Goal: Task Accomplishment & Management: Use online tool/utility

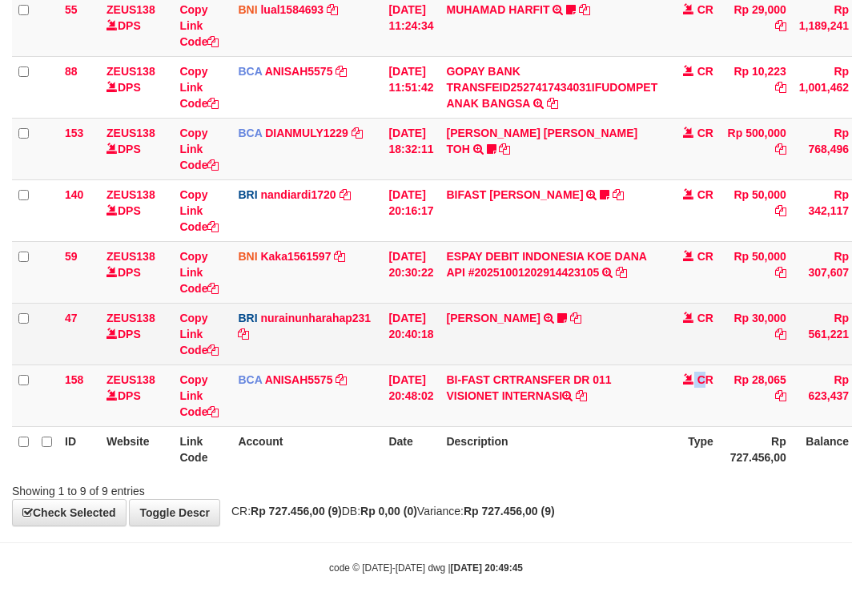
scroll to position [352, 0]
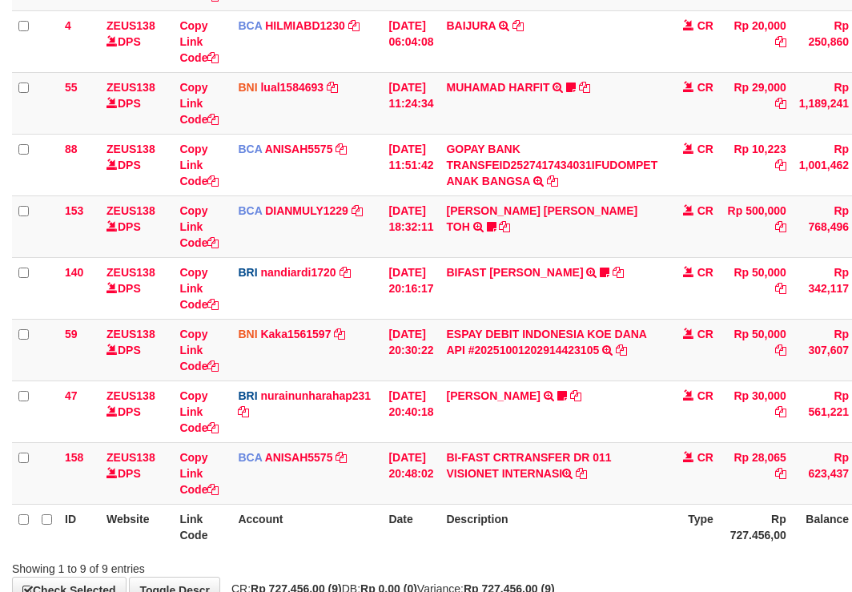
click at [489, 298] on td "BIFAST MUHAMMAD FIR TRANSFER NBMB BIFAST MUHAMMAD FIR TO NANDI ARDIANSYAH White…" at bounding box center [552, 288] width 224 height 62
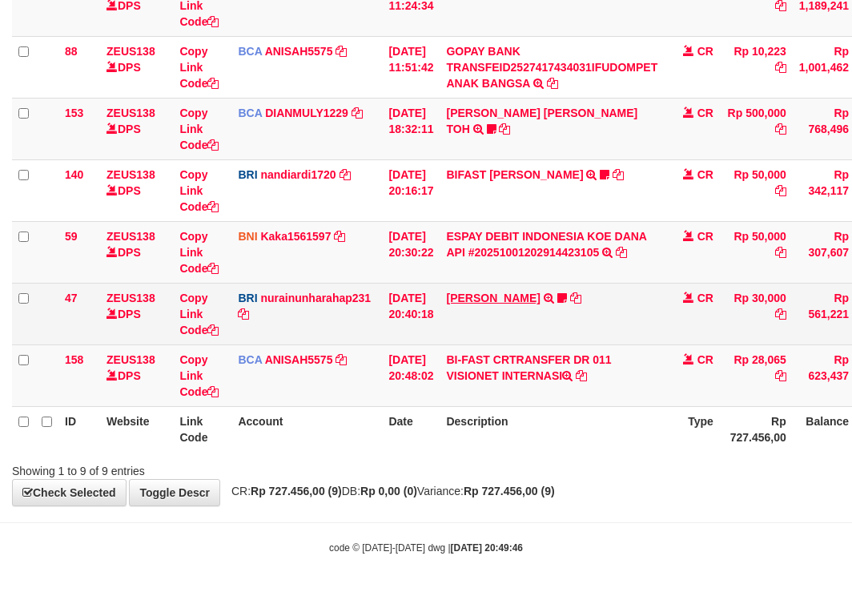
scroll to position [352, 0]
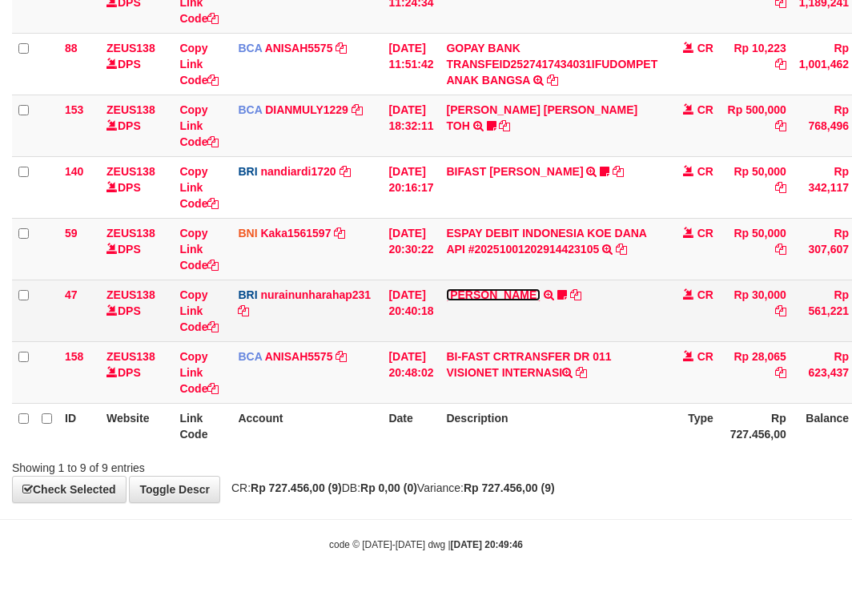
click at [491, 293] on link "[PERSON_NAME]" at bounding box center [493, 294] width 94 height 13
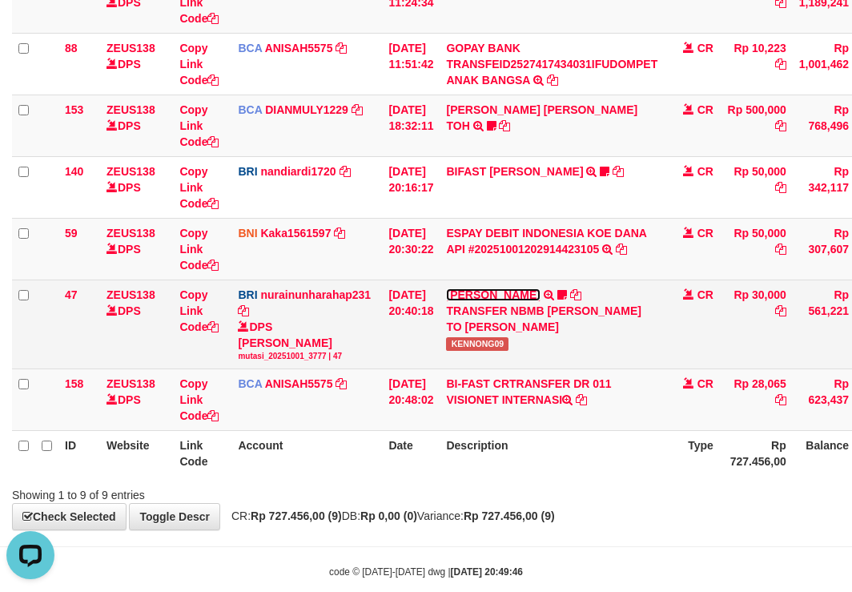
scroll to position [0, 0]
drag, startPoint x: 484, startPoint y: 342, endPoint x: 556, endPoint y: 336, distance: 72.3
click at [543, 342] on td "RISAL WAHYUDI TRANSFER NBMB RISAL WAHYUDI TO NURAINUN HARAHAP KENNONG09" at bounding box center [552, 324] width 224 height 89
copy span "KENNONG09"
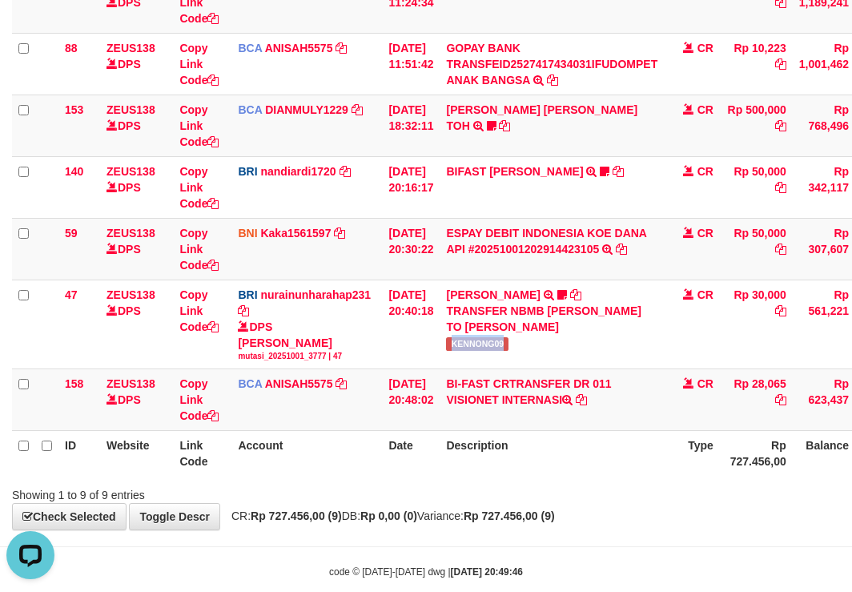
drag, startPoint x: 396, startPoint y: 348, endPoint x: 461, endPoint y: 435, distance: 108.6
click at [460, 435] on table "ID Website Link Code Account Date Description Type Amount Balance Status Action…" at bounding box center [490, 139] width 956 height 674
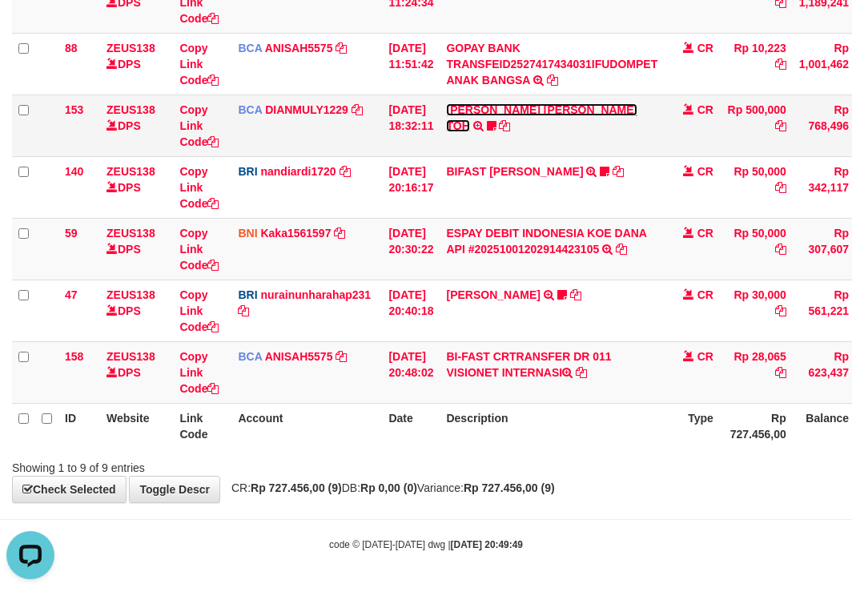
click at [517, 106] on link "[PERSON_NAME] [PERSON_NAME] TOH" at bounding box center [541, 117] width 191 height 29
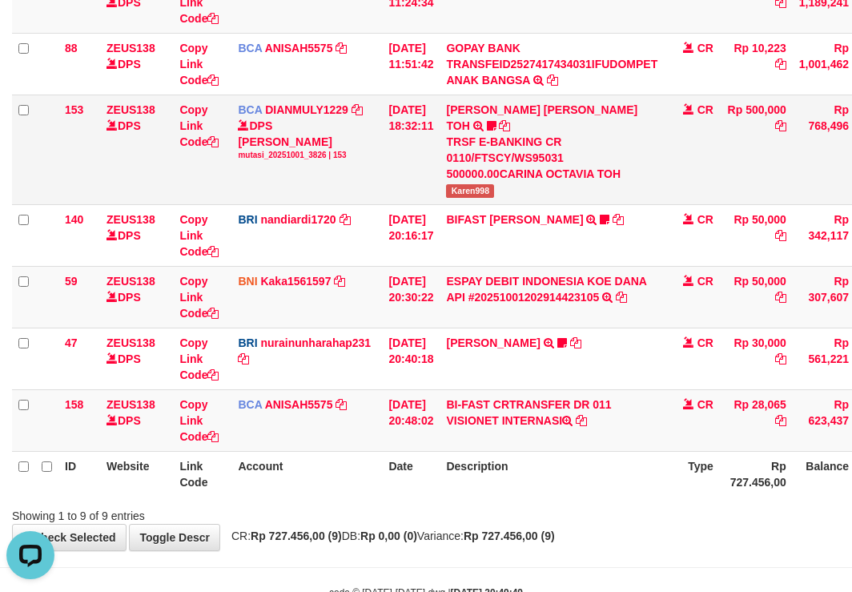
click at [467, 184] on span "Karen998" at bounding box center [470, 191] width 48 height 14
copy span "Karen998"
click at [628, 471] on th "Description" at bounding box center [552, 474] width 224 height 46
drag, startPoint x: 642, startPoint y: 468, endPoint x: 641, endPoint y: 456, distance: 12.0
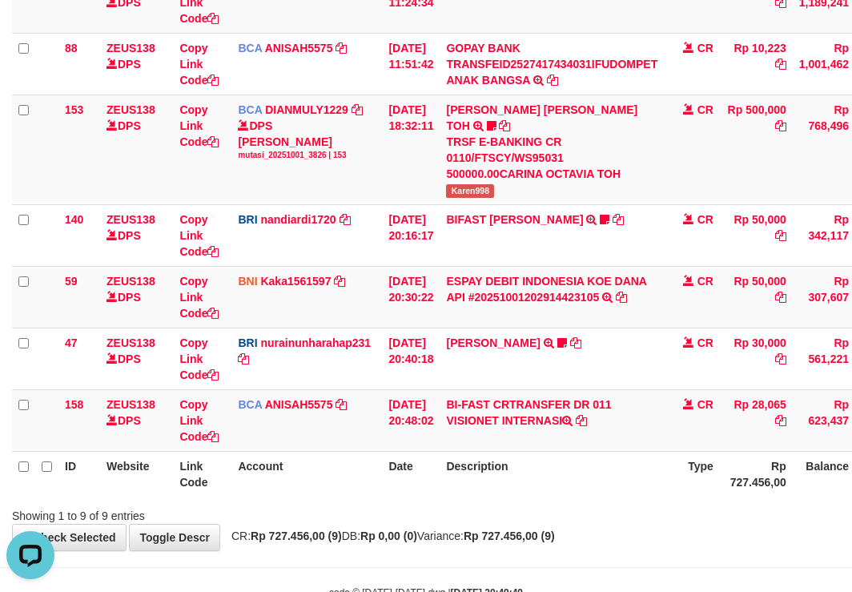
click at [642, 464] on th "Description" at bounding box center [552, 474] width 224 height 46
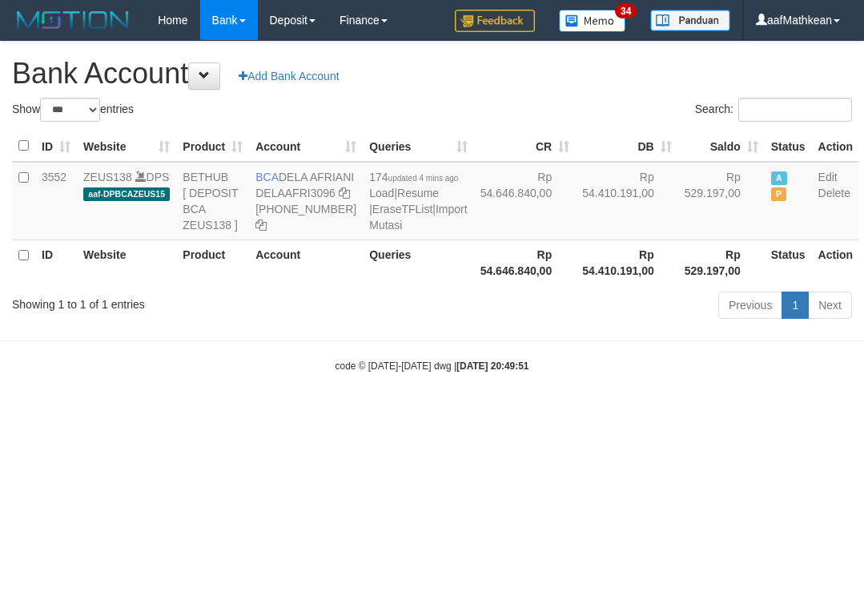
select select "***"
drag, startPoint x: 410, startPoint y: 307, endPoint x: 287, endPoint y: 215, distance: 153.9
click at [417, 285] on table "ID Website Product Account Queries CR DB Saldo Status Action 3552 ZEUS138 DPS a…" at bounding box center [435, 208] width 847 height 155
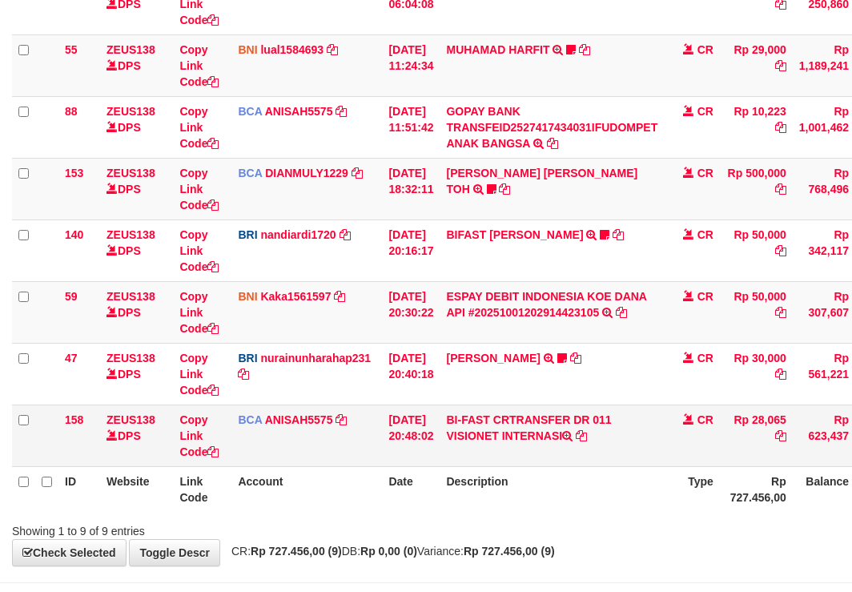
scroll to position [352, 0]
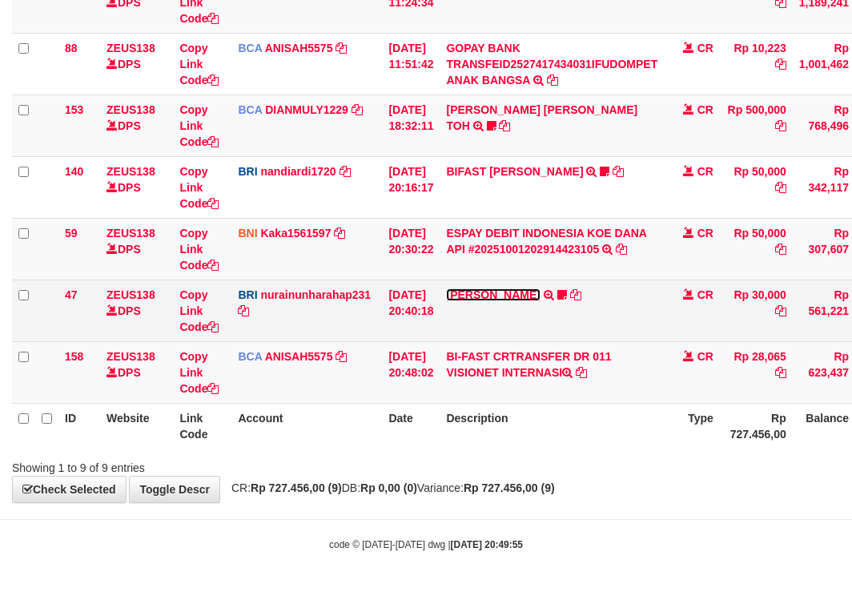
click at [524, 294] on link "RISAL WAHYUDI" at bounding box center [493, 294] width 94 height 13
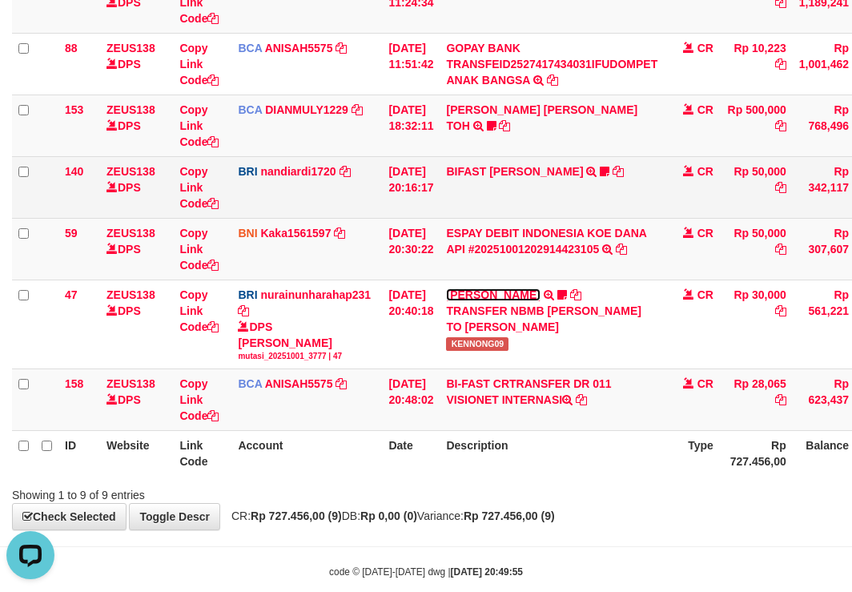
scroll to position [0, 0]
click at [538, 177] on link "BIFAST MUHAMMAD FIR" at bounding box center [514, 171] width 137 height 13
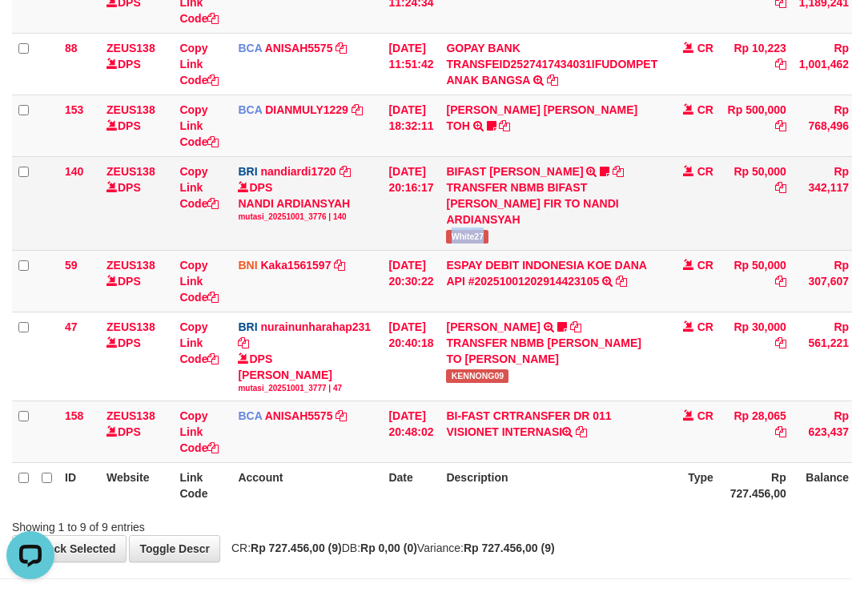
drag, startPoint x: 497, startPoint y: 239, endPoint x: 511, endPoint y: 239, distance: 14.4
click at [509, 239] on td "BIFAST [PERSON_NAME] FIR TRANSFER NBMB BIFAST [PERSON_NAME] FIR TO NANDI ARDIAN…" at bounding box center [552, 203] width 224 height 94
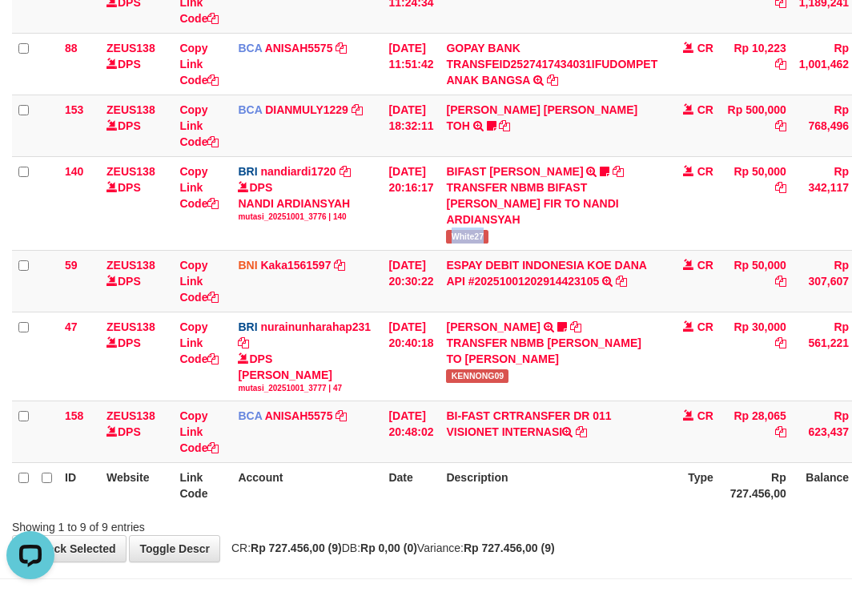
drag, startPoint x: 567, startPoint y: 429, endPoint x: 606, endPoint y: 500, distance: 81.4
click at [575, 457] on td "BI-FAST CRTRANSFER DR 011 VISIONET INTERNASI" at bounding box center [552, 432] width 224 height 62
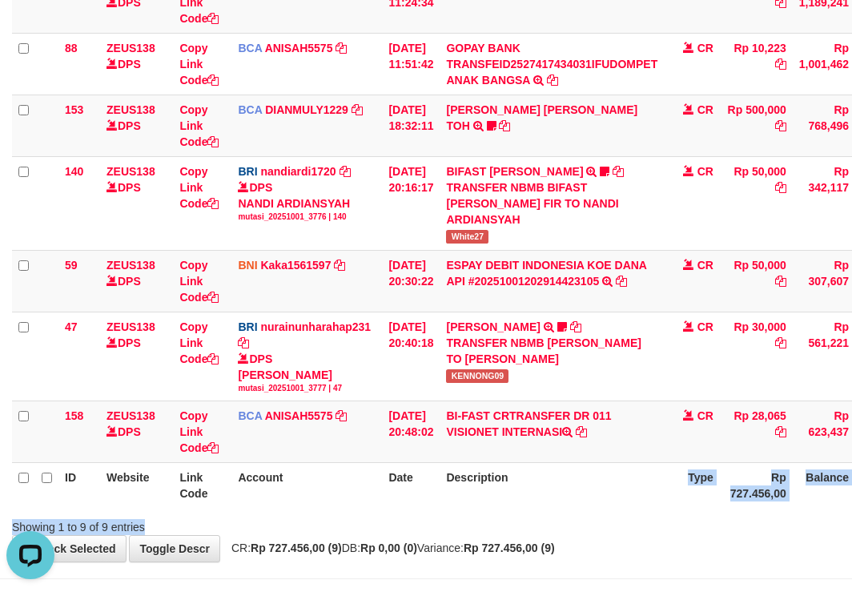
drag, startPoint x: 606, startPoint y: 500, endPoint x: 634, endPoint y: 524, distance: 36.9
click at [634, 529] on div "Search: ID Website Link Code Account Date Description Type Amount Balance Statu…" at bounding box center [426, 152] width 828 height 766
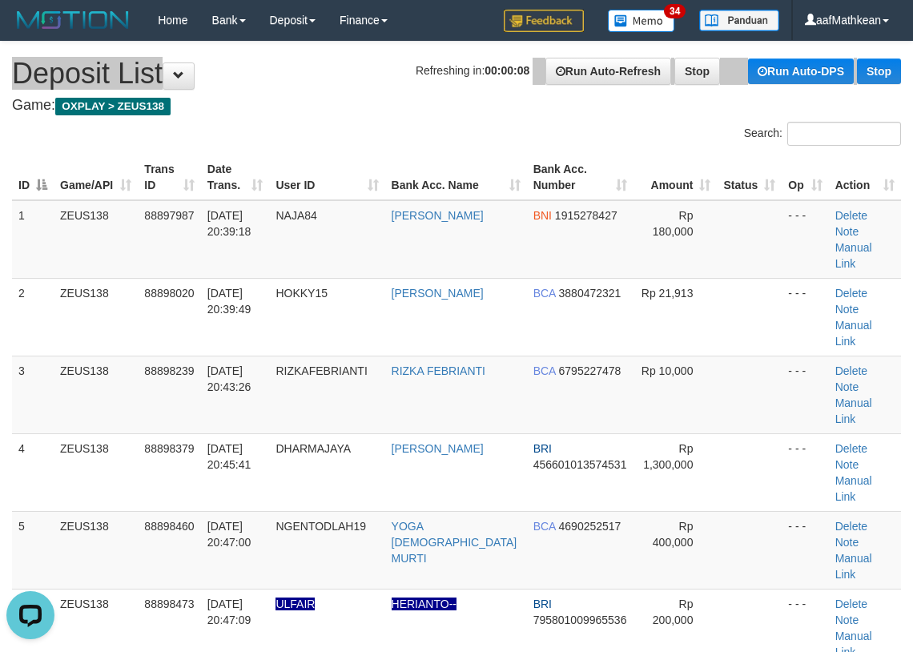
drag, startPoint x: 522, startPoint y: 78, endPoint x: 440, endPoint y: 121, distance: 92.8
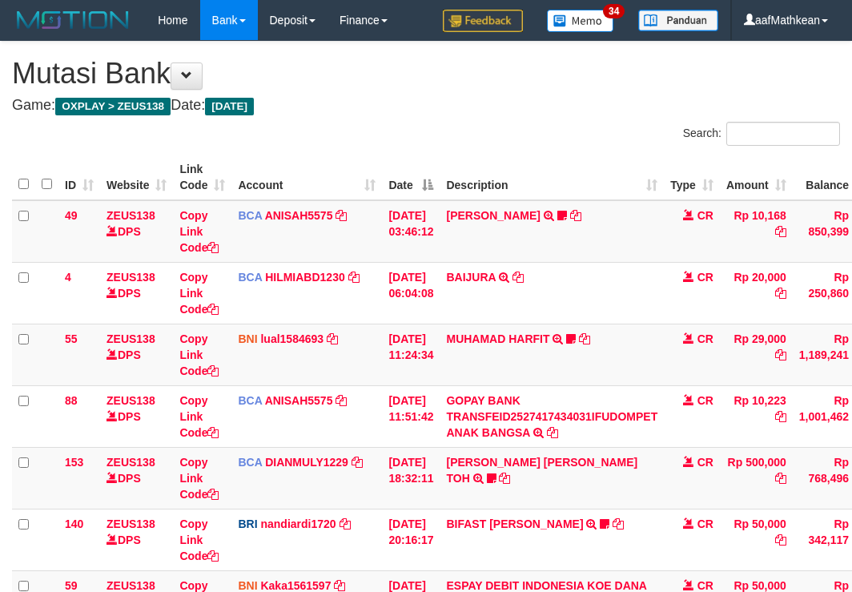
scroll to position [251, 0]
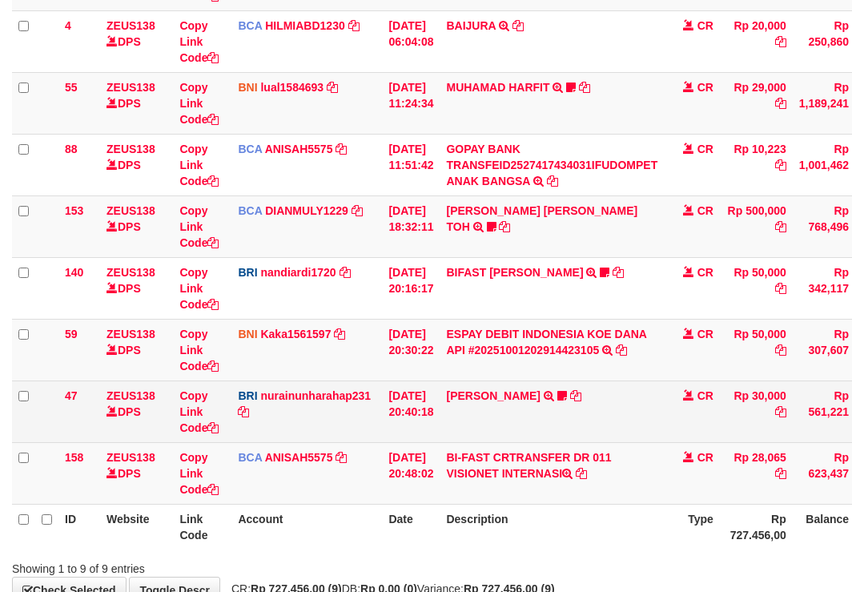
scroll to position [352, 0]
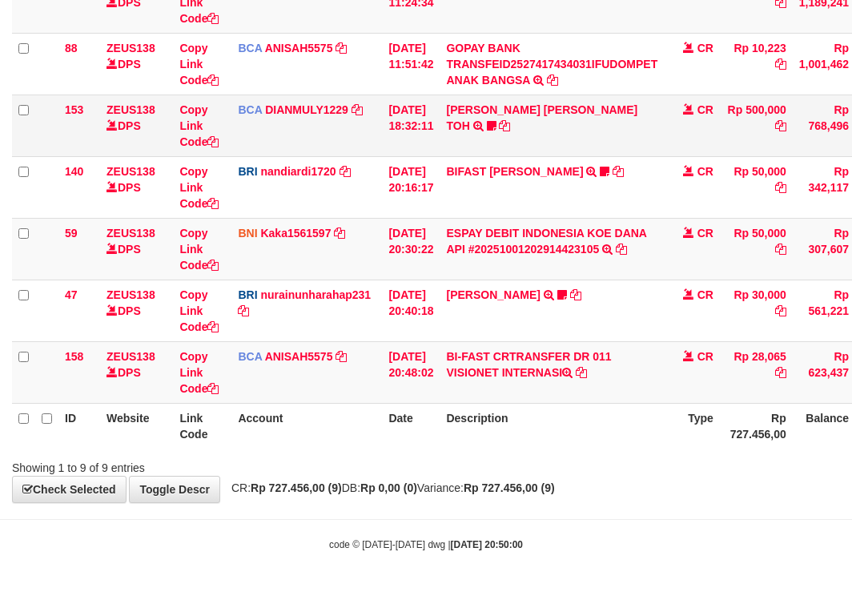
drag, startPoint x: 442, startPoint y: 328, endPoint x: 441, endPoint y: 109, distance: 219.5
click at [473, 257] on tbody "49 ZEUS138 DPS Copy Link Code BCA ANISAH5575 DPS [PERSON_NAME] mutasi_20251001_…" at bounding box center [490, 126] width 956 height 556
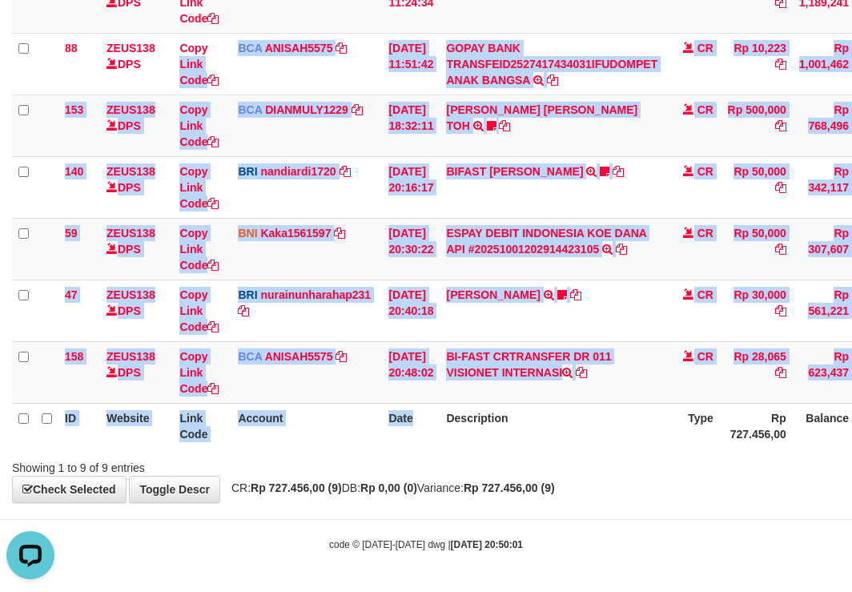
drag, startPoint x: 320, startPoint y: 168, endPoint x: 493, endPoint y: 419, distance: 304.6
click at [461, 469] on div "Search: ID Website Link Code Account Date Description Type Amount Balance Statu…" at bounding box center [426, 122] width 828 height 706
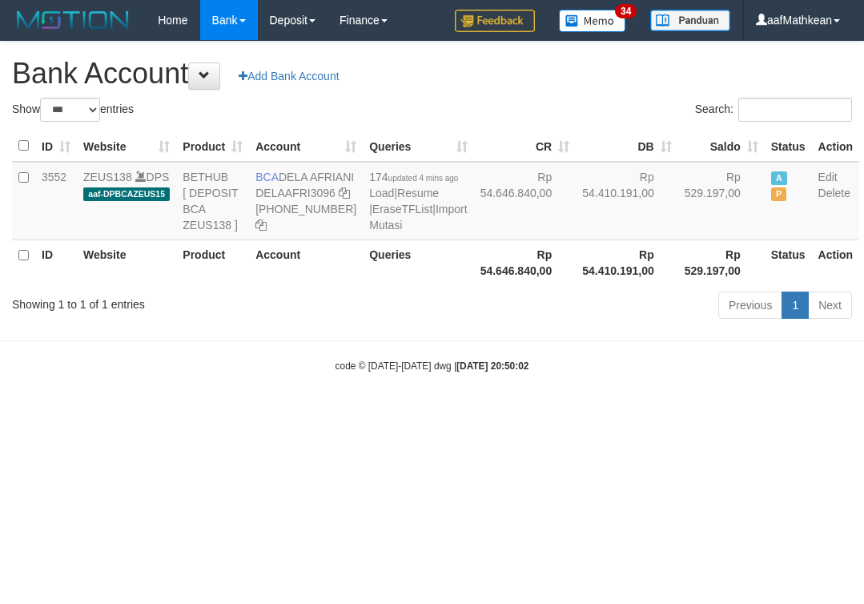
select select "***"
click at [339, 199] on icon at bounding box center [344, 192] width 11 height 11
click at [253, 413] on body "Toggle navigation Home Bank Account List Load By Website Group [OXPLAY] ZEUS138…" at bounding box center [432, 206] width 864 height 413
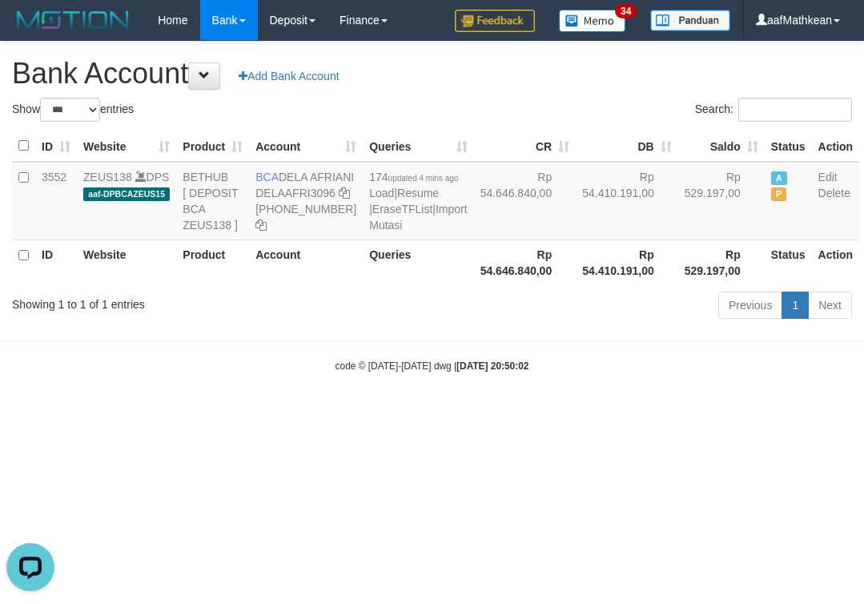
drag, startPoint x: 663, startPoint y: 256, endPoint x: 473, endPoint y: 408, distance: 242.8
click at [678, 240] on td "Rp 529.197,00" at bounding box center [721, 201] width 87 height 78
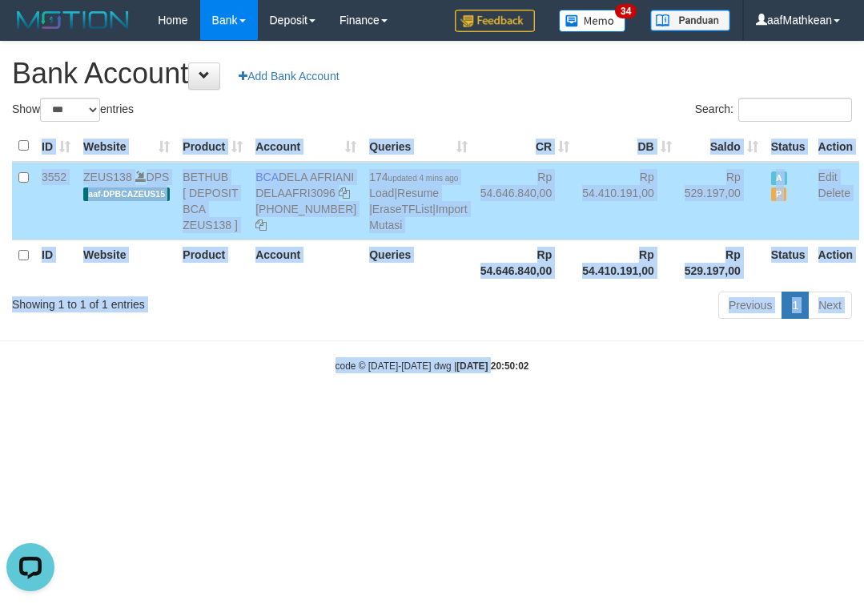
drag, startPoint x: 473, startPoint y: 408, endPoint x: 273, endPoint y: 52, distance: 408.1
click at [437, 376] on body "Toggle navigation Home Bank Account List Load By Website Group [OXPLAY] ZEUS138…" at bounding box center [432, 206] width 864 height 413
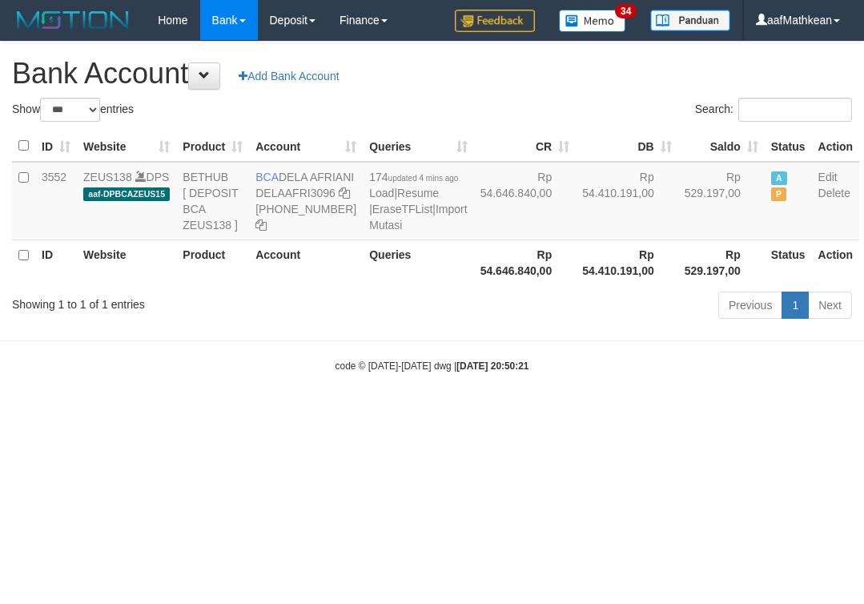
select select "***"
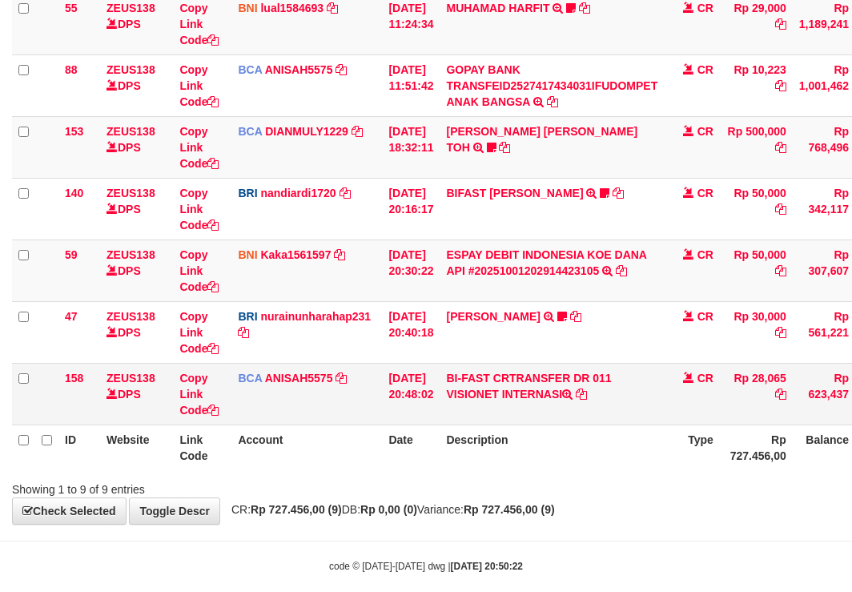
scroll to position [352, 0]
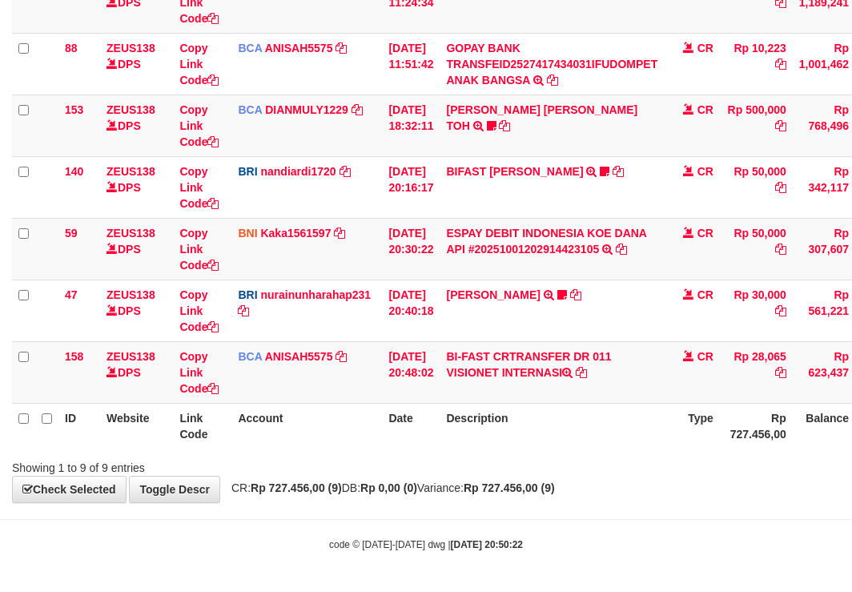
drag, startPoint x: 618, startPoint y: 385, endPoint x: 623, endPoint y: 403, distance: 18.5
click at [622, 403] on table "ID Website Link Code Account Date Description Type Amount Balance Status Action…" at bounding box center [490, 125] width 956 height 646
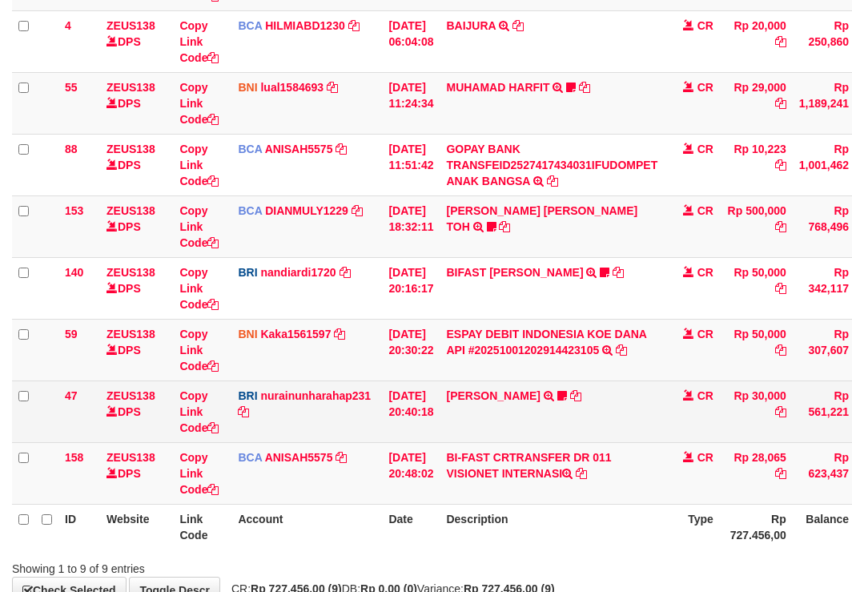
click at [604, 404] on td "[PERSON_NAME] TRANSFER NBMB [PERSON_NAME] TO NURAINUN HARAHAP KENNONG09" at bounding box center [552, 411] width 224 height 62
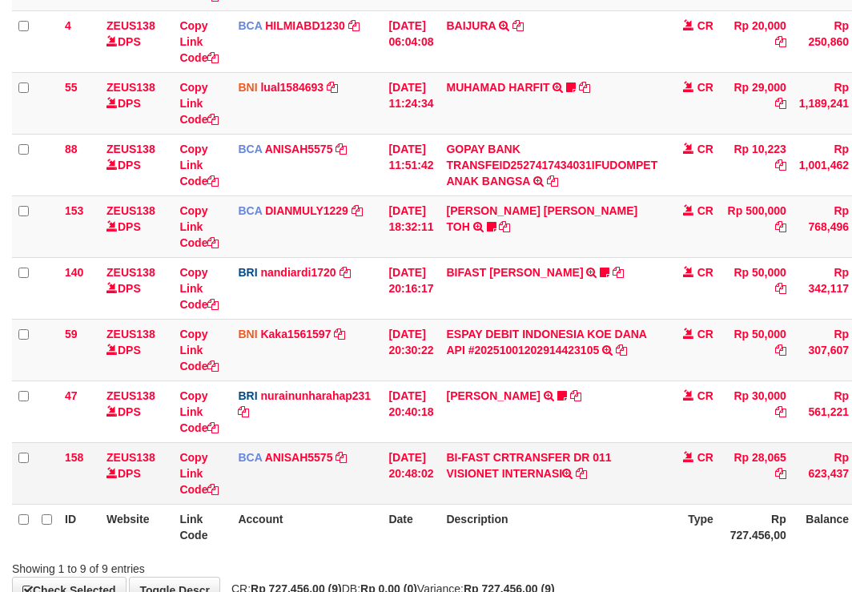
scroll to position [352, 0]
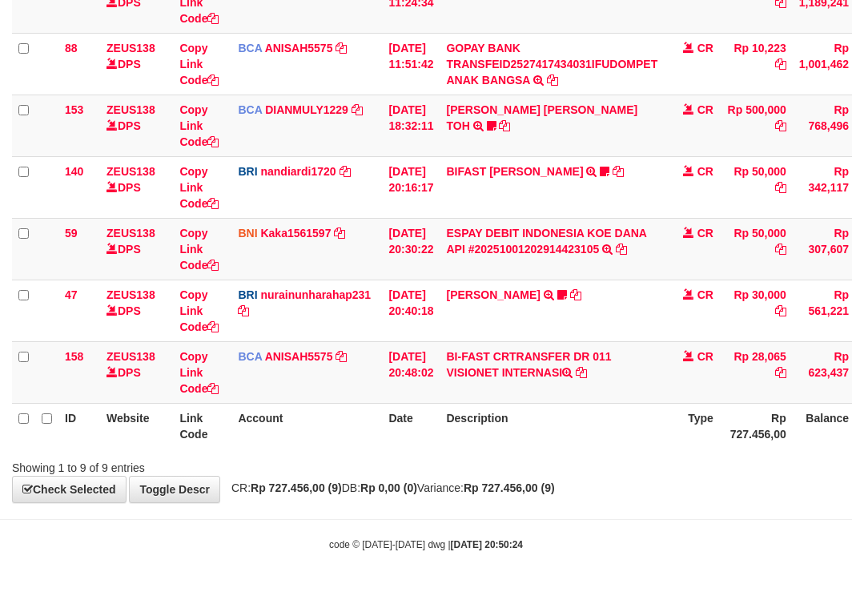
click at [581, 403] on table "ID Website Link Code Account Date Description Type Amount Balance Status Action…" at bounding box center [490, 125] width 956 height 646
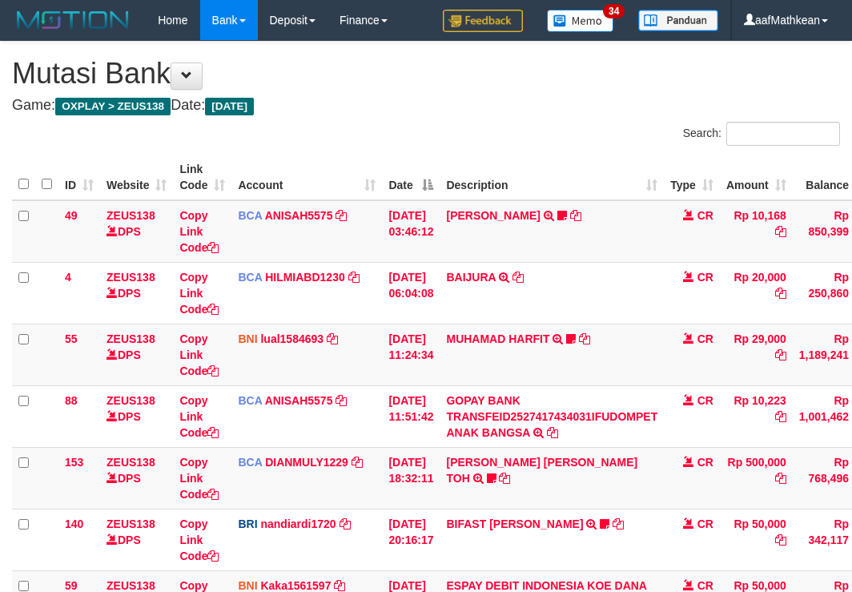
scroll to position [251, 0]
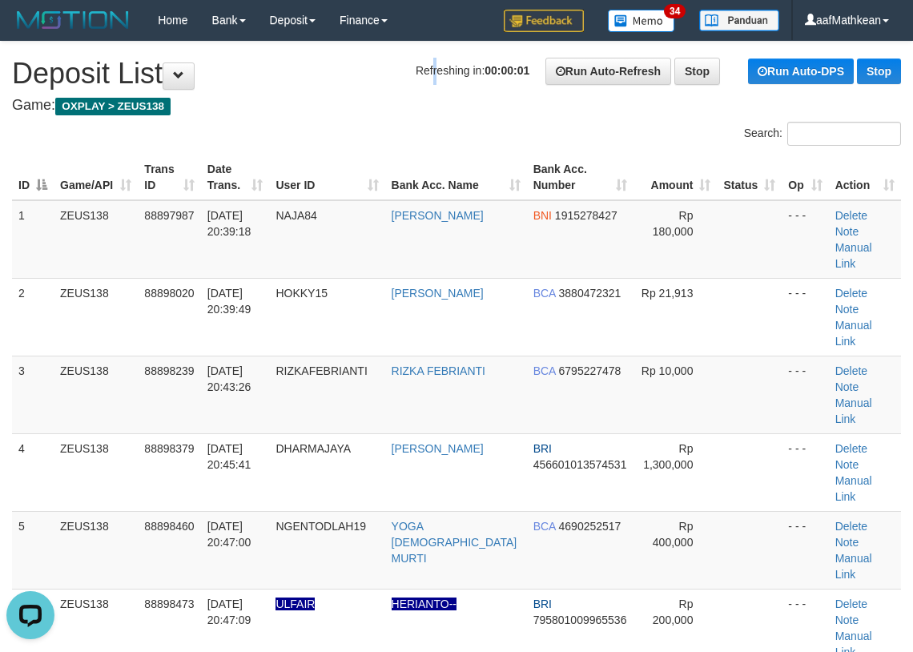
click at [397, 78] on h1 "Refreshing in: 00:00:01 Run Auto-Refresh Stop Run Auto-DPS Stop Deposit List" at bounding box center [456, 74] width 889 height 32
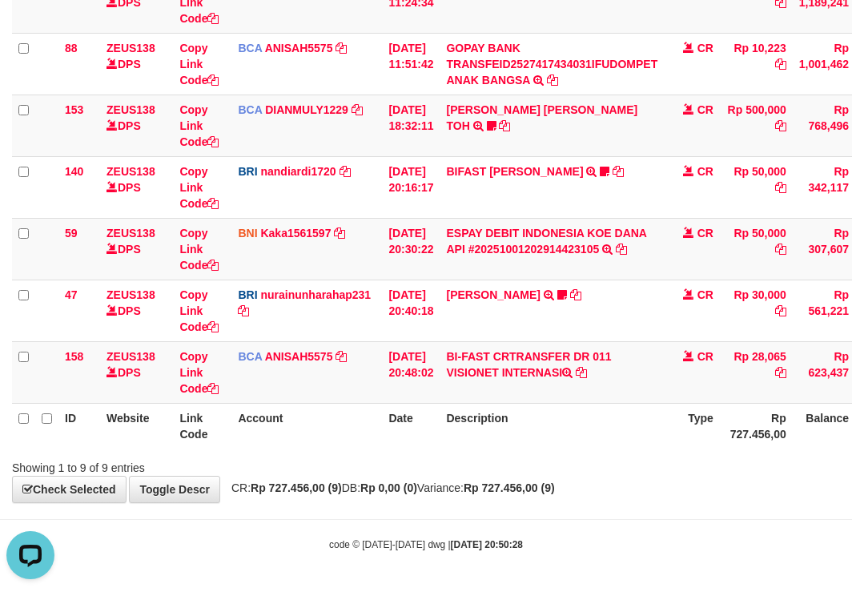
click at [606, 448] on th "Description" at bounding box center [552, 426] width 224 height 46
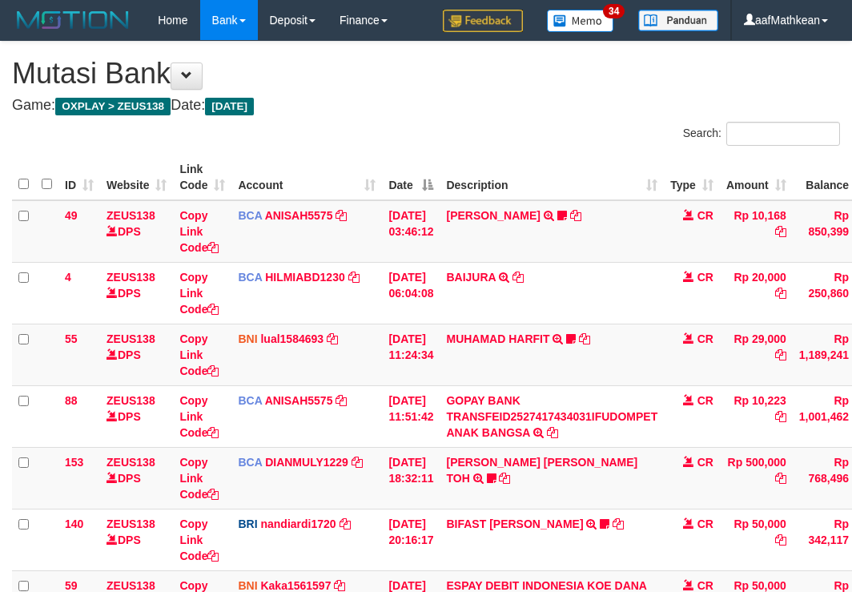
scroll to position [352, 0]
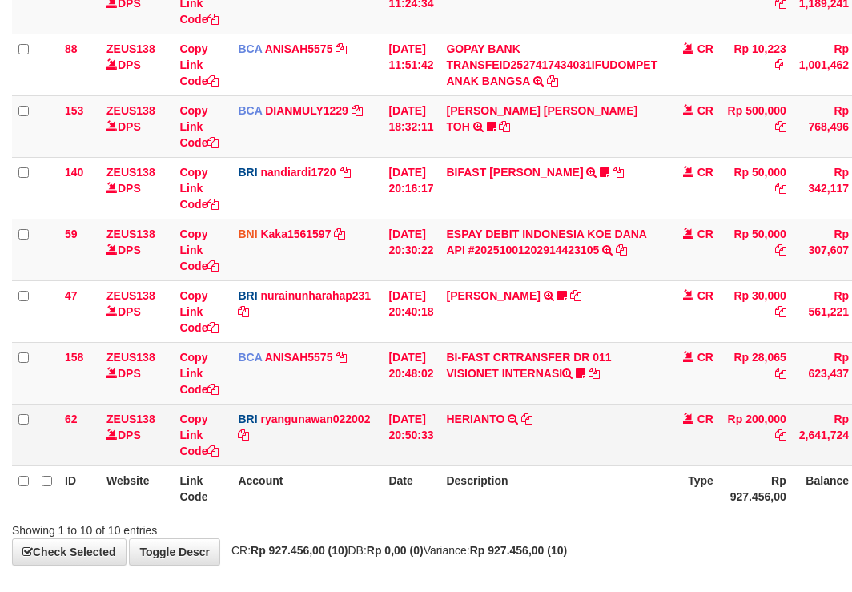
click at [611, 457] on td "HERIANTO TRANSFER NBMB HERIANTO TO [PERSON_NAME]" at bounding box center [552, 435] width 224 height 62
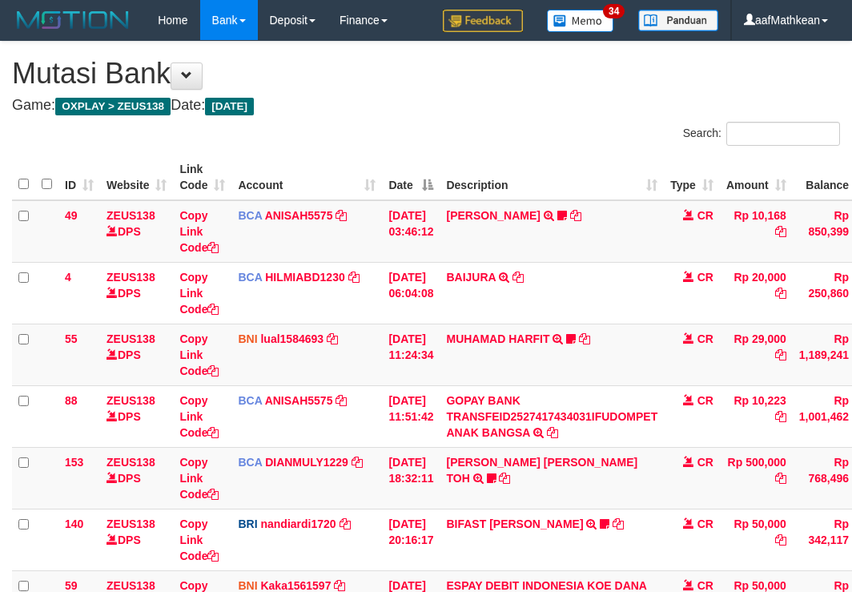
scroll to position [352, 0]
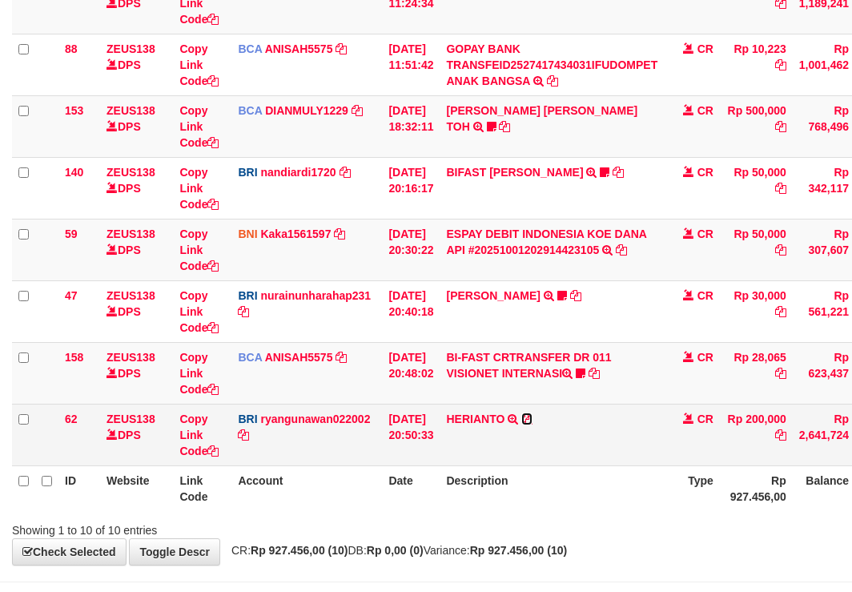
click at [533, 421] on icon at bounding box center [526, 418] width 11 height 11
click at [272, 482] on th "Account" at bounding box center [306, 488] width 151 height 46
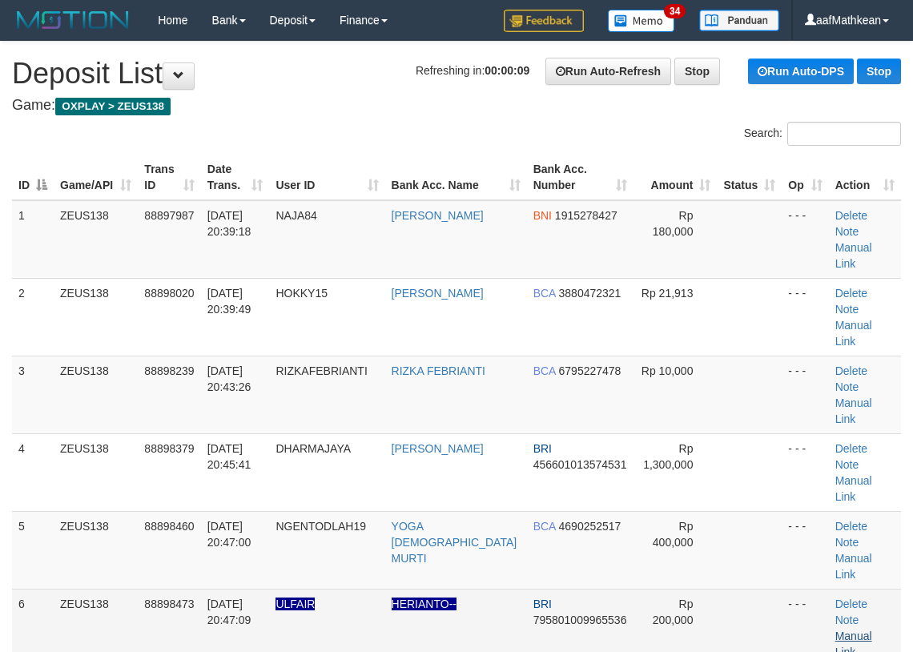
drag, startPoint x: 663, startPoint y: 544, endPoint x: 827, endPoint y: 553, distance: 163.7
click at [676, 589] on td "Rp 200,000" at bounding box center [675, 628] width 83 height 78
click at [855, 630] on link "Manual Link" at bounding box center [853, 644] width 37 height 29
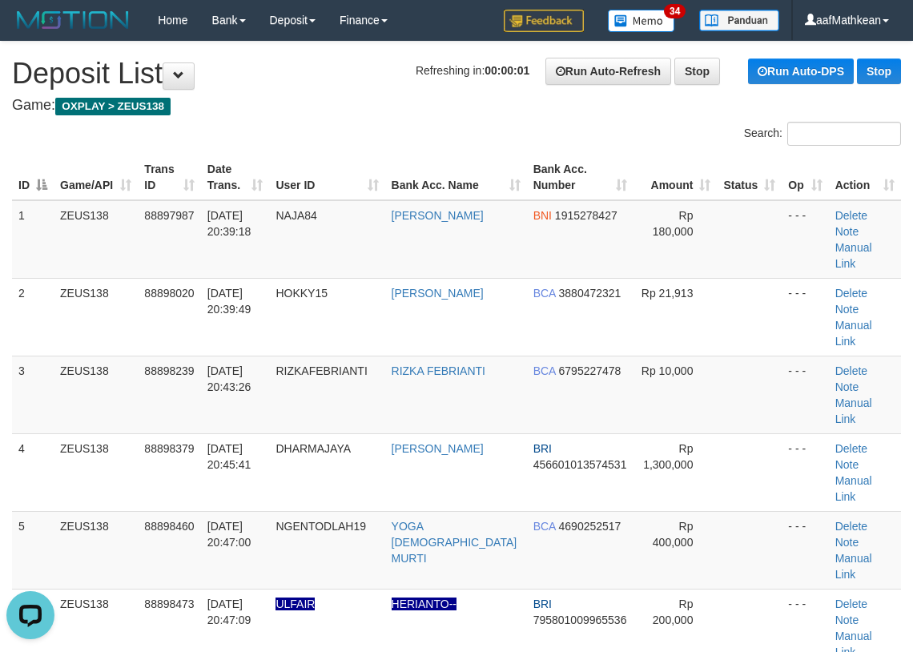
drag, startPoint x: 339, startPoint y: 78, endPoint x: 243, endPoint y: 114, distance: 101.9
click at [329, 81] on h1 "Refreshing in: 00:00:01 Run Auto-Refresh Stop Run Auto-DPS Stop Deposit List" at bounding box center [456, 74] width 889 height 32
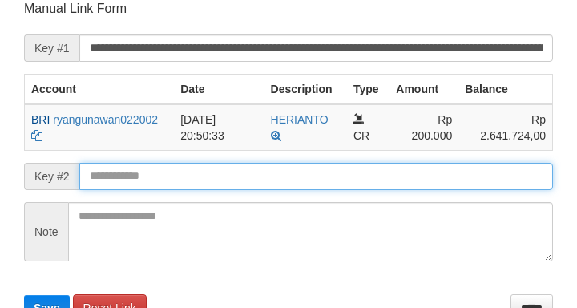
click at [24, 295] on button "Save" at bounding box center [47, 308] width 46 height 26
click at [229, 172] on input "text" at bounding box center [315, 176] width 473 height 27
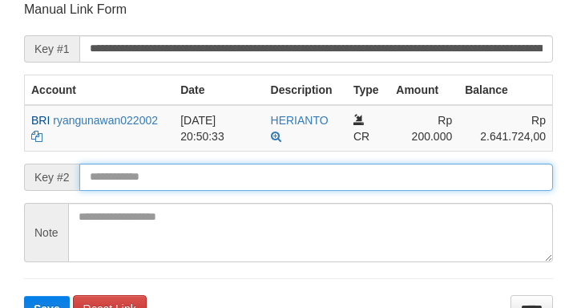
click at [24, 296] on button "Save" at bounding box center [47, 309] width 46 height 26
click at [224, 172] on input "text" at bounding box center [315, 176] width 473 height 27
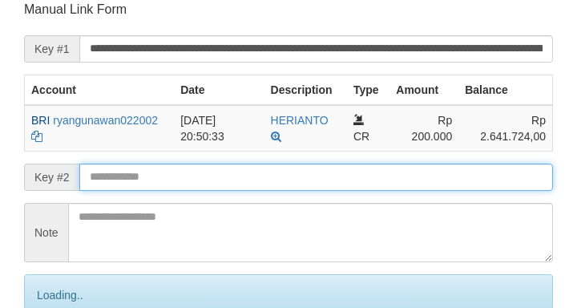
click at [220, 177] on input "text" at bounding box center [315, 176] width 473 height 27
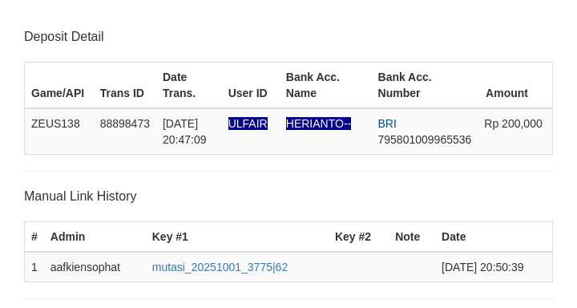
scroll to position [314, 0]
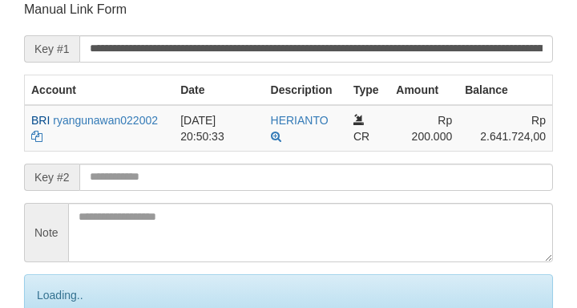
click at [215, 175] on input "text" at bounding box center [315, 176] width 473 height 27
click at [212, 174] on input "text" at bounding box center [315, 176] width 473 height 27
click at [211, 176] on input "text" at bounding box center [315, 176] width 473 height 27
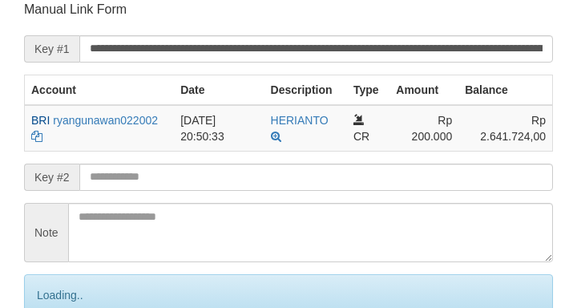
click at [196, 177] on input "text" at bounding box center [315, 176] width 473 height 27
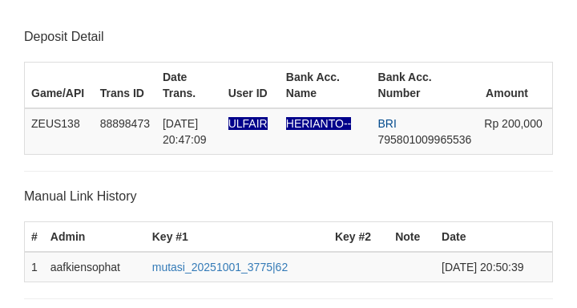
scroll to position [314, 0]
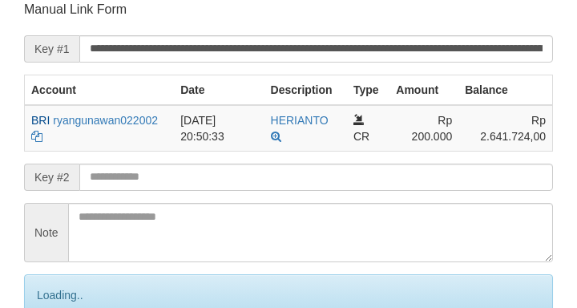
click at [171, 183] on input "text" at bounding box center [315, 176] width 473 height 27
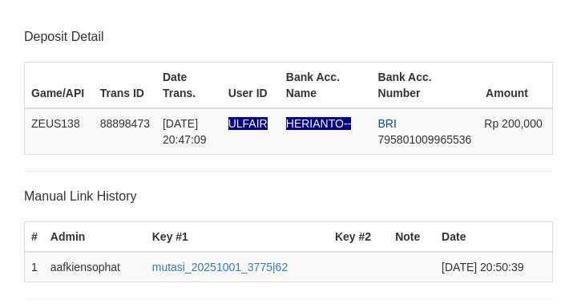
scroll to position [314, 0]
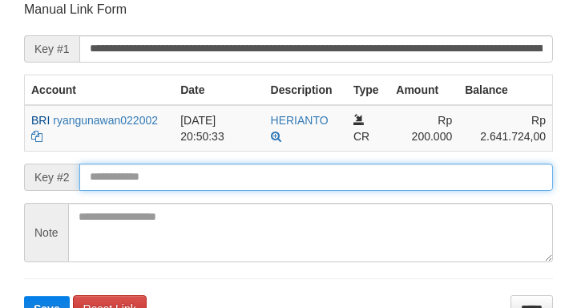
click at [24, 296] on button "Save" at bounding box center [47, 309] width 46 height 26
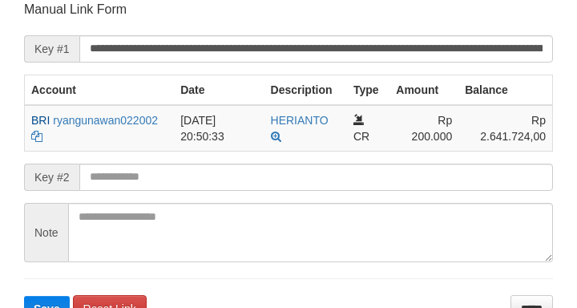
click at [132, 182] on input "text" at bounding box center [315, 176] width 473 height 27
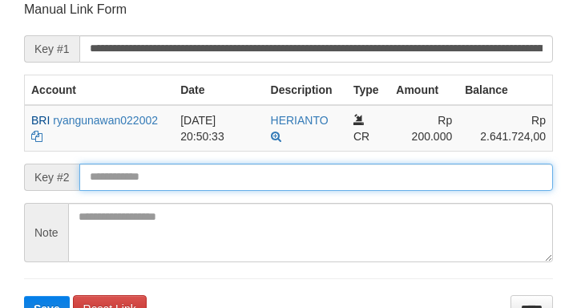
click at [24, 296] on button "Save" at bounding box center [47, 309] width 46 height 26
click at [139, 179] on input "text" at bounding box center [315, 176] width 473 height 27
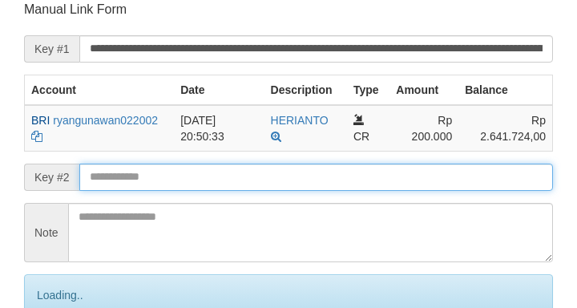
click at [132, 175] on input "text" at bounding box center [315, 176] width 473 height 27
drag, startPoint x: 130, startPoint y: 175, endPoint x: 109, endPoint y: 170, distance: 21.4
click at [131, 175] on input "text" at bounding box center [315, 176] width 473 height 27
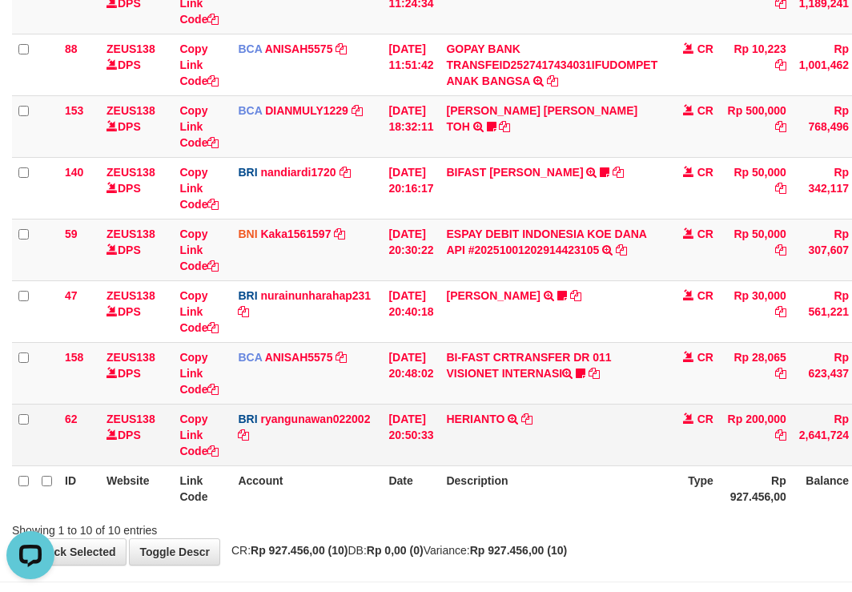
drag, startPoint x: 424, startPoint y: 468, endPoint x: 535, endPoint y: 465, distance: 111.4
click at [479, 472] on table "ID Website Link Code Account Date Description Type Amount Balance Status Action…" at bounding box center [490, 157] width 956 height 708
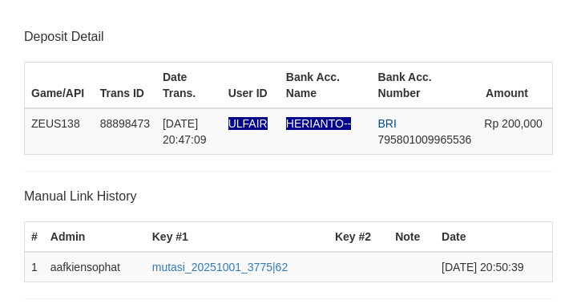
scroll to position [314, 0]
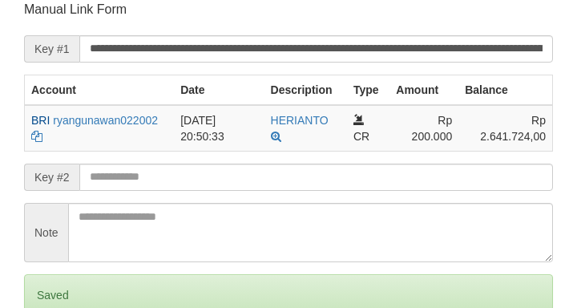
click at [115, 182] on input "text" at bounding box center [315, 176] width 473 height 27
click at [119, 179] on input "text" at bounding box center [315, 176] width 473 height 27
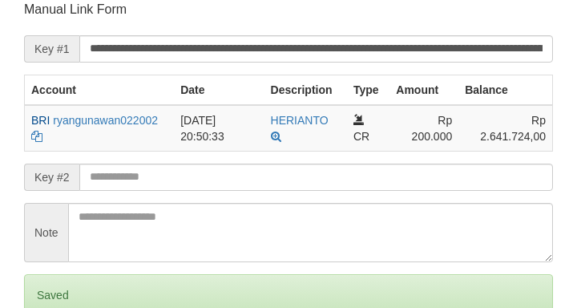
click at [118, 180] on input "text" at bounding box center [315, 176] width 473 height 27
click at [128, 181] on input "text" at bounding box center [315, 176] width 473 height 27
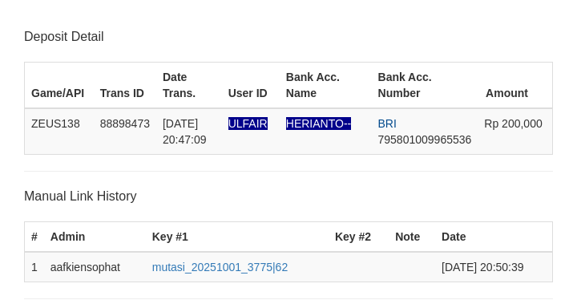
scroll to position [314, 0]
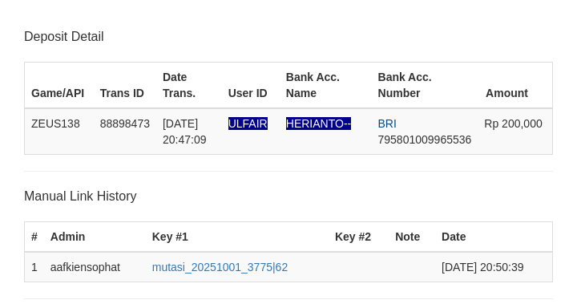
scroll to position [314, 0]
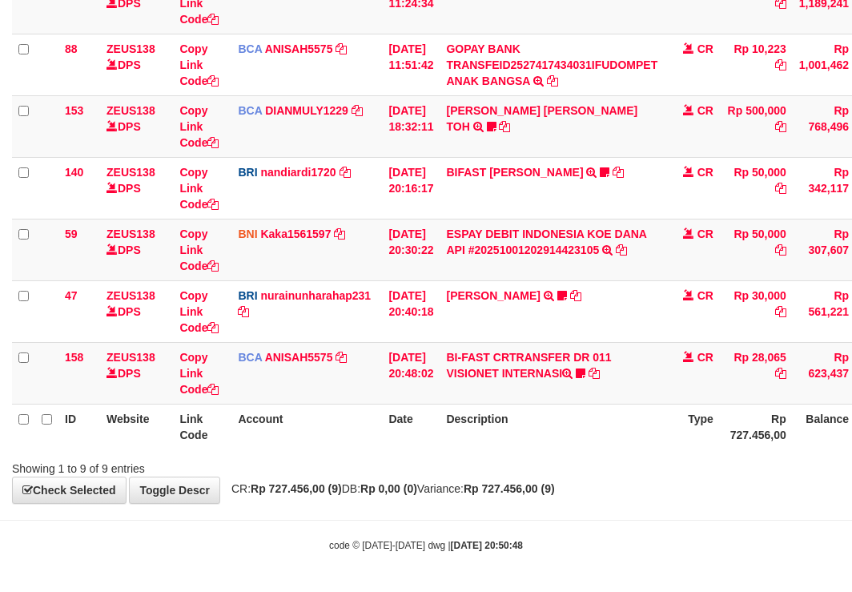
scroll to position [352, 0]
click at [514, 360] on td "BI-FAST CRTRANSFER DR 011 VISIONET INTERNASI ID Seblak68 https://prnt.sc/hCae49…" at bounding box center [552, 372] width 224 height 62
click at [525, 373] on td "BI-FAST CRTRANSFER DR 011 VISIONET INTERNASI ID Seblak68 https://prnt.sc/hCae49…" at bounding box center [552, 372] width 224 height 62
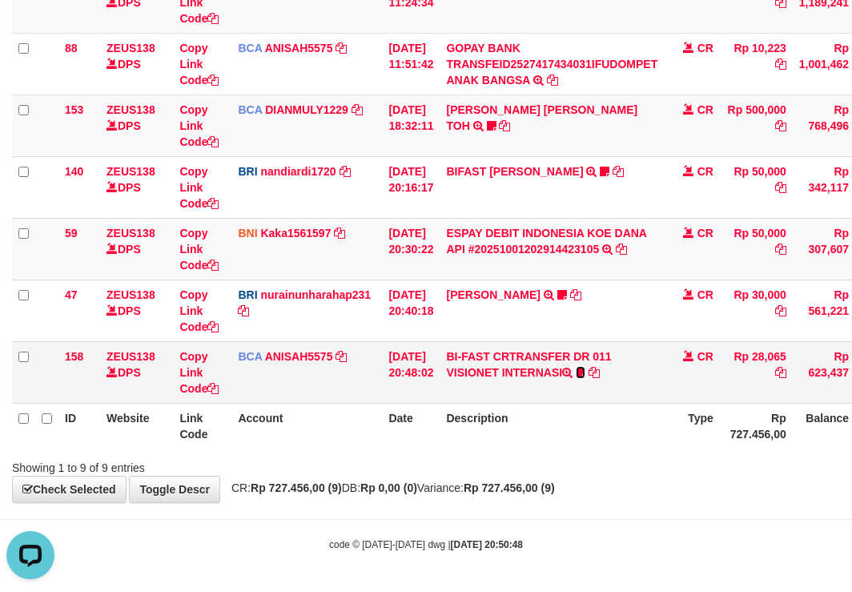
click at [585, 374] on icon at bounding box center [581, 372] width 10 height 11
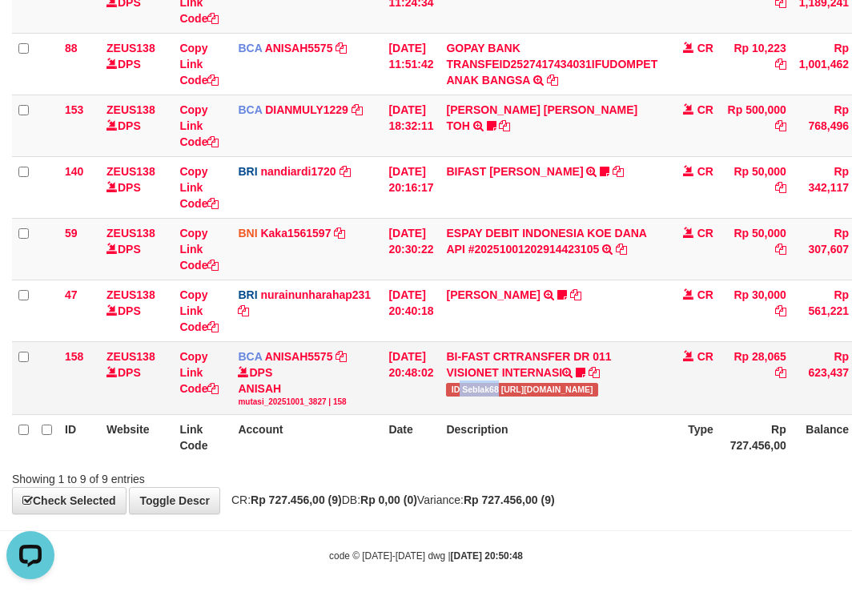
drag, startPoint x: 472, startPoint y: 388, endPoint x: 509, endPoint y: 391, distance: 37.7
click at [509, 391] on span "ID Seblak68 https://prnt.sc/hCae498SWzGE" at bounding box center [521, 390] width 151 height 14
copy span "Seblak68"
click at [348, 549] on body "Toggle navigation Home Bank Account List Load By Website Group [OXPLAY] ZEUS138…" at bounding box center [426, 126] width 852 height 956
click at [437, 529] on body "Toggle navigation Home Bank Account List Load By Website Group [OXPLAY] ZEUS138…" at bounding box center [426, 126] width 852 height 956
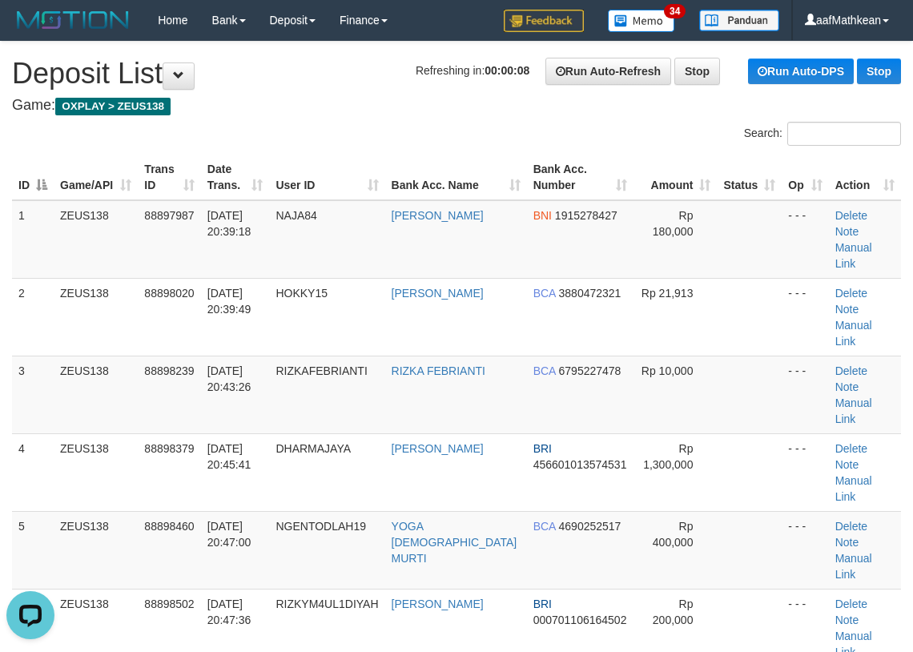
click at [303, 157] on tr "ID Game/API Trans ID Date Trans. User ID Bank Acc. Name Bank Acc. Number Amount…" at bounding box center [456, 178] width 889 height 46
click at [311, 132] on div "Search:" at bounding box center [456, 136] width 913 height 28
click at [300, 129] on div "Search:" at bounding box center [456, 136] width 913 height 28
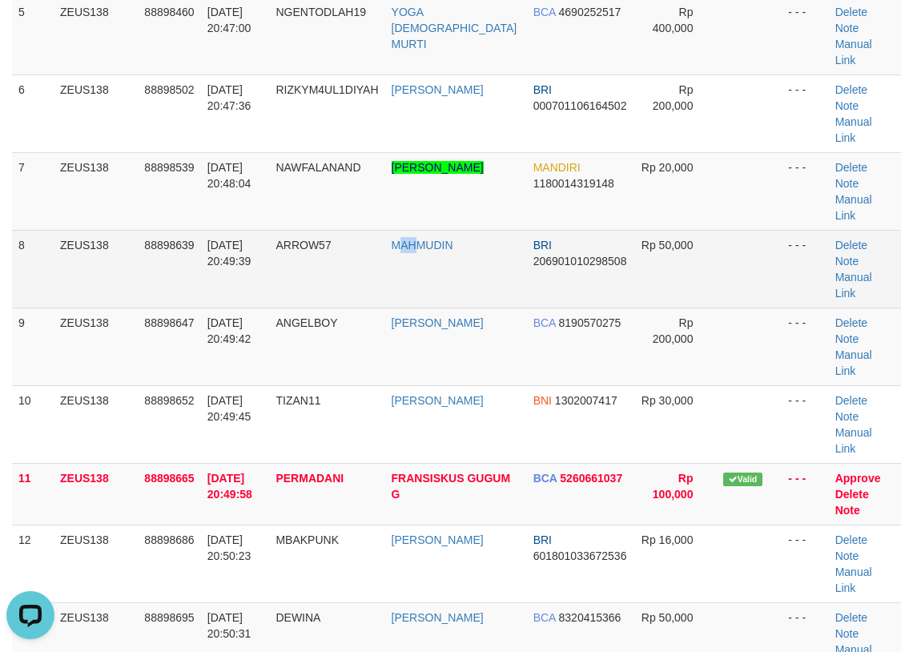
click at [435, 230] on td "MAHMUDIN" at bounding box center [456, 269] width 142 height 78
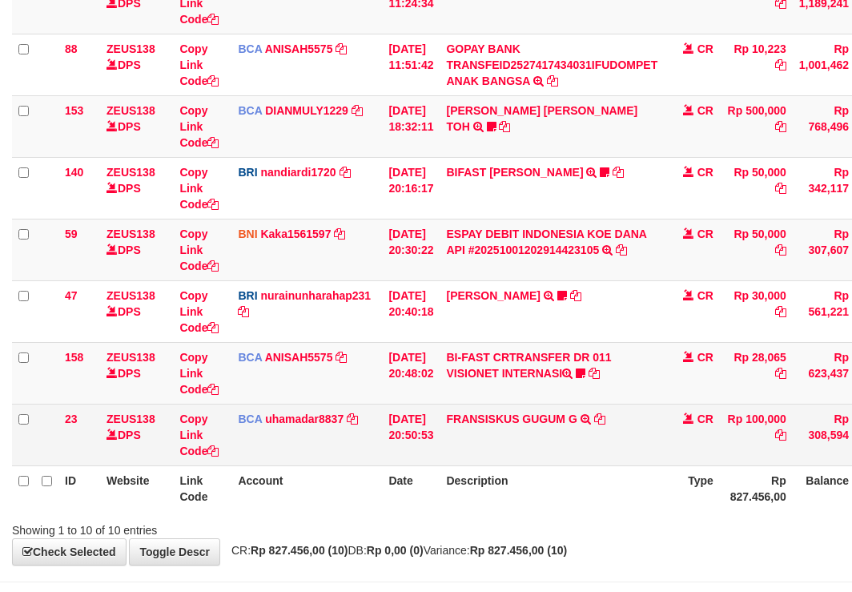
scroll to position [352, 0]
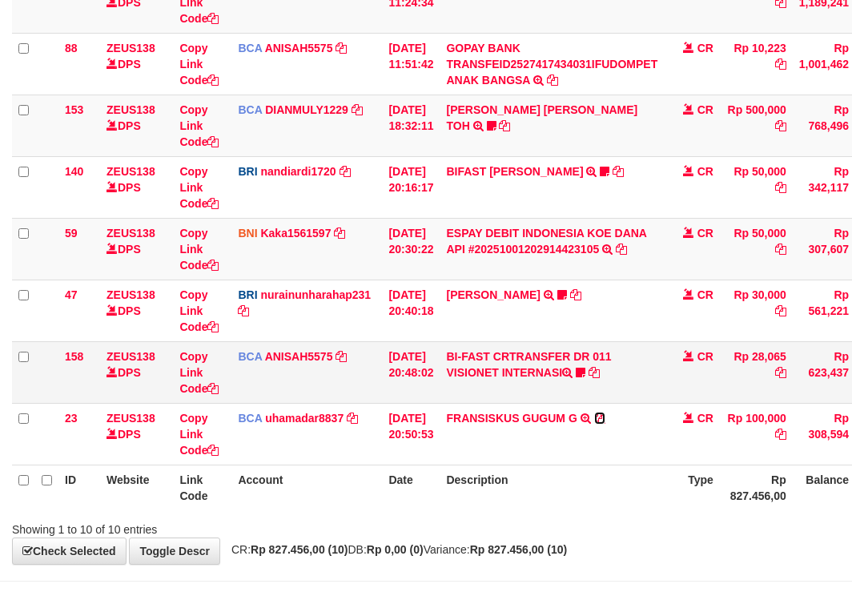
drag, startPoint x: 608, startPoint y: 418, endPoint x: 684, endPoint y: 376, distance: 86.7
click at [606, 418] on icon at bounding box center [599, 417] width 11 height 11
drag, startPoint x: 297, startPoint y: 477, endPoint x: 335, endPoint y: 493, distance: 40.9
click at [333, 494] on th "Account" at bounding box center [306, 488] width 151 height 46
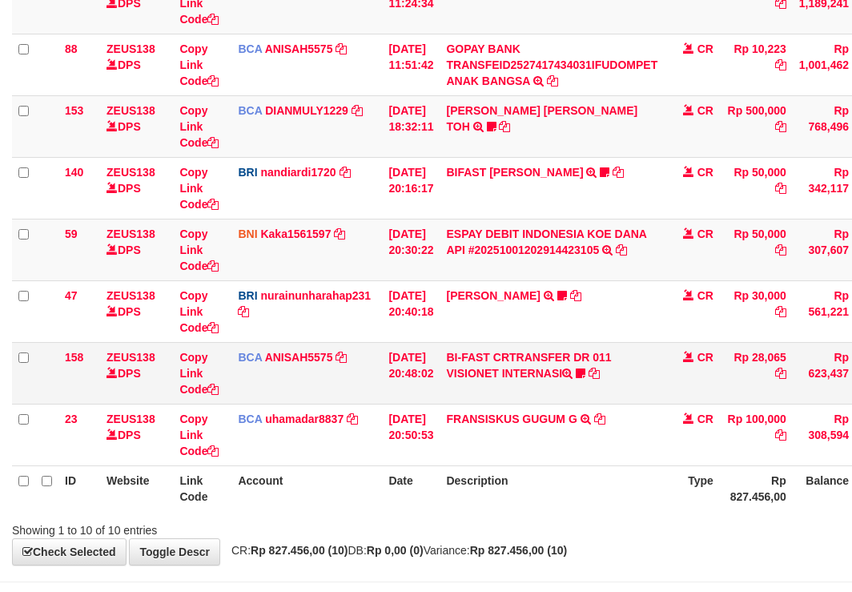
click at [440, 384] on td "[DATE] 20:48:02" at bounding box center [411, 373] width 58 height 62
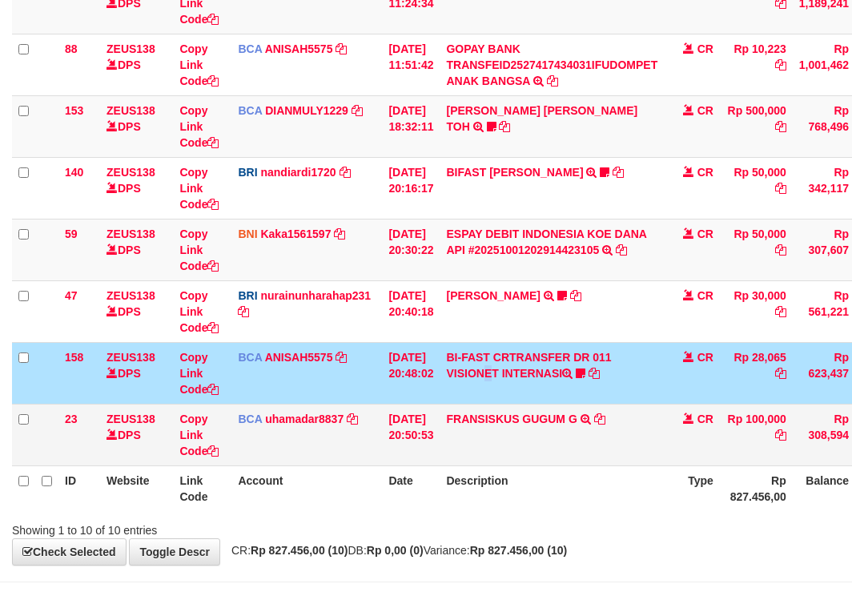
drag, startPoint x: 457, startPoint y: 395, endPoint x: 512, endPoint y: 408, distance: 56.0
click at [476, 406] on tbody "49 ZEUS138 DPS Copy Link Code BCA ANISAH5575 DPS [PERSON_NAME] mutasi_20251001_…" at bounding box center [490, 158] width 956 height 618
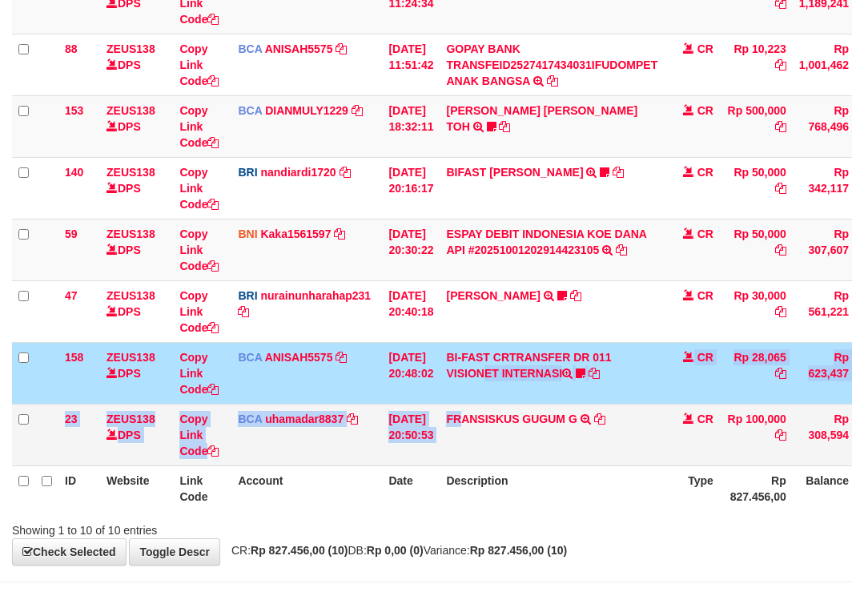
scroll to position [352, 0]
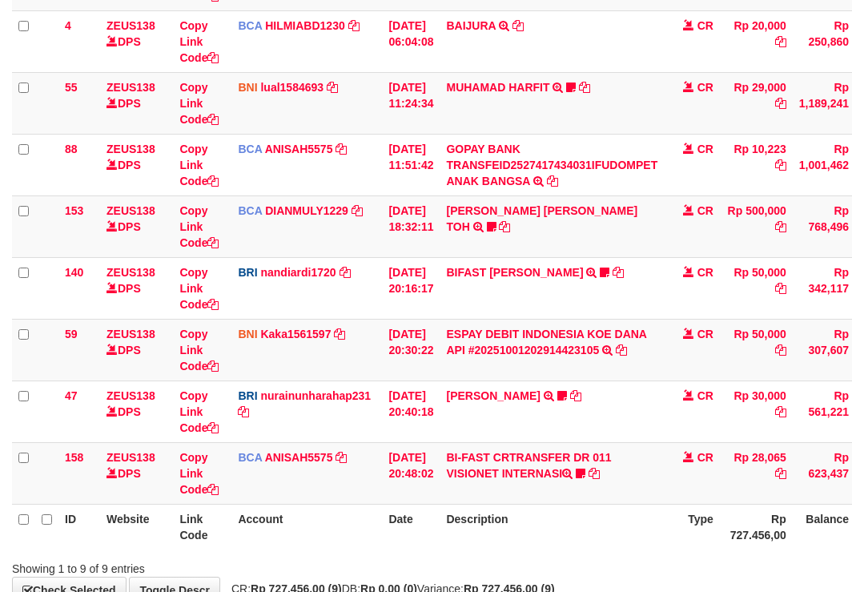
scroll to position [352, 0]
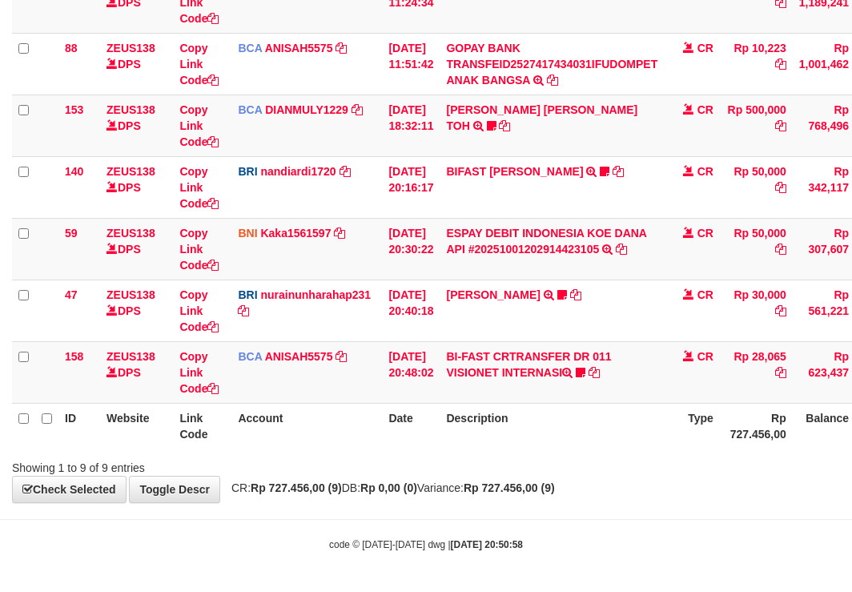
click at [377, 481] on div "**********" at bounding box center [426, 95] width 852 height 813
click at [381, 482] on span "CR: Rp 727.456,00 (9) DB: Rp 0,00 (0) Variance: Rp 727.456,00 (9)" at bounding box center [389, 487] width 332 height 13
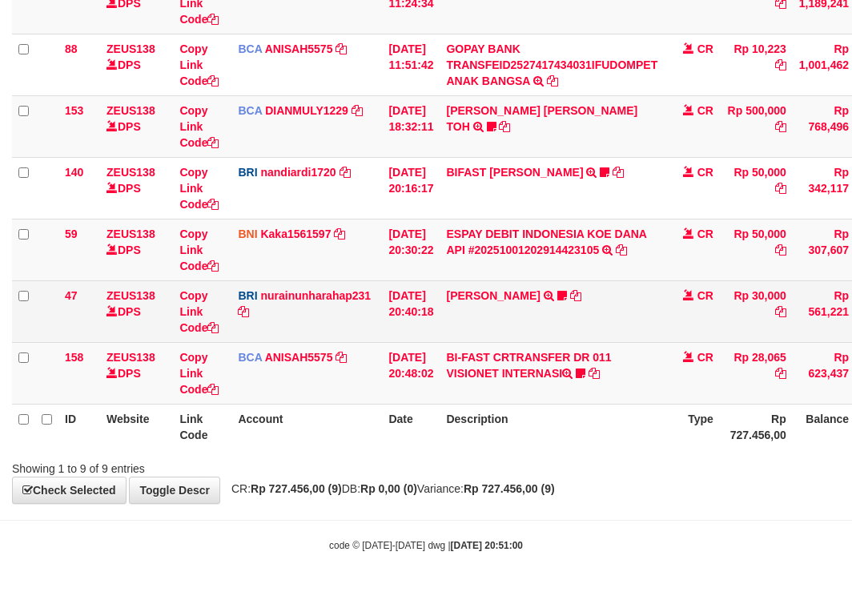
scroll to position [352, 0]
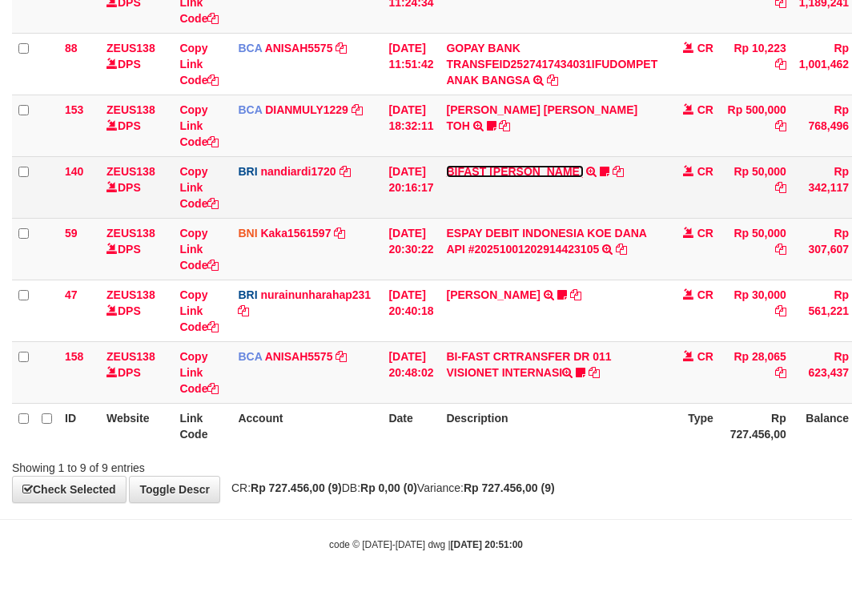
drag, startPoint x: 509, startPoint y: 173, endPoint x: 509, endPoint y: 212, distance: 39.2
click at [509, 172] on link "BIFAST [PERSON_NAME]" at bounding box center [514, 171] width 137 height 13
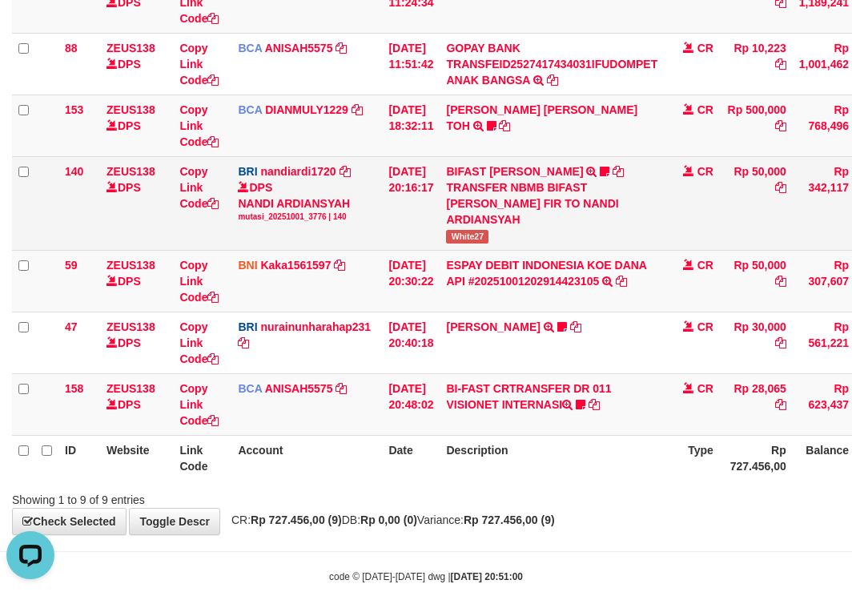
scroll to position [0, 0]
drag, startPoint x: 462, startPoint y: 231, endPoint x: 858, endPoint y: 126, distance: 409.6
click at [512, 241] on td "BIFAST MUHAMMAD FIR TRANSFER NBMB BIFAST MUHAMMAD FIR TO NANDI ARDIANSYAH White…" at bounding box center [552, 203] width 224 height 94
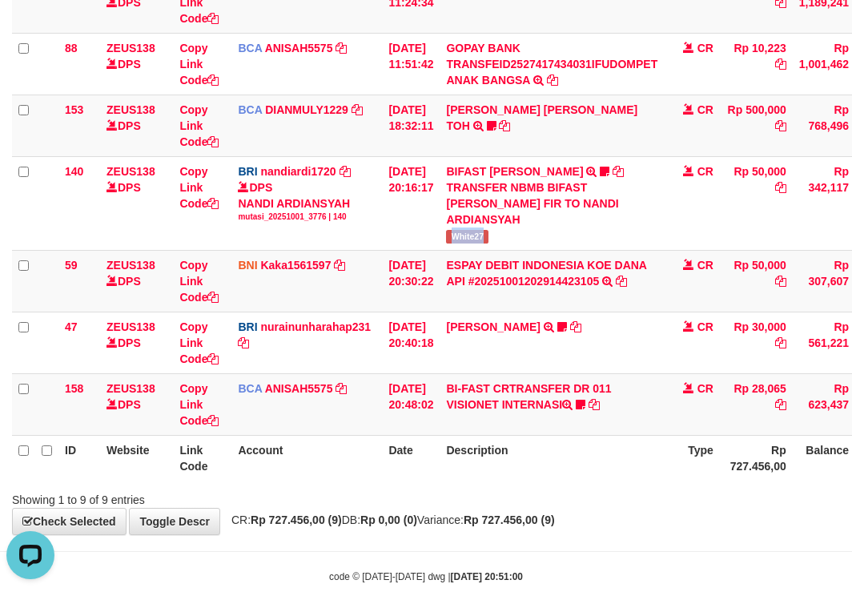
copy span "White27"
click at [365, 404] on td "BCA ANISAH5575 DPS ANISAH mutasi_20251001_3827 | 158 mutasi_20251001_3827 | 158" at bounding box center [306, 404] width 151 height 62
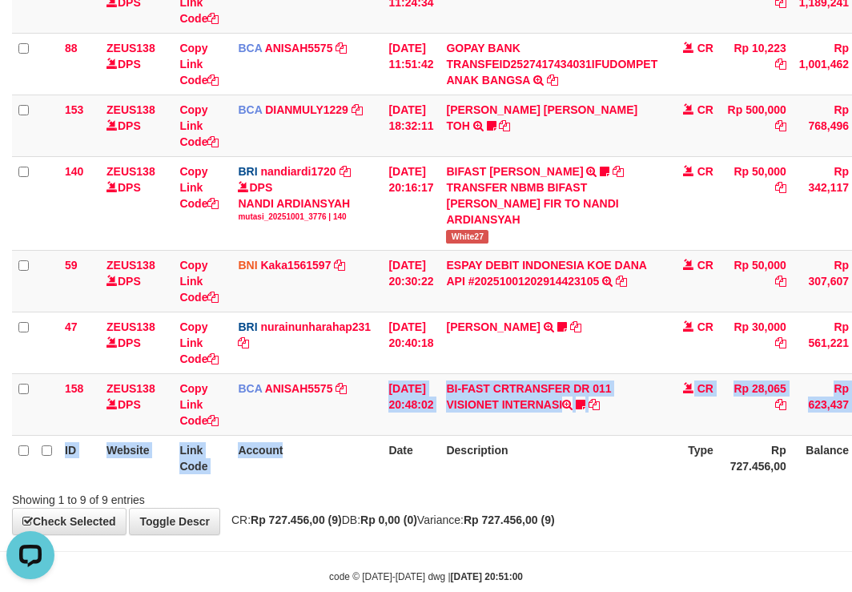
drag, startPoint x: 355, startPoint y: 432, endPoint x: 412, endPoint y: 467, distance: 66.9
click at [328, 453] on table "ID Website Link Code Account Date Description Type Amount Balance Status Action…" at bounding box center [490, 141] width 956 height 678
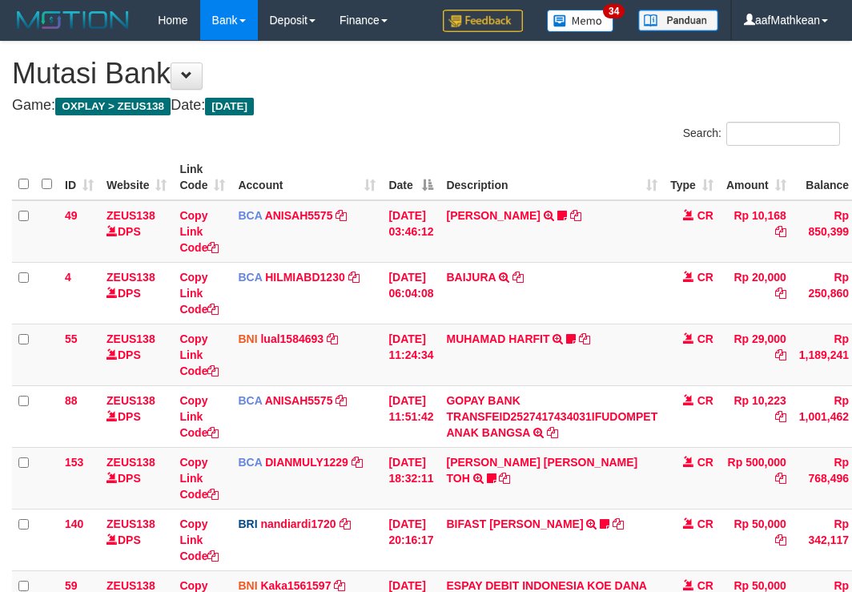
scroll to position [352, 0]
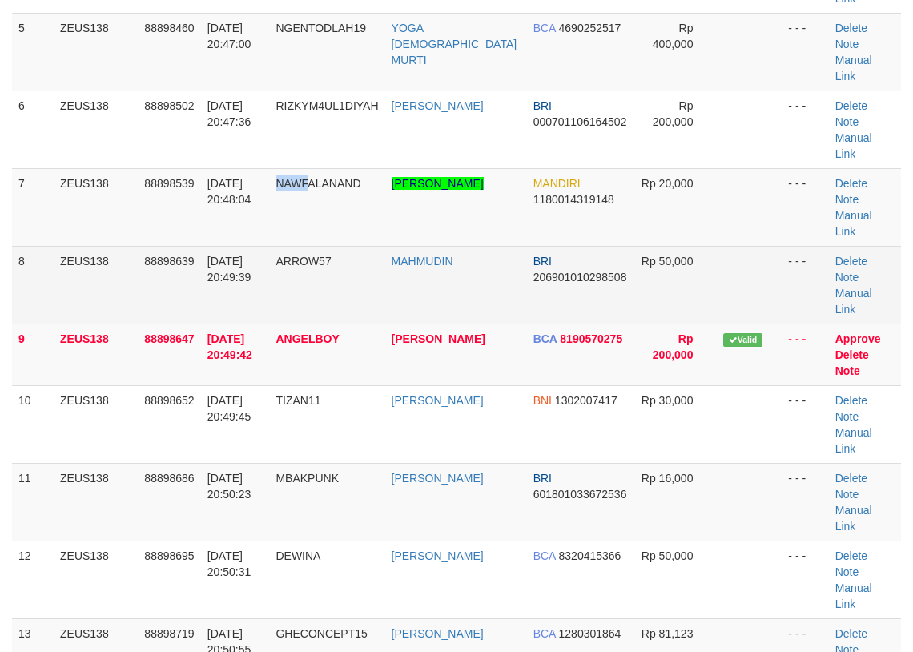
drag, startPoint x: 321, startPoint y: 80, endPoint x: 62, endPoint y: 155, distance: 270.2
click at [308, 168] on tr "7 ZEUS138 88898539 [DATE] 20:48:04 NAWFALANAND [PERSON_NAME] MANDIRI 1180014319…" at bounding box center [456, 207] width 889 height 78
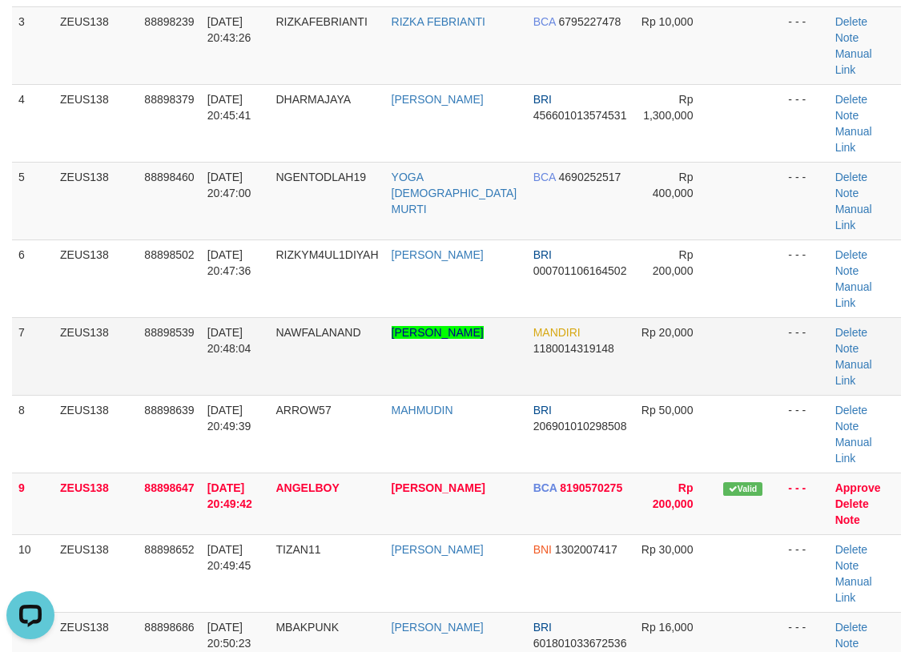
scroll to position [400, 0]
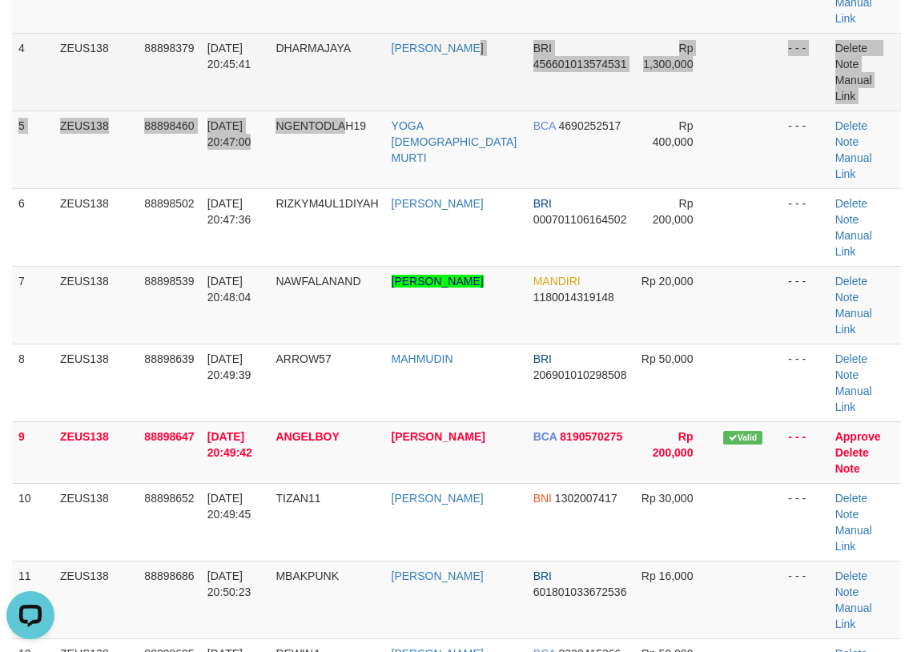
click at [433, 41] on tbody "1 ZEUS138 88897987 01/10/2025 20:39:18 NAJA84 NAJAMUDDIN BNI 1915278427 Rp 180,…" at bounding box center [456, 297] width 889 height 995
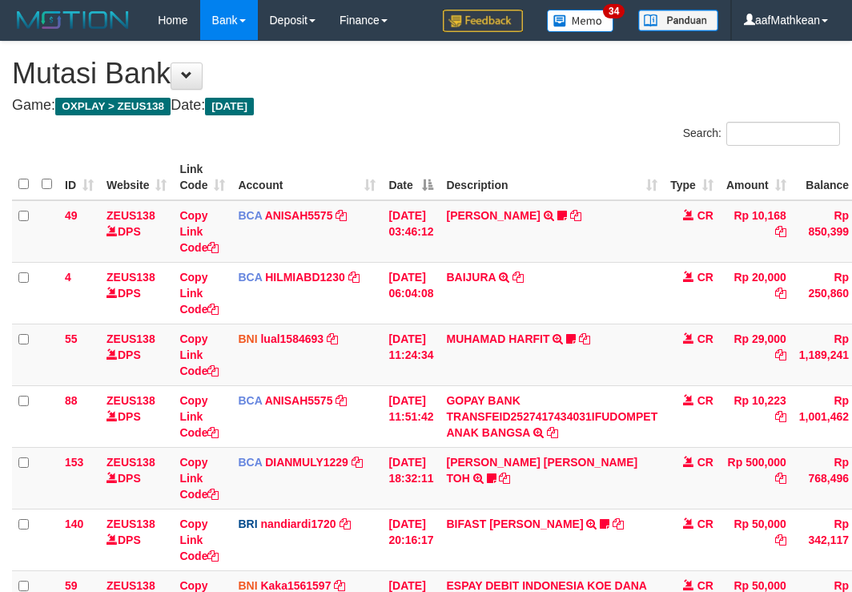
scroll to position [352, 0]
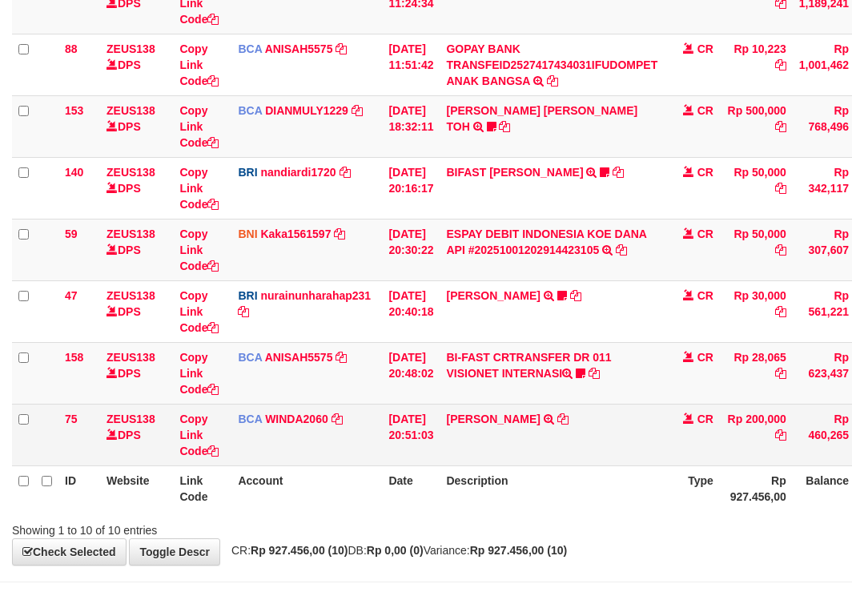
click at [332, 410] on td "BCA WINDA2060 DPS WINDA mutasi_20251001_4644 | 75 mutasi_20251001_4644 | 75" at bounding box center [306, 435] width 151 height 62
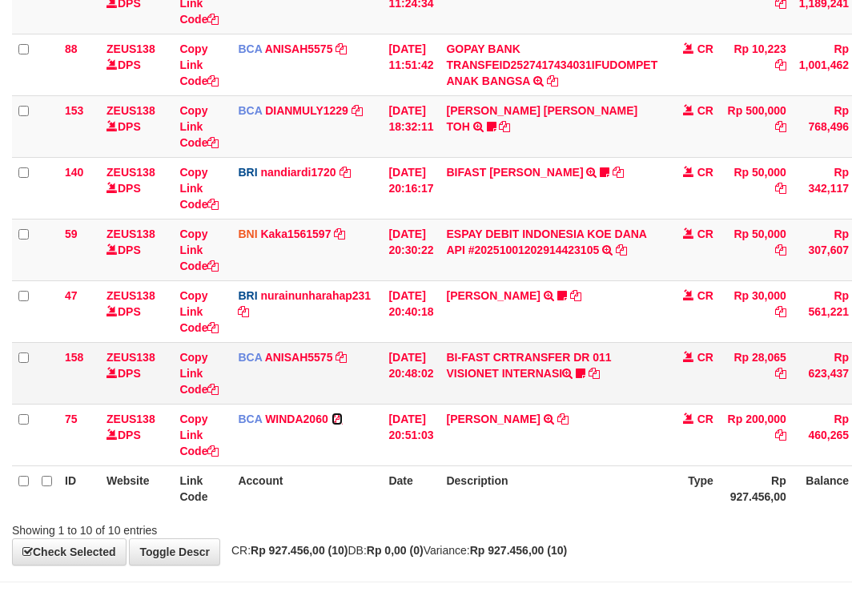
click at [332, 412] on link at bounding box center [337, 418] width 11 height 13
click at [600, 373] on icon at bounding box center [594, 373] width 11 height 11
click at [585, 370] on icon at bounding box center [581, 373] width 10 height 11
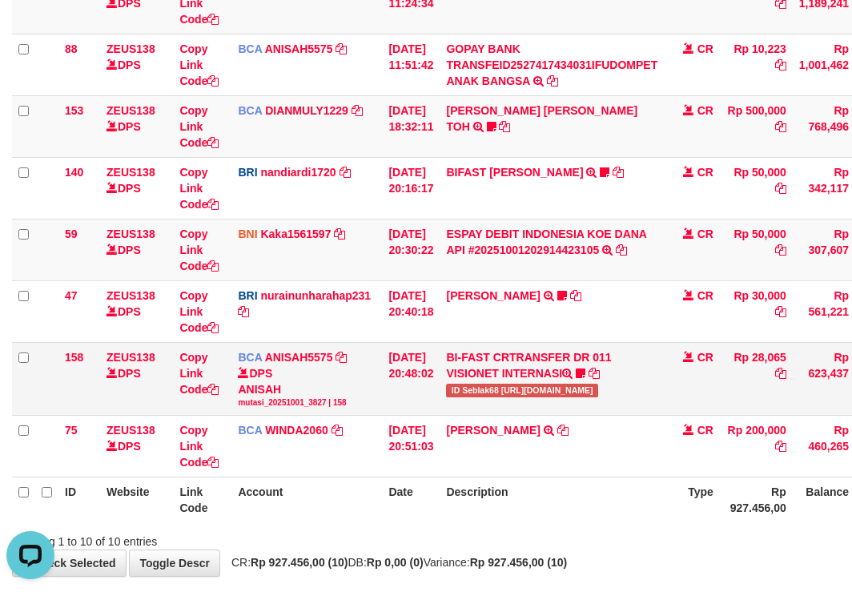
click at [485, 392] on span "ID Seblak68 https://prnt.sc/hCae498SWzGE" at bounding box center [521, 391] width 151 height 14
copy span "eblak68 h"
copy span "eblak68"
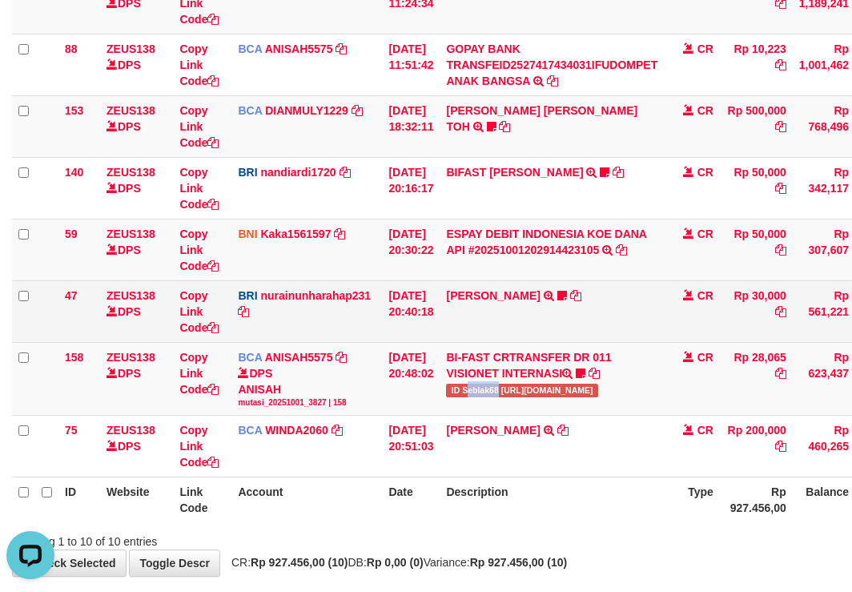
drag, startPoint x: 477, startPoint y: 384, endPoint x: 799, endPoint y: 312, distance: 330.0
click at [511, 389] on span "ID Seblak68 [URL][DOMAIN_NAME]" at bounding box center [521, 391] width 151 height 14
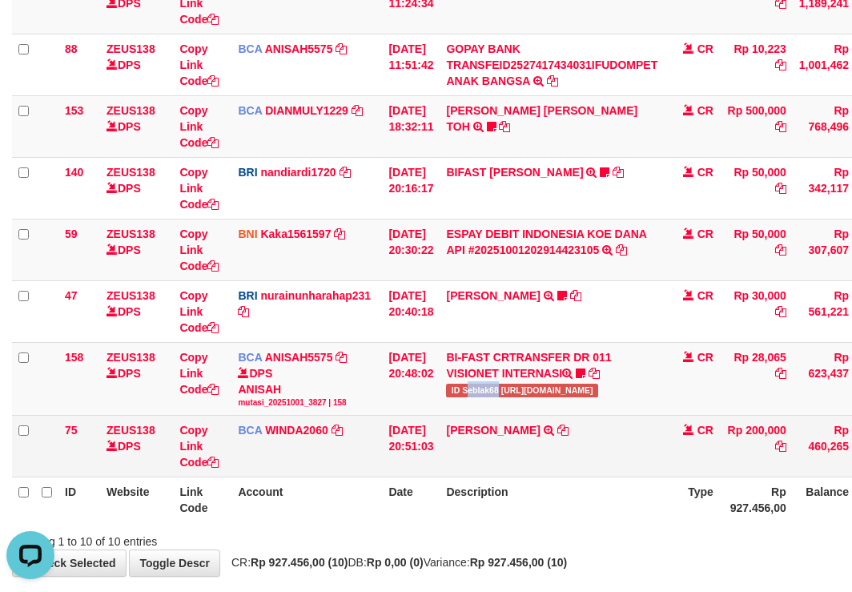
drag, startPoint x: 585, startPoint y: 465, endPoint x: 577, endPoint y: 477, distance: 13.3
click at [579, 472] on td "STEVEN TRSF E-BANKING CR 0110/FTSCY/WS95031 200000.00STEVEN" at bounding box center [552, 447] width 224 height 62
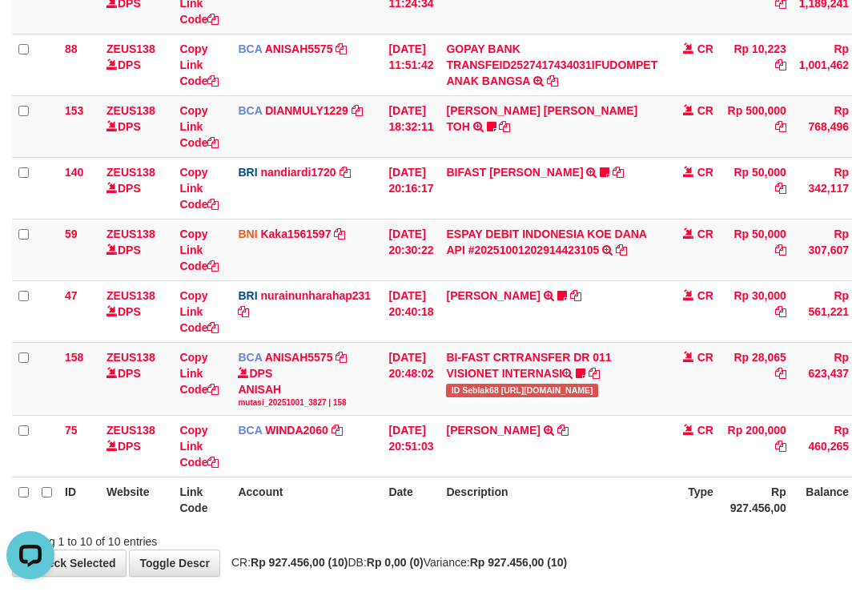
click at [573, 488] on th "Description" at bounding box center [552, 500] width 224 height 46
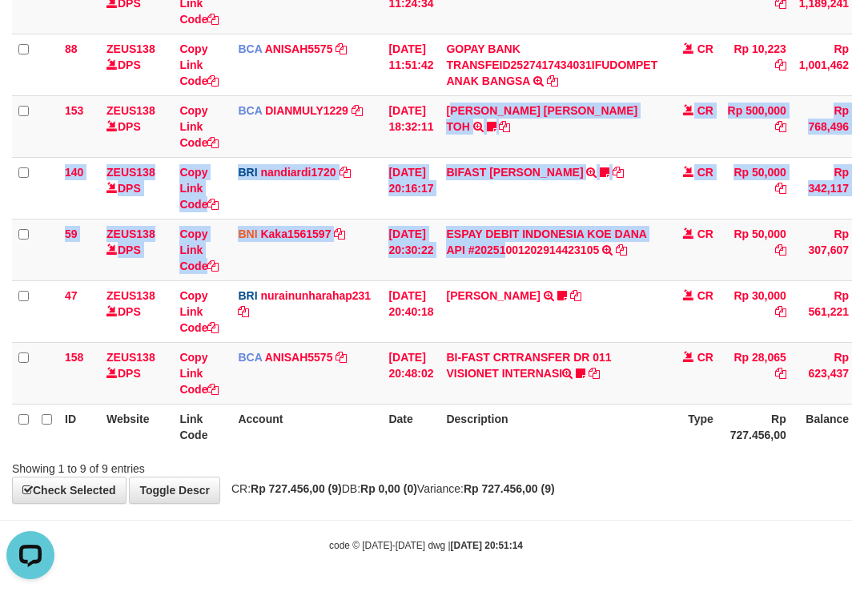
drag, startPoint x: 499, startPoint y: 205, endPoint x: 860, endPoint y: 376, distance: 399.5
click at [626, 387] on tbody "49 ZEUS138 DPS Copy Link Code BCA ANISAH5575 DPS ANISAH mutasi_20251001_3827 | …" at bounding box center [490, 127] width 956 height 556
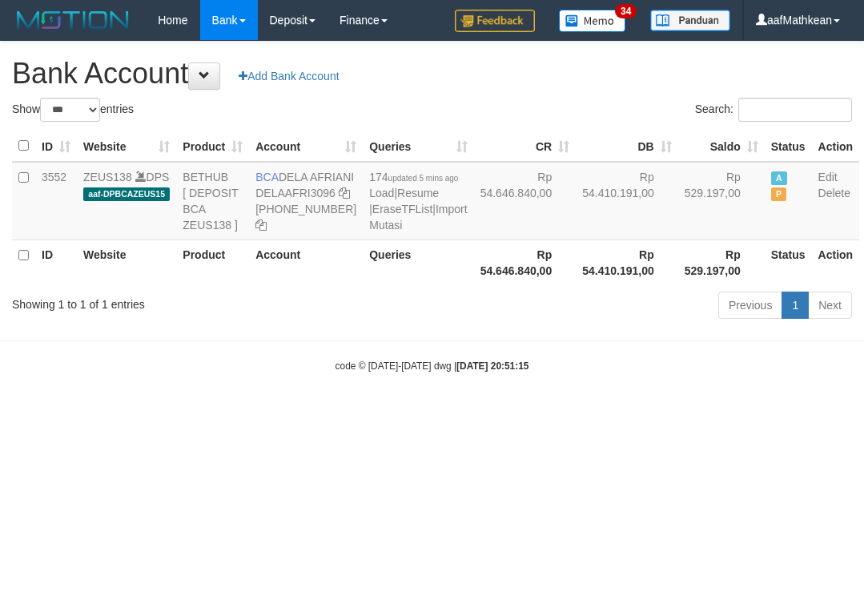
select select "***"
click at [339, 199] on icon at bounding box center [344, 192] width 11 height 11
drag, startPoint x: 0, startPoint y: 0, endPoint x: 344, endPoint y: 233, distance: 415.9
click at [268, 228] on td "BCA DELA AFRIANI DELAAFRI3096 869-245-8639" at bounding box center [306, 201] width 114 height 78
click at [554, 324] on div "Previous 1 Next" at bounding box center [612, 307] width 480 height 34
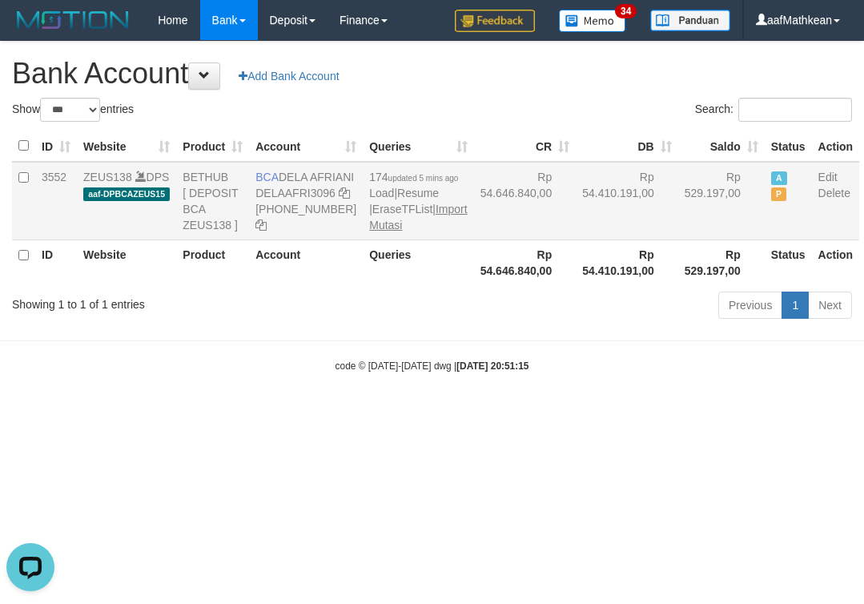
drag, startPoint x: 388, startPoint y: 309, endPoint x: 360, endPoint y: 269, distance: 48.9
click at [387, 285] on th "Queries" at bounding box center [418, 262] width 111 height 46
click at [363, 240] on td "174 updated 5 mins ago Load | Resume | EraseTFList | Import Mutasi" at bounding box center [418, 201] width 111 height 78
click at [369, 231] on link "Import Mutasi" at bounding box center [418, 217] width 98 height 29
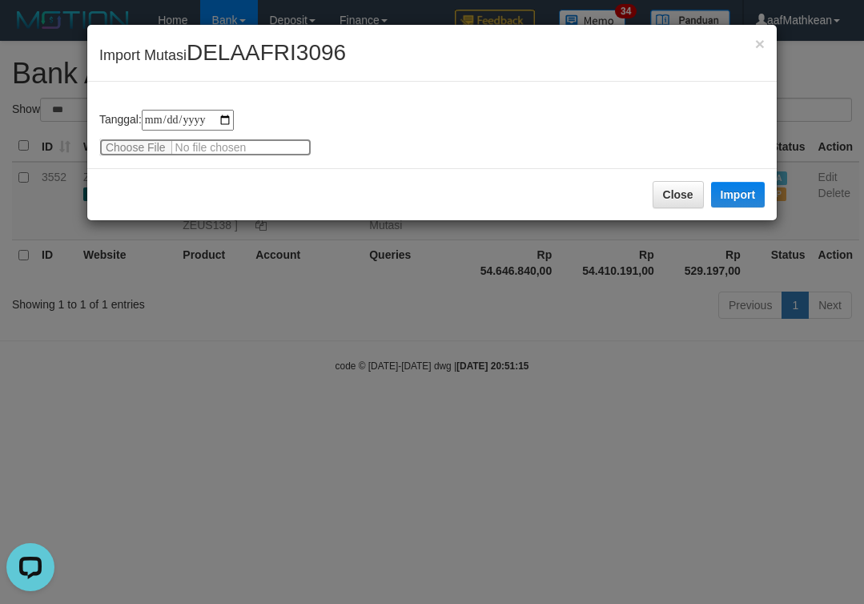
click at [143, 143] on input "file" at bounding box center [205, 148] width 212 height 18
type input "**********"
drag, startPoint x: 726, startPoint y: 189, endPoint x: 304, endPoint y: 1, distance: 461.4
click at [727, 189] on button "Import" at bounding box center [738, 195] width 54 height 26
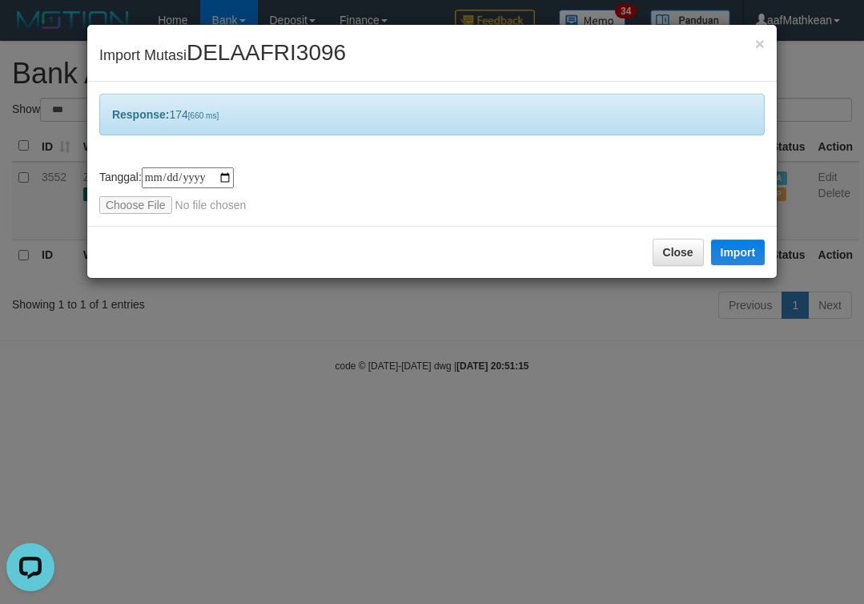
click at [448, 513] on div "**********" at bounding box center [432, 302] width 864 height 604
drag, startPoint x: 456, startPoint y: 523, endPoint x: 421, endPoint y: 441, distance: 89.4
click at [454, 509] on div "**********" at bounding box center [432, 302] width 864 height 604
click at [312, 279] on div "**********" at bounding box center [432, 302] width 864 height 604
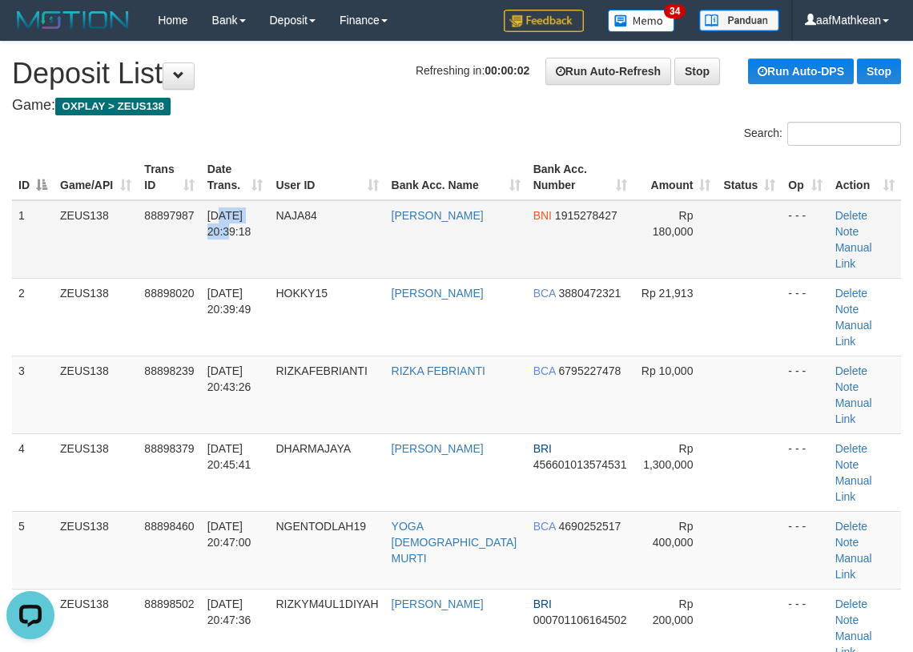
click at [223, 215] on td "[DATE] 20:39:18" at bounding box center [235, 239] width 69 height 78
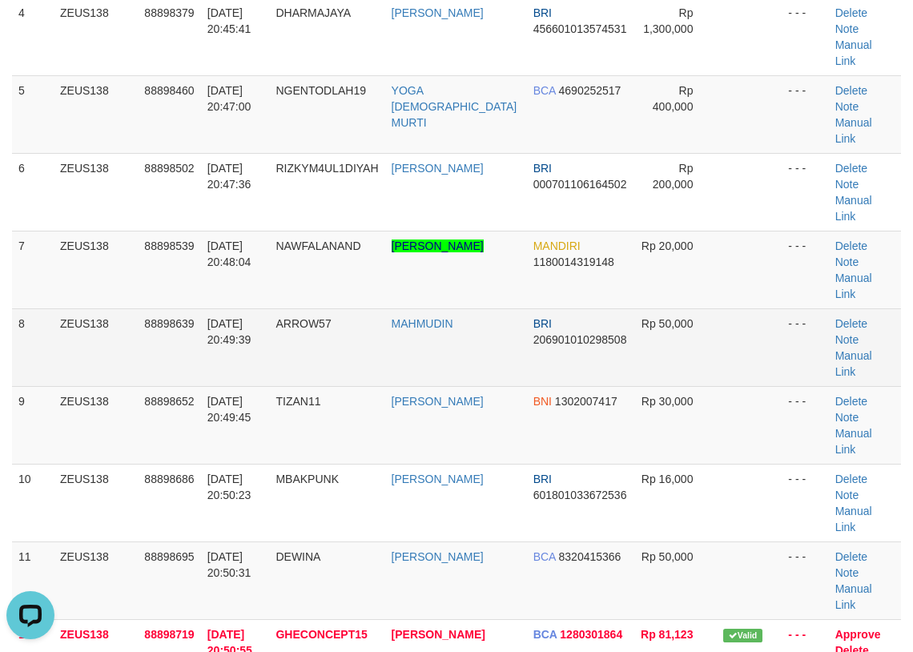
scroll to position [481, 0]
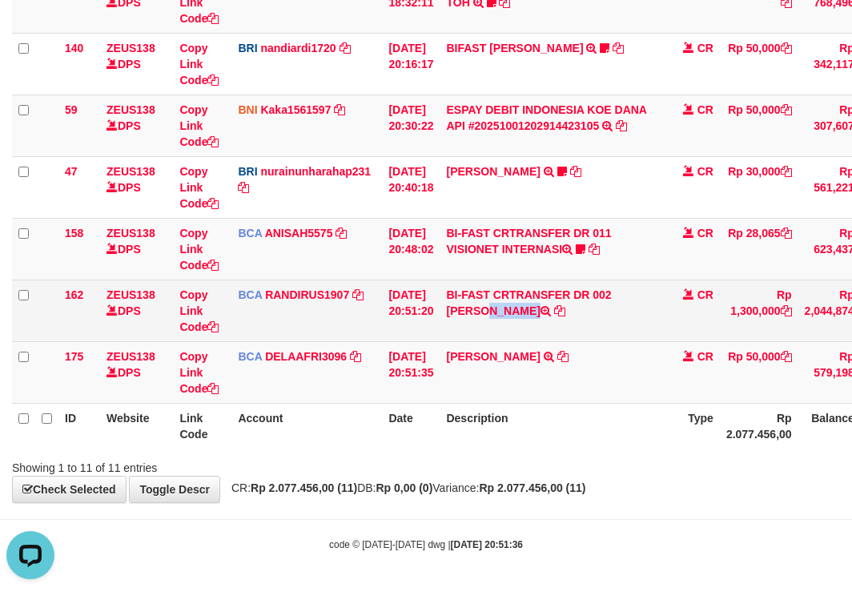
drag, startPoint x: 458, startPoint y: 313, endPoint x: 588, endPoint y: 308, distance: 129.8
click at [588, 308] on td "BI-FAST CRTRANSFER DR 002 [PERSON_NAME]" at bounding box center [552, 311] width 224 height 62
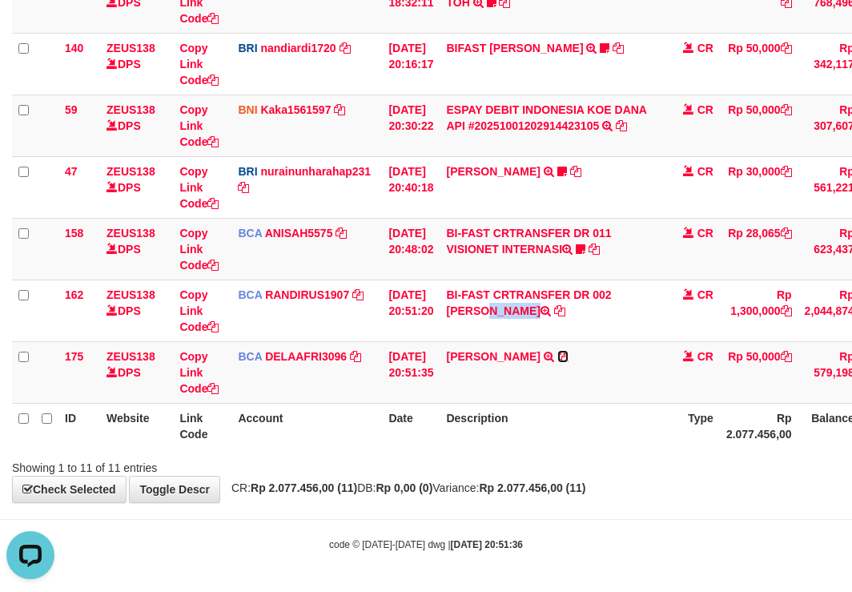
drag, startPoint x: 568, startPoint y: 353, endPoint x: 863, endPoint y: 243, distance: 315.5
click at [568, 354] on icon at bounding box center [562, 356] width 11 height 11
drag, startPoint x: 368, startPoint y: 497, endPoint x: 386, endPoint y: 533, distance: 40.5
click at [372, 510] on body "Toggle navigation Home Bank Account List Load By Website Group [OXPLAY] ZEUS138…" at bounding box center [426, 58] width 852 height 1068
drag, startPoint x: 386, startPoint y: 533, endPoint x: 404, endPoint y: 521, distance: 21.3
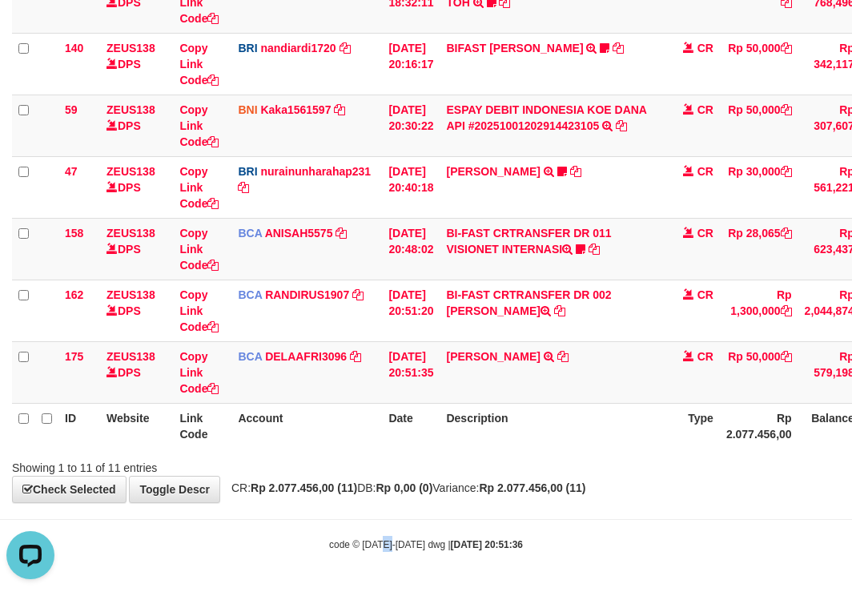
click at [393, 541] on body "Toggle navigation Home Bank Account List Load By Website Group [OXPLAY] ZEUS138…" at bounding box center [426, 58] width 852 height 1068
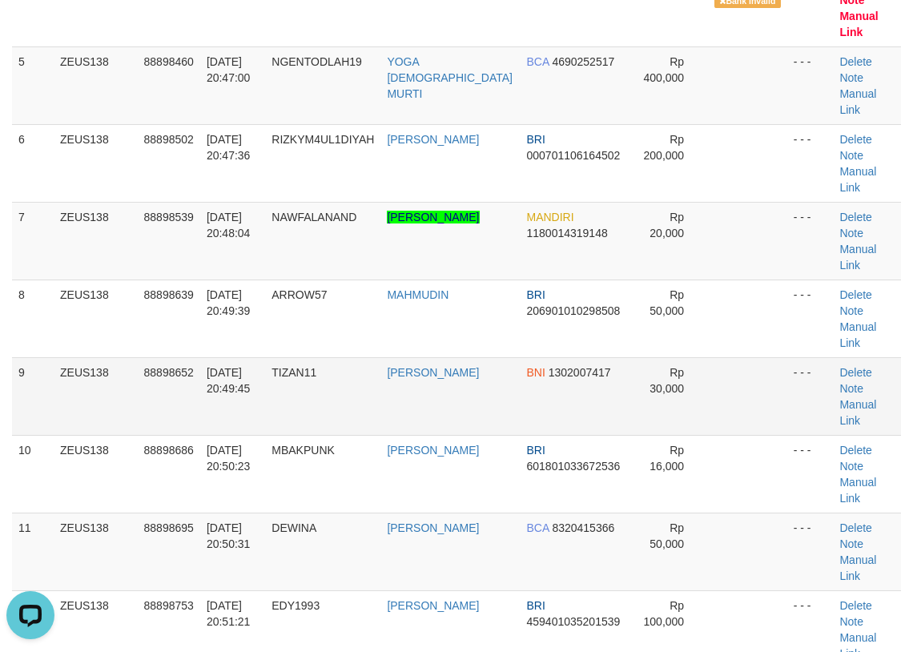
click at [264, 357] on tr "9 ZEUS138 88898652 01/10/2025 20:49:45 TIZAN11 TISAN RAHARJO BNI 1302007417 Rp …" at bounding box center [456, 396] width 889 height 78
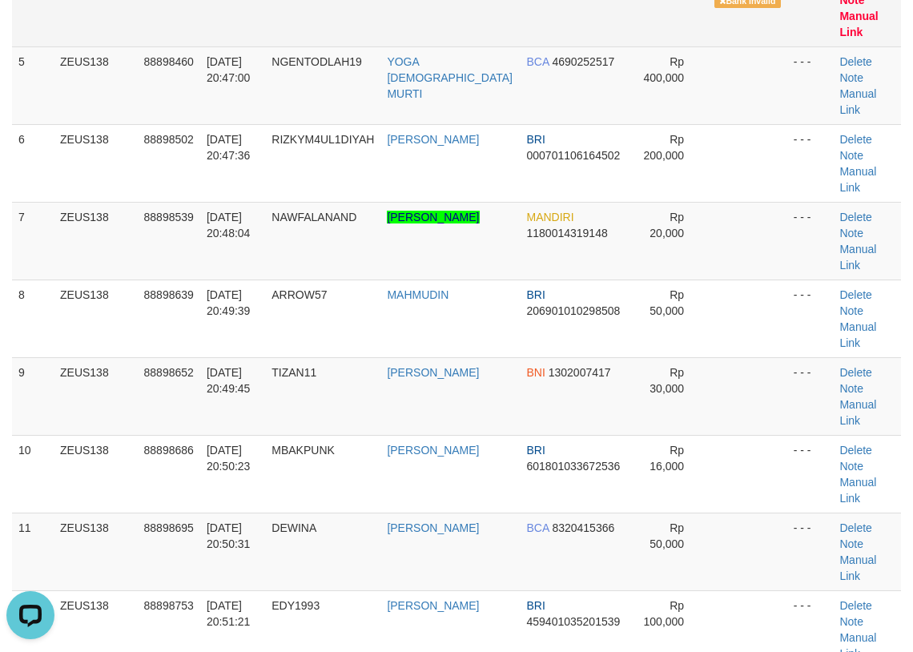
scroll to position [82, 0]
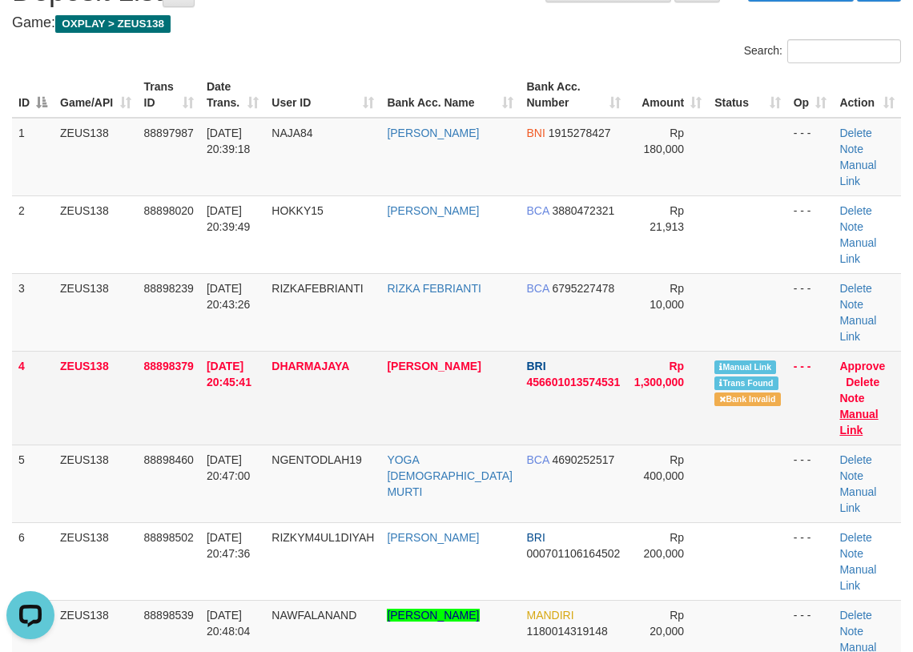
click at [871, 360] on td "Approve Delete Note Manual Link" at bounding box center [867, 398] width 68 height 94
click at [863, 408] on link "Manual Link" at bounding box center [858, 422] width 38 height 29
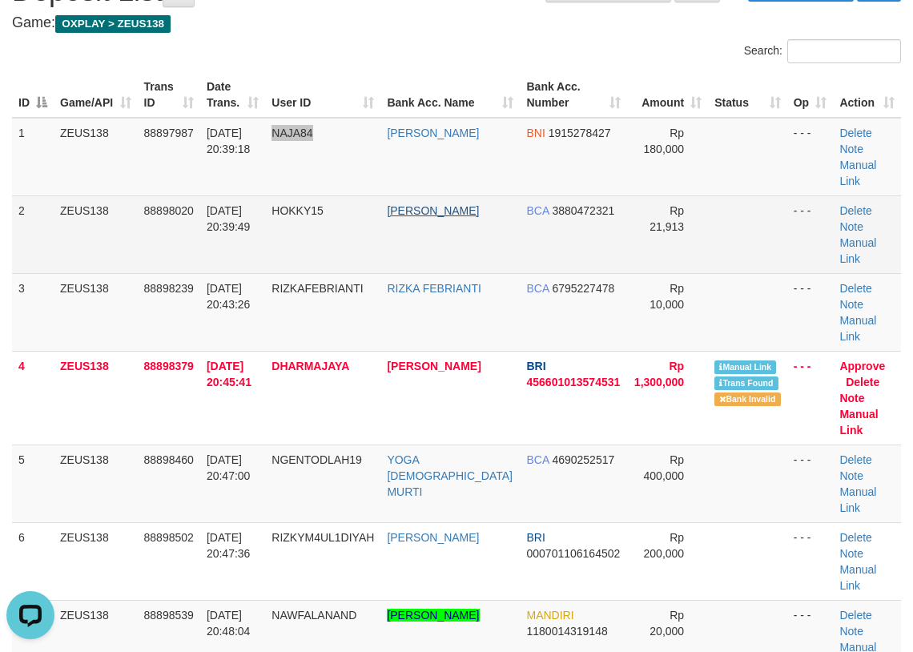
click at [392, 155] on tr "1 ZEUS138 88897987 01/10/2025 20:39:18 NAJA84 NAJAMUDDIN BNI 1915278427 Rp 180,…" at bounding box center [456, 157] width 889 height 78
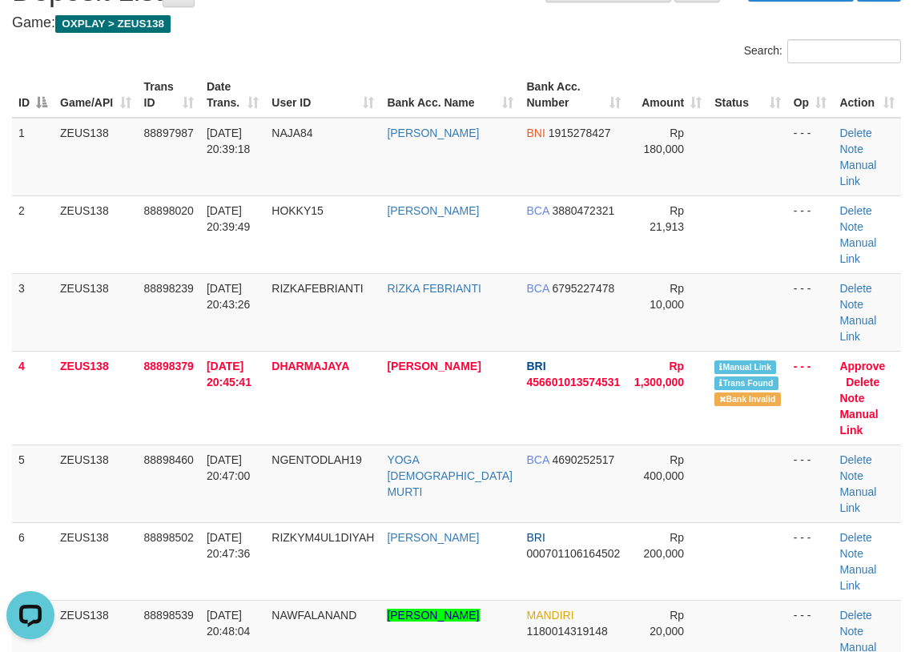
click at [711, 97] on tr "ID Game/API Trans ID Date Trans. User ID Bank Acc. Name Bank Acc. Number Amount…" at bounding box center [456, 95] width 889 height 46
click at [529, 88] on th "Bank Acc. Number" at bounding box center [573, 95] width 107 height 46
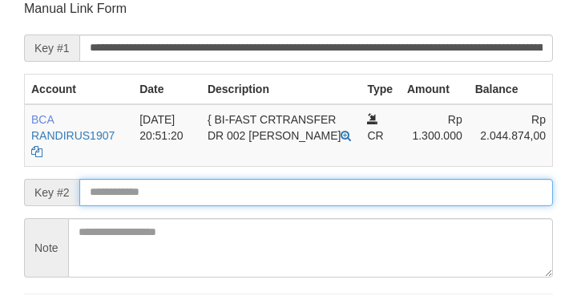
click at [205, 199] on input "text" at bounding box center [315, 192] width 473 height 27
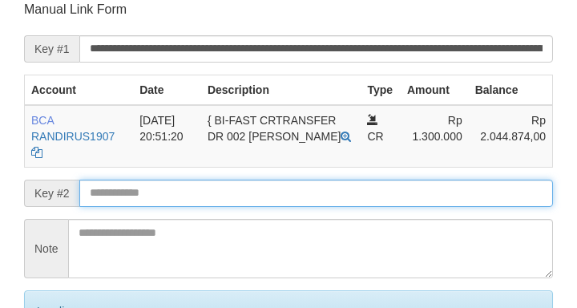
drag, startPoint x: 203, startPoint y: 197, endPoint x: 298, endPoint y: 174, distance: 97.3
click at [215, 190] on input "text" at bounding box center [315, 192] width 473 height 27
click at [298, 174] on form "**********" at bounding box center [288, 196] width 529 height 390
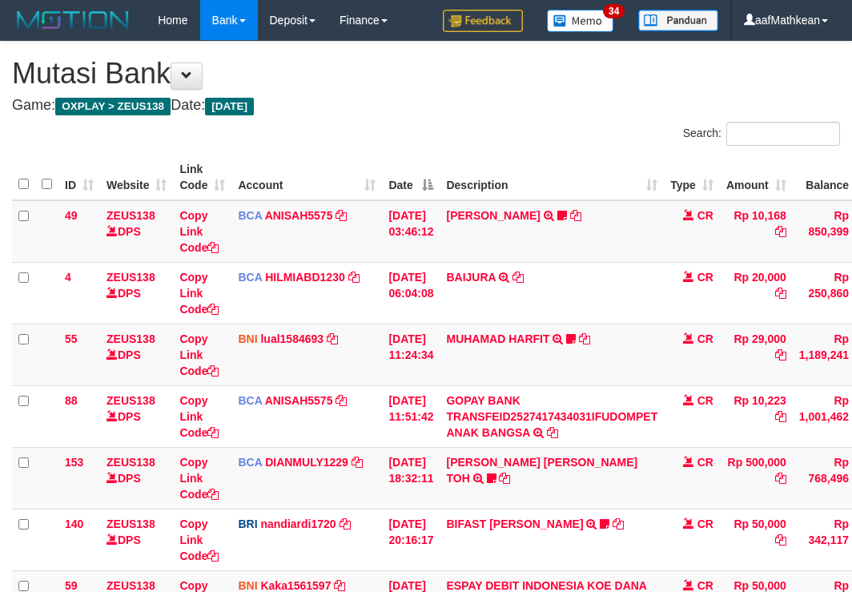
scroll to position [391, 0]
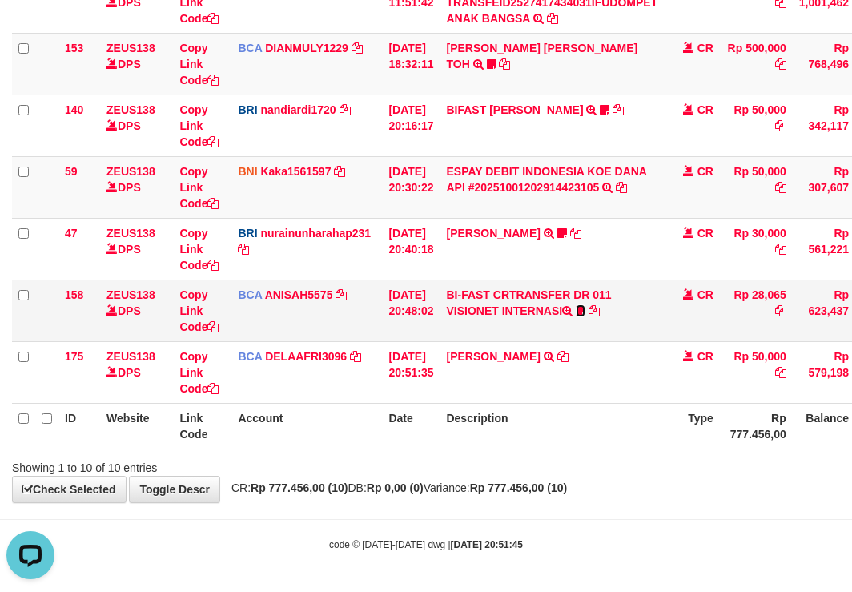
click at [585, 308] on icon at bounding box center [581, 310] width 10 height 11
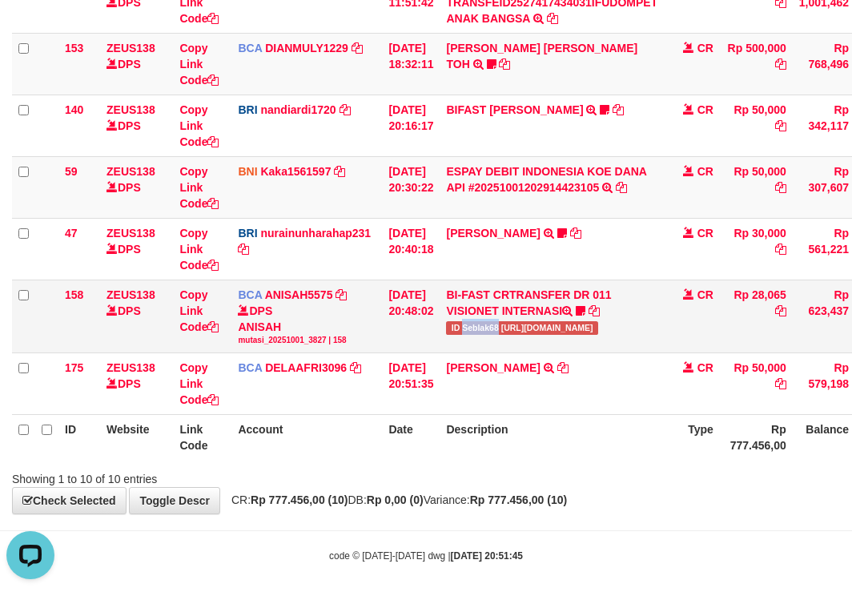
drag, startPoint x: 473, startPoint y: 323, endPoint x: 513, endPoint y: 316, distance: 39.8
click at [511, 328] on span "ID Seblak68 [URL][DOMAIN_NAME]" at bounding box center [521, 328] width 151 height 14
copy span "Seblak68"
drag, startPoint x: 568, startPoint y: 365, endPoint x: 729, endPoint y: 305, distance: 171.8
click at [568, 365] on icon at bounding box center [562, 367] width 11 height 11
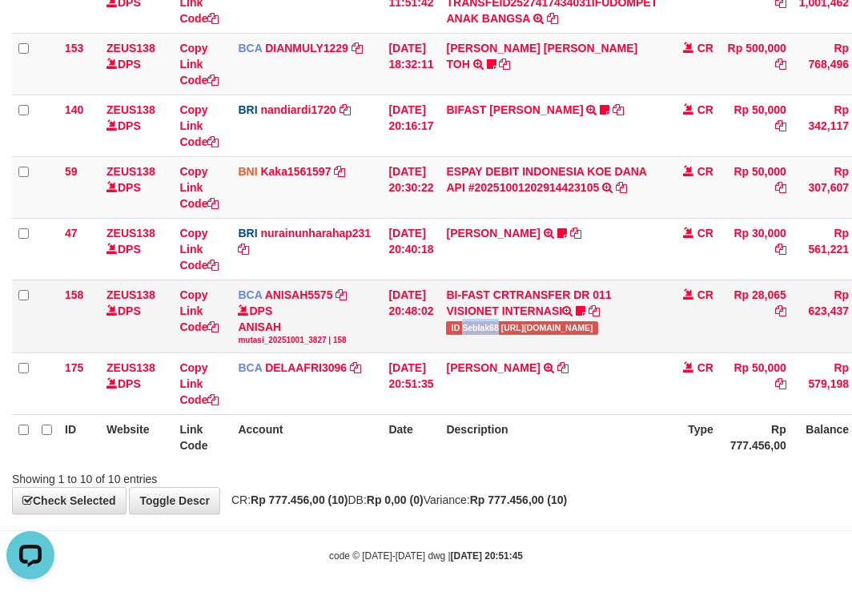
copy span "Seblak68"
click at [376, 476] on div "Showing 1 to 10 of 10 entries" at bounding box center [426, 476] width 852 height 22
drag, startPoint x: 384, startPoint y: 486, endPoint x: 407, endPoint y: 480, distance: 24.1
click at [386, 497] on div "**********" at bounding box center [426, 71] width 852 height 887
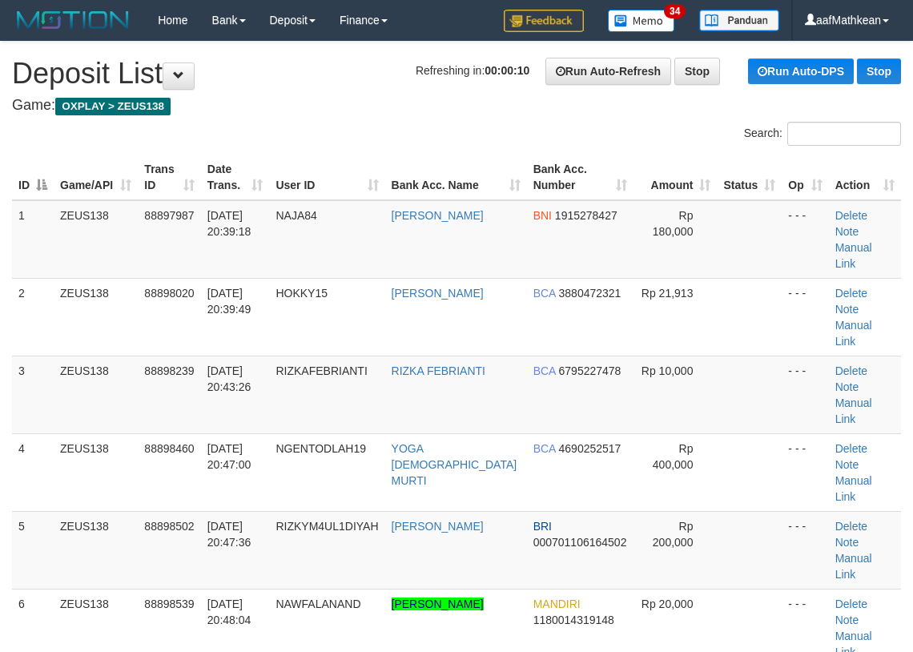
click at [355, 82] on h1 "Refreshing in: 00:00:10 Run Auto-Refresh Stop Run Auto-DPS Stop Deposit List" at bounding box center [456, 74] width 889 height 32
click at [354, 126] on div "Search:" at bounding box center [456, 136] width 913 height 28
click at [372, 125] on div "Search:" at bounding box center [456, 136] width 913 height 28
click at [307, 175] on th "User ID" at bounding box center [326, 178] width 115 height 46
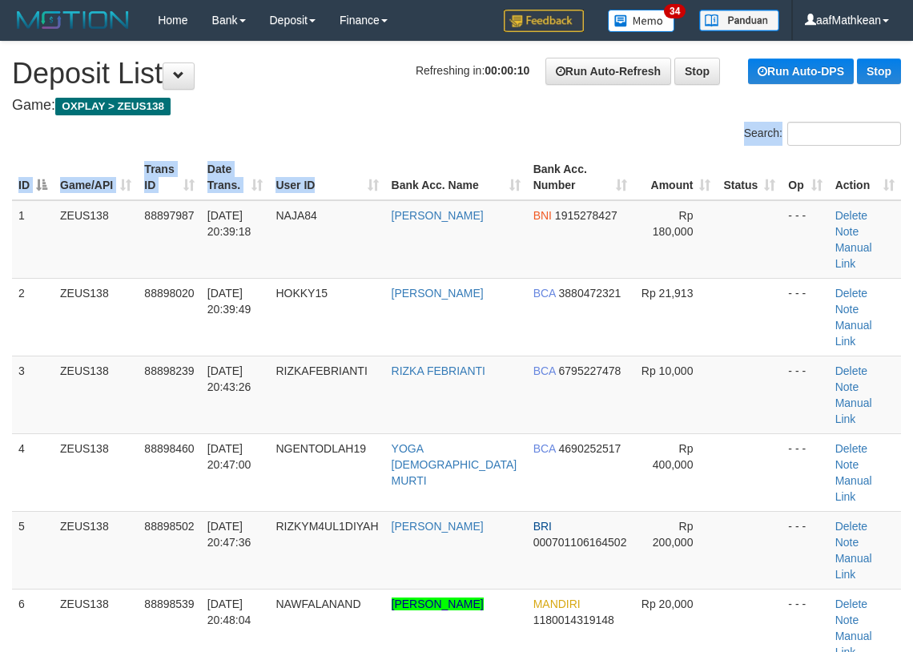
drag, startPoint x: 394, startPoint y: 156, endPoint x: 383, endPoint y: 148, distance: 13.8
click at [395, 157] on div "Search: ID Game/API Trans ID Date Trans. User ID Bank Acc. Name Bank Acc. Numbe…" at bounding box center [456, 664] width 889 height 1084
drag, startPoint x: 381, startPoint y: 117, endPoint x: 278, endPoint y: 172, distance: 117.2
click at [352, 139] on div "Search:" at bounding box center [456, 136] width 913 height 28
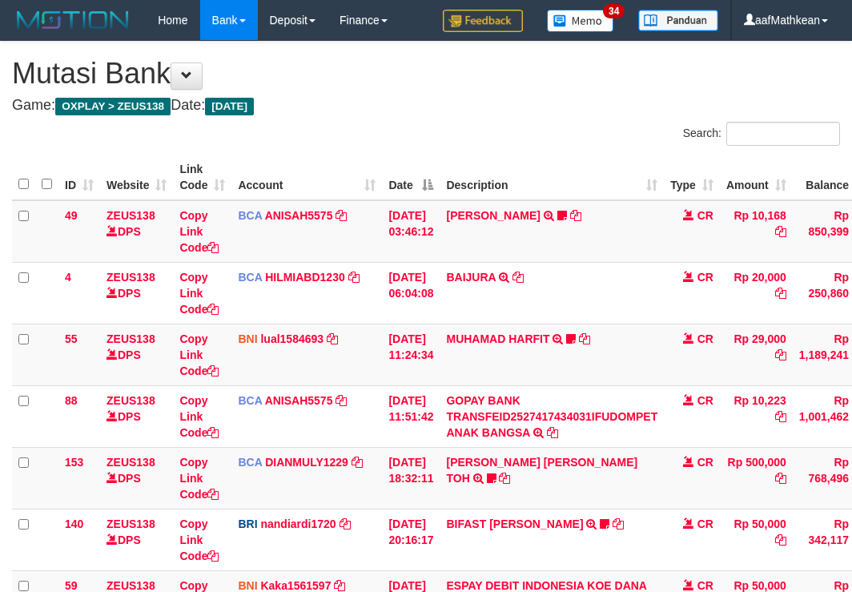
scroll to position [313, 0]
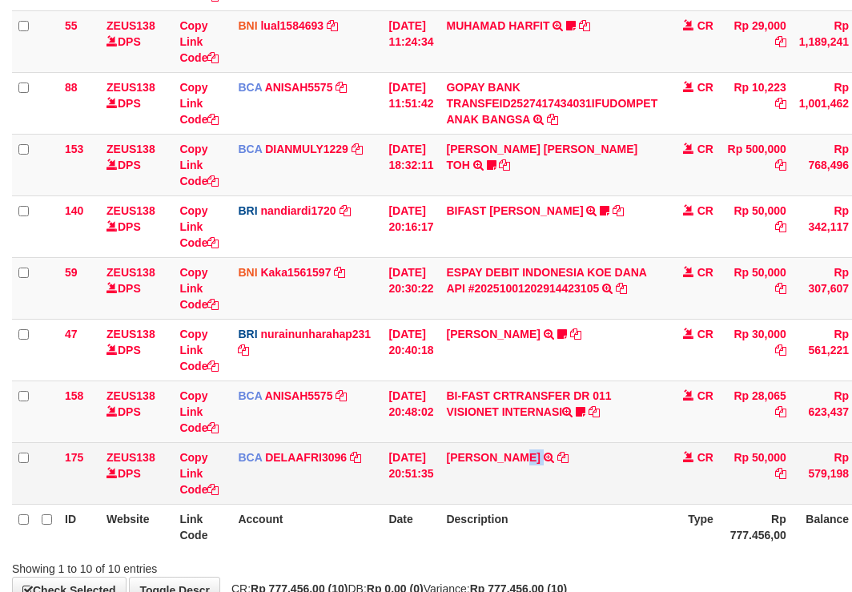
click at [539, 498] on td "[PERSON_NAME] TRSF E-BANKING CR 0110/FTSCY/WS95051 50000.002025100144828472 TRF…" at bounding box center [552, 473] width 224 height 62
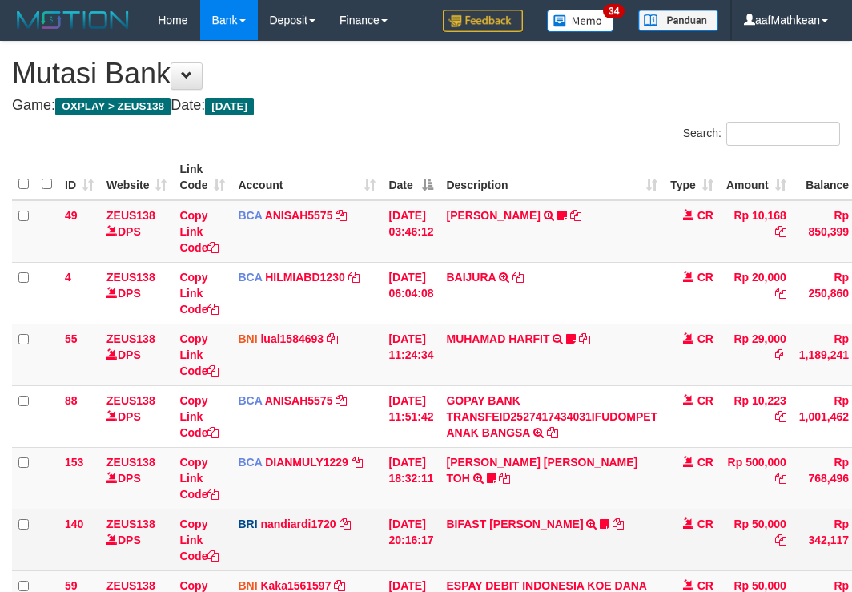
scroll to position [414, 0]
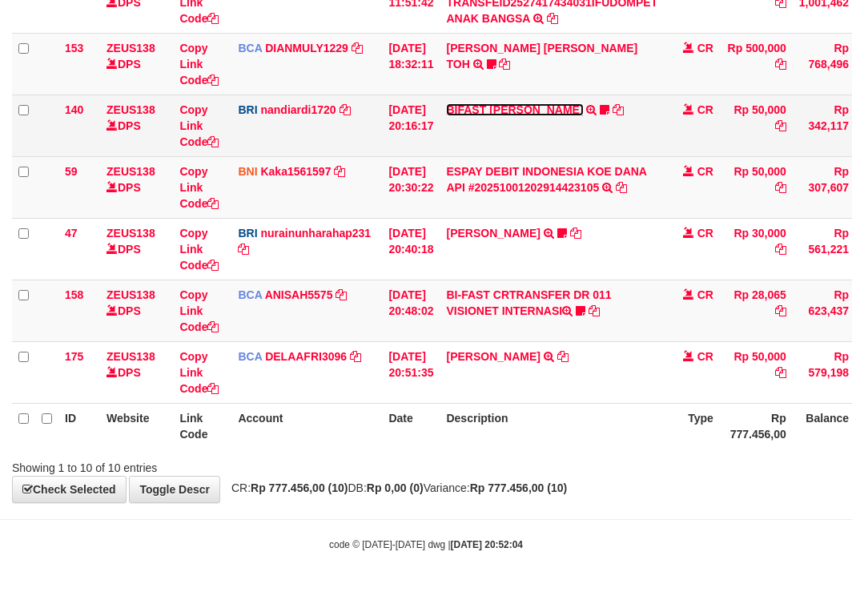
click at [525, 107] on link "BIFAST [PERSON_NAME]" at bounding box center [514, 109] width 137 height 13
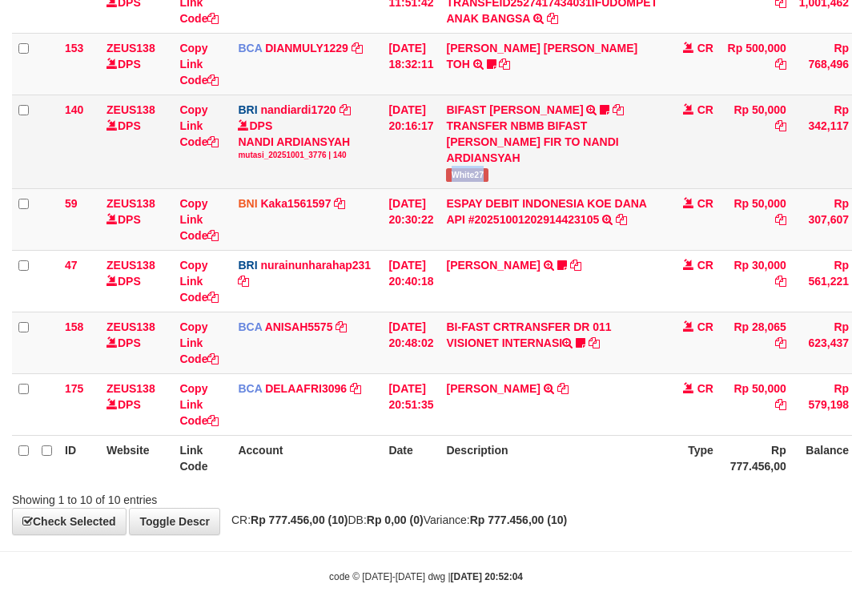
drag, startPoint x: 468, startPoint y: 179, endPoint x: 656, endPoint y: 158, distance: 189.5
click at [502, 180] on td "BIFAST MUHAMMAD FIR TRANSFER NBMB BIFAST MUHAMMAD FIR TO NANDI ARDIANSYAH White…" at bounding box center [552, 142] width 224 height 94
copy span "White27"
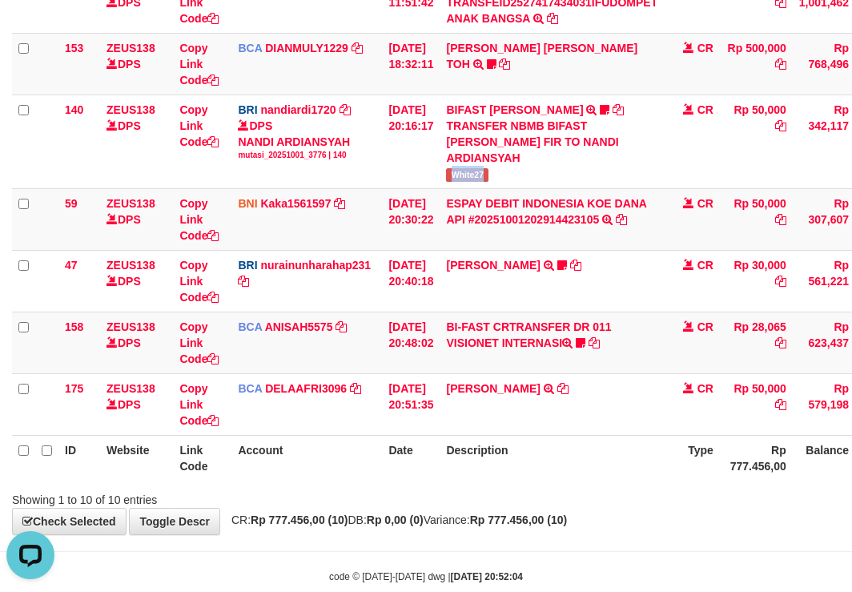
scroll to position [0, 0]
click at [652, 441] on th "Description" at bounding box center [552, 458] width 224 height 46
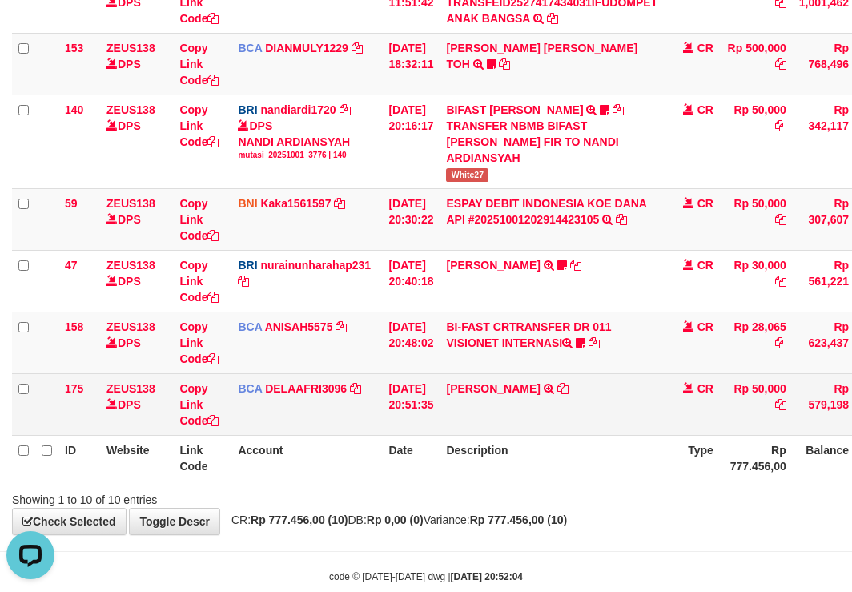
drag, startPoint x: 673, startPoint y: 443, endPoint x: 675, endPoint y: 427, distance: 16.2
click at [682, 438] on tr "ID Website Link Code Account Date Description Type Rp 777.456,00 Balance Status…" at bounding box center [490, 458] width 956 height 46
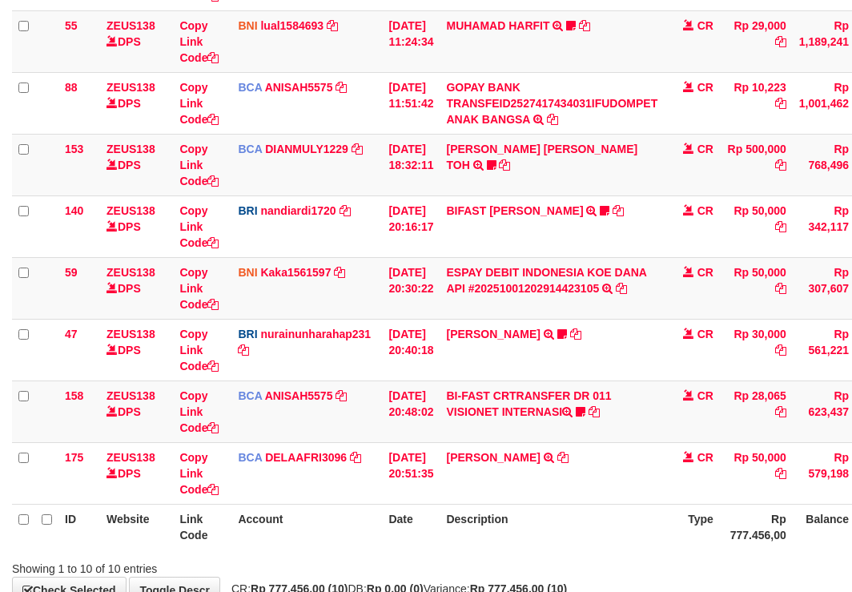
scroll to position [414, 0]
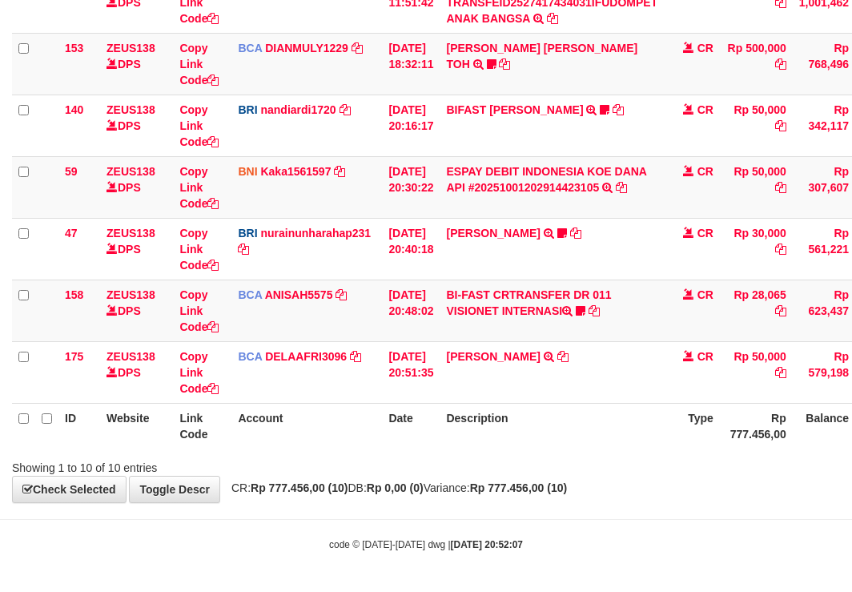
click at [560, 453] on div "Search: ID Website Link Code Account Date Description Type Amount Balance Statu…" at bounding box center [426, 92] width 828 height 768
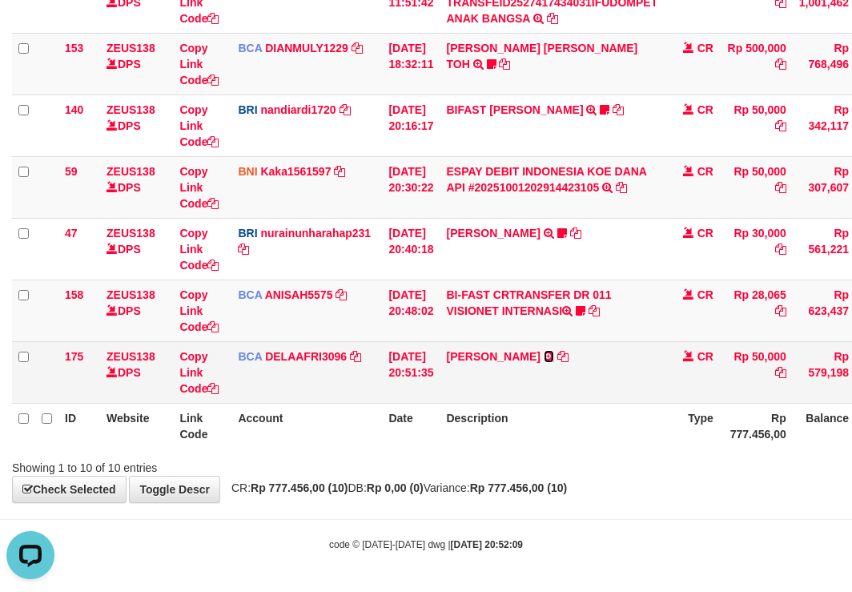
click at [544, 350] on link at bounding box center [549, 356] width 10 height 13
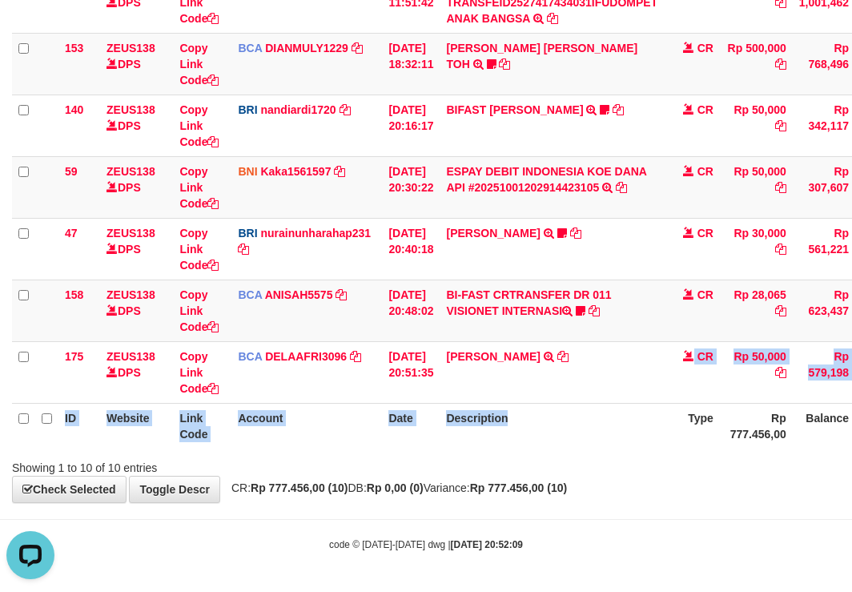
drag, startPoint x: 555, startPoint y: 380, endPoint x: 570, endPoint y: 473, distance: 94.9
click at [563, 455] on div "Search: ID Website Link Code Account Date Description Type Amount Balance Statu…" at bounding box center [426, 92] width 828 height 768
click at [565, 469] on div "Showing 1 to 10 of 10 entries" at bounding box center [426, 464] width 852 height 22
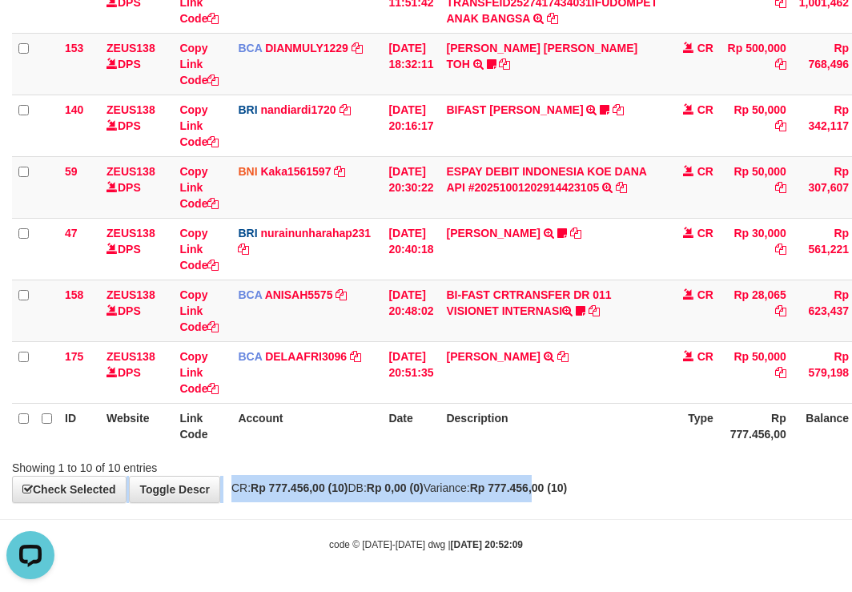
click at [576, 477] on div "**********" at bounding box center [426, 65] width 852 height 875
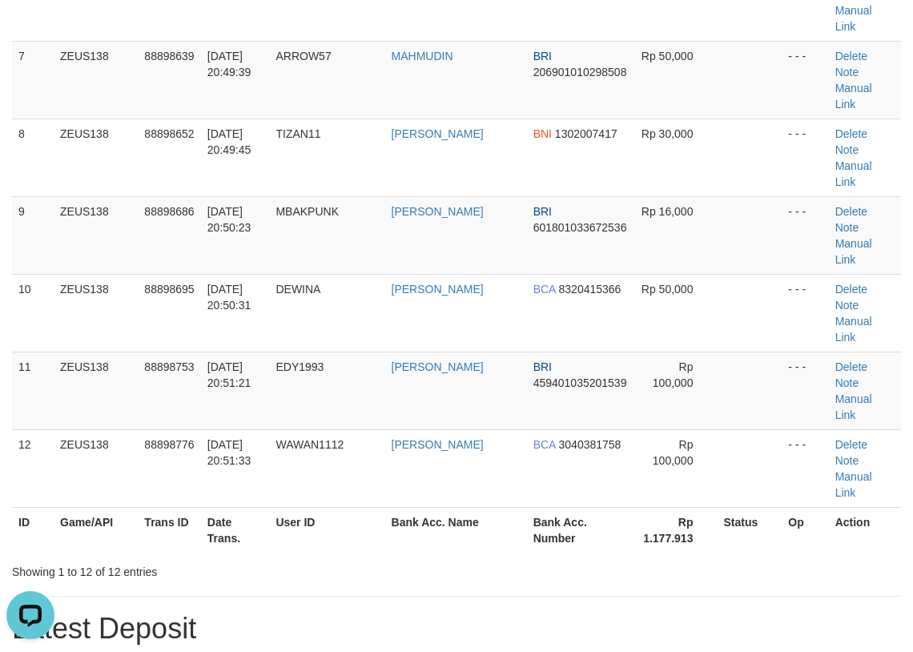
scroll to position [453, 0]
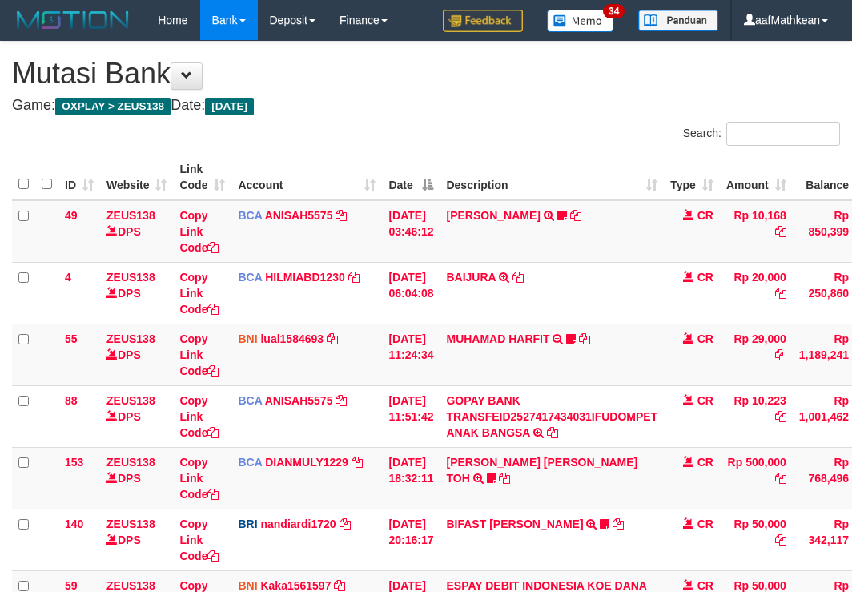
scroll to position [414, 0]
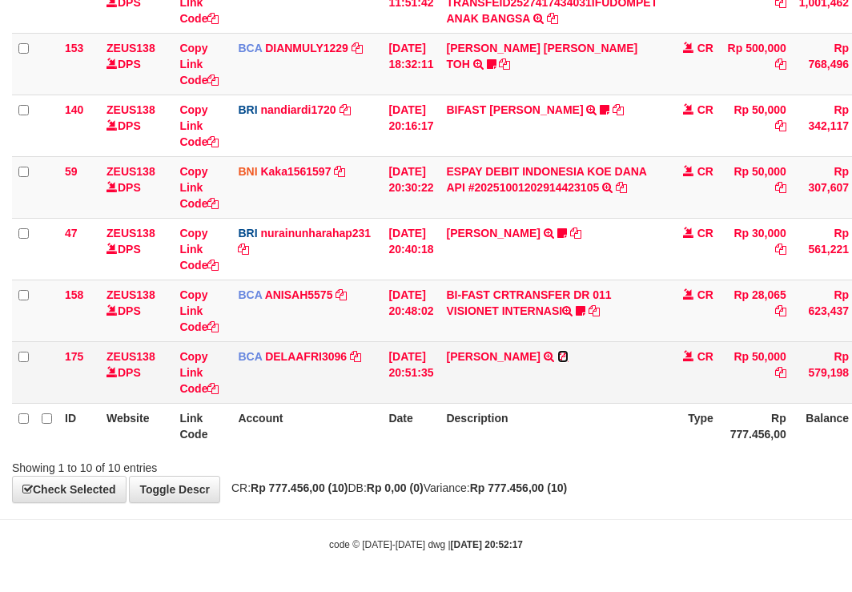
click at [566, 356] on icon at bounding box center [562, 356] width 11 height 11
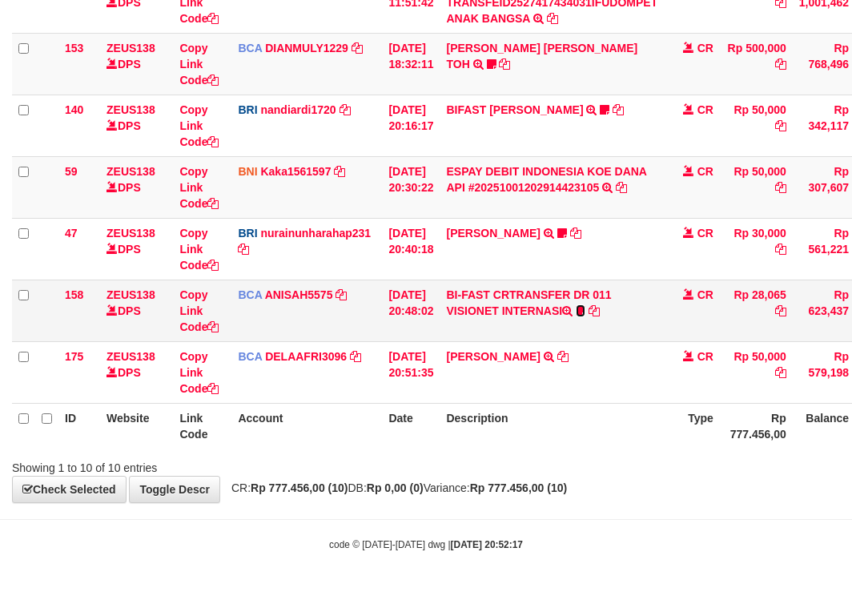
click at [585, 310] on icon at bounding box center [581, 310] width 10 height 11
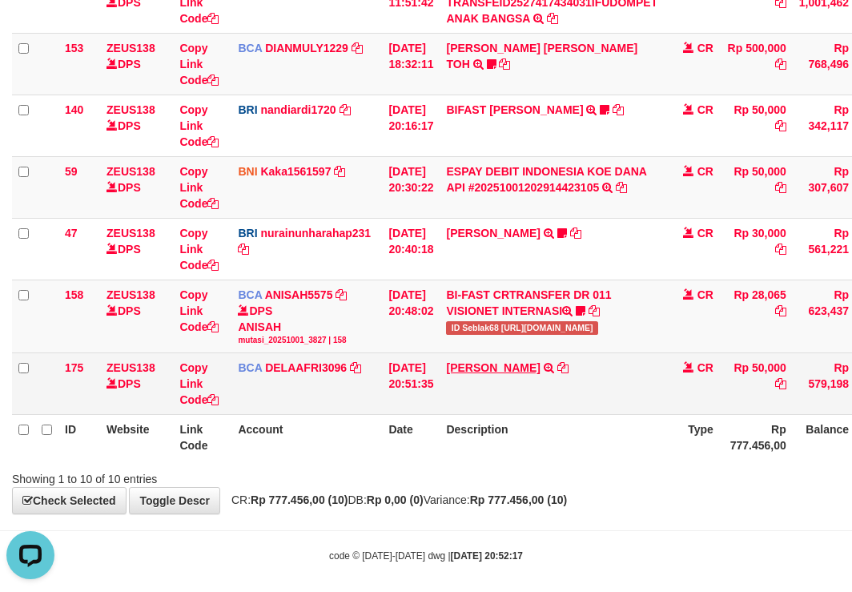
drag, startPoint x: 505, startPoint y: 348, endPoint x: 529, endPoint y: 368, distance: 31.3
click at [505, 354] on tbody "49 ZEUS138 DPS Copy Link Code BCA ANISAH5575 DPS ANISAH mutasi_20251001_3827 | …" at bounding box center [490, 100] width 956 height 629
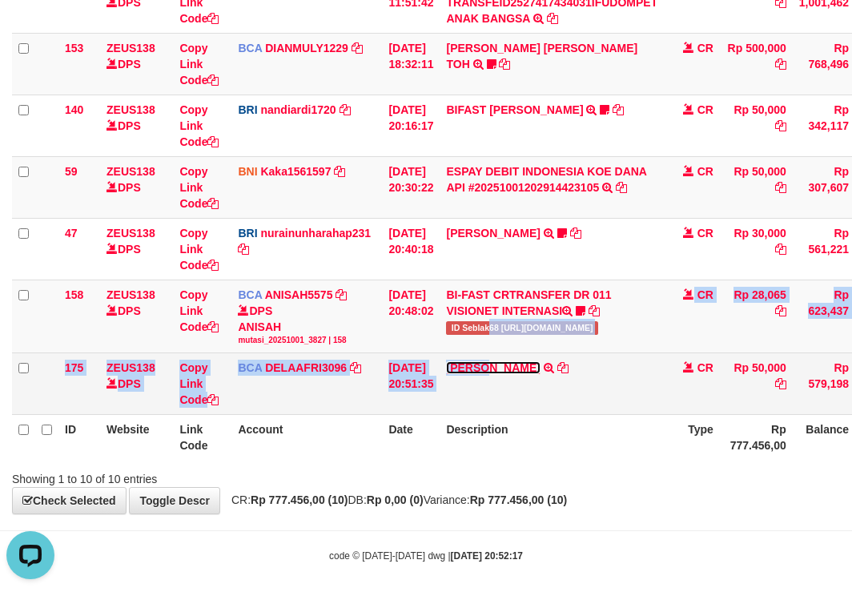
click at [446, 361] on link "RIDWAN SAPUT" at bounding box center [493, 367] width 94 height 13
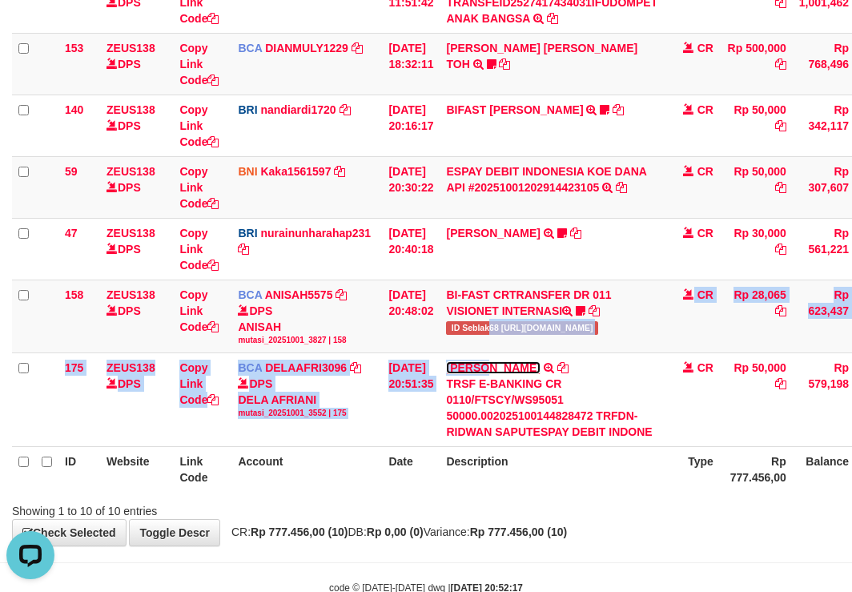
click at [446, 361] on link "RIDWAN SAPUT" at bounding box center [493, 367] width 94 height 13
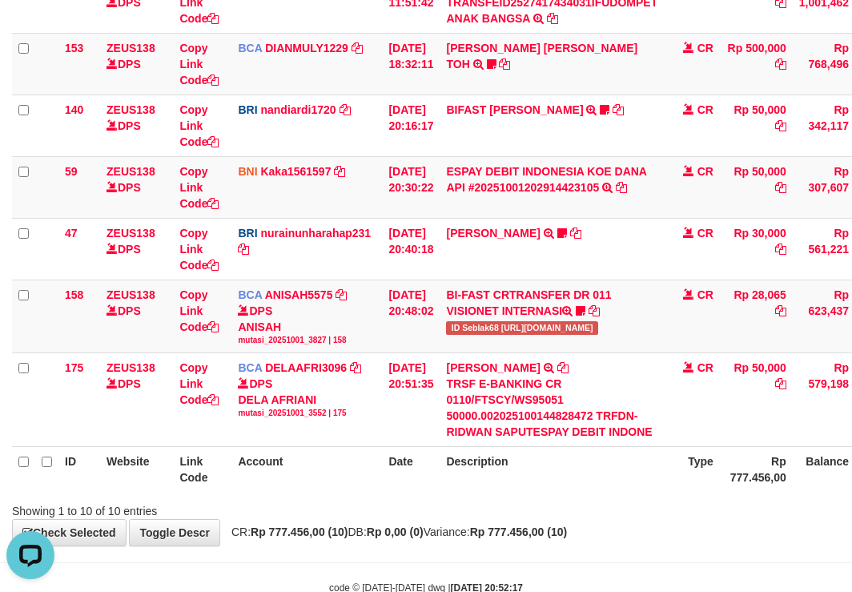
click at [661, 416] on table "ID Website Link Code Account Date Description Type Amount Balance Status Action…" at bounding box center [490, 115] width 956 height 751
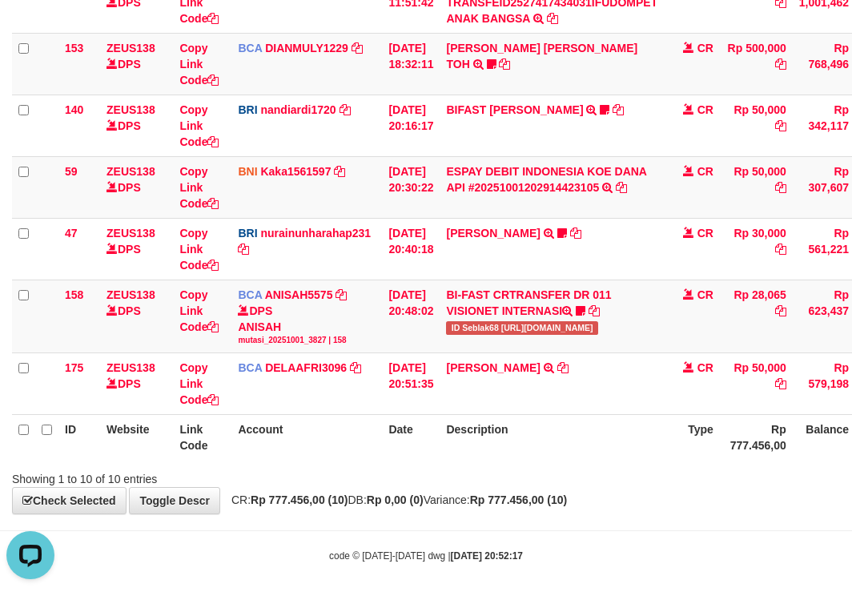
drag, startPoint x: 588, startPoint y: 548, endPoint x: 567, endPoint y: 530, distance: 27.3
click at [571, 532] on body "Toggle navigation Home Bank Account List Load By Website Group [OXPLAY] ZEUS138…" at bounding box center [426, 94] width 852 height 1017
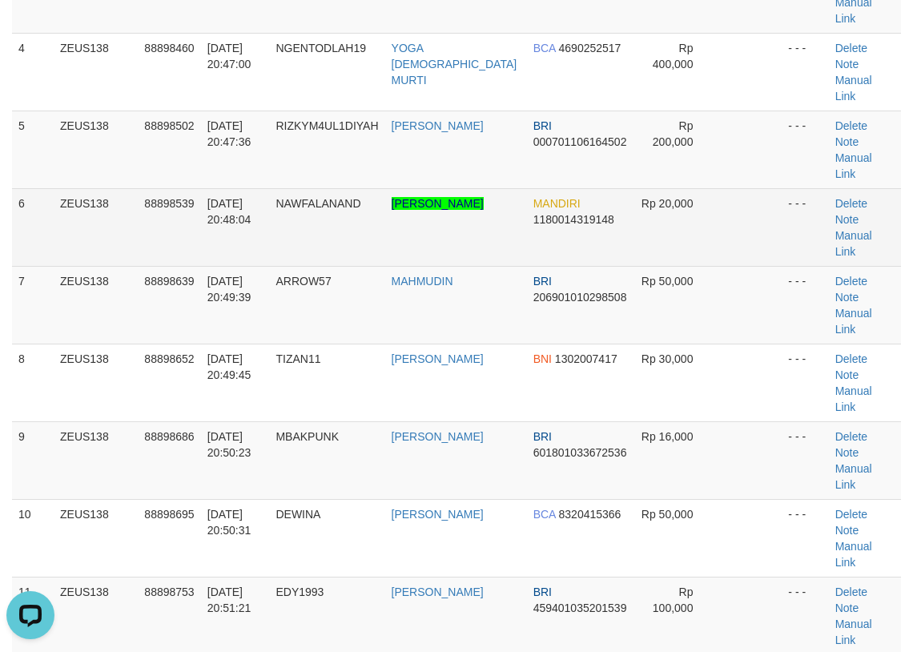
click at [408, 188] on td "[PERSON_NAME]" at bounding box center [456, 227] width 142 height 78
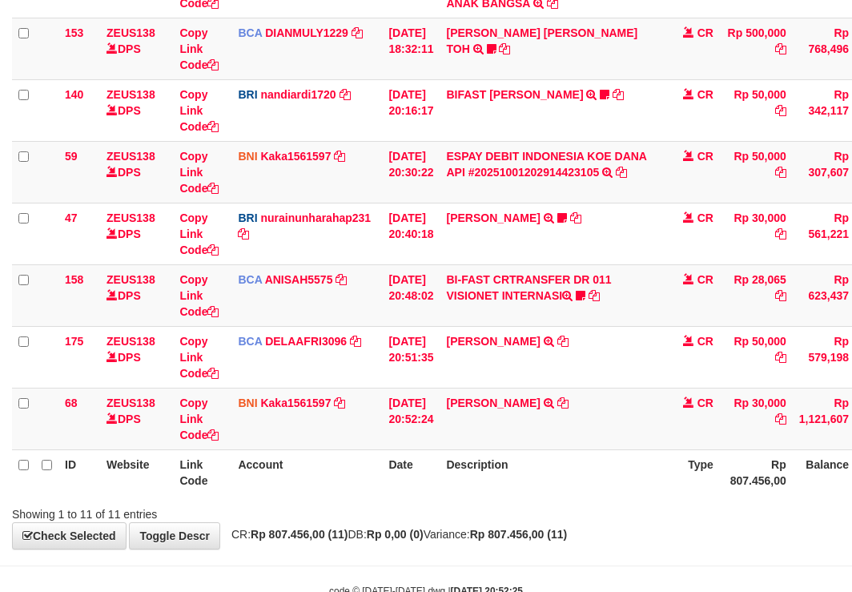
click at [543, 525] on div "**********" at bounding box center [426, 80] width 852 height 936
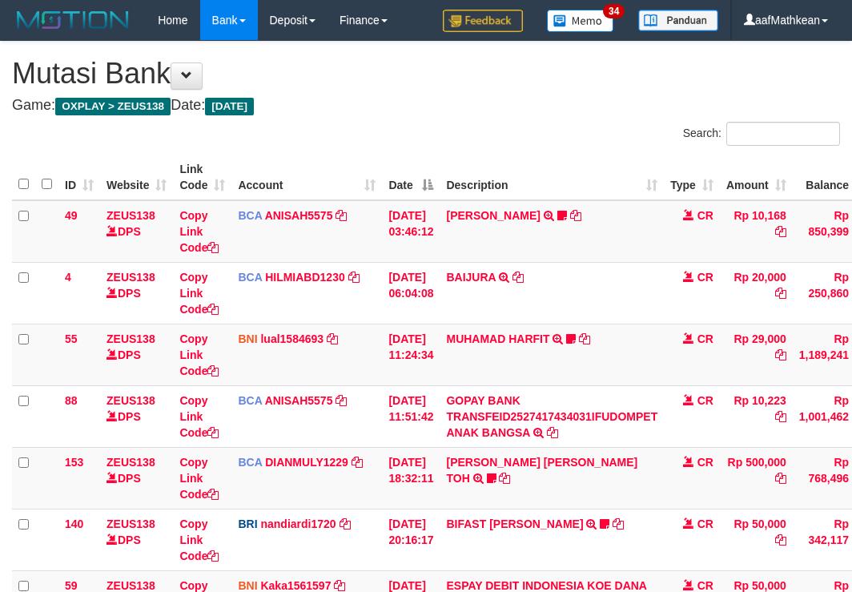
scroll to position [429, 0]
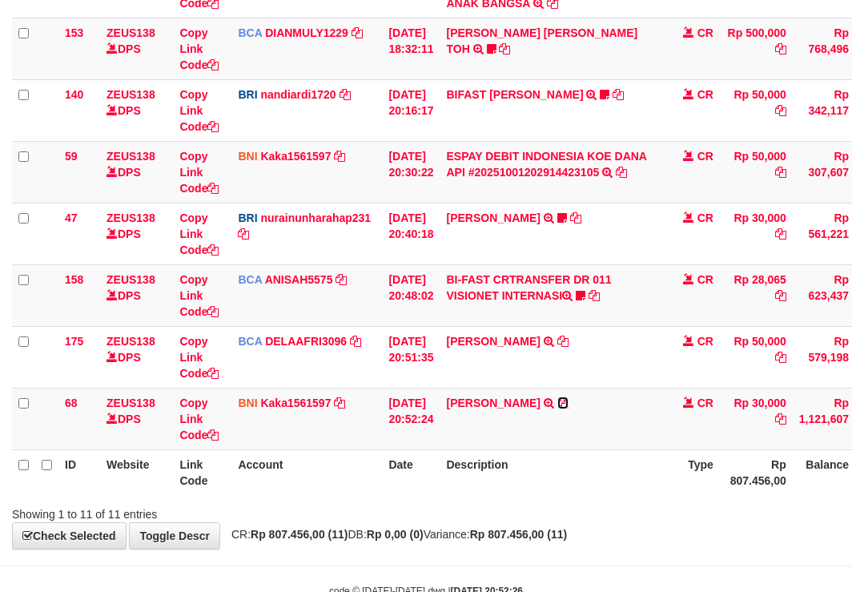
click at [569, 398] on icon at bounding box center [562, 402] width 11 height 11
click at [590, 486] on th "Description" at bounding box center [552, 472] width 224 height 46
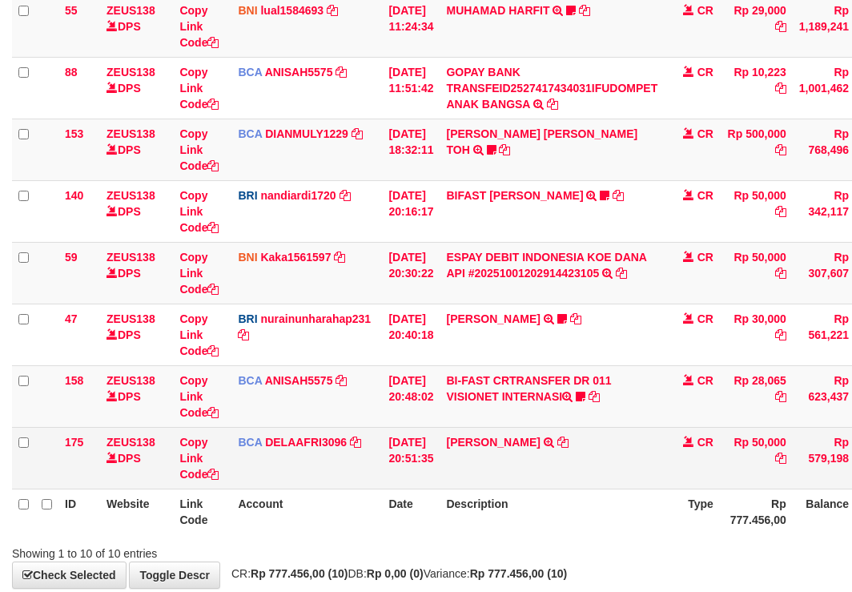
click at [569, 476] on td "[PERSON_NAME] TRSF E-BANKING CR 0110/FTSCY/WS95051 50000.002025100144828472 TRF…" at bounding box center [552, 458] width 224 height 62
click at [566, 481] on td "[PERSON_NAME] TRSF E-BANKING CR 0110/FTSCY/WS95051 50000.002025100144828472 TRF…" at bounding box center [552, 458] width 224 height 62
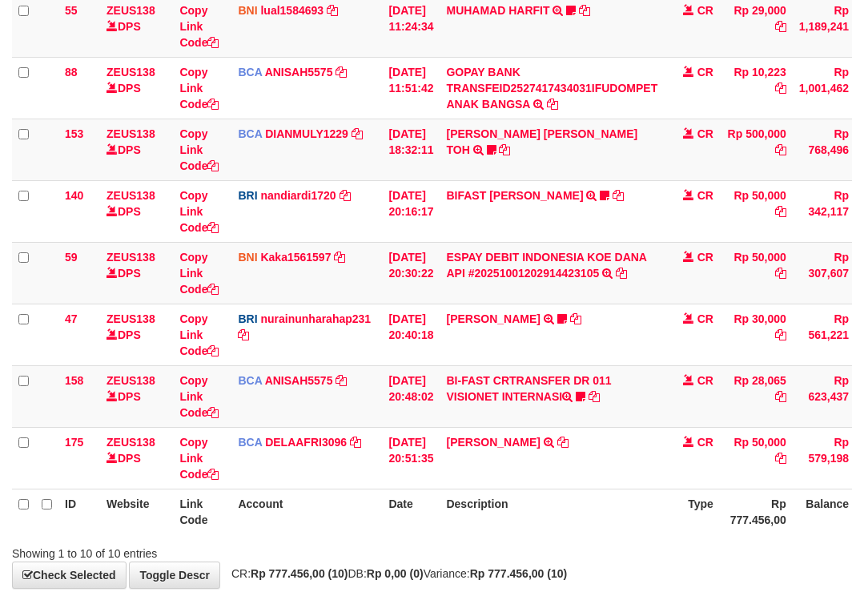
scroll to position [414, 0]
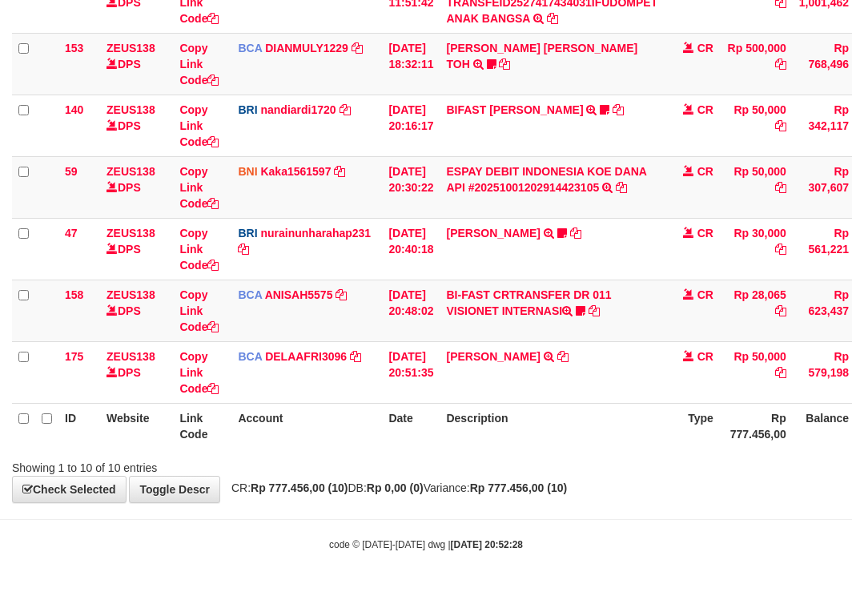
drag, startPoint x: 555, startPoint y: 470, endPoint x: 547, endPoint y: 453, distance: 19.4
click at [552, 465] on div "Showing 1 to 10 of 10 entries" at bounding box center [426, 464] width 852 height 22
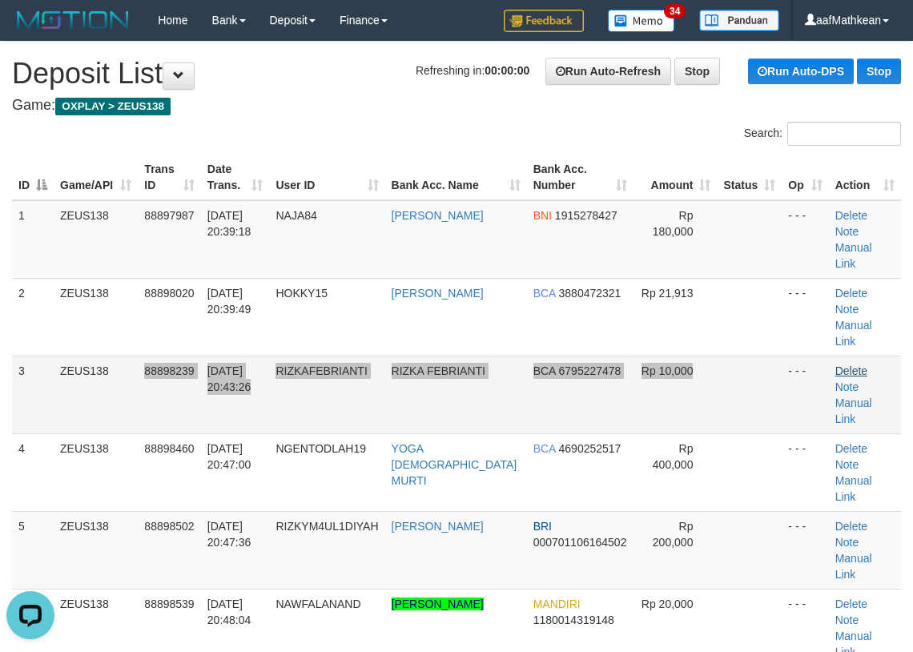
click at [858, 356] on tr "3 ZEUS138 88898239 01/10/2025 20:43:26 RIZKAFEBRIANTI RIZKA FEBRIANTI BCA 67952…" at bounding box center [456, 395] width 889 height 78
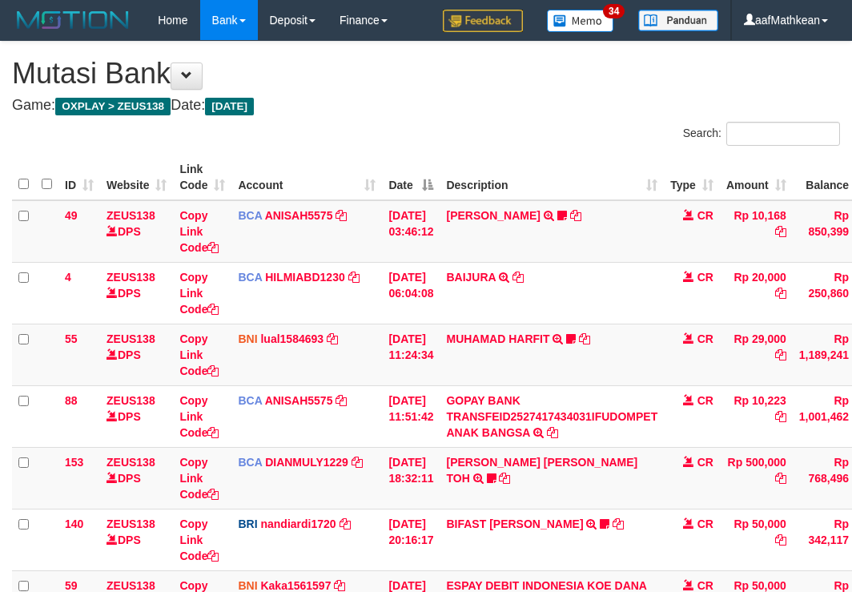
click at [567, 496] on div "Search: ID Website Link Code Account Date Description Type Amount Balance Statu…" at bounding box center [426, 537] width 828 height 830
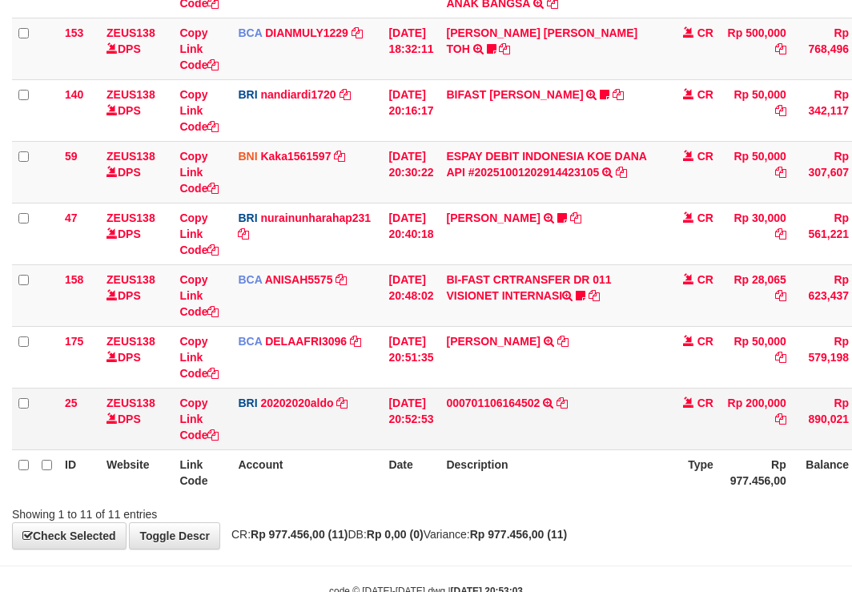
scroll to position [414, 0]
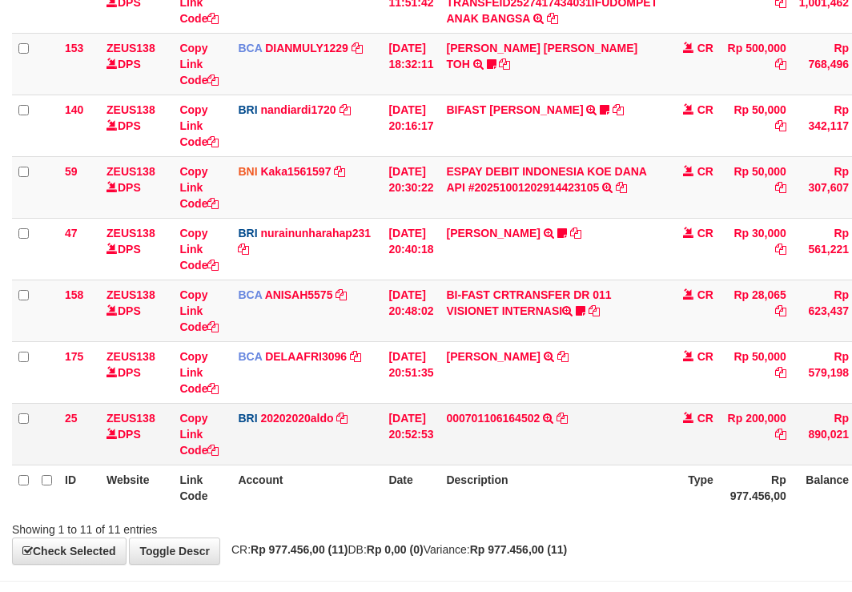
click at [573, 407] on td "000701106164502 TRANSFER NBMB 000701106164502 TO [PERSON_NAME]" at bounding box center [552, 434] width 224 height 62
click at [568, 416] on icon at bounding box center [562, 417] width 11 height 11
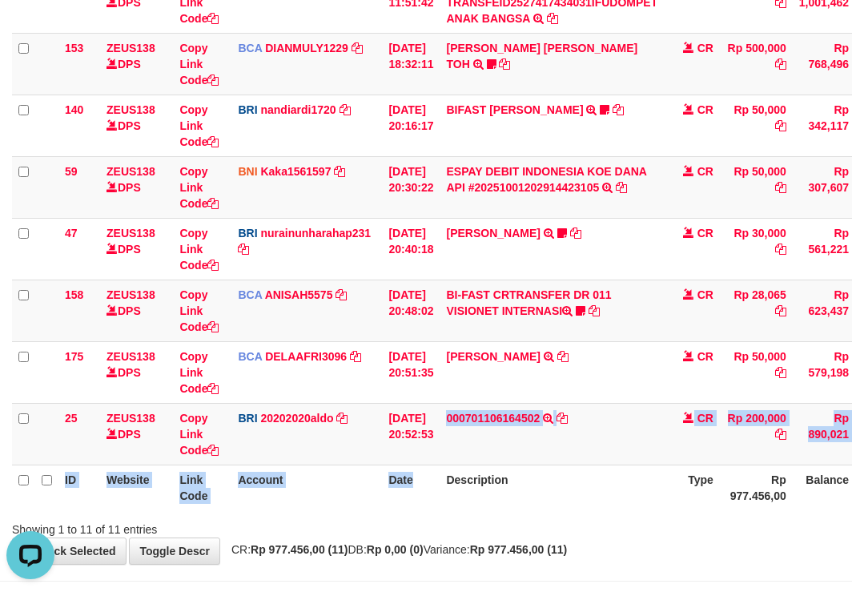
click at [473, 473] on table "ID Website Link Code Account Date Description Type Amount Balance Status Action…" at bounding box center [490, 125] width 956 height 770
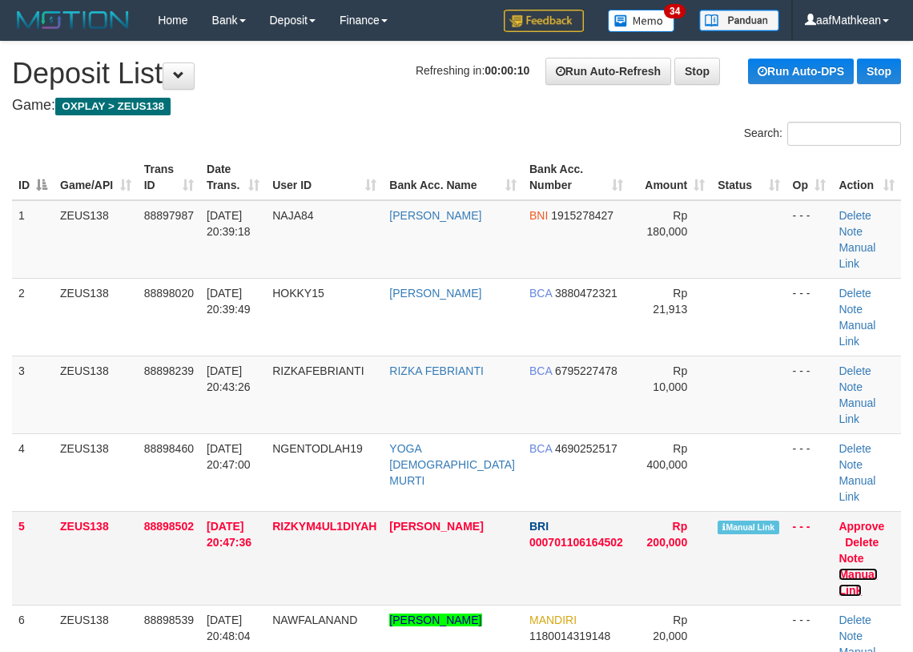
click at [874, 568] on link "Manual Link" at bounding box center [858, 582] width 38 height 29
drag, startPoint x: 398, startPoint y: 96, endPoint x: 321, endPoint y: 108, distance: 77.8
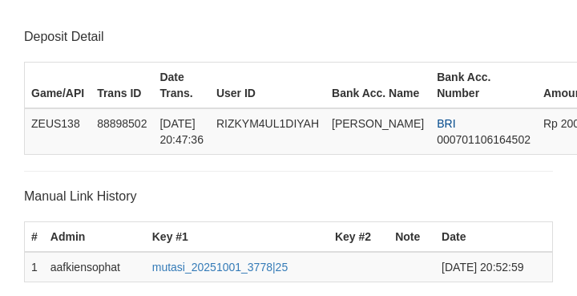
scroll to position [314, 0]
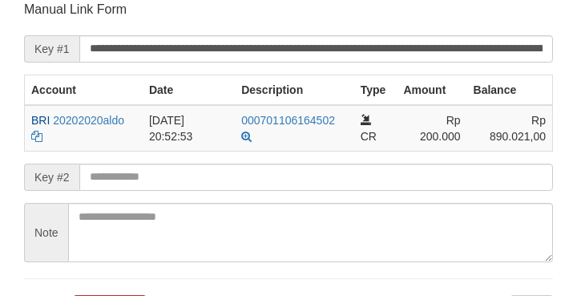
click at [354, 188] on input "text" at bounding box center [315, 176] width 473 height 27
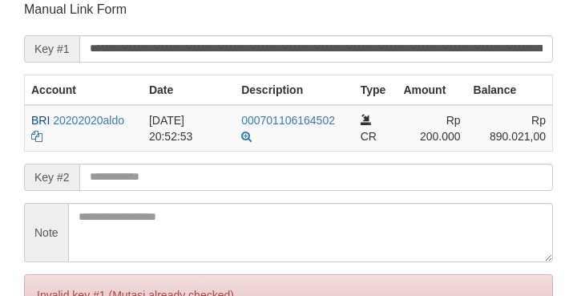
click at [354, 184] on input "text" at bounding box center [315, 176] width 473 height 27
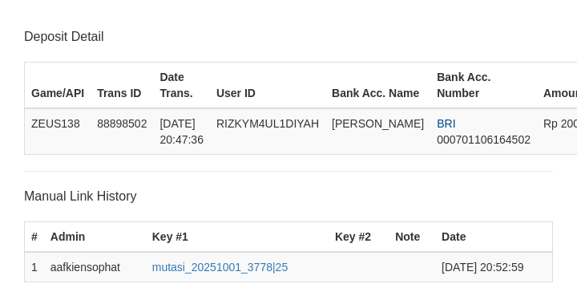
scroll to position [314, 0]
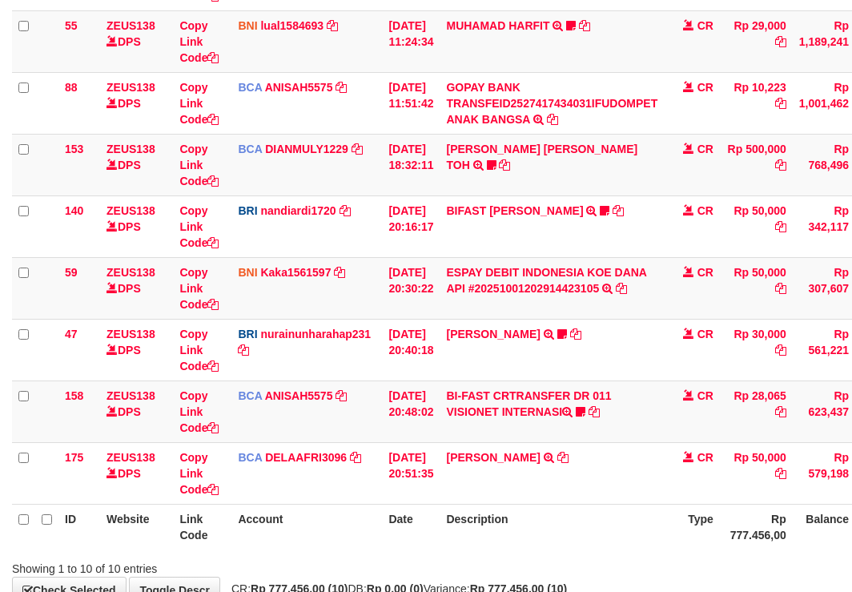
scroll to position [414, 0]
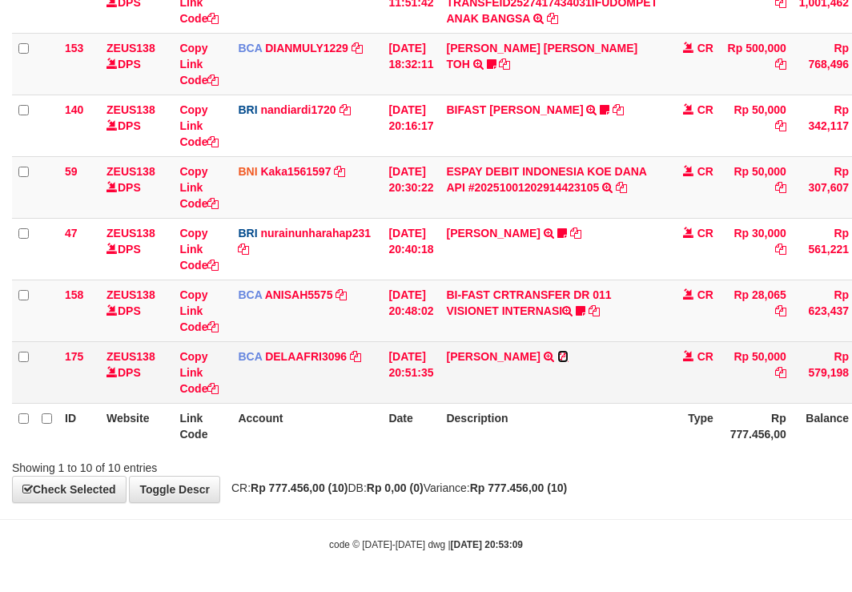
click at [567, 355] on icon at bounding box center [562, 356] width 11 height 11
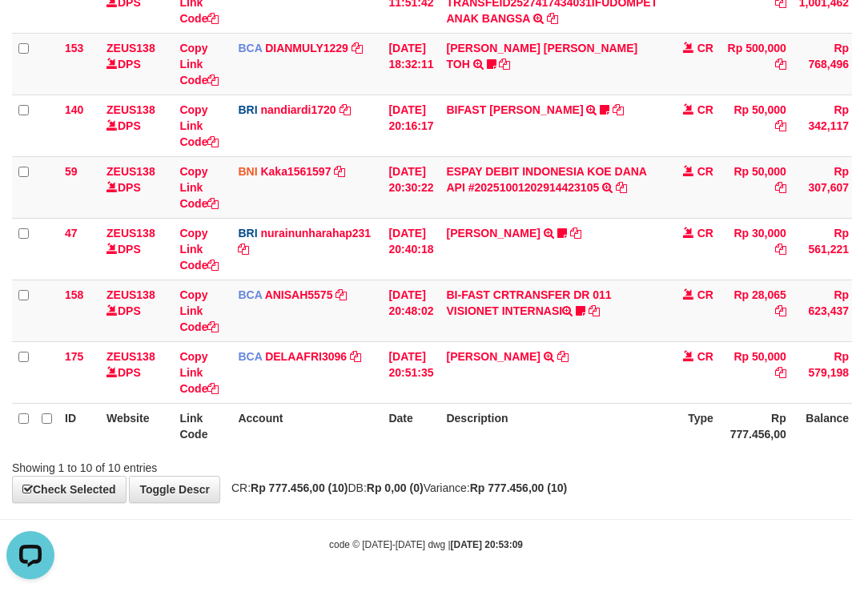
scroll to position [0, 0]
click at [480, 476] on div "**********" at bounding box center [426, 65] width 852 height 875
drag, startPoint x: 491, startPoint y: 461, endPoint x: 493, endPoint y: 453, distance: 8.4
click at [493, 454] on div "Showing 1 to 10 of 10 entries" at bounding box center [426, 464] width 852 height 22
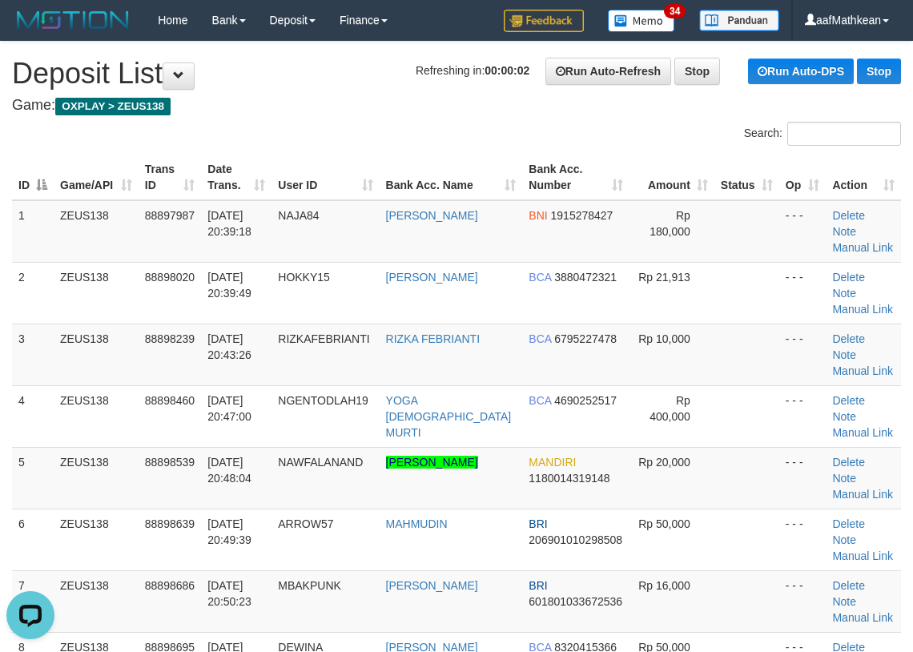
scroll to position [346, 0]
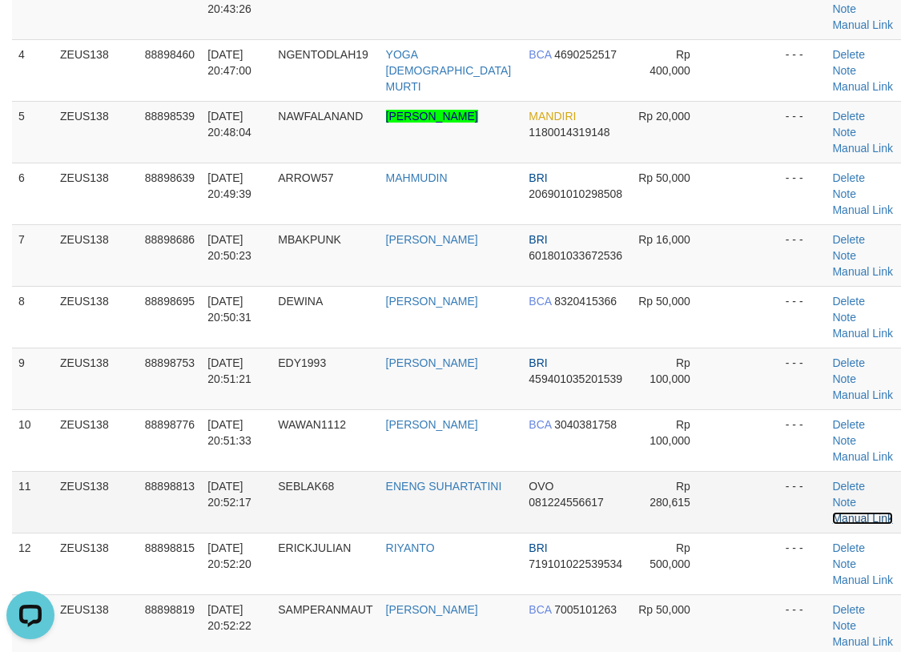
drag, startPoint x: 856, startPoint y: 342, endPoint x: 489, endPoint y: 336, distance: 366.9
click at [855, 512] on link "Manual Link" at bounding box center [862, 518] width 61 height 13
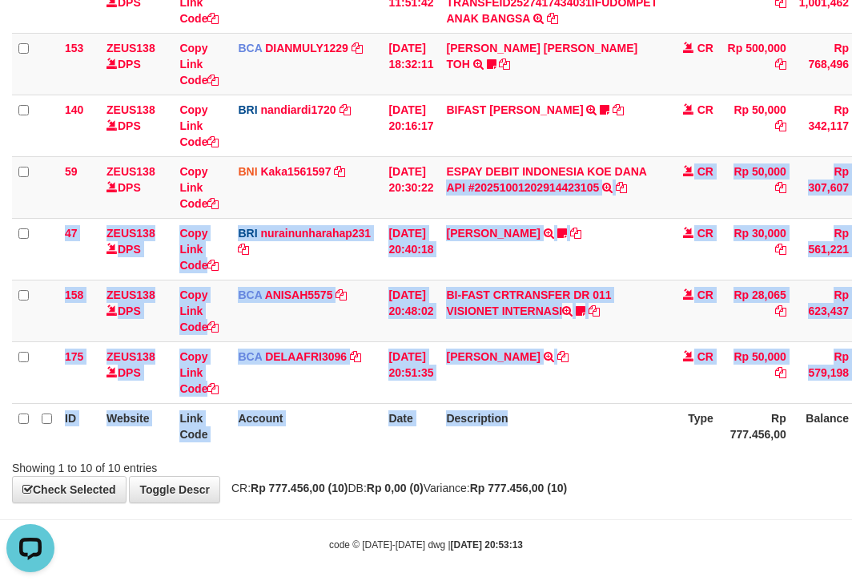
drag, startPoint x: 517, startPoint y: 274, endPoint x: 614, endPoint y: 525, distance: 269.5
click at [602, 517] on body "Toggle navigation Home Bank Account List Load By Website Group [OXPLAY] ZEUS138…" at bounding box center [426, 89] width 852 height 1006
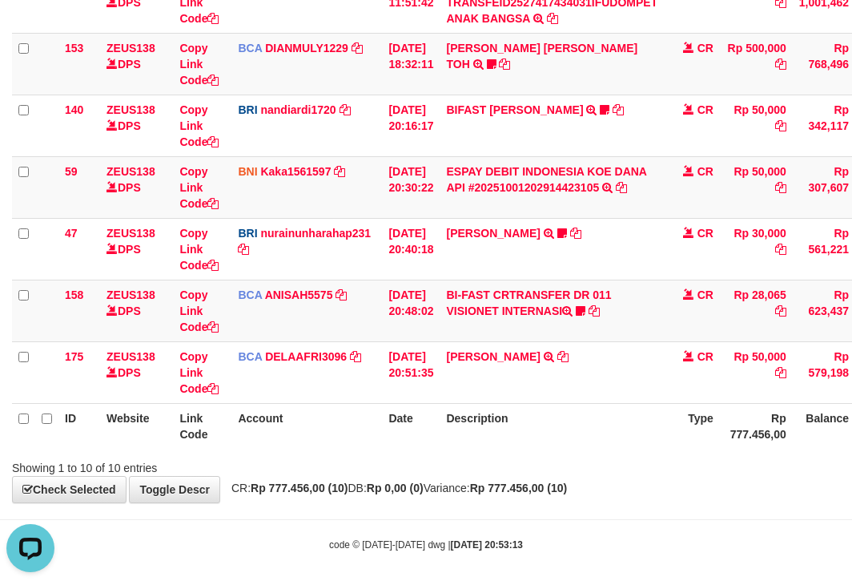
click at [603, 517] on body "Toggle navigation Home Bank Account List Load By Website Group [OXPLAY] ZEUS138…" at bounding box center [426, 89] width 852 height 1006
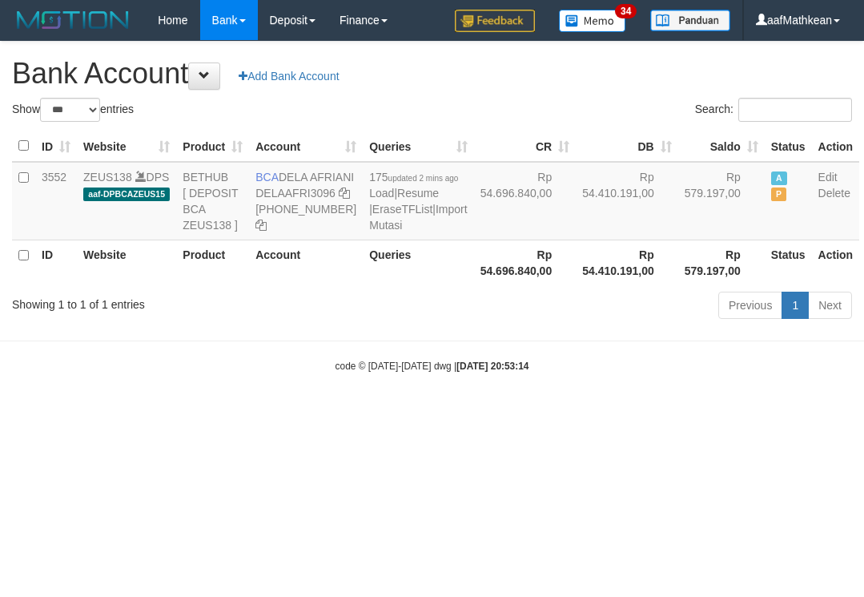
select select "***"
click at [399, 304] on div "Show ** ** ** *** *** entries Search: ID Website Product Account Queries CR DB …" at bounding box center [432, 211] width 840 height 227
select select "***"
drag, startPoint x: 504, startPoint y: 433, endPoint x: 514, endPoint y: 423, distance: 14.2
click at [505, 413] on body "Toggle navigation Home Bank Account List Load By Website Group [OXPLAY] ZEUS138…" at bounding box center [432, 206] width 864 height 413
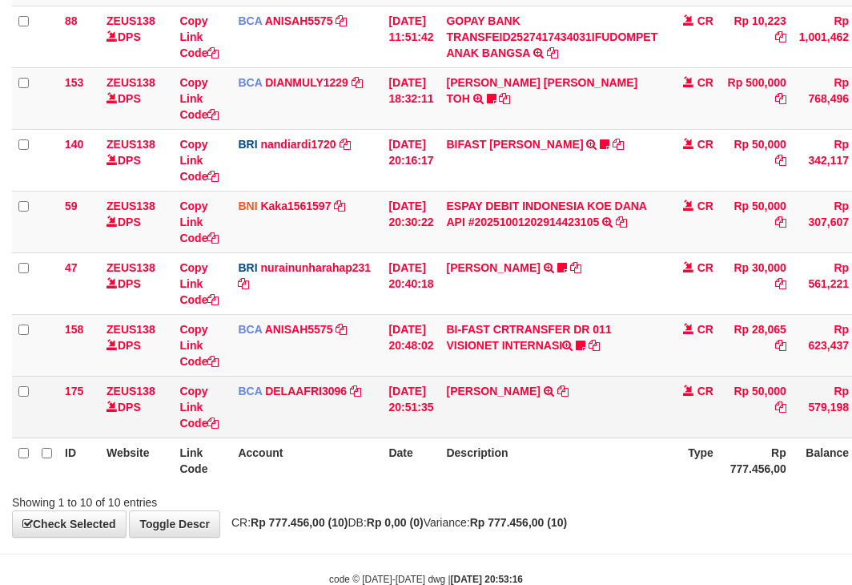
scroll to position [421, 0]
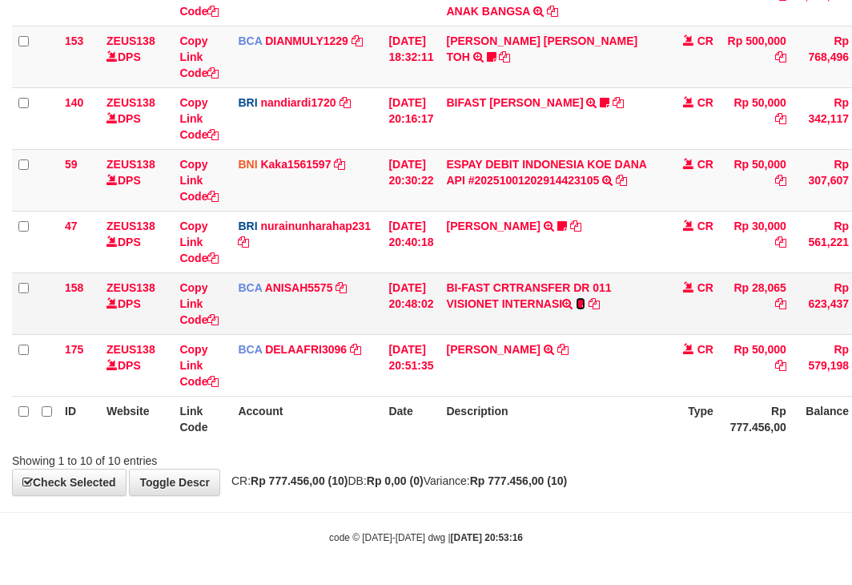
click at [585, 301] on icon at bounding box center [581, 303] width 10 height 11
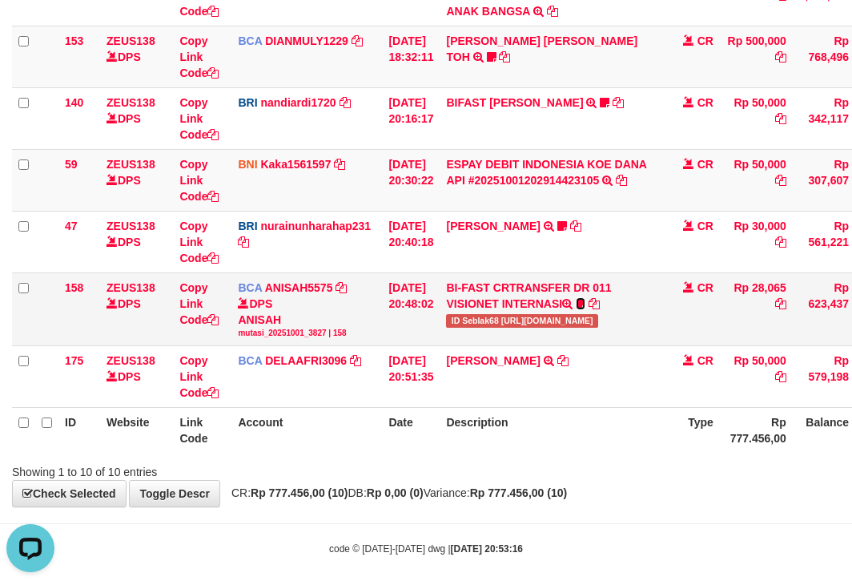
scroll to position [0, 0]
drag, startPoint x: 474, startPoint y: 319, endPoint x: 529, endPoint y: 314, distance: 55.5
click at [509, 324] on span "ID Seblak68 https://prnt.sc/hCae498SWzGE" at bounding box center [521, 321] width 151 height 14
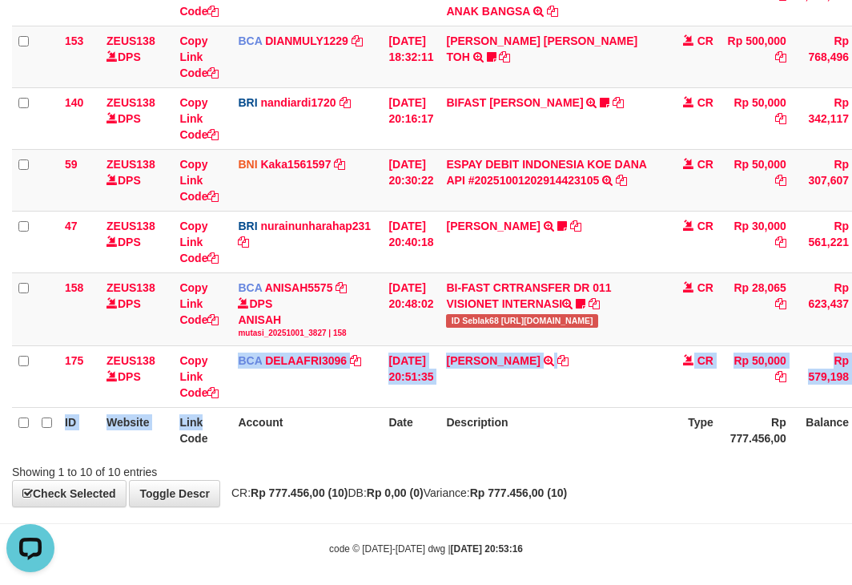
click at [690, 433] on table "ID Website Link Code Account Date Description Type Amount Balance Status Action…" at bounding box center [490, 92] width 956 height 719
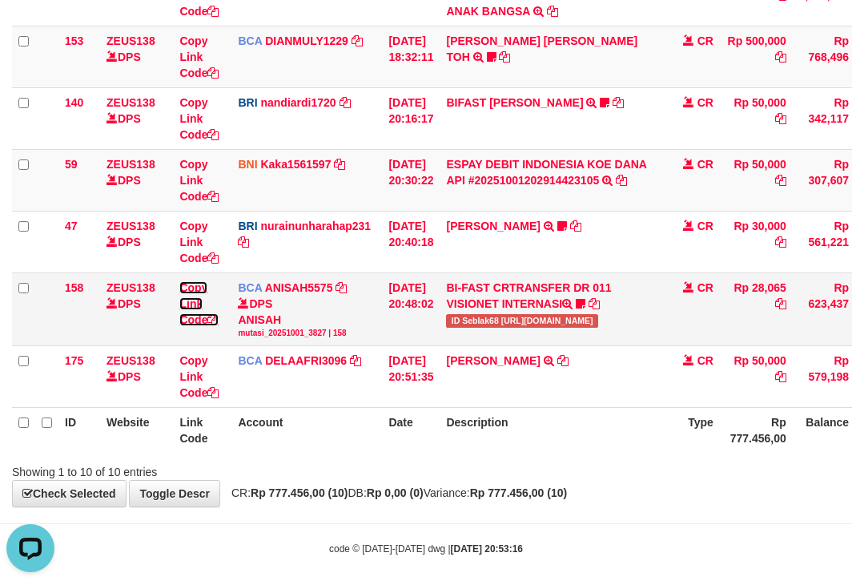
click at [193, 318] on link "Copy Link Code" at bounding box center [198, 303] width 39 height 45
drag, startPoint x: 433, startPoint y: 433, endPoint x: 634, endPoint y: 425, distance: 201.2
click at [585, 429] on tr "ID Website Link Code Account Date Description Type Rp 777.456,00 Balance Status…" at bounding box center [490, 431] width 956 height 46
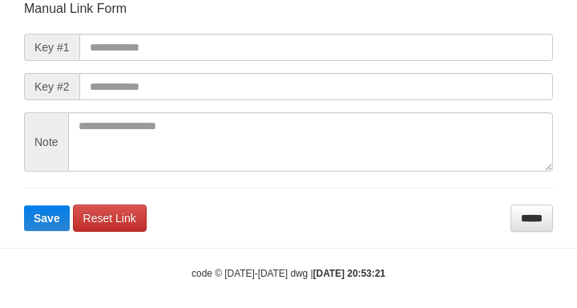
scroll to position [187, 0]
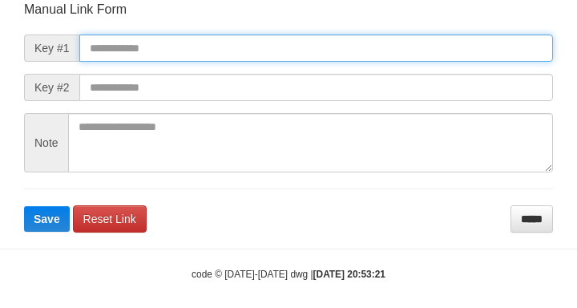
drag, startPoint x: 100, startPoint y: 50, endPoint x: 228, endPoint y: 62, distance: 128.7
click at [100, 50] on body "Deposit Detail Game/API Trans ID Date Trans. User ID Bank Acc. Name Bank Acc. N…" at bounding box center [288, 67] width 577 height 508
paste input "**********"
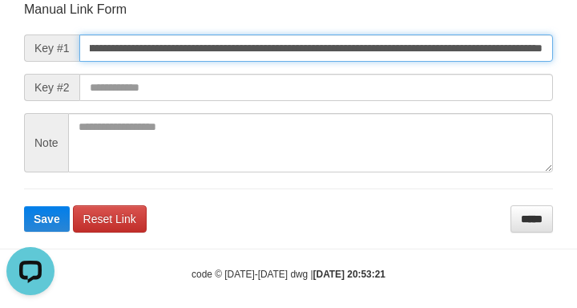
scroll to position [0, 0]
type input "**********"
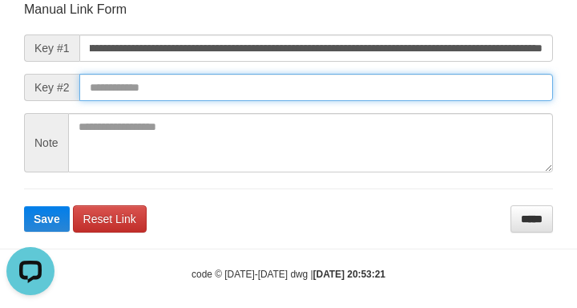
click at [24, 206] on button "Save" at bounding box center [47, 219] width 46 height 26
drag, startPoint x: 456, startPoint y: 97, endPoint x: 434, endPoint y: 89, distance: 23.1
click at [452, 95] on input "text" at bounding box center [315, 87] width 473 height 27
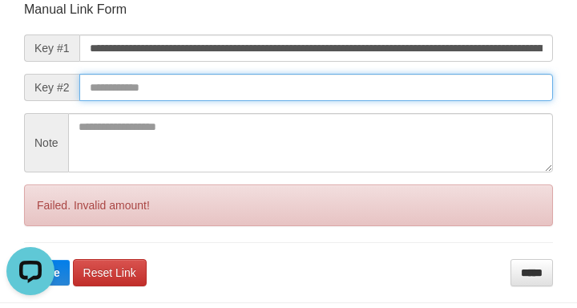
click at [433, 91] on input "text" at bounding box center [315, 87] width 473 height 27
click at [437, 94] on input "text" at bounding box center [315, 87] width 473 height 27
click at [24, 260] on button "Save" at bounding box center [47, 273] width 46 height 26
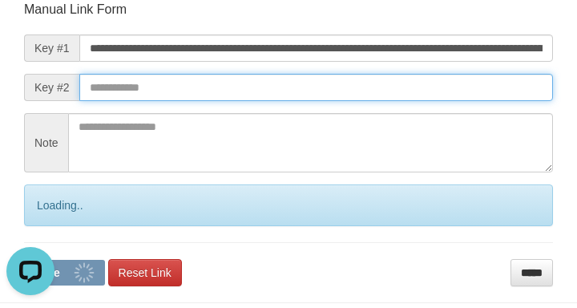
drag, startPoint x: 435, startPoint y: 95, endPoint x: 442, endPoint y: 99, distance: 8.2
click at [441, 99] on input "text" at bounding box center [315, 87] width 473 height 27
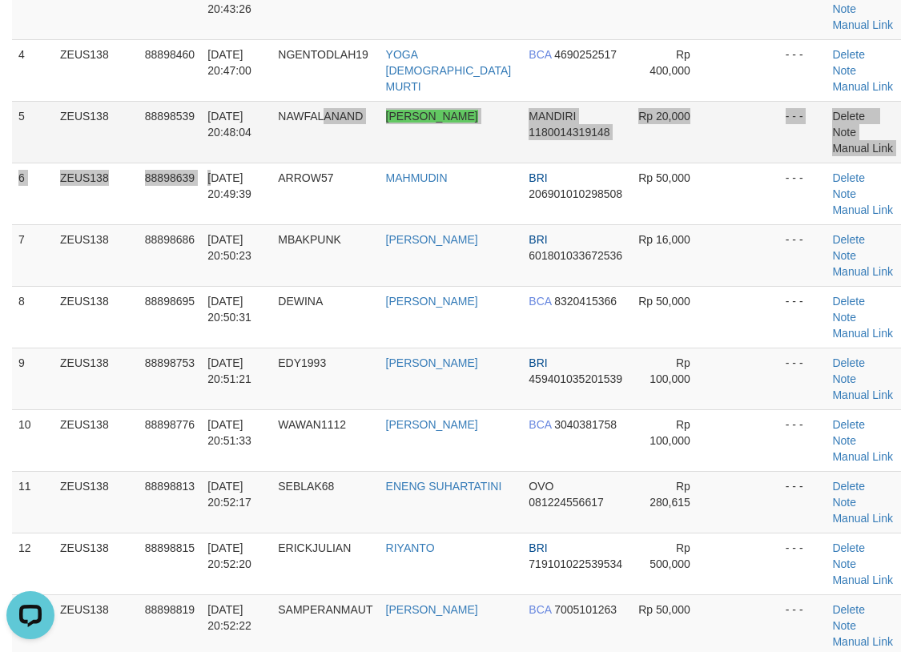
click at [337, 82] on tbody "1 ZEUS138 88897987 [DATE] 20:39:18 NAJA84 [PERSON_NAME] BNI 1915278427 Rp 180,0…" at bounding box center [456, 286] width 889 height 864
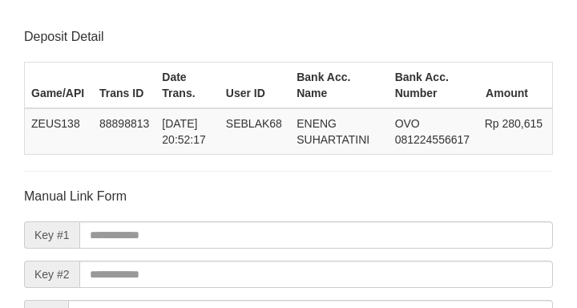
scroll to position [187, 0]
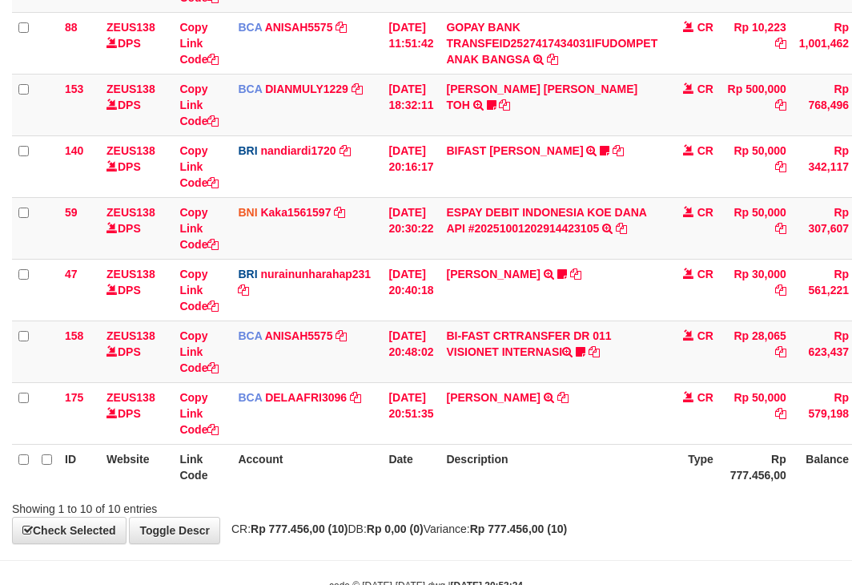
scroll to position [421, 0]
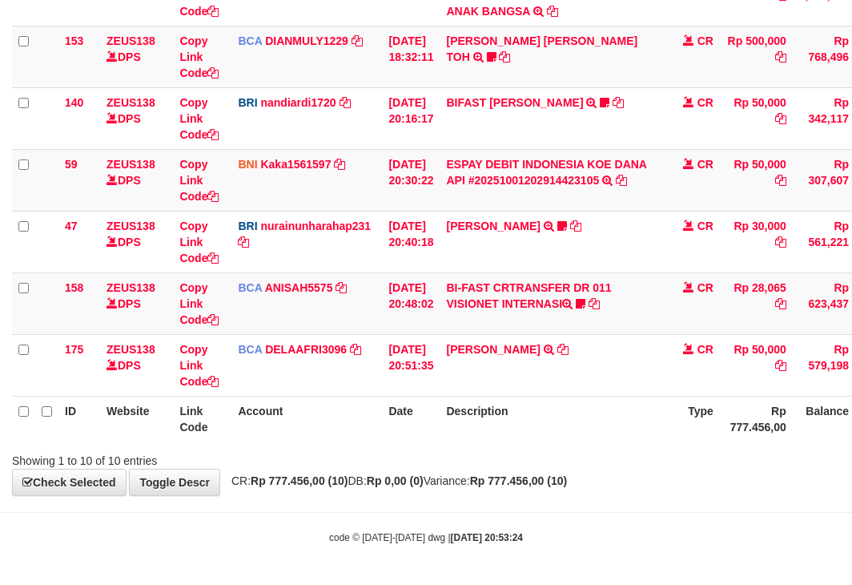
drag, startPoint x: 533, startPoint y: 432, endPoint x: 553, endPoint y: 440, distance: 22.3
click at [535, 434] on th "Description" at bounding box center [552, 419] width 224 height 46
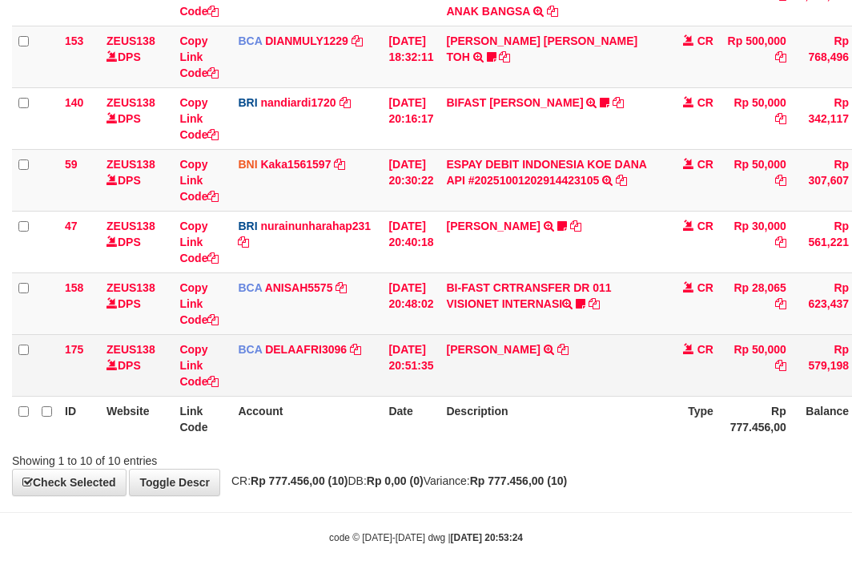
drag, startPoint x: 553, startPoint y: 440, endPoint x: 561, endPoint y: 383, distance: 57.3
click at [557, 433] on th "Description" at bounding box center [552, 419] width 224 height 46
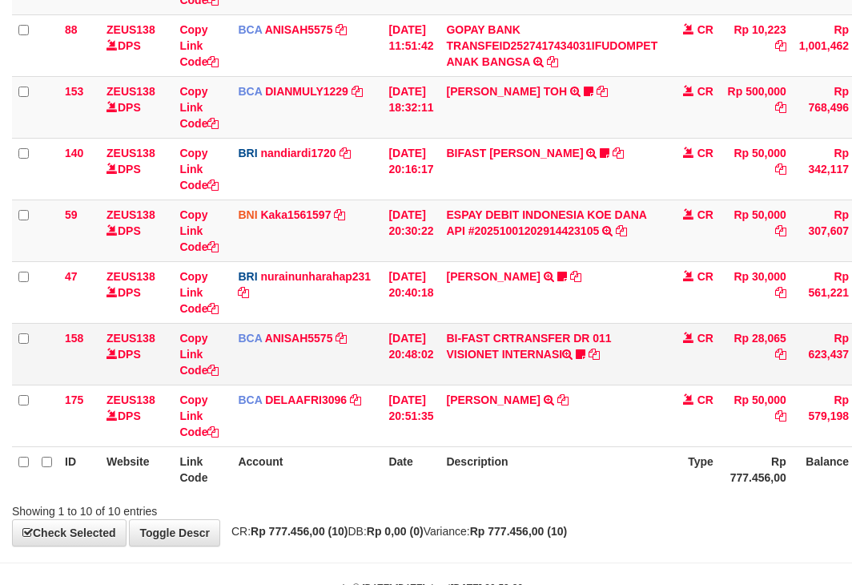
scroll to position [421, 0]
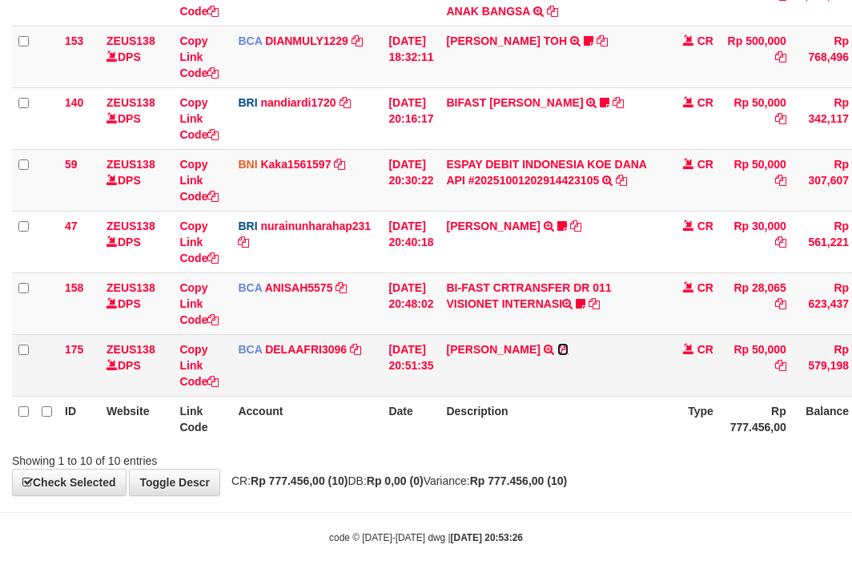
click at [566, 349] on icon at bounding box center [562, 349] width 11 height 11
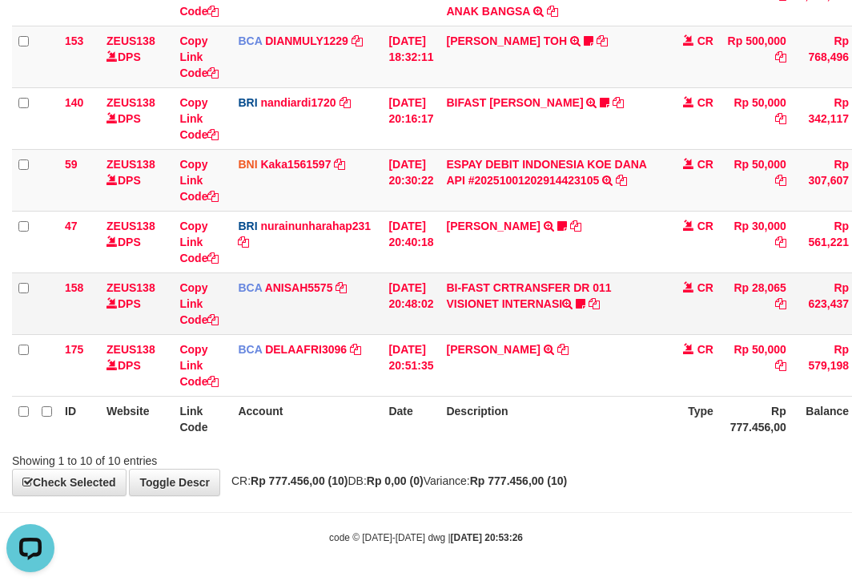
scroll to position [0, 0]
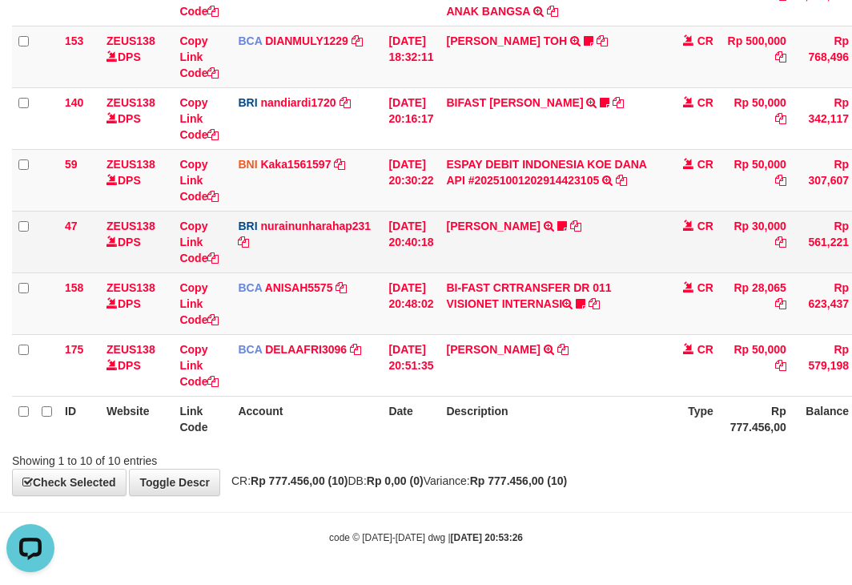
click at [506, 234] on td "RISAL WAHYUDI TRANSFER NBMB RISAL WAHYUDI TO NURAINUN HARAHAP KENNONG09" at bounding box center [552, 242] width 224 height 62
click at [499, 227] on link "[PERSON_NAME]" at bounding box center [493, 225] width 94 height 13
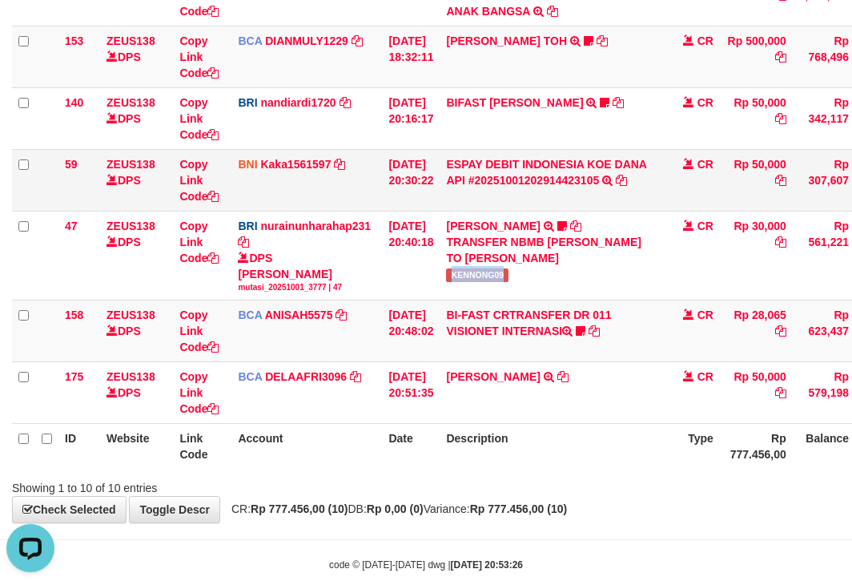
copy span "KENNONG09"
drag, startPoint x: 469, startPoint y: 278, endPoint x: 850, endPoint y: 182, distance: 393.2
click at [530, 272] on td "RISAL WAHYUDI TRANSFER NBMB RISAL WAHYUDI TO NURAINUN HARAHAP KENNONG09" at bounding box center [552, 255] width 224 height 89
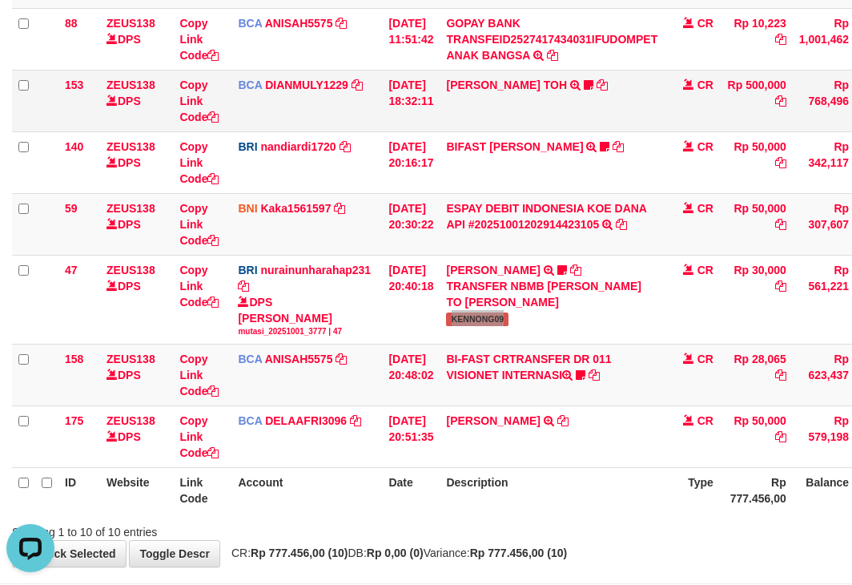
scroll to position [261, 0]
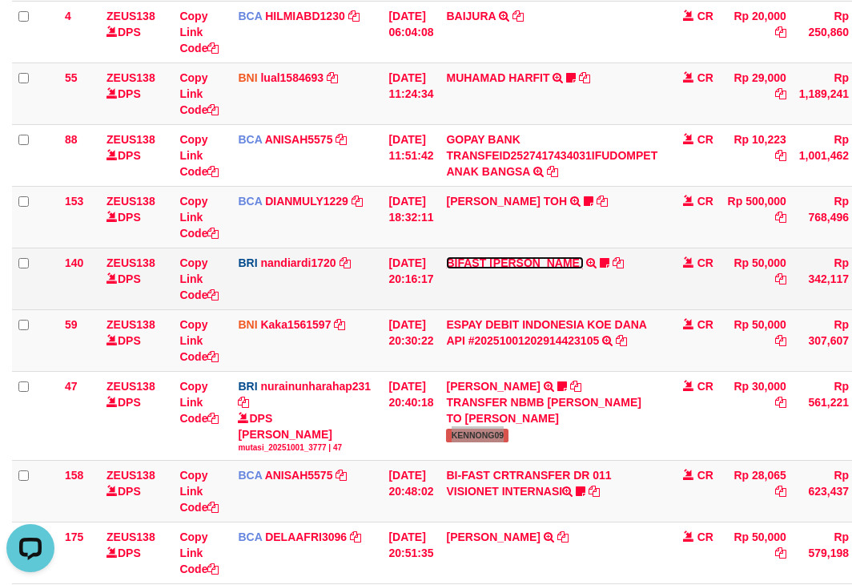
drag, startPoint x: 482, startPoint y: 260, endPoint x: 490, endPoint y: 296, distance: 36.9
click at [482, 260] on link "BIFAST [PERSON_NAME]" at bounding box center [514, 262] width 137 height 13
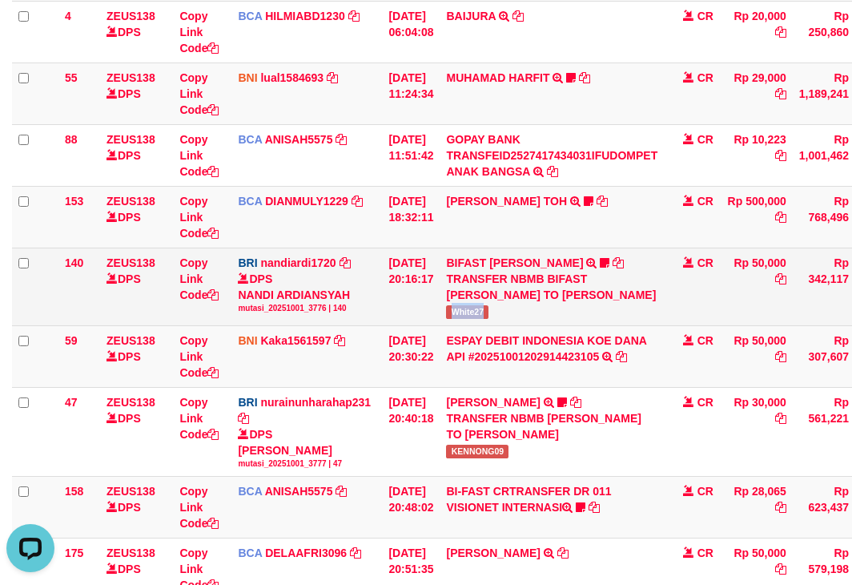
drag, startPoint x: 501, startPoint y: 326, endPoint x: 547, endPoint y: 316, distance: 46.8
click at [523, 325] on td "BIFAST MUHAMMAD FIR TRANSFER NBMB BIFAST MUHAMMAD FIR TO NANDI ARDIANSYAH White…" at bounding box center [552, 286] width 224 height 78
copy span "White27"
click at [403, 385] on tr "59 ZEUS138 DPS Copy Link Code BNI Kaka1561597 DPS KARMILA mutasi_20251001_2425 …" at bounding box center [490, 356] width 956 height 62
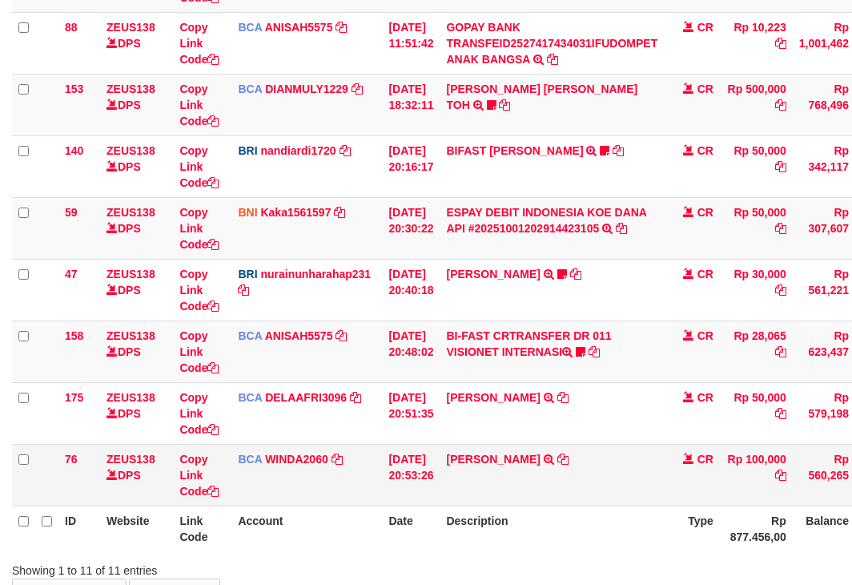
scroll to position [483, 0]
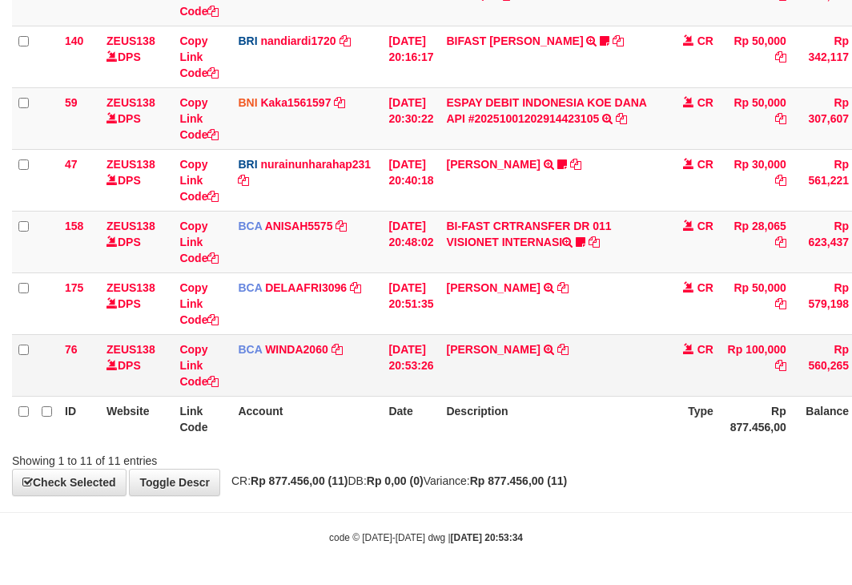
click at [579, 352] on td "WAWAN BADRIYAH TRSF E-BANKING CR 0110/FTSCY/WS95271 100000.00WAWAN BADRIYAH" at bounding box center [552, 365] width 224 height 62
click at [569, 350] on icon at bounding box center [562, 349] width 11 height 11
click at [452, 431] on tr "ID Website Link Code Account Date Description Type Rp 877.456,00 Balance Status…" at bounding box center [490, 419] width 956 height 46
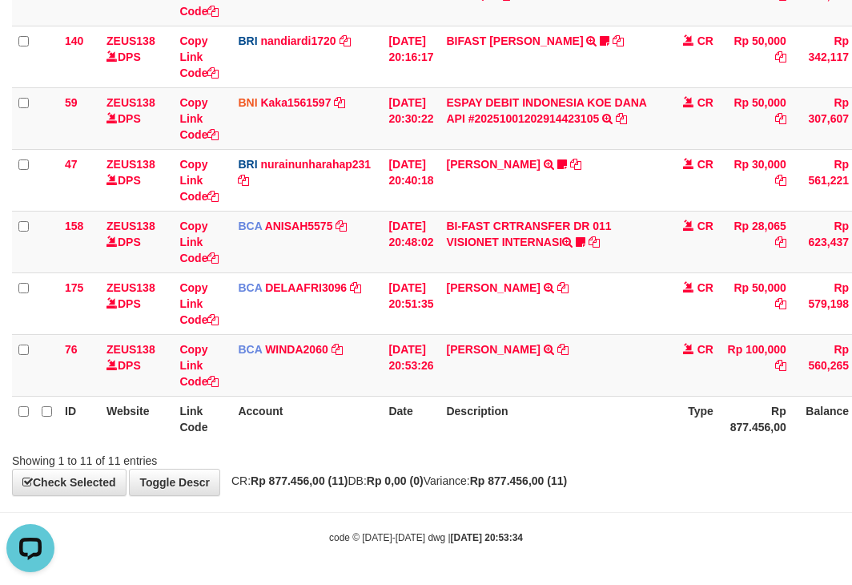
click at [479, 441] on th "Description" at bounding box center [552, 419] width 224 height 46
click at [439, 426] on th "Date" at bounding box center [411, 419] width 58 height 46
click at [526, 430] on th "Description" at bounding box center [552, 419] width 224 height 46
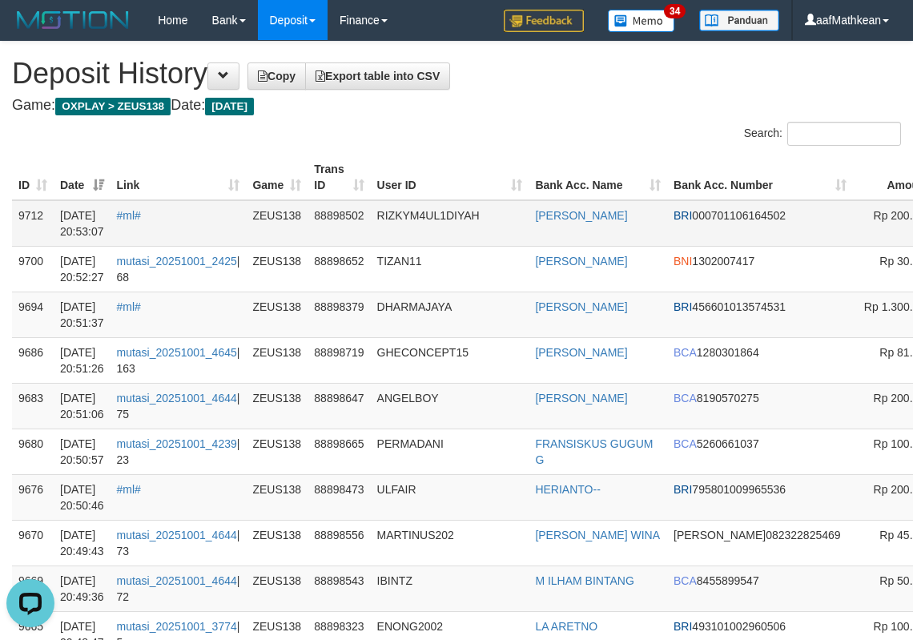
scroll to position [0, 191]
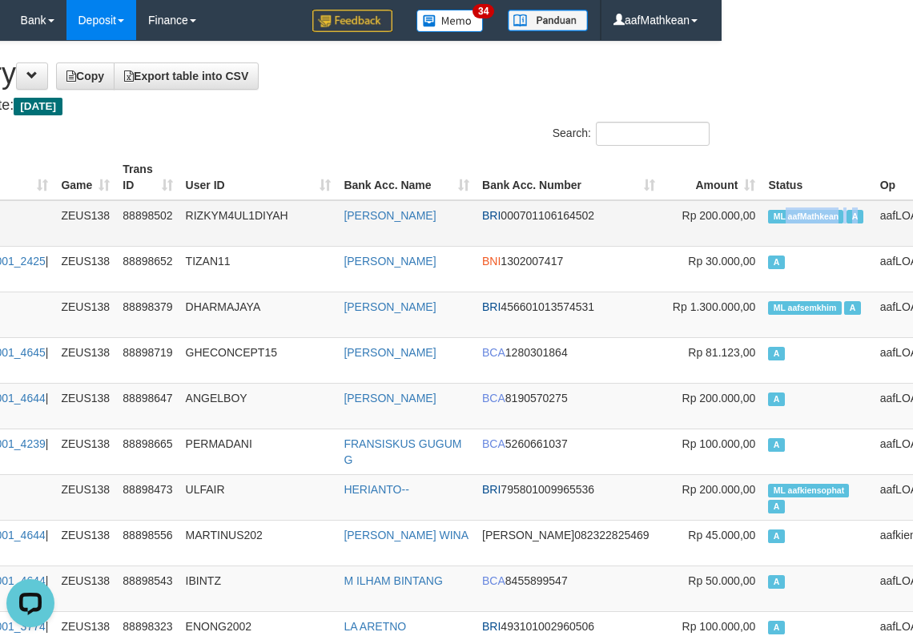
drag, startPoint x: 770, startPoint y: 225, endPoint x: 696, endPoint y: 209, distance: 75.4
click at [781, 211] on td "ML aafMathkean A" at bounding box center [817, 223] width 111 height 46
click at [768, 211] on span "ML aafMathkean" at bounding box center [805, 217] width 75 height 14
click at [768, 212] on span "ML aafMathkean" at bounding box center [805, 217] width 75 height 14
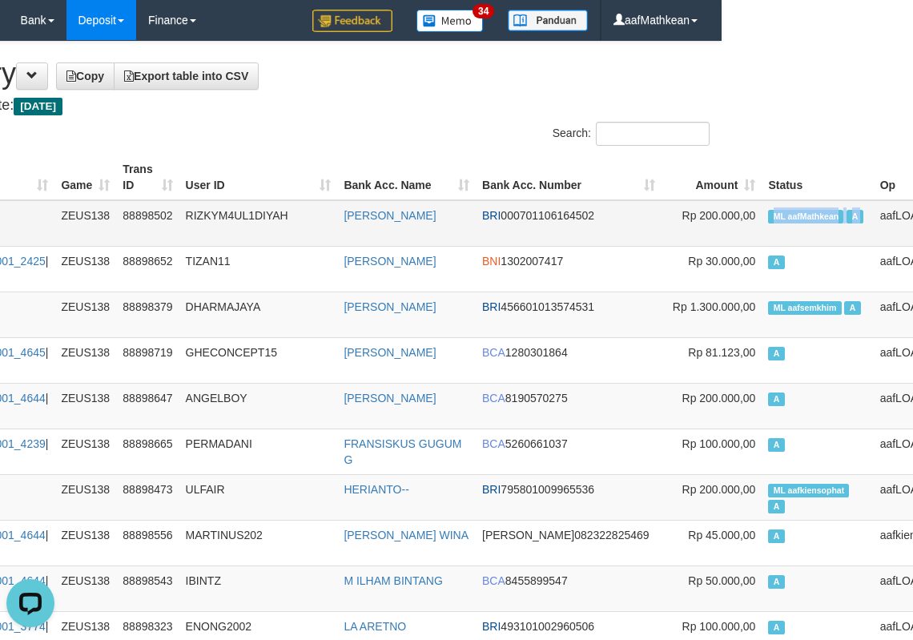
copy td "ML aafMathkean A"
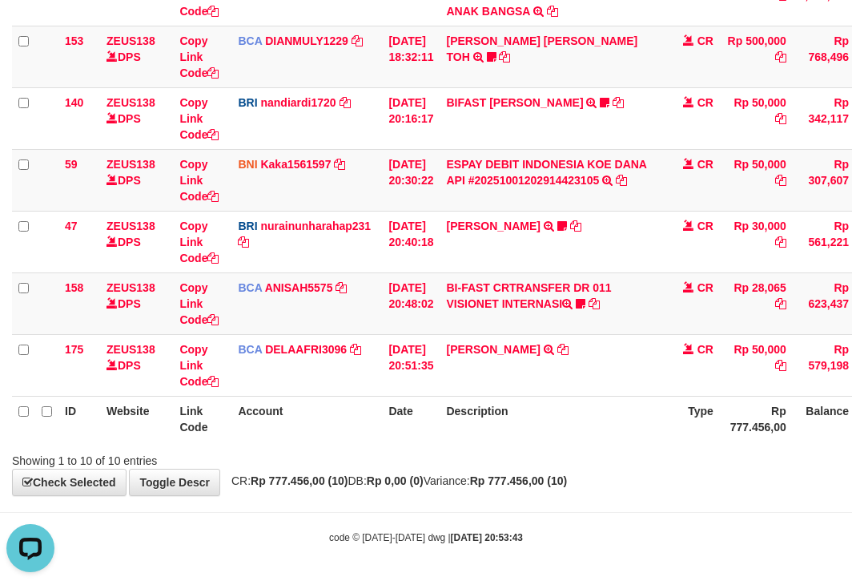
click at [322, 397] on table "ID Website Link Code Account Date Description Type Amount Balance Status Action…" at bounding box center [490, 87] width 956 height 708
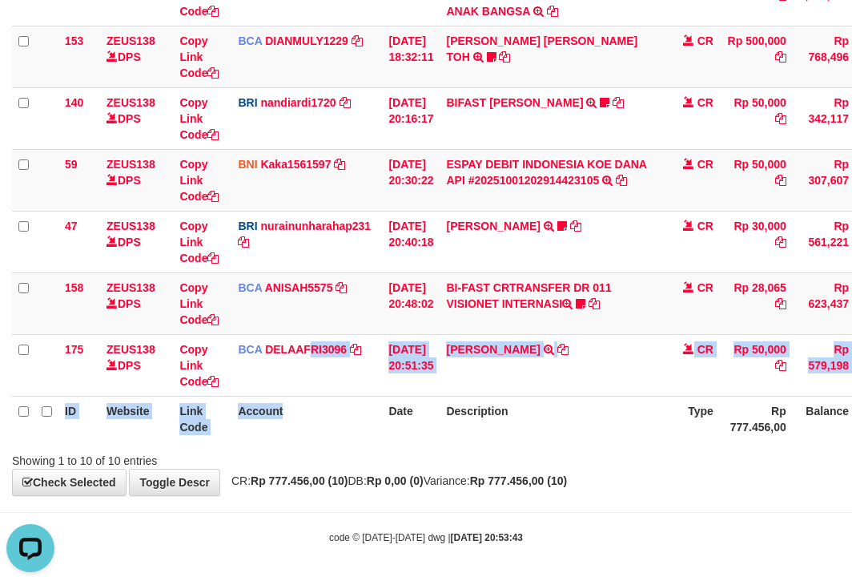
click at [343, 415] on th "Account" at bounding box center [306, 419] width 151 height 46
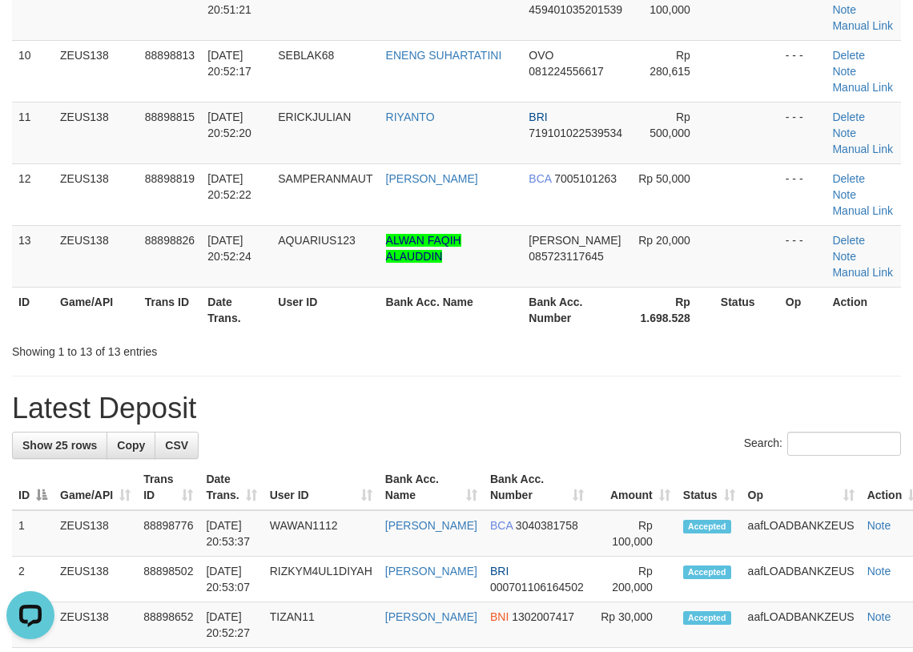
scroll to position [715, 0]
click at [238, 159] on div "**********" at bounding box center [456, 550] width 913 height 2449
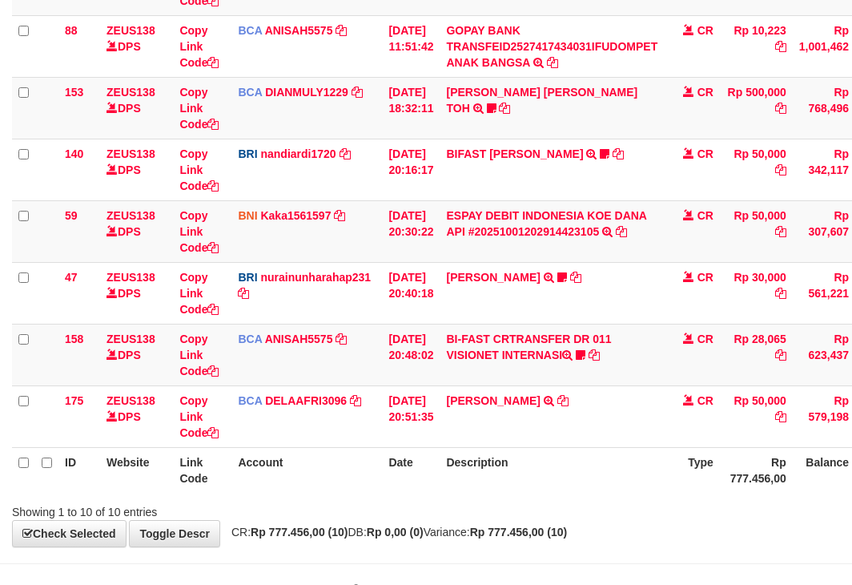
click at [593, 378] on td "BI-FAST CRTRANSFER DR 011 VISIONET INTERNASI ID Seblak68 https://prnt.sc/hCae49…" at bounding box center [552, 355] width 224 height 62
drag, startPoint x: 561, startPoint y: 382, endPoint x: 855, endPoint y: 372, distance: 294.1
click at [578, 384] on td "BI-FAST CRTRANSFER DR 011 VISIONET INTERNASI ID Seblak68 https://prnt.sc/hCae49…" at bounding box center [552, 355] width 224 height 62
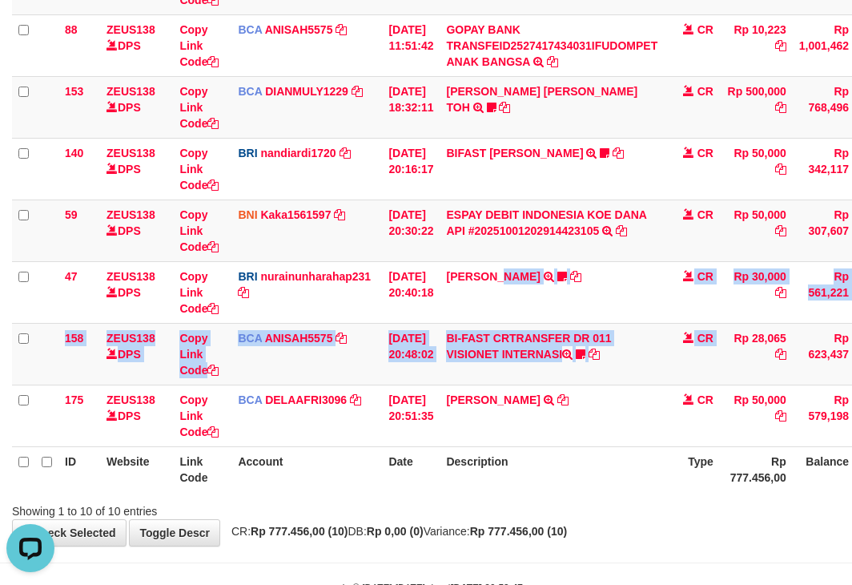
drag, startPoint x: 541, startPoint y: 339, endPoint x: 978, endPoint y: 300, distance: 438.2
click at [851, 300] on html "Toggle navigation Home Bank Account List Load By Website Group [OXPLAY] ZEUS138…" at bounding box center [426, 132] width 852 height 1006
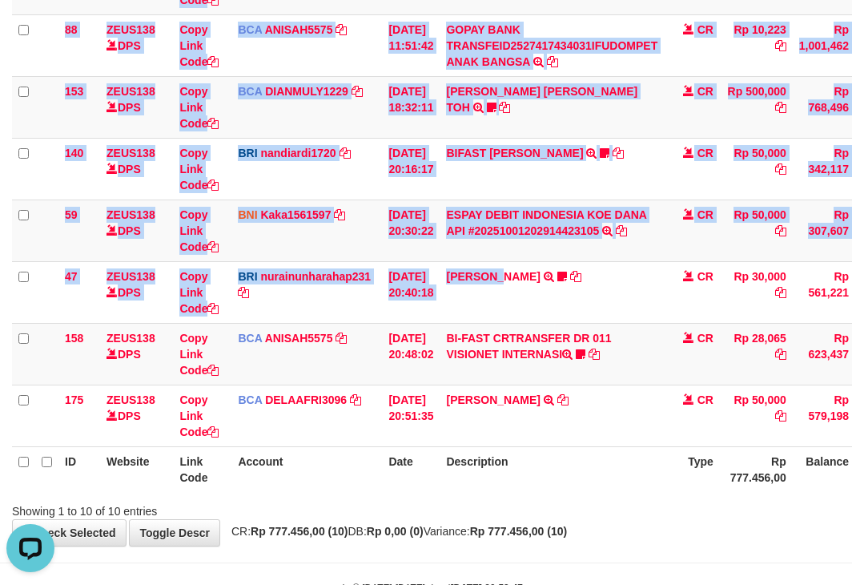
scroll to position [371, 52]
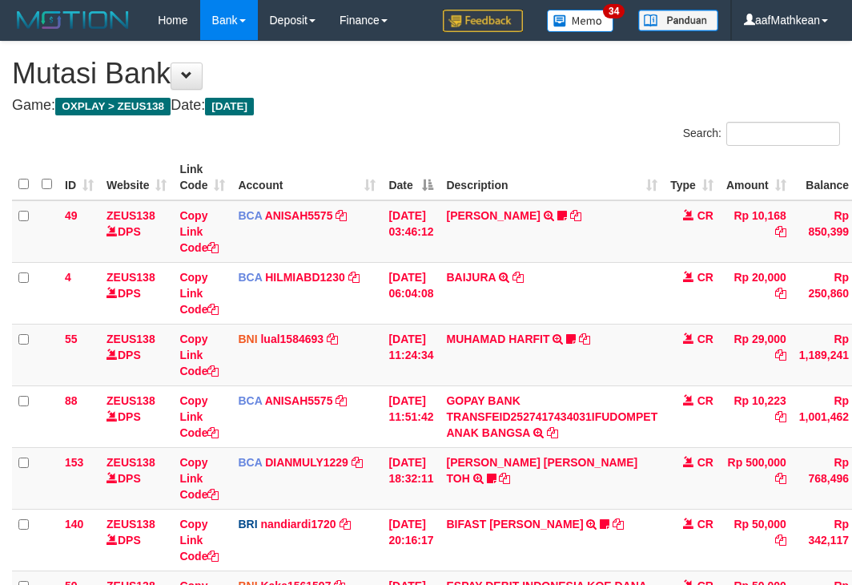
scroll to position [371, 52]
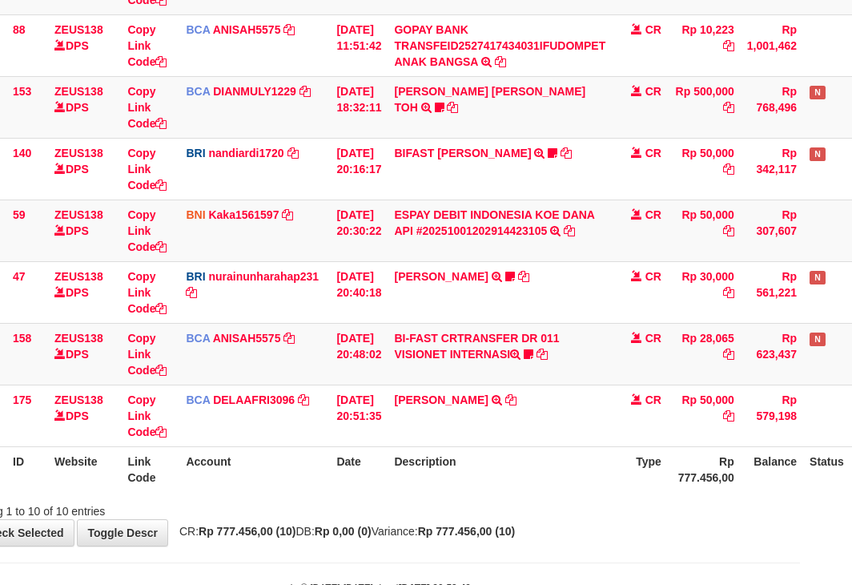
drag, startPoint x: 368, startPoint y: 472, endPoint x: 465, endPoint y: 480, distance: 96.4
click at [396, 497] on div "Search: ID Website Link Code Account Date Description Type Amount Balance Statu…" at bounding box center [374, 135] width 828 height 768
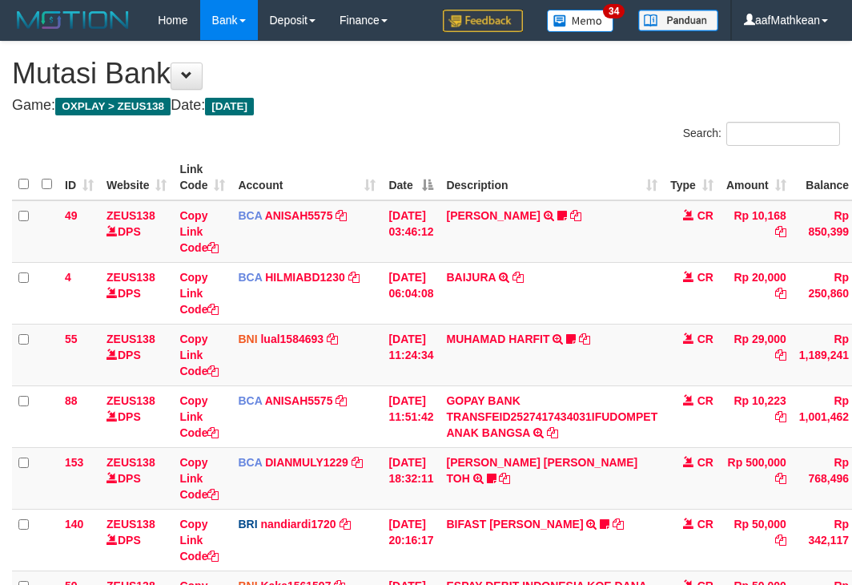
scroll to position [371, 52]
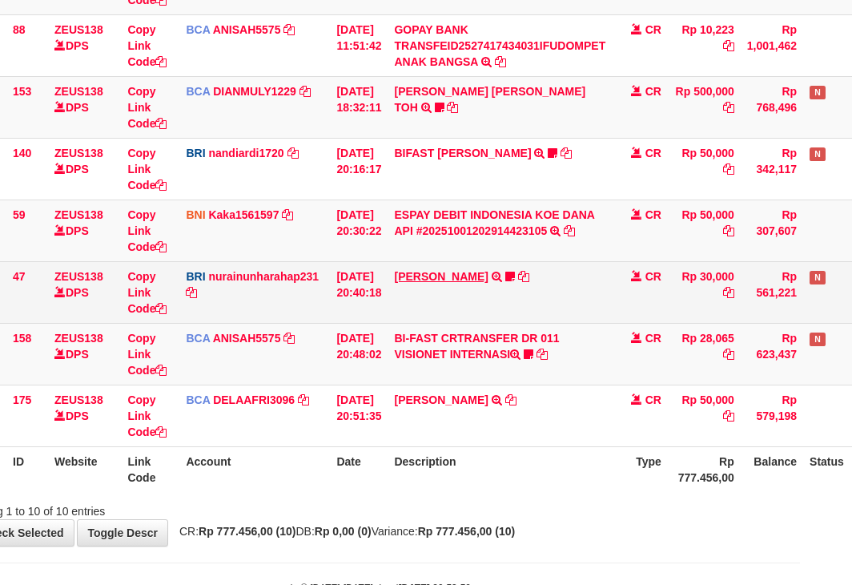
click at [458, 269] on td "RISAL WAHYUDI TRANSFER NBMB RISAL WAHYUDI TO NURAINUN HARAHAP KENNONG09" at bounding box center [500, 292] width 224 height 62
click at [457, 270] on link "[PERSON_NAME]" at bounding box center [441, 276] width 94 height 13
click at [456, 272] on link "[PERSON_NAME]" at bounding box center [441, 276] width 94 height 13
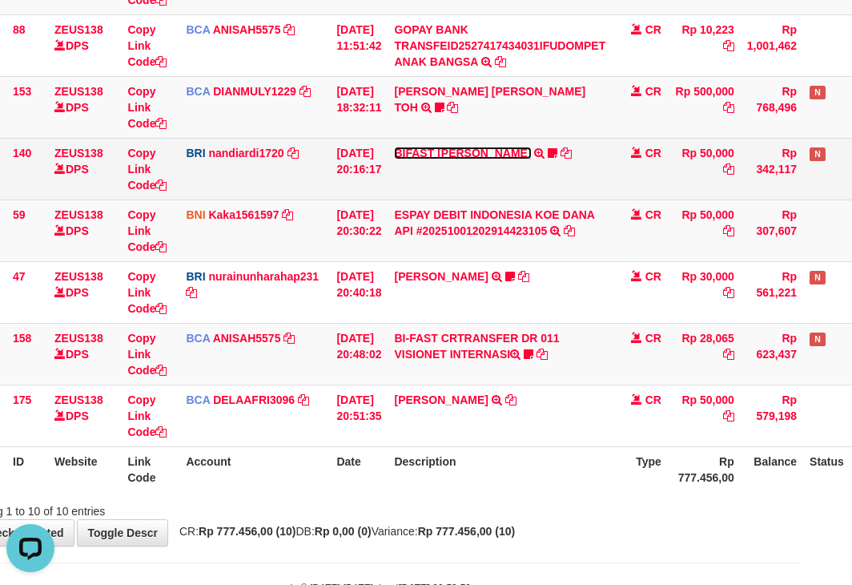
click at [473, 148] on link "BIFAST [PERSON_NAME]" at bounding box center [462, 153] width 137 height 13
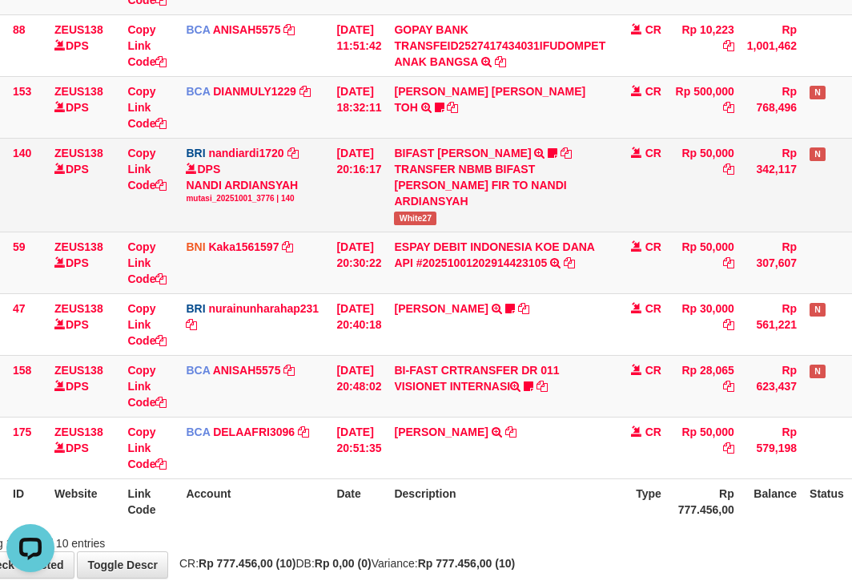
drag, startPoint x: 423, startPoint y: 215, endPoint x: 464, endPoint y: 223, distance: 41.6
click at [464, 223] on tr "140 ZEUS138 DPS Copy Link Code BRI nandiardi1720 DPS NANDI ARDIANSYAH mutasi_20…" at bounding box center [438, 185] width 956 height 94
click at [429, 218] on span "White27" at bounding box center [415, 218] width 42 height 14
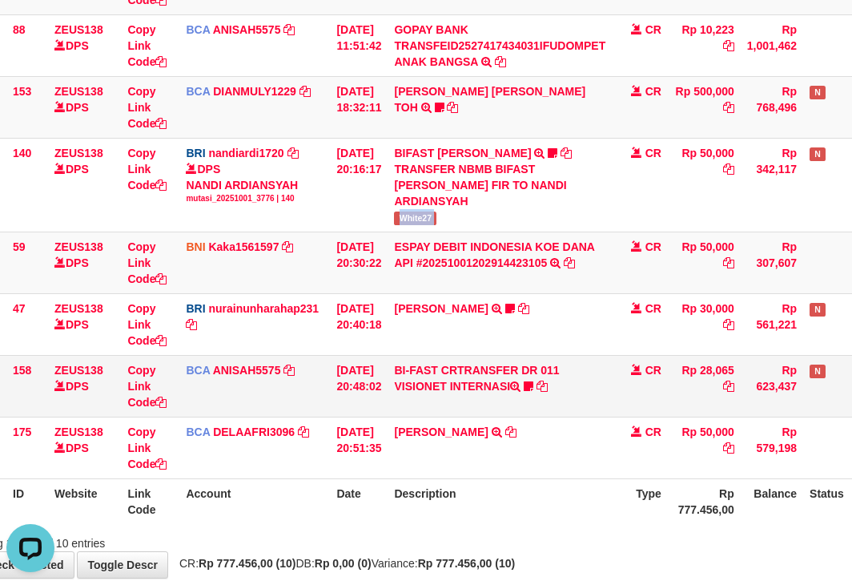
drag, startPoint x: 395, startPoint y: 400, endPoint x: 385, endPoint y: 389, distance: 14.8
click at [388, 401] on td "[DATE] 20:48:02" at bounding box center [359, 386] width 58 height 62
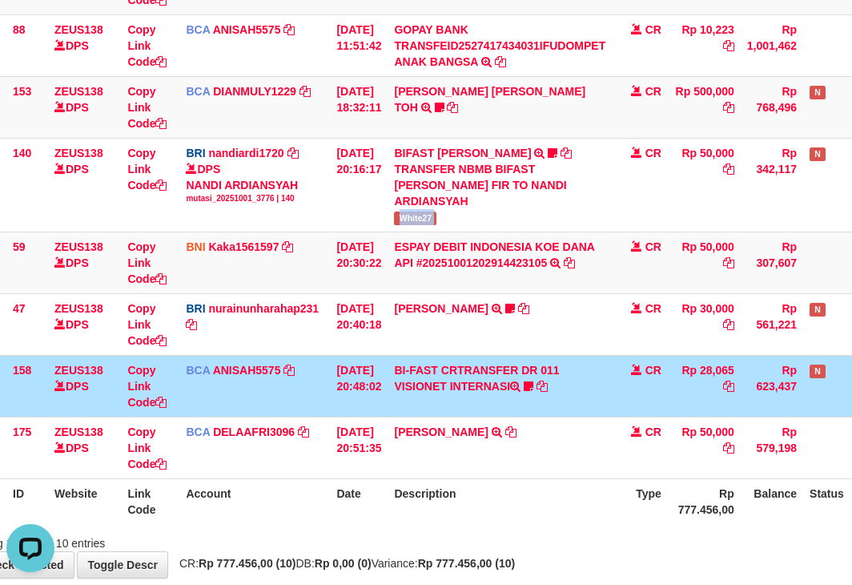
drag, startPoint x: 384, startPoint y: 394, endPoint x: 392, endPoint y: 390, distance: 9.0
click at [384, 393] on td "[DATE] 20:48:02" at bounding box center [359, 386] width 58 height 62
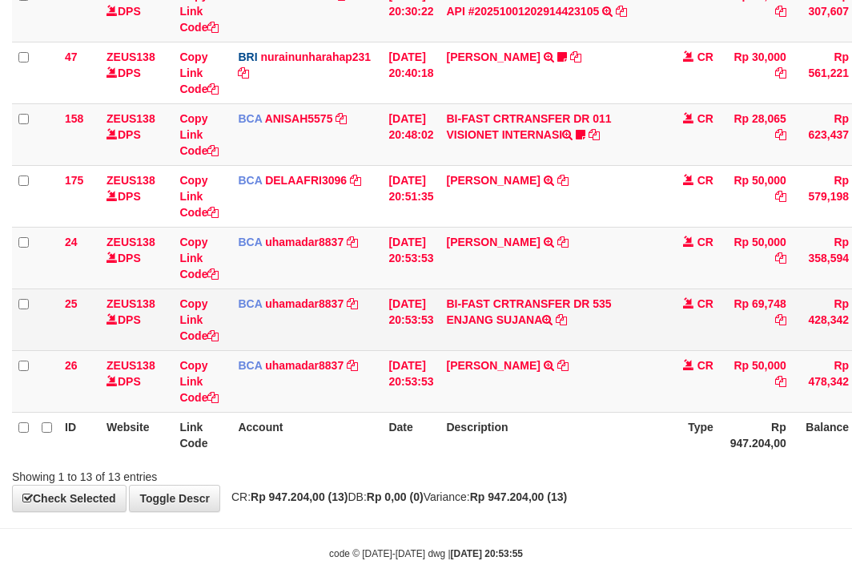
scroll to position [606, 0]
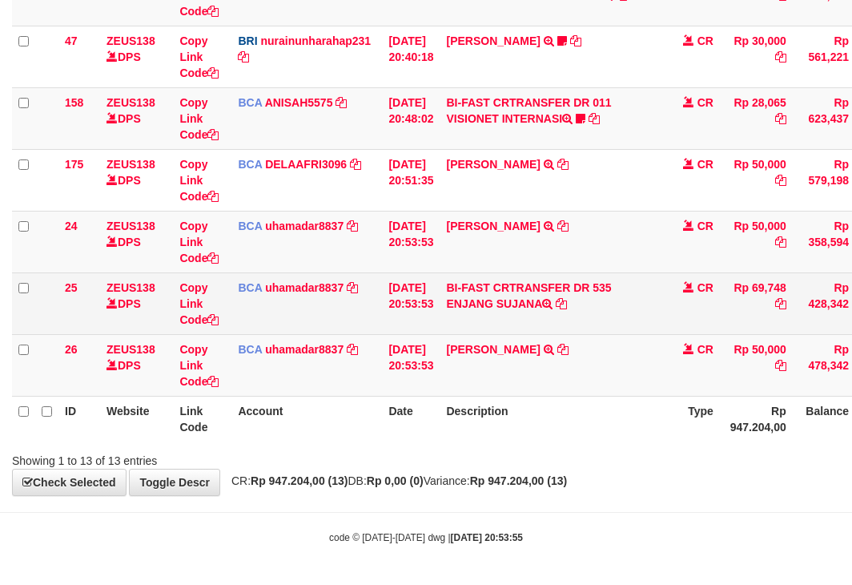
drag, startPoint x: 456, startPoint y: 308, endPoint x: 549, endPoint y: 310, distance: 93.7
click at [549, 310] on td "BI-FAST CRTRANSFER DR 535 ENJANG SUJANA" at bounding box center [552, 303] width 224 height 62
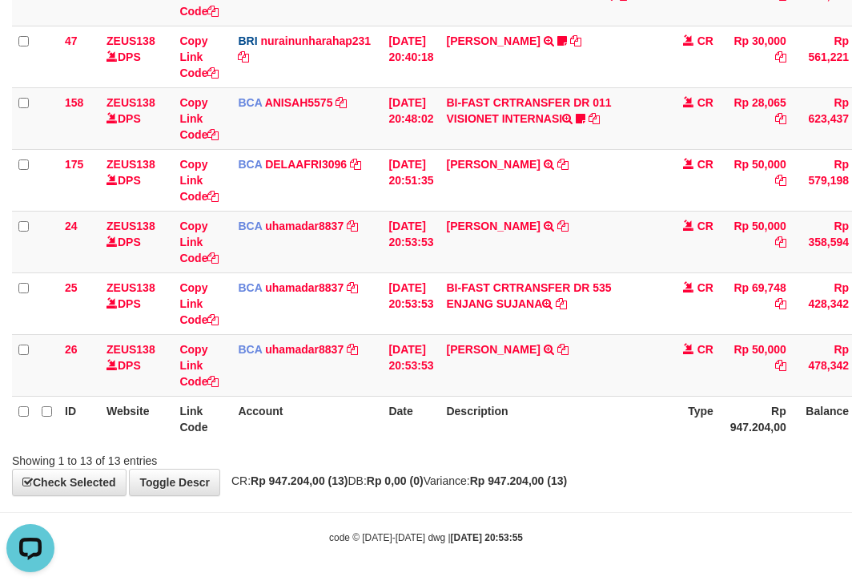
scroll to position [0, 0]
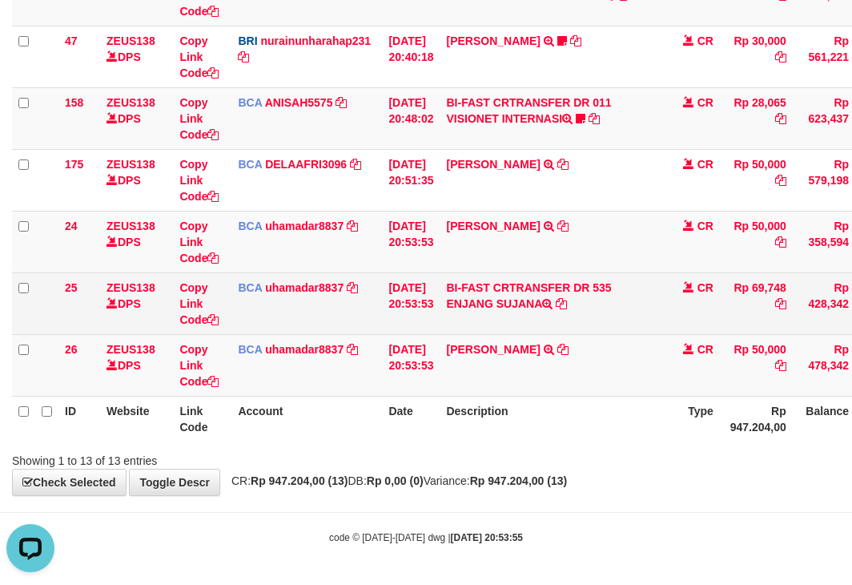
click at [532, 303] on td "BI-FAST CRTRANSFER DR 535 ENJANG SUJANA" at bounding box center [552, 303] width 224 height 62
click at [531, 303] on td "BI-FAST CRTRANSFER DR 535 ENJANG SUJANA" at bounding box center [552, 303] width 224 height 62
drag, startPoint x: 457, startPoint y: 307, endPoint x: 855, endPoint y: 284, distance: 399.5
click at [531, 308] on td "BI-FAST CRTRANSFER DR 535 ENJANG SUJANA" at bounding box center [552, 303] width 224 height 62
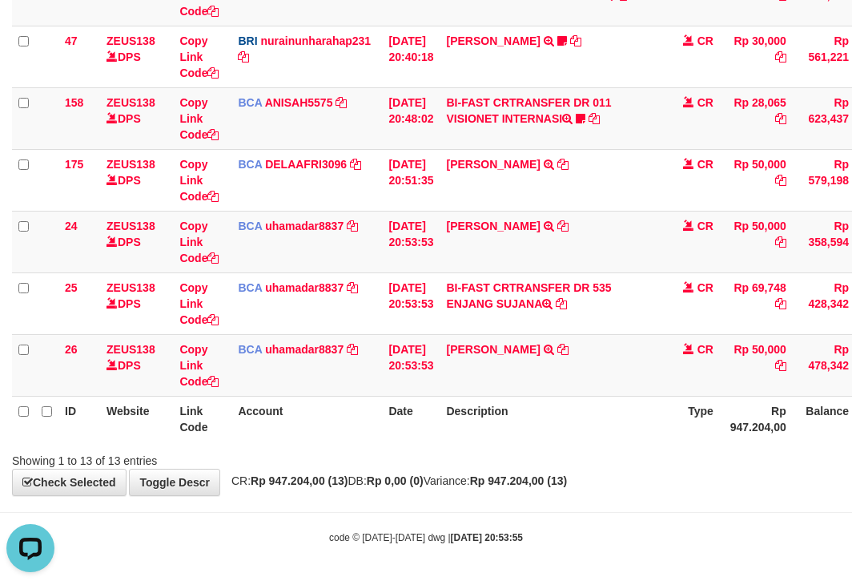
copy td "ENJANG SUJ"
click at [569, 344] on icon at bounding box center [562, 349] width 11 height 11
copy td "ENJANG SUJ"
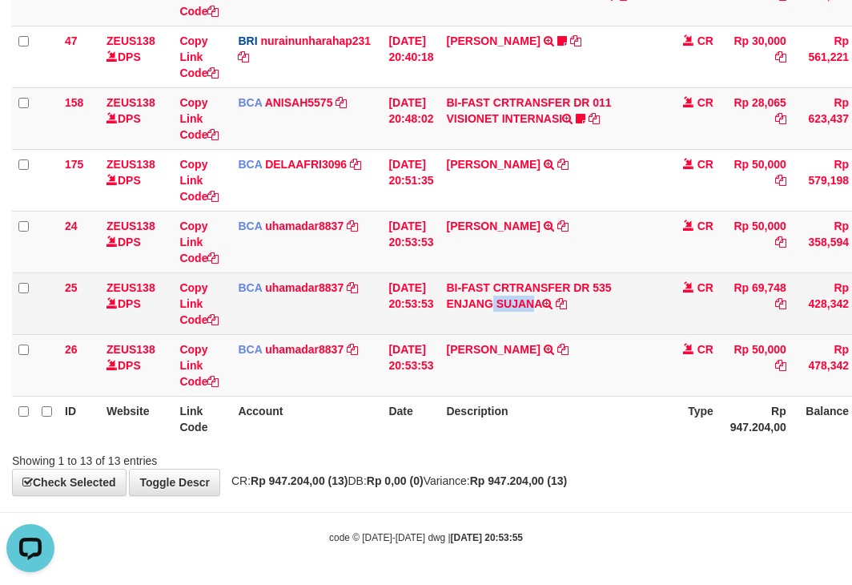
drag, startPoint x: 459, startPoint y: 300, endPoint x: 859, endPoint y: 214, distance: 409.5
click at [507, 306] on td "BI-FAST CRTRANSFER DR 535 ENJANG SUJANA" at bounding box center [552, 303] width 224 height 62
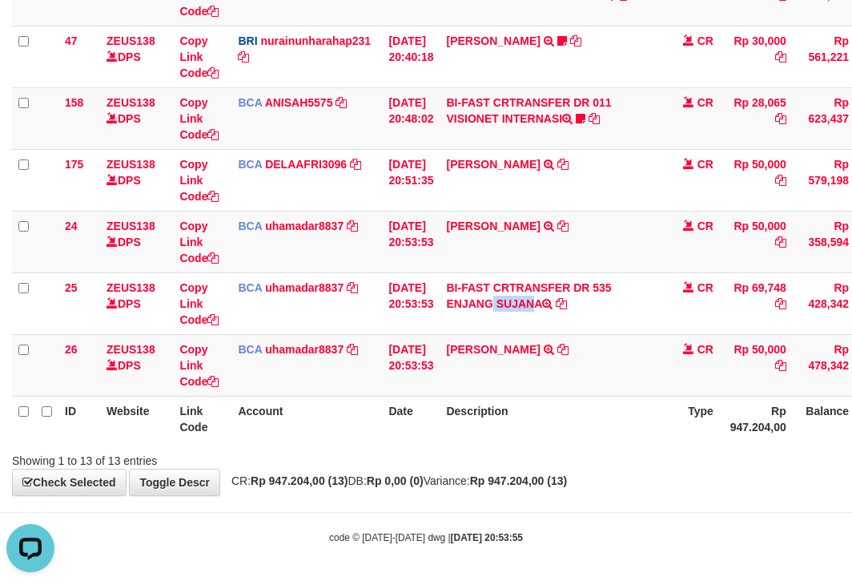
copy td "ENJANG"
click at [562, 227] on icon at bounding box center [562, 225] width 11 height 11
copy td "ENJANG"
click at [455, 454] on div "Showing 1 to 13 of 13 entries" at bounding box center [426, 457] width 852 height 22
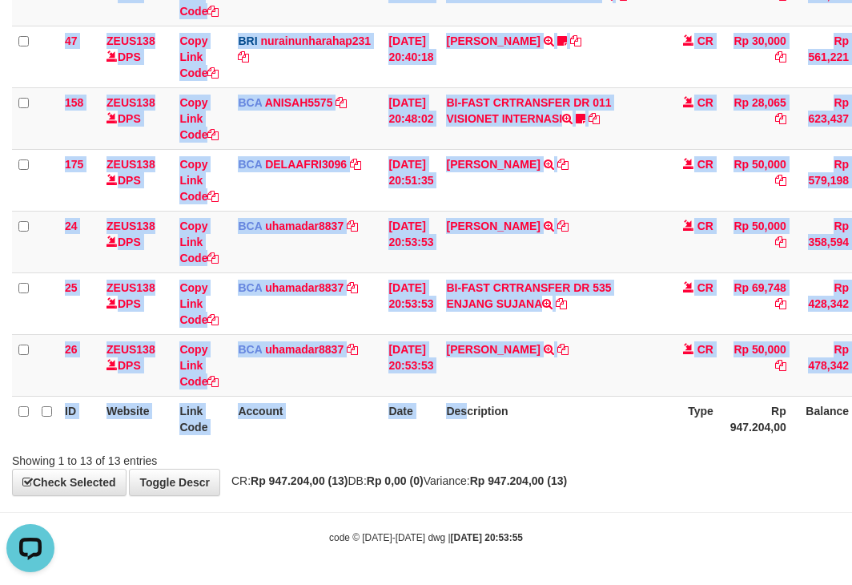
drag, startPoint x: 495, startPoint y: 442, endPoint x: 504, endPoint y: 435, distance: 11.4
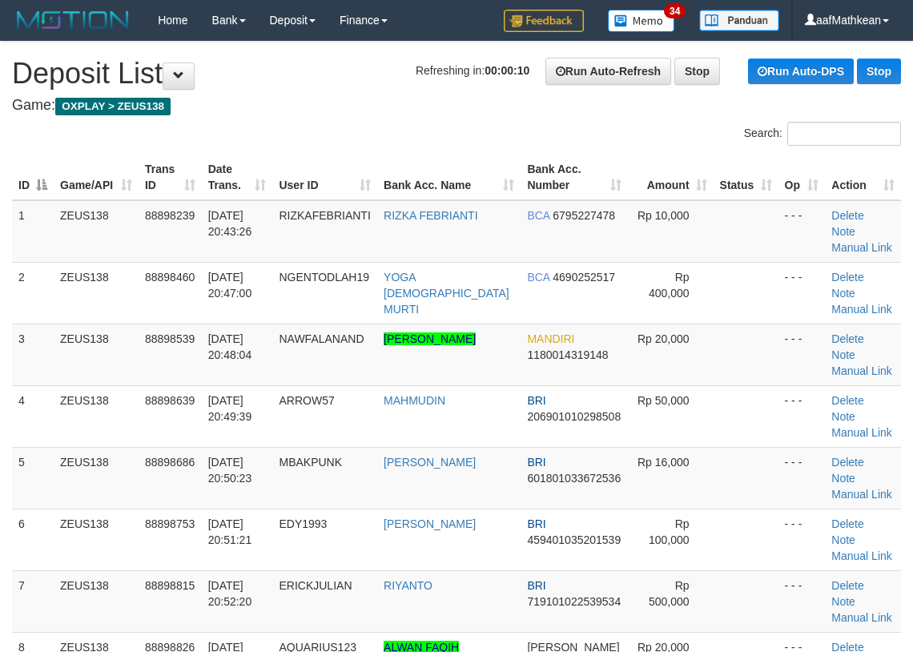
scroll to position [578, 0]
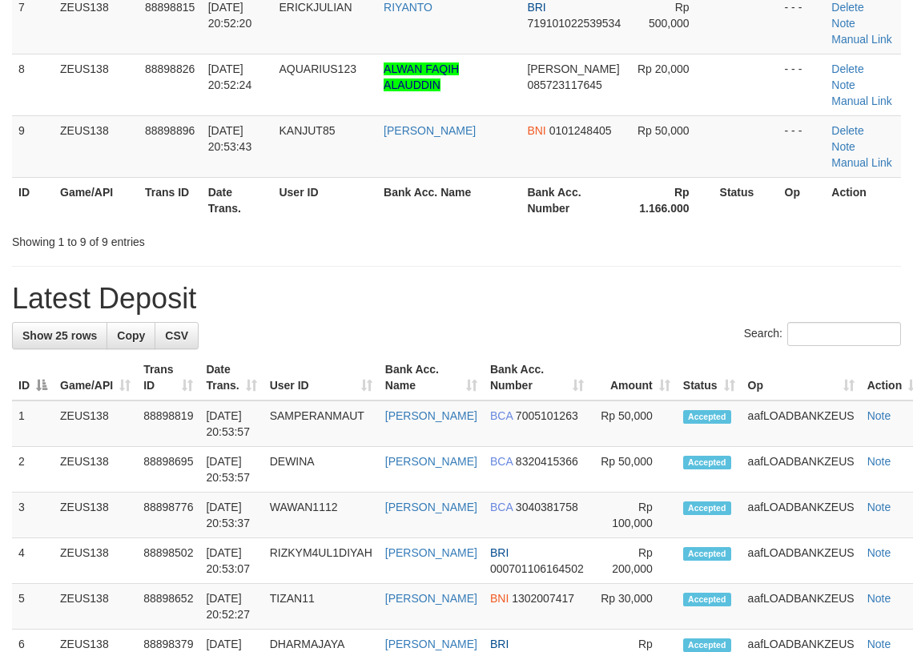
drag, startPoint x: 439, startPoint y: 184, endPoint x: 408, endPoint y: 189, distance: 30.8
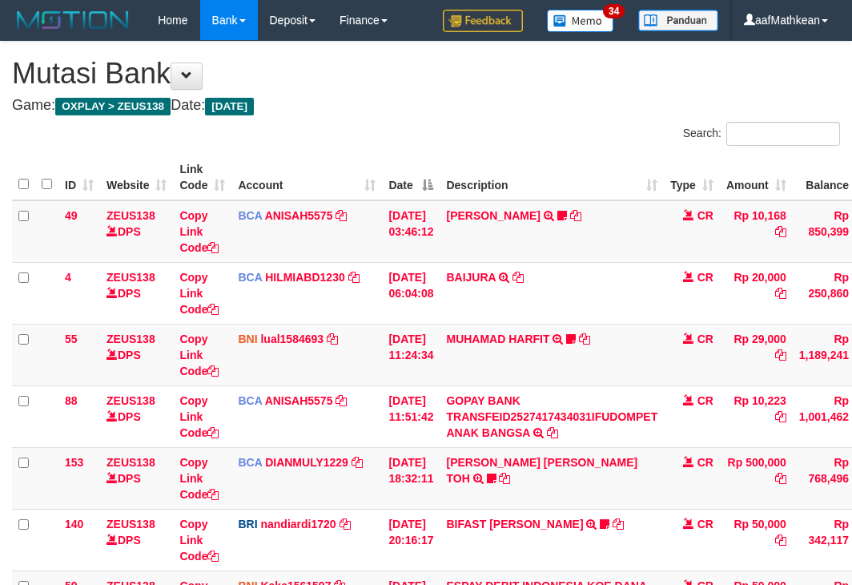
scroll to position [483, 0]
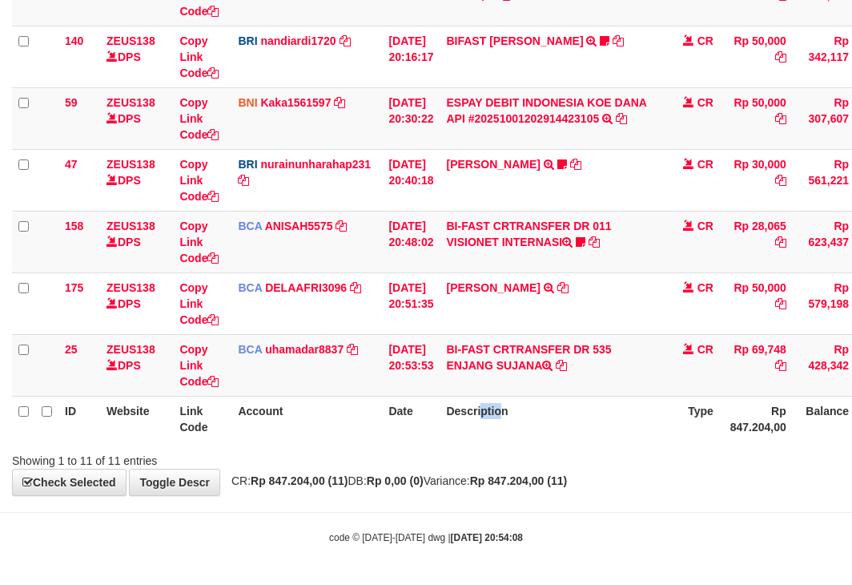
drag, startPoint x: 461, startPoint y: 363, endPoint x: 863, endPoint y: 265, distance: 413.0
click at [543, 372] on td "BI-FAST CRTRANSFER DR 535 ENJANG SUJANA" at bounding box center [552, 365] width 224 height 62
copy td "ENJANG [PERSON_NAME]"
click at [404, 454] on div "Search: ID Website Link Code Account Date Description Type Amount Balance Statu…" at bounding box center [426, 54] width 828 height 830
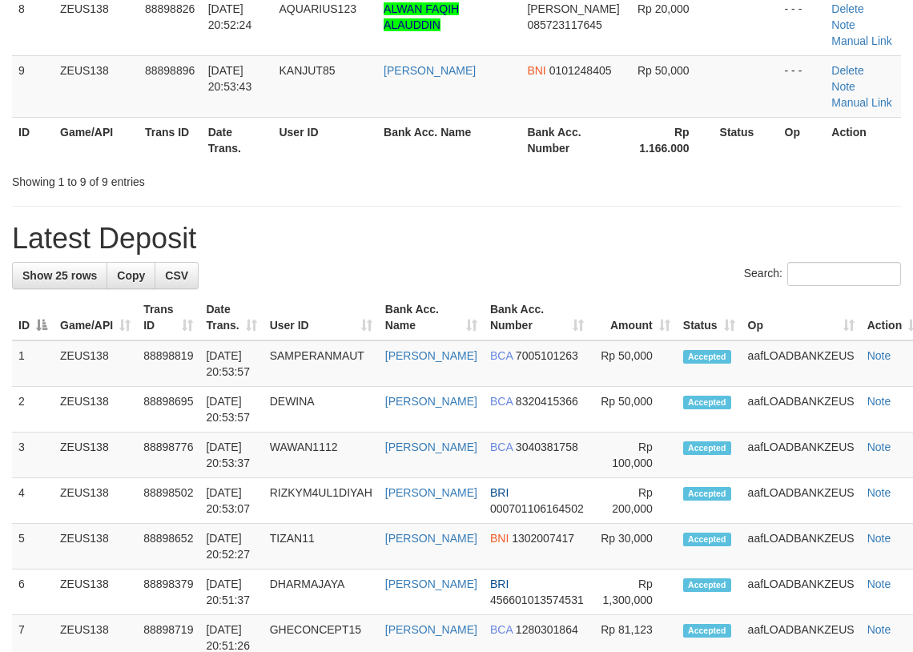
click at [502, 62] on div "**********" at bounding box center [456, 496] width 913 height 2186
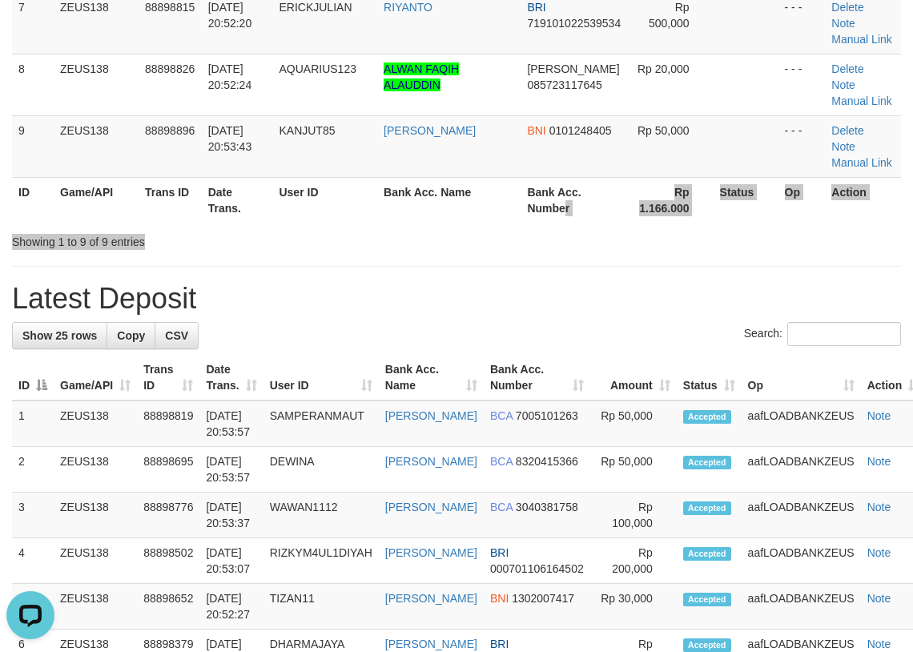
click at [409, 113] on div "**********" at bounding box center [456, 556] width 913 height 2186
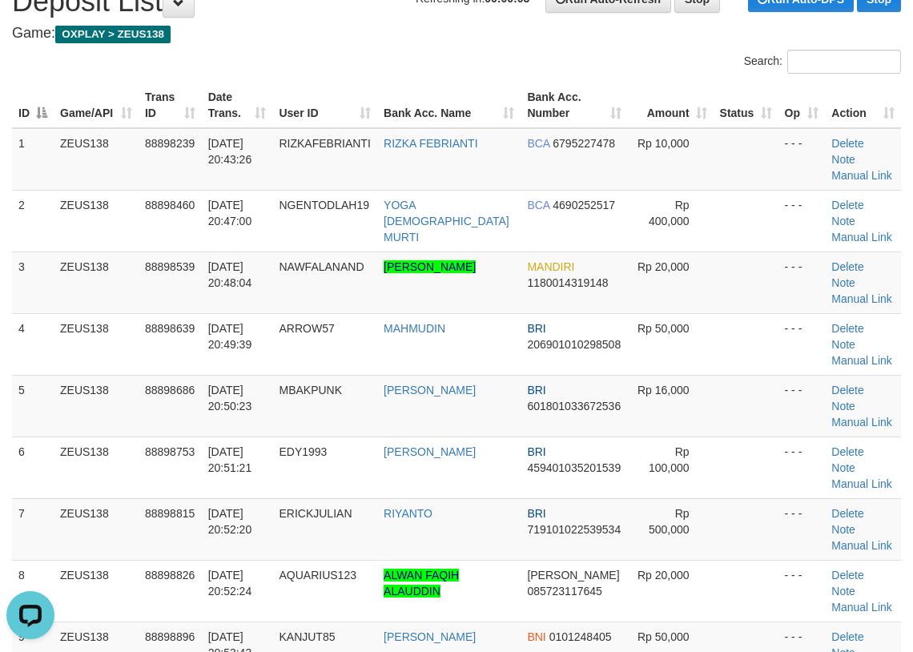
drag, startPoint x: 485, startPoint y: 53, endPoint x: 492, endPoint y: 45, distance: 10.8
click at [485, 50] on div "Search:" at bounding box center [456, 64] width 913 height 28
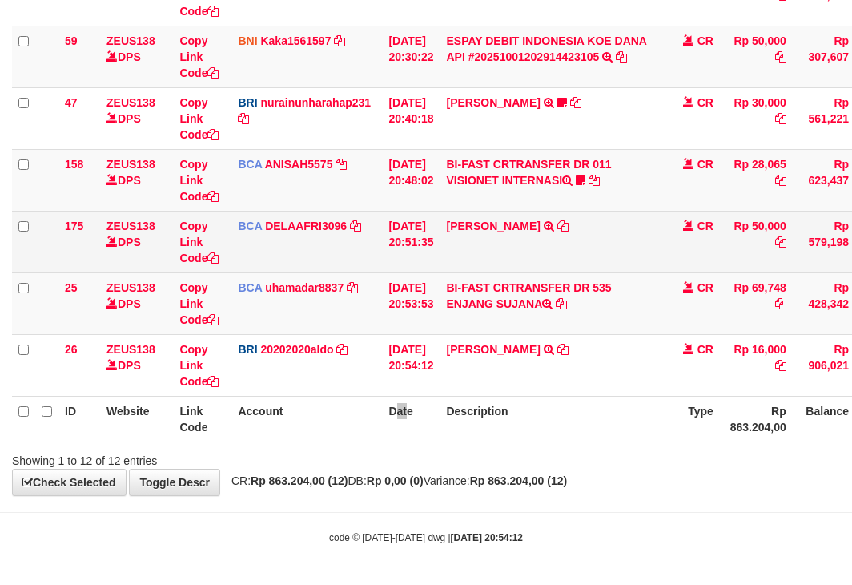
scroll to position [483, 0]
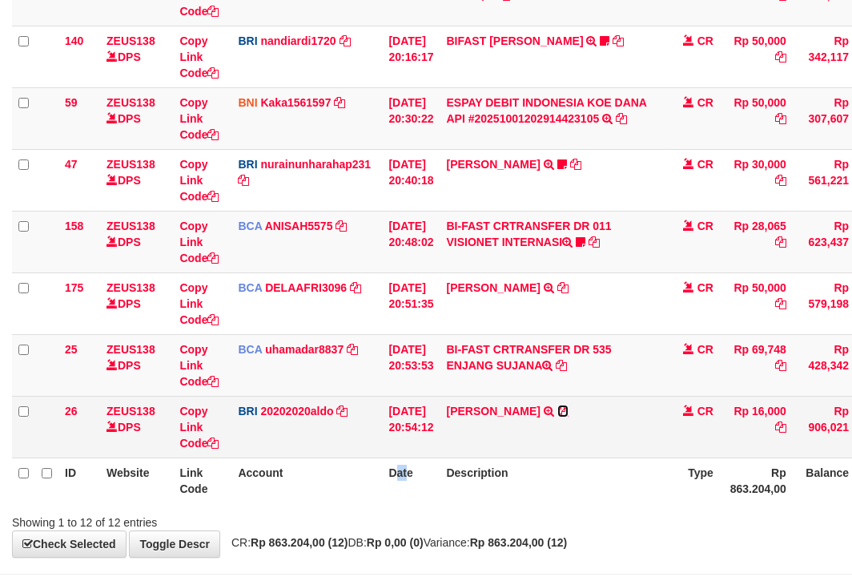
click at [557, 406] on icon at bounding box center [562, 410] width 11 height 11
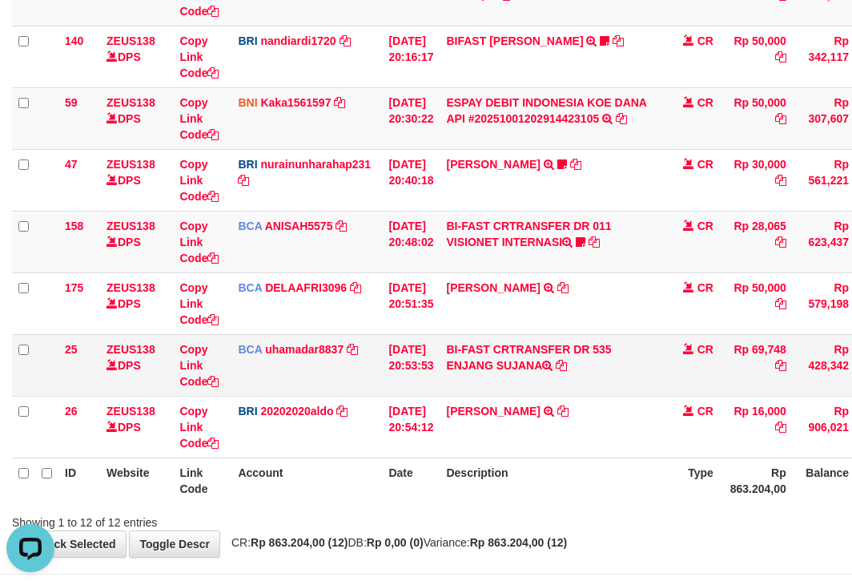
drag, startPoint x: 453, startPoint y: 368, endPoint x: 569, endPoint y: 368, distance: 115.3
click at [552, 369] on td "BI-FAST CRTRANSFER DR 535 ENJANG SUJANA" at bounding box center [552, 365] width 224 height 62
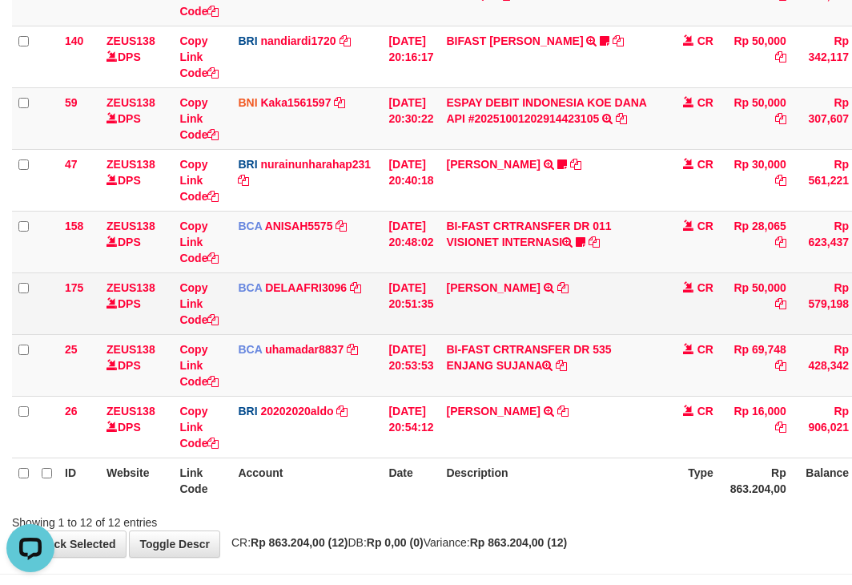
click at [555, 313] on td "RIDWAN SAPUT TRSF E-BANKING CR 0110/FTSCY/WS95051 50000.002025100144828472 TRFD…" at bounding box center [552, 303] width 224 height 62
click at [576, 332] on td "RIDWAN SAPUT TRSF E-BANKING CR 0110/FTSCY/WS95051 50000.002025100144828472 TRFD…" at bounding box center [552, 303] width 224 height 62
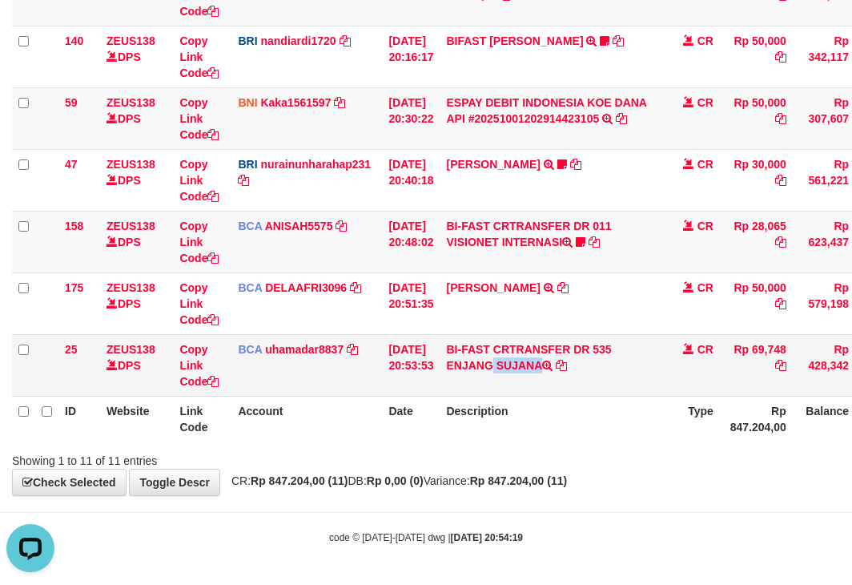
drag, startPoint x: 457, startPoint y: 366, endPoint x: 561, endPoint y: 372, distance: 105.1
click at [561, 372] on td "BI-FAST CRTRANSFER DR 535 ENJANG SUJANA" at bounding box center [552, 365] width 224 height 62
click at [515, 236] on td "BI-FAST CRTRANSFER DR 011 VISIONET INTERNASI ID Seblak68 https://prnt.sc/hCae49…" at bounding box center [552, 242] width 224 height 62
click at [517, 239] on td "BI-FAST CRTRANSFER DR 011 VISIONET INTERNASI ID Seblak68 https://prnt.sc/hCae49…" at bounding box center [552, 242] width 224 height 62
click at [585, 237] on icon at bounding box center [581, 241] width 10 height 11
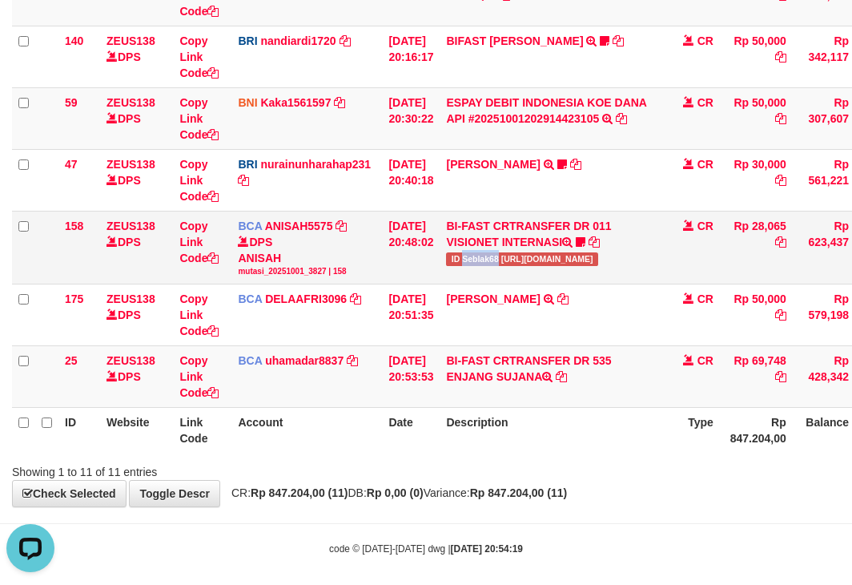
drag, startPoint x: 473, startPoint y: 255, endPoint x: 510, endPoint y: 264, distance: 38.7
click at [510, 264] on span "ID Seblak68 [URL][DOMAIN_NAME]" at bounding box center [521, 259] width 151 height 14
copy span "Seblak68"
click at [739, 376] on tr "25 ZEUS138 DPS Copy Link Code BCA uhamadar8837 DPS MUHAMAD ARYA MAFIUDIN mutasi…" at bounding box center [490, 377] width 956 height 62
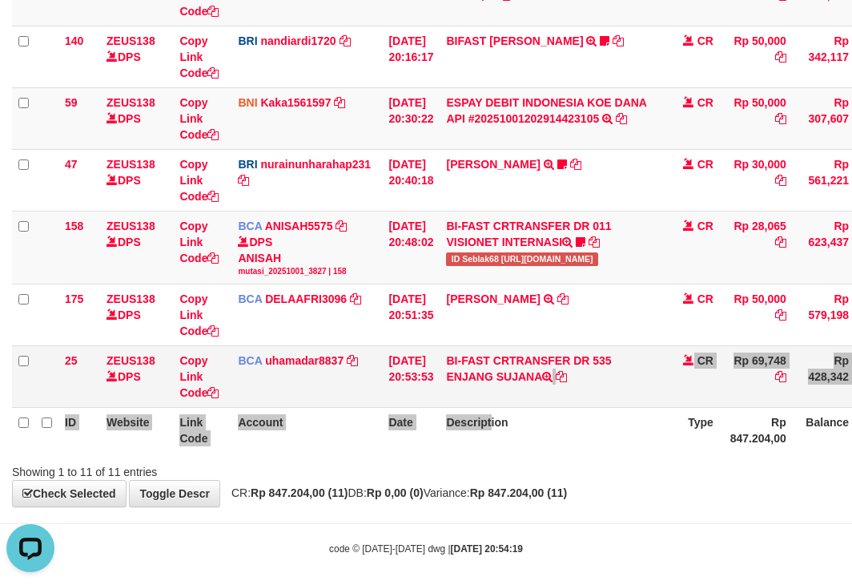
click at [569, 395] on td "BI-FAST CRTRANSFER DR 535 ENJANG SUJANA" at bounding box center [552, 377] width 224 height 62
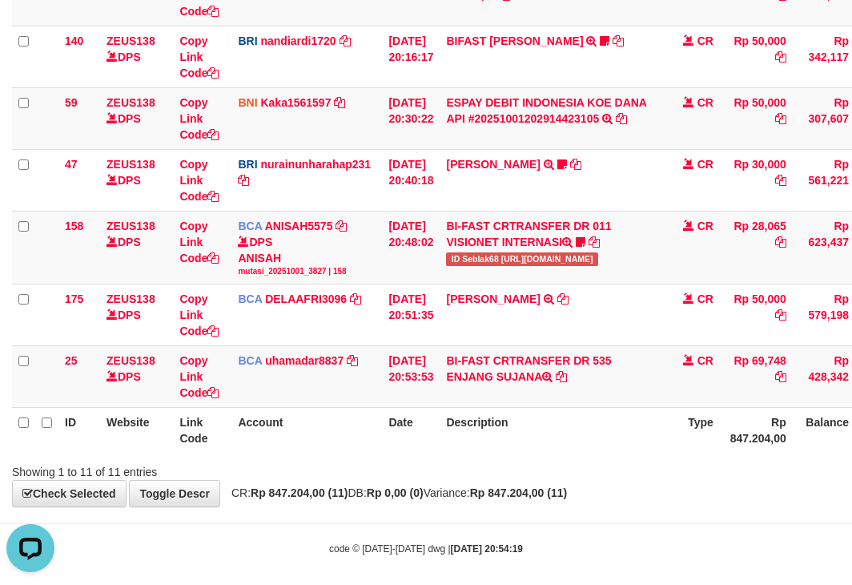
drag, startPoint x: 415, startPoint y: 377, endPoint x: 855, endPoint y: 343, distance: 441.1
click at [487, 383] on tr "25 ZEUS138 DPS Copy Link Code BCA uhamadar8837 DPS MUHAMAD ARYA MAFIUDIN mutasi…" at bounding box center [490, 377] width 956 height 62
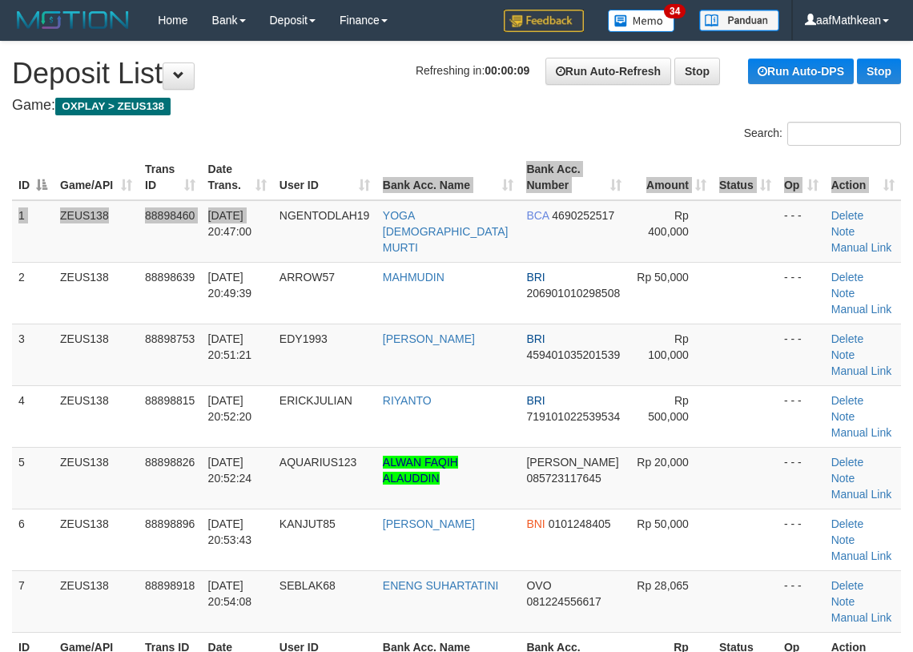
click at [388, 183] on table "ID Game/API Trans ID Date Trans. User ID Bank Acc. Name Bank Acc. Number Amount…" at bounding box center [456, 416] width 889 height 523
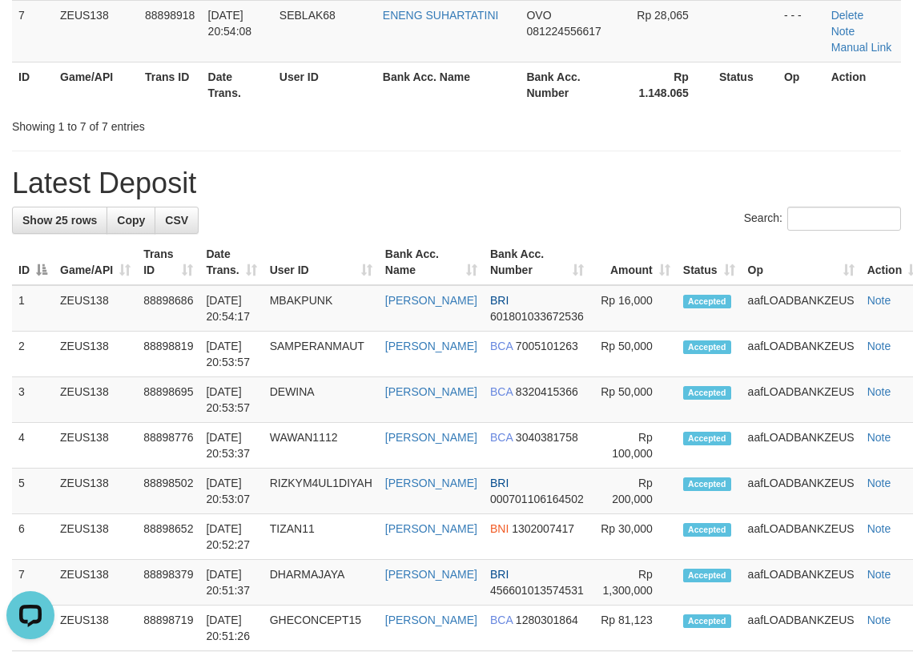
scroll to position [163, 0]
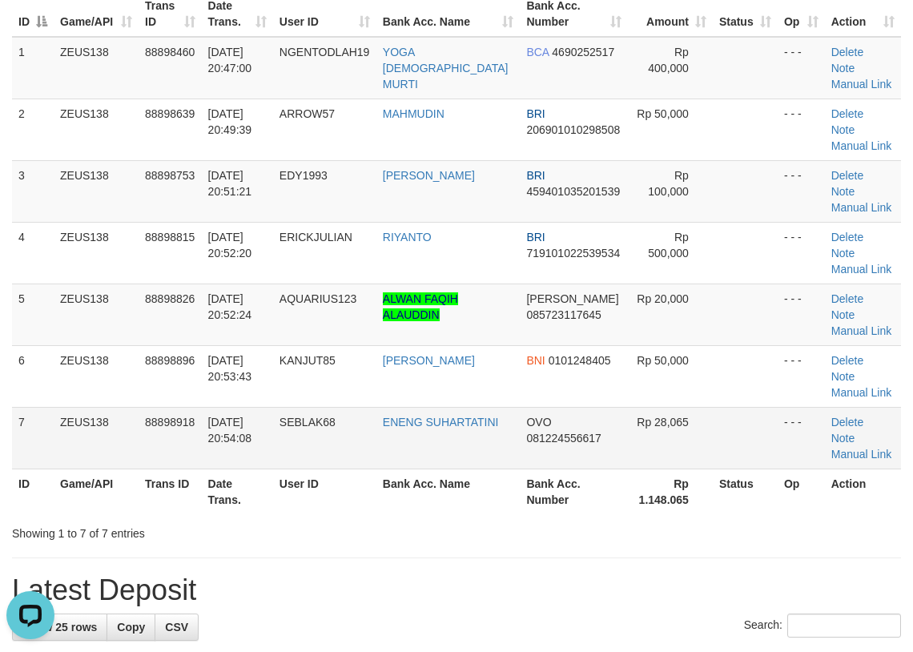
click at [847, 407] on td "Delete Note Manual Link" at bounding box center [863, 438] width 76 height 62
click at [859, 448] on link "Manual Link" at bounding box center [861, 454] width 61 height 13
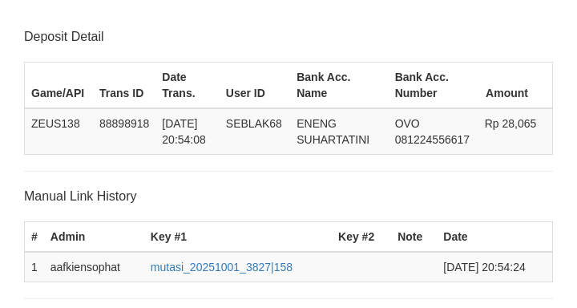
scroll to position [315, 0]
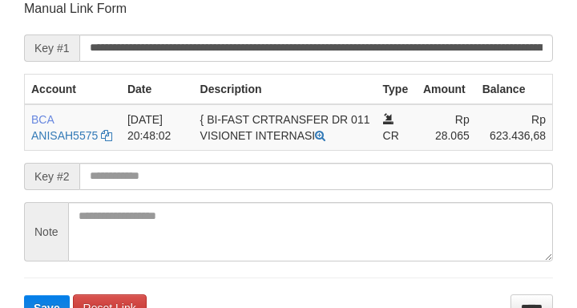
click at [320, 190] on form "**********" at bounding box center [288, 160] width 529 height 320
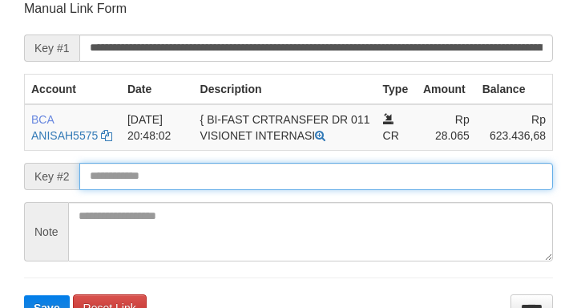
click at [322, 189] on input "text" at bounding box center [315, 176] width 473 height 27
click at [328, 187] on input "text" at bounding box center [315, 176] width 473 height 27
click at [24, 295] on button "Save" at bounding box center [47, 308] width 46 height 26
click at [324, 184] on input "text" at bounding box center [315, 176] width 473 height 27
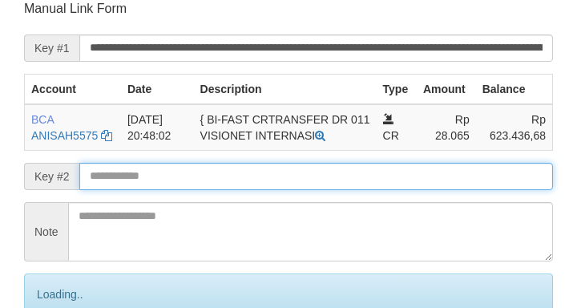
click at [328, 186] on input "text" at bounding box center [315, 176] width 473 height 27
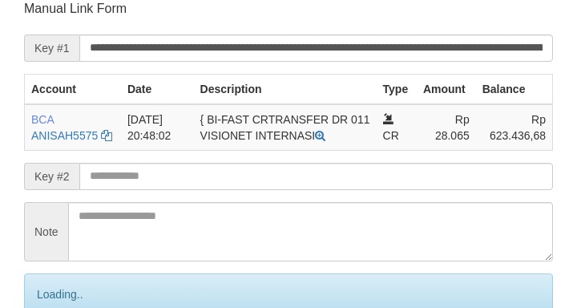
click at [357, 170] on input "text" at bounding box center [315, 176] width 473 height 27
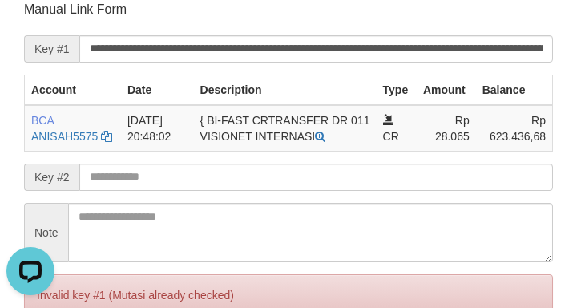
drag, startPoint x: 66, startPoint y: 28, endPoint x: 2, endPoint y: 43, distance: 65.1
click at [66, 28] on form "**********" at bounding box center [288, 188] width 529 height 374
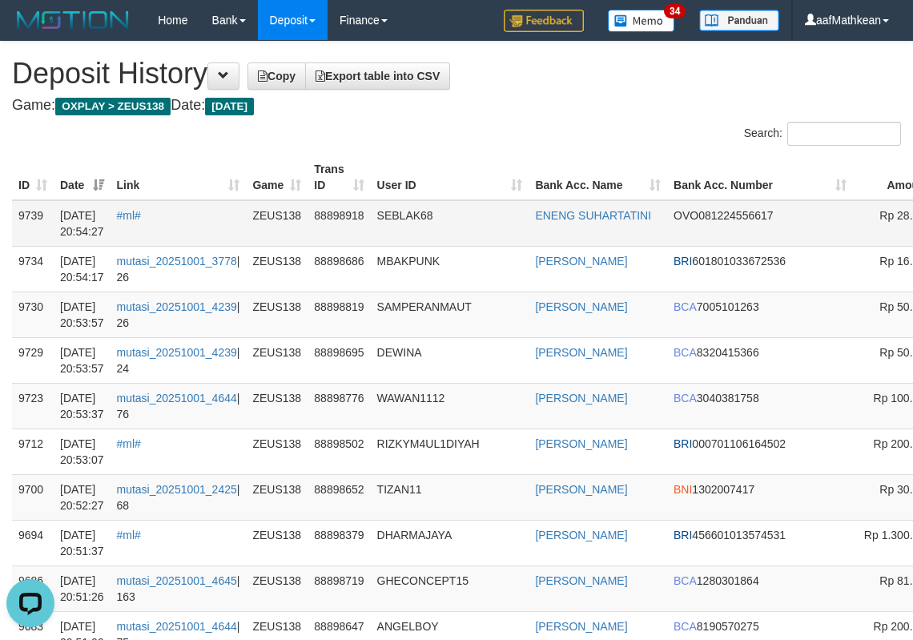
scroll to position [0, 191]
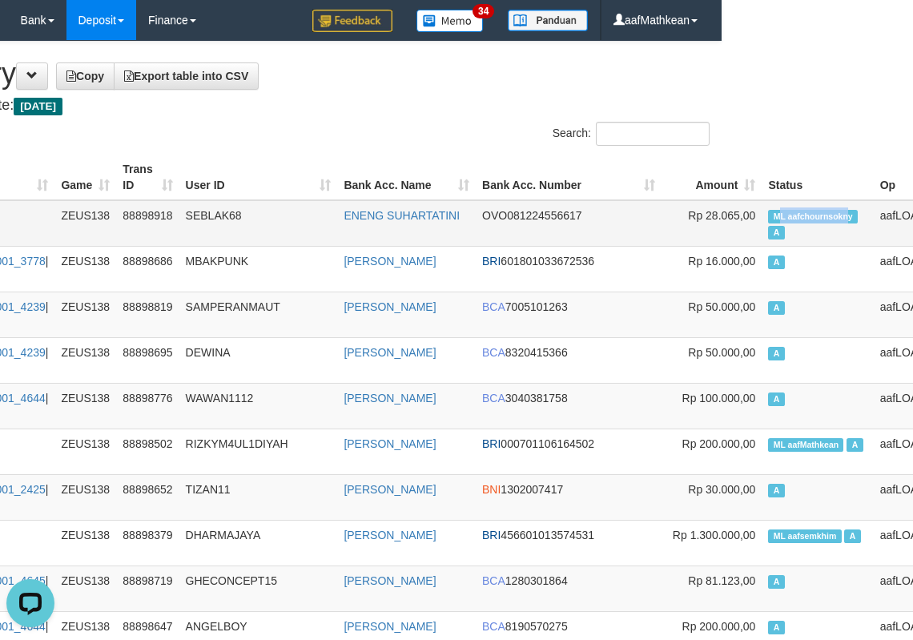
drag, startPoint x: 923, startPoint y: 212, endPoint x: 764, endPoint y: 222, distance: 159.7
click at [768, 222] on span "ML aafchournsokny" at bounding box center [813, 217] width 90 height 14
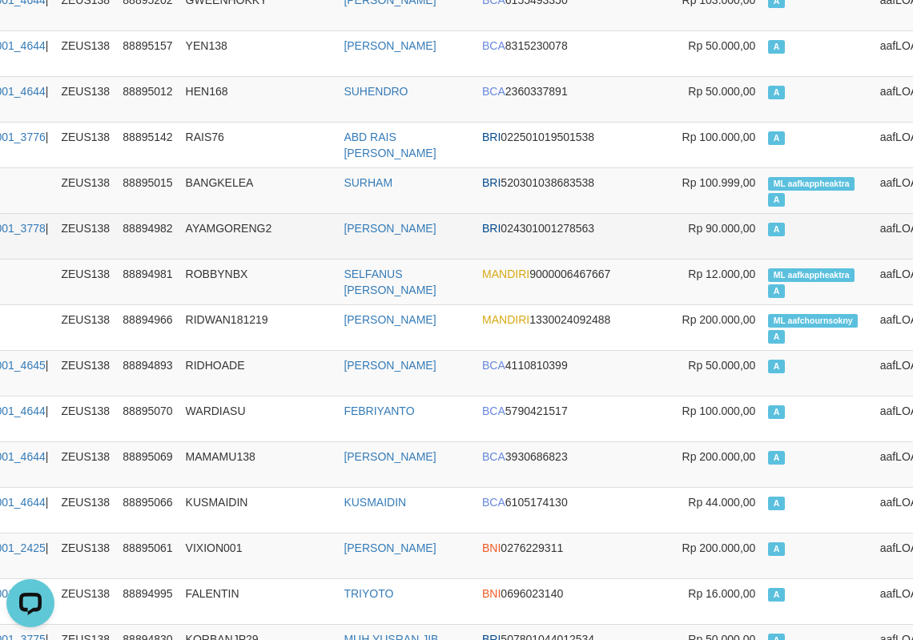
scroll to position [9362, 191]
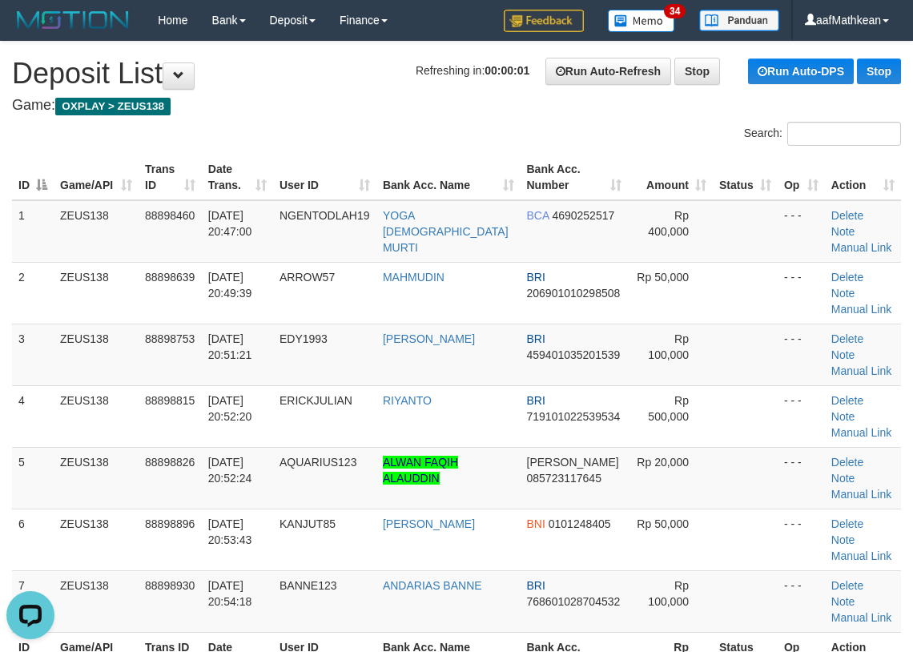
click at [304, 143] on div "Search:" at bounding box center [456, 136] width 913 height 28
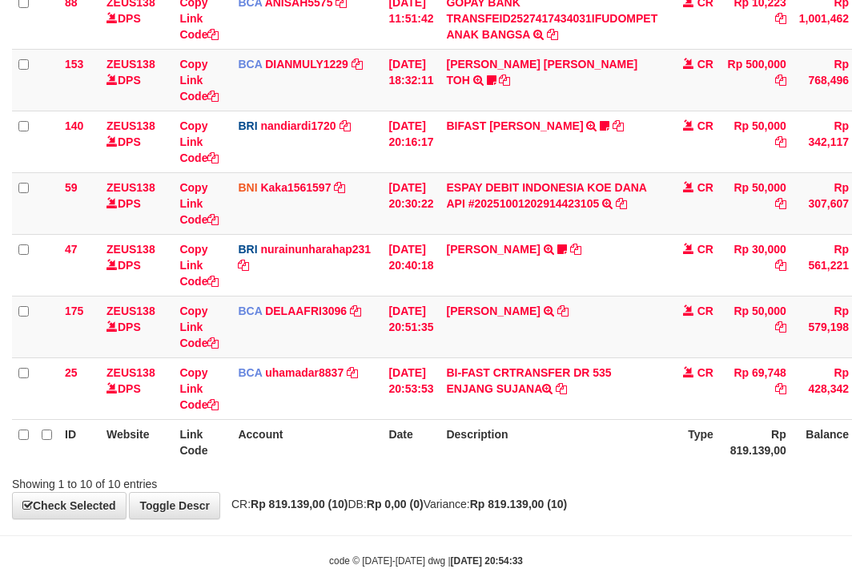
scroll to position [421, 0]
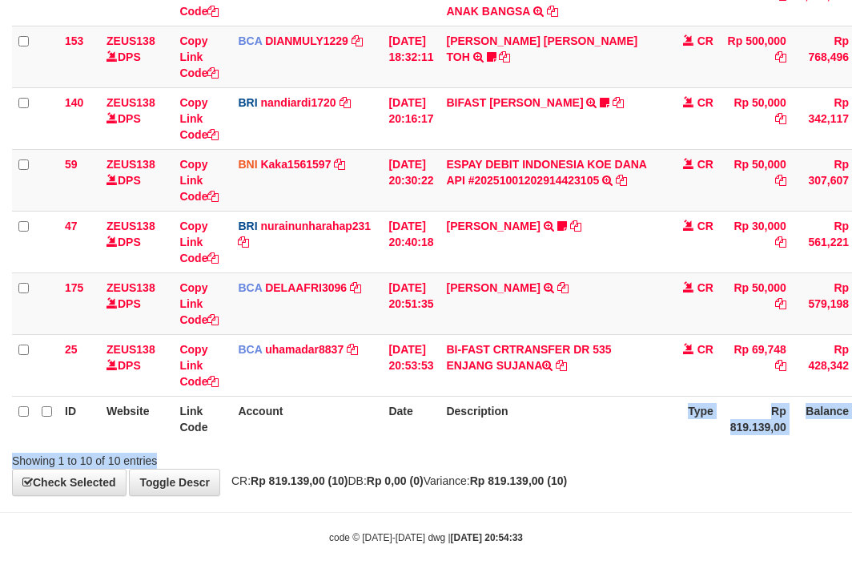
drag, startPoint x: 588, startPoint y: 432, endPoint x: 614, endPoint y: 451, distance: 32.0
click at [604, 455] on div "Search: ID Website Link Code Account Date Description Type Amount Balance Statu…" at bounding box center [426, 84] width 828 height 768
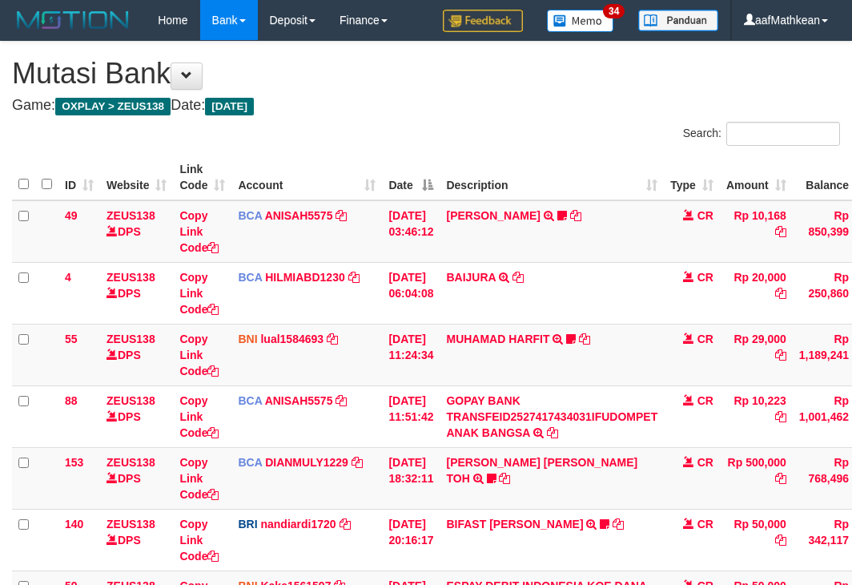
scroll to position [320, 0]
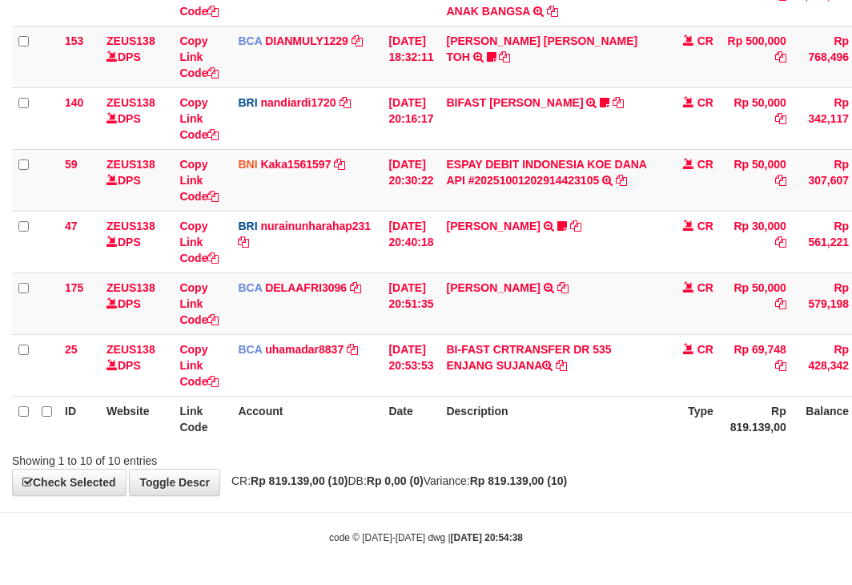
copy td "NJANG SUJAN"
drag, startPoint x: 462, startPoint y: 364, endPoint x: 859, endPoint y: 203, distance: 429.0
click at [549, 369] on td "BI-FAST CRTRANSFER DR 535 ENJANG SUJANA" at bounding box center [552, 365] width 224 height 62
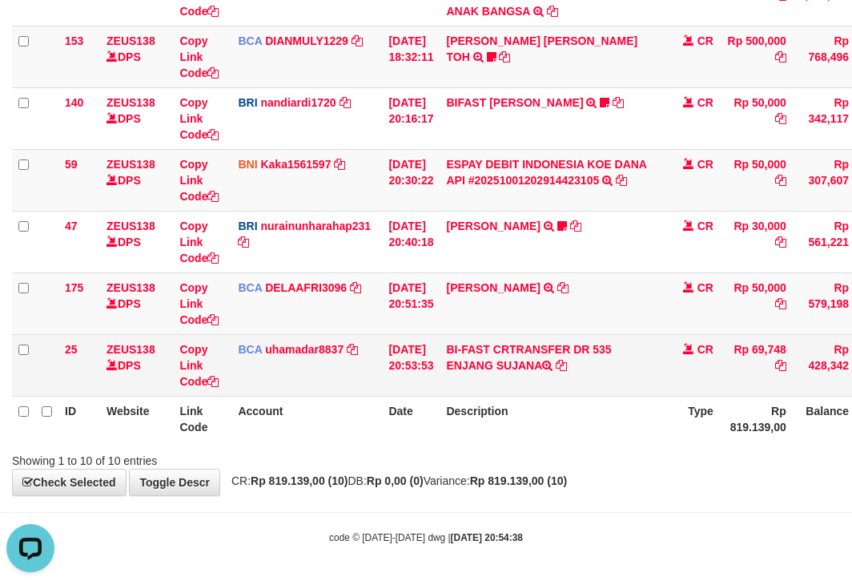
drag, startPoint x: 487, startPoint y: 365, endPoint x: 541, endPoint y: 368, distance: 54.5
click at [534, 369] on td "BI-FAST CRTRANSFER DR 535 ENJANG SUJANA" at bounding box center [552, 365] width 224 height 62
copy td "ENJANG SUJ"
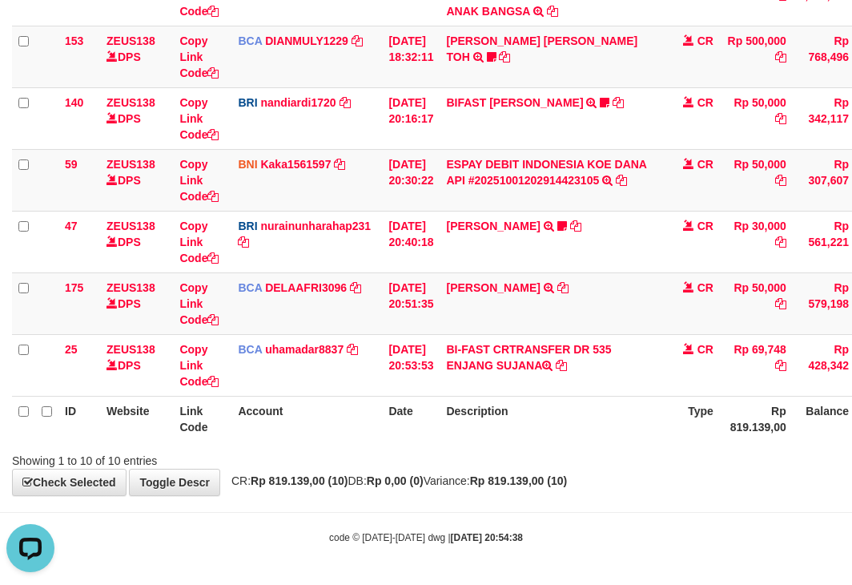
click at [356, 465] on div "Showing 1 to 10 of 10 entries" at bounding box center [426, 457] width 852 height 22
drag, startPoint x: 384, startPoint y: 480, endPoint x: 386, endPoint y: 466, distance: 13.8
click at [384, 480] on div "**********" at bounding box center [426, 57] width 852 height 875
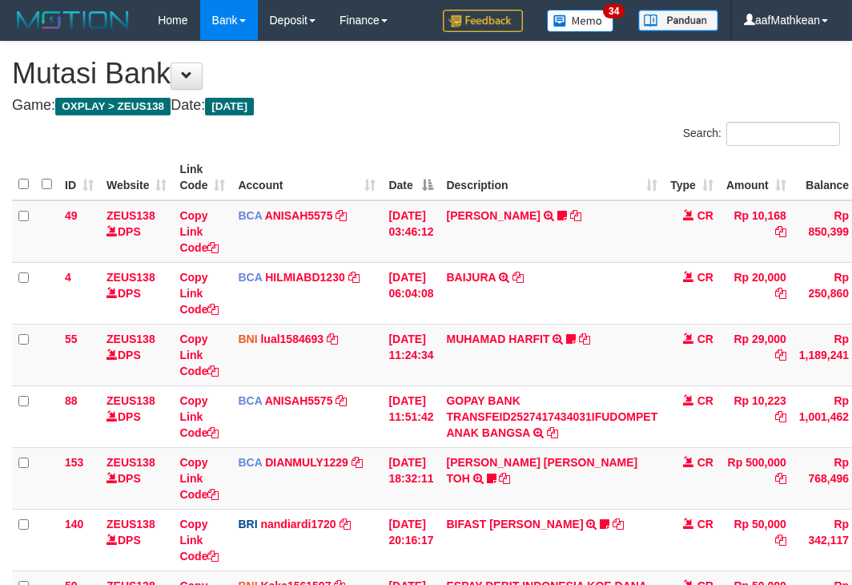
scroll to position [421, 0]
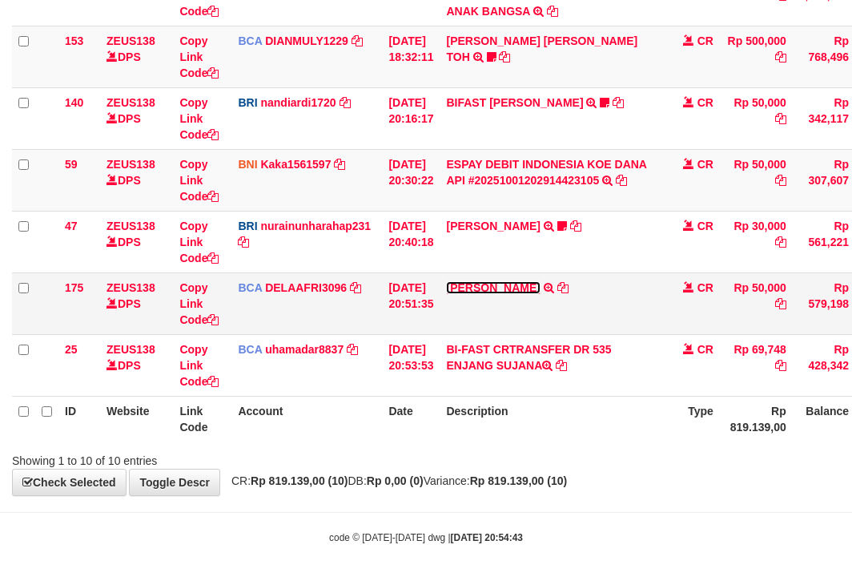
click at [512, 284] on link "[PERSON_NAME]" at bounding box center [493, 287] width 94 height 13
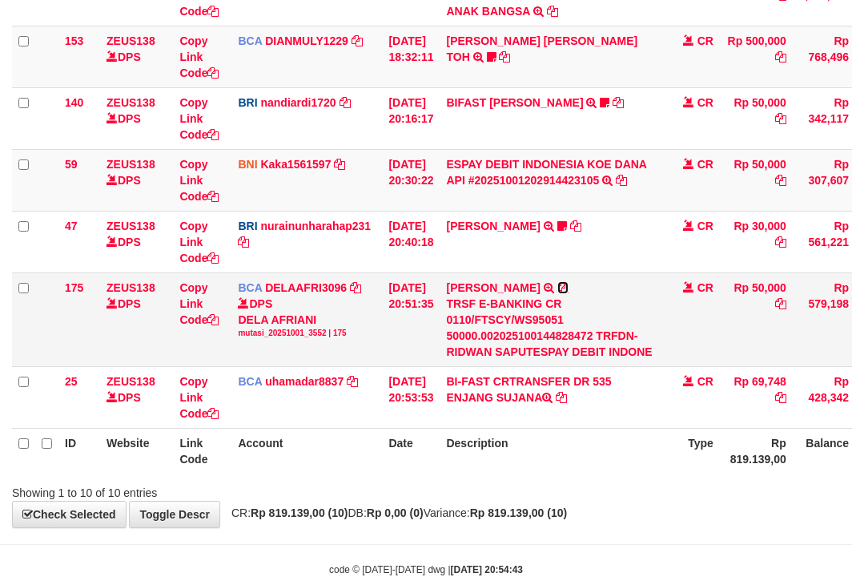
click at [561, 284] on icon at bounding box center [562, 287] width 11 height 11
click at [569, 288] on icon at bounding box center [562, 287] width 11 height 11
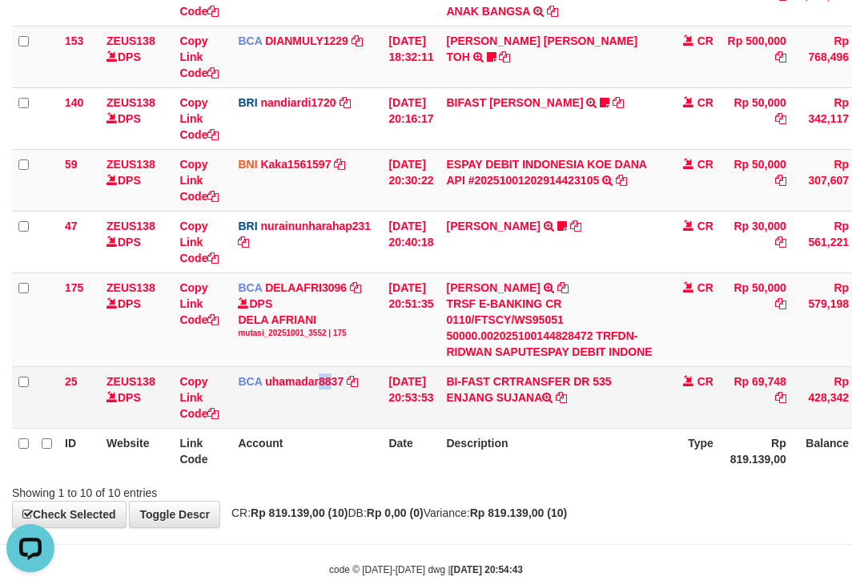
drag, startPoint x: 332, startPoint y: 380, endPoint x: 384, endPoint y: 423, distance: 67.7
click at [342, 395] on td "BCA uhamadar8837 DPS MUHAMAD ARYA MAFIUDIN mutasi_20251001_4239 | 25 mutasi_202…" at bounding box center [306, 397] width 151 height 62
click at [385, 423] on tr "25 ZEUS138 DPS Copy Link Code BCA uhamadar8837 DPS MUHAMAD ARYA MAFIUDIN mutasi…" at bounding box center [490, 397] width 956 height 62
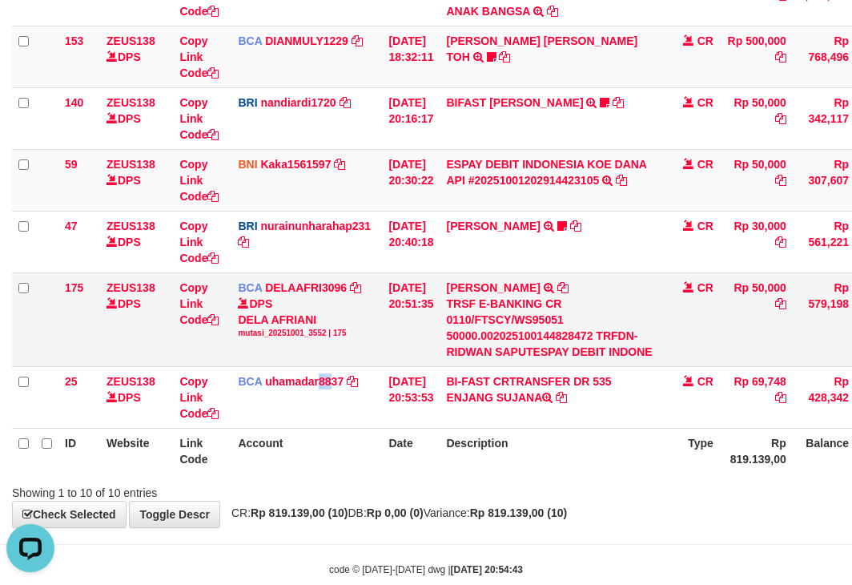
click at [440, 414] on td "[DATE] 20:53:53" at bounding box center [411, 397] width 58 height 62
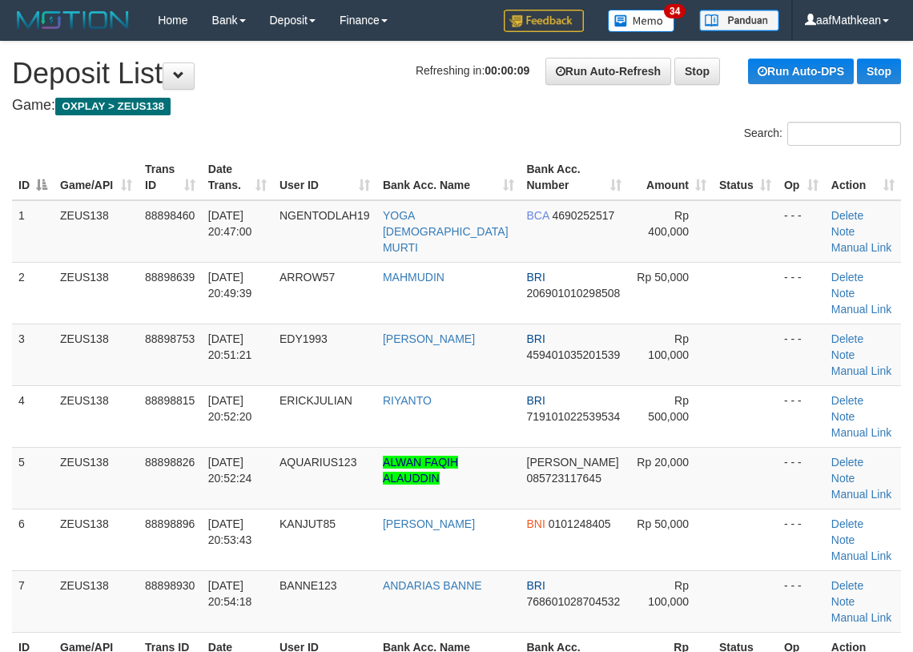
click at [230, 131] on div "Search:" at bounding box center [456, 136] width 913 height 28
click at [306, 197] on tr "ID Game/API Trans ID Date Trans. User ID Bank Acc. Name Bank Acc. Number Amount…" at bounding box center [456, 178] width 889 height 46
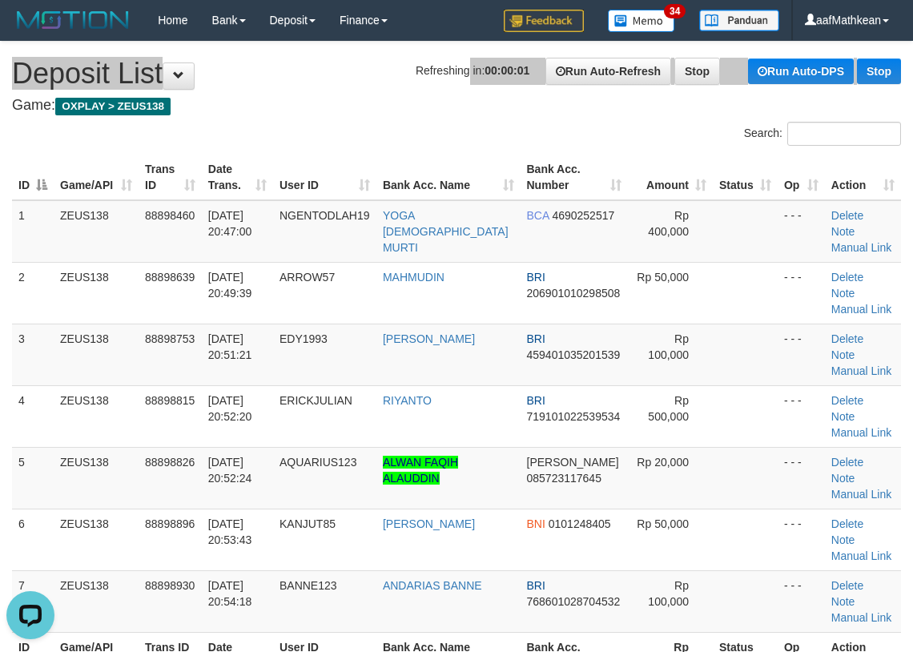
drag, startPoint x: 454, startPoint y: 63, endPoint x: 394, endPoint y: 80, distance: 62.4
click at [410, 77] on h1 "Refreshing in: 00:00:01 Run Auto-Refresh Stop Run Auto-DPS Stop Deposit List" at bounding box center [456, 74] width 889 height 32
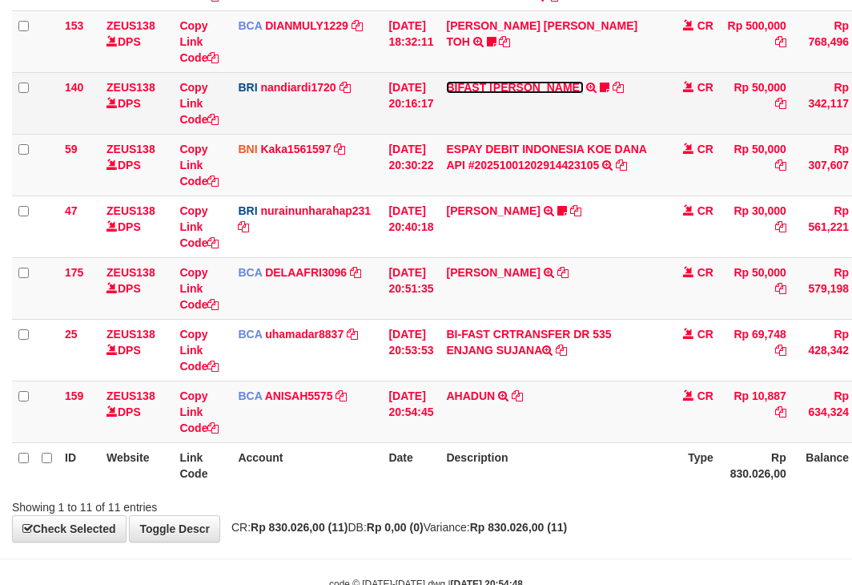
click at [491, 92] on link "BIFAST [PERSON_NAME]" at bounding box center [514, 87] width 137 height 13
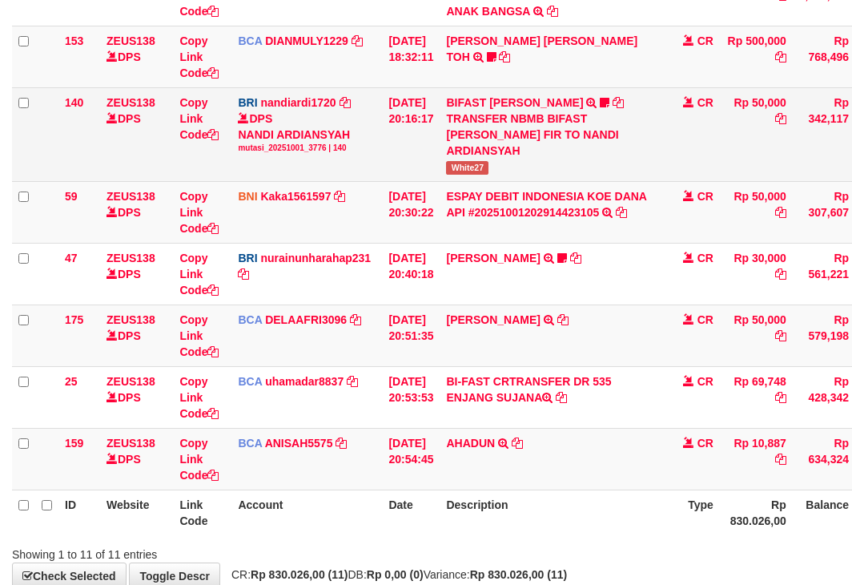
click at [465, 170] on span "White27" at bounding box center [467, 168] width 42 height 14
click at [467, 170] on span "White27" at bounding box center [467, 168] width 42 height 14
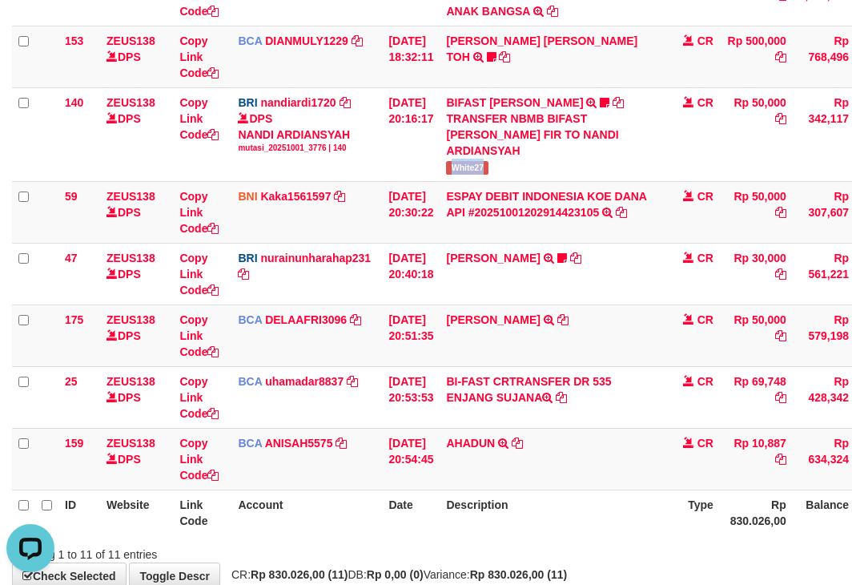
copy span "White27"
click at [385, 413] on tr "25 ZEUS138 DPS Copy Link Code BCA uhamadar8837 DPS [PERSON_NAME] MAFIUDIN mutas…" at bounding box center [490, 397] width 956 height 62
drag, startPoint x: 426, startPoint y: 453, endPoint x: 431, endPoint y: 444, distance: 10.0
click at [427, 453] on td "[DATE] 20:54:45" at bounding box center [411, 459] width 58 height 62
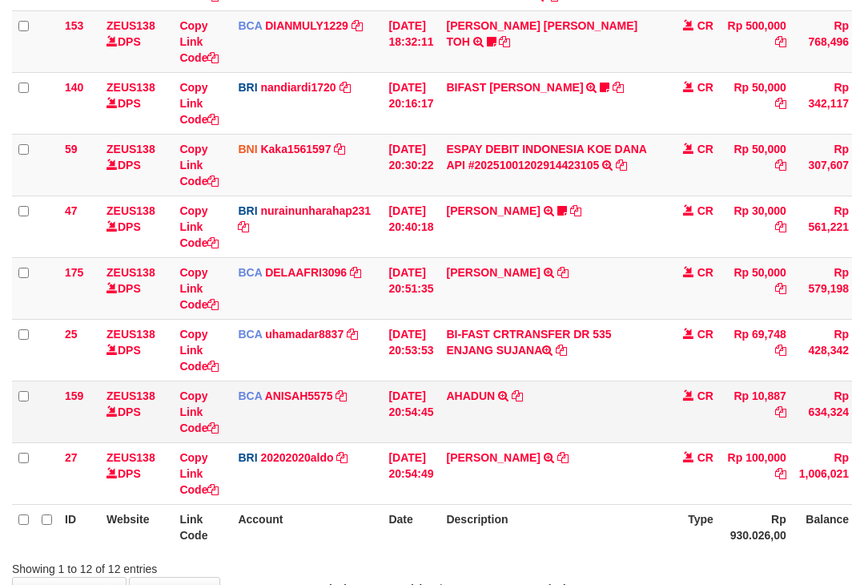
click at [569, 399] on td "AHADUN TRSF E-BANKING CR 0110/FTSCY/WS95051 10887.002025100187042126 TRFDN-AHAD…" at bounding box center [552, 411] width 224 height 62
drag, startPoint x: 533, startPoint y: 369, endPoint x: 507, endPoint y: 291, distance: 82.6
click at [520, 321] on td "BI-FAST CRTRANSFER DR 535 ENJANG SUJANA" at bounding box center [552, 350] width 224 height 62
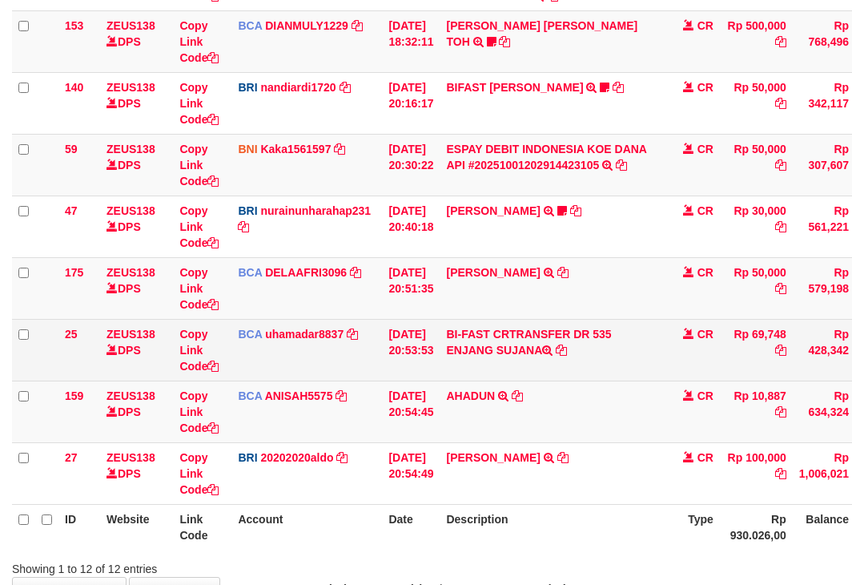
scroll to position [421, 0]
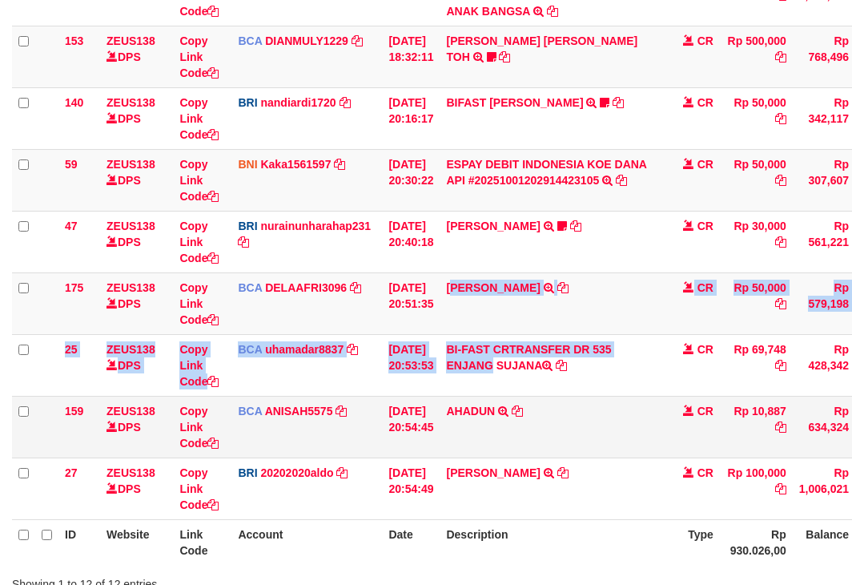
drag, startPoint x: 457, startPoint y: 344, endPoint x: 439, endPoint y: 441, distance: 99.3
click at [443, 409] on tbody "49 ZEUS138 DPS Copy Link Code BCA ANISAH5575 DPS ANISAH mutasi_20251001_3827 | …" at bounding box center [490, 149] width 956 height 741
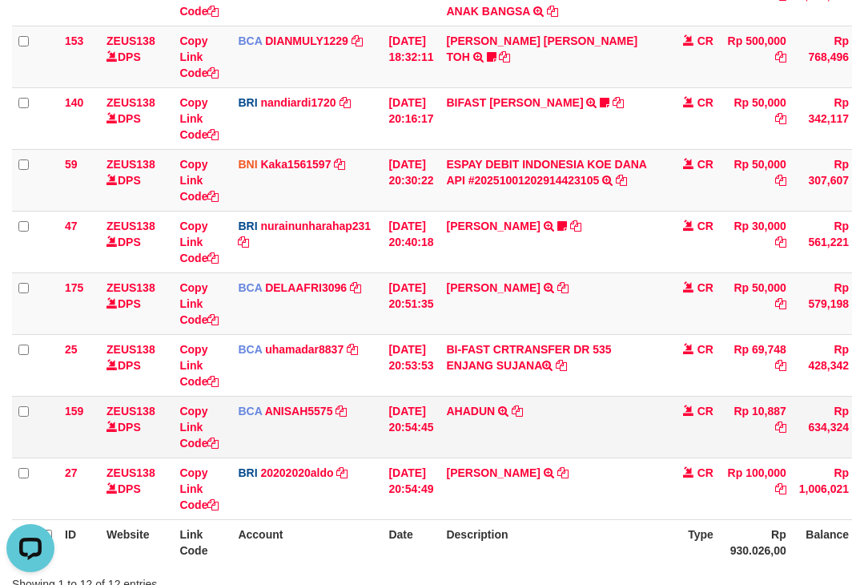
click at [566, 440] on td "AHADUN TRSF E-BANKING CR 0110/FTSCY/WS95051 10887.002025100187042126 TRFDN-AHAD…" at bounding box center [552, 427] width 224 height 62
click at [658, 437] on td "AHADUN TRSF E-BANKING CR 0110/FTSCY/WS95051 10887.002025100187042126 TRFDN-AHAD…" at bounding box center [552, 427] width 224 height 62
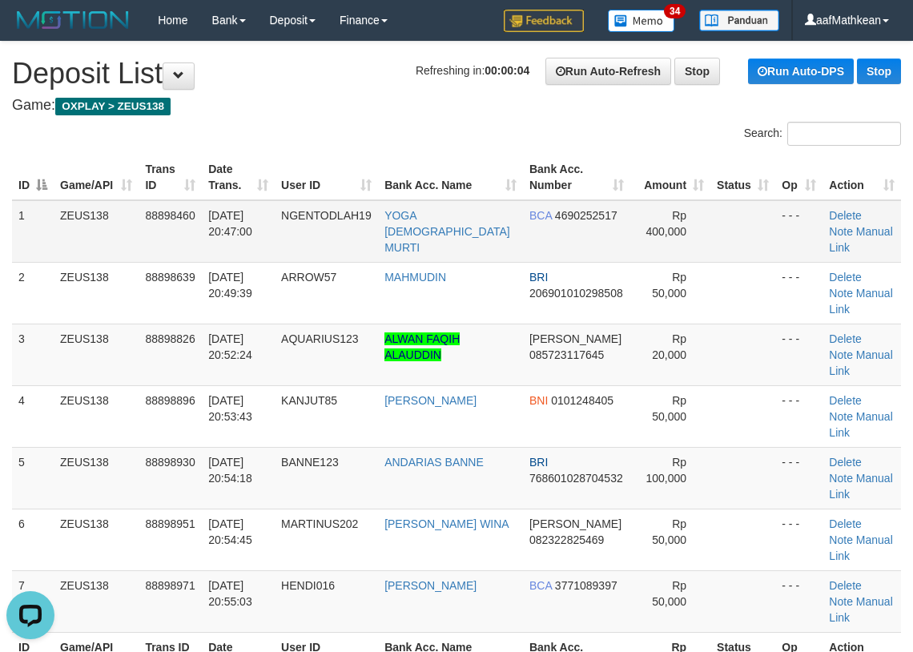
drag, startPoint x: 330, startPoint y: 156, endPoint x: 584, endPoint y: 211, distance: 259.8
click at [584, 211] on table "ID Game/API Trans ID Date Trans. User ID Bank Acc. Name Bank Acc. Number Amount…" at bounding box center [456, 416] width 889 height 523
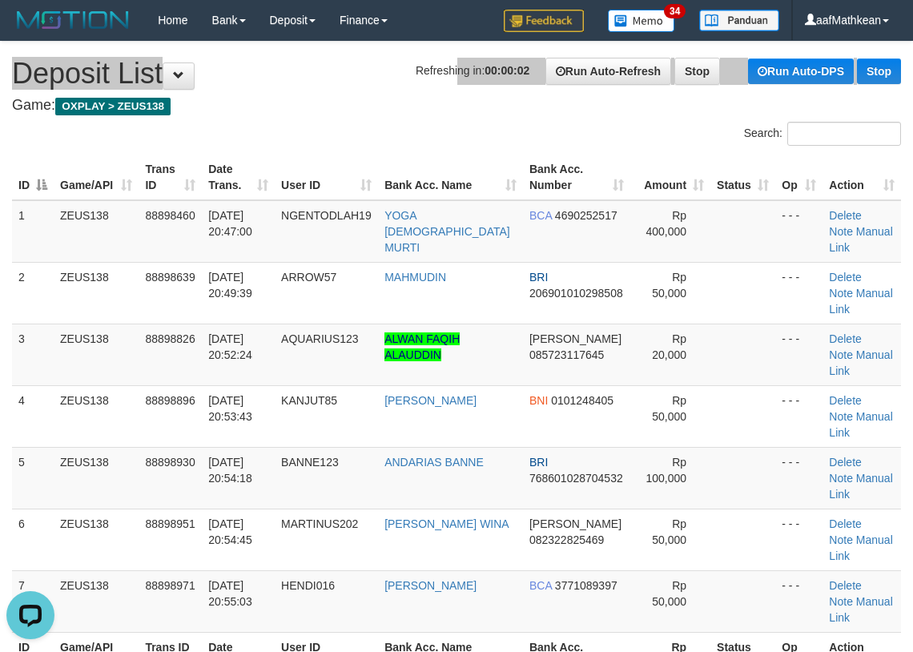
click at [425, 73] on h1 "Refreshing in: 00:00:02 Run Auto-Refresh Stop Run Auto-DPS Stop Deposit List" at bounding box center [456, 74] width 889 height 32
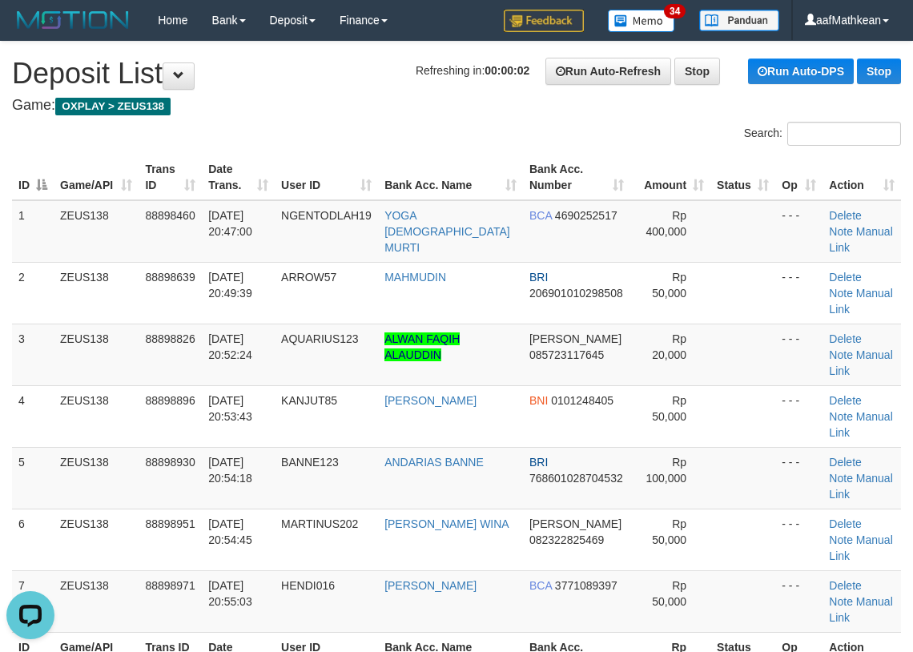
drag, startPoint x: 392, startPoint y: 91, endPoint x: 384, endPoint y: 120, distance: 29.9
drag, startPoint x: 386, startPoint y: 116, endPoint x: 396, endPoint y: 97, distance: 21.9
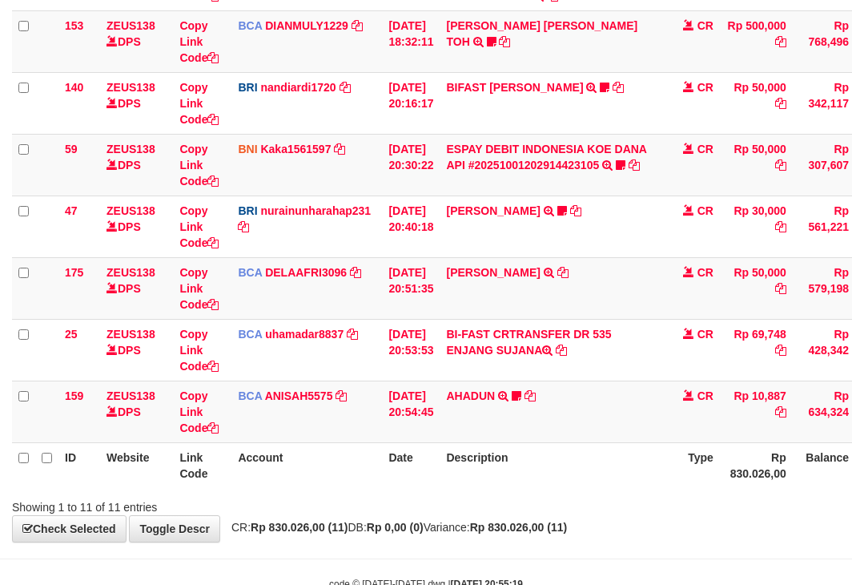
scroll to position [437, 0]
click at [571, 483] on th "Description" at bounding box center [552, 465] width 224 height 46
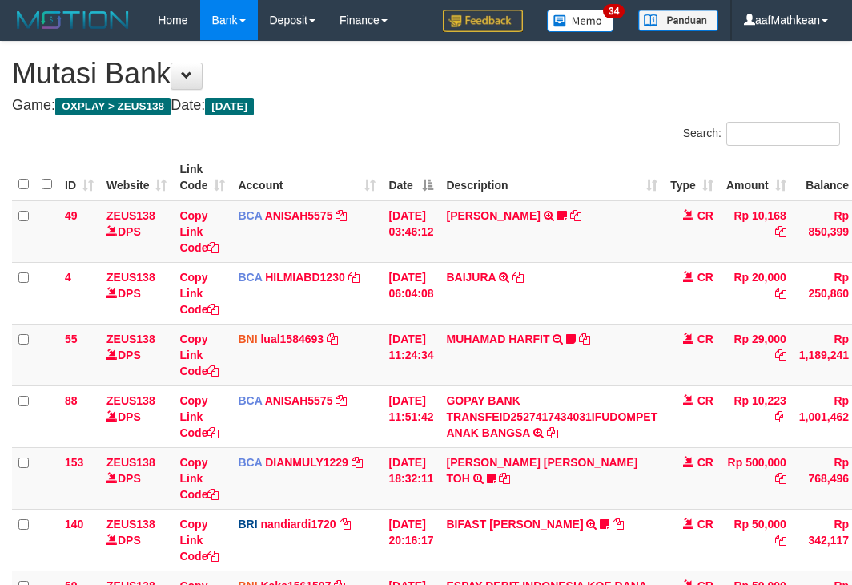
scroll to position [437, 0]
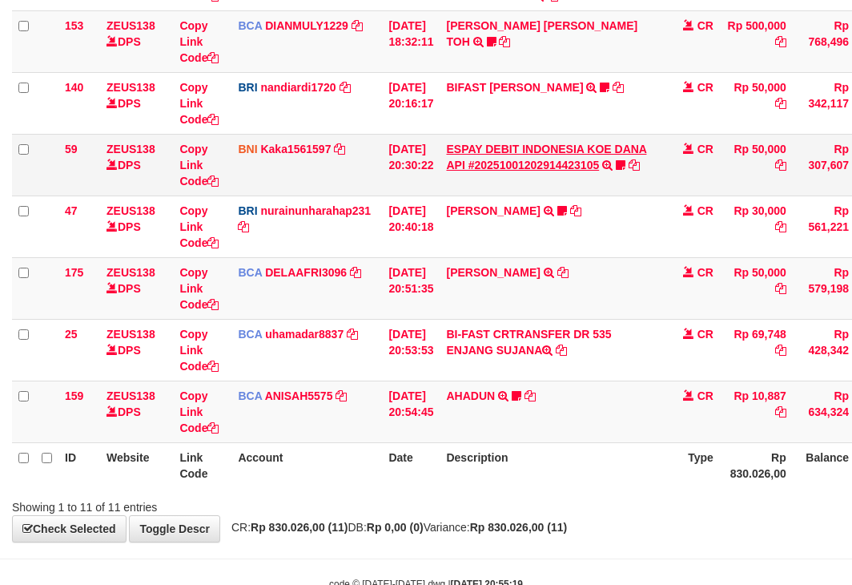
click at [537, 170] on td "ESPAY DEBIT INDONESIA KOE DANA API #20251001202914423105 TRANSFER DARI ESPAY DE…" at bounding box center [552, 165] width 224 height 62
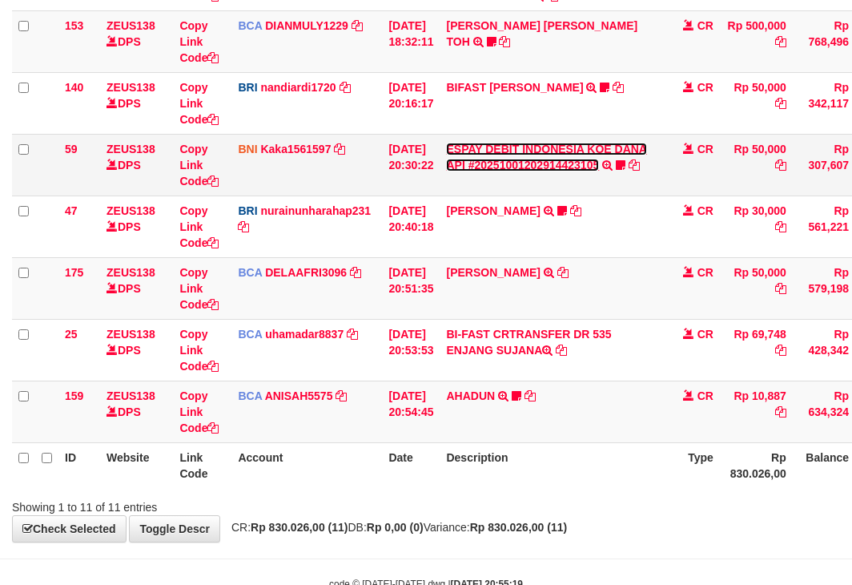
click at [538, 165] on link "ESPAY DEBIT INDONESIA KOE DANA API #20251001202914423105" at bounding box center [546, 157] width 201 height 29
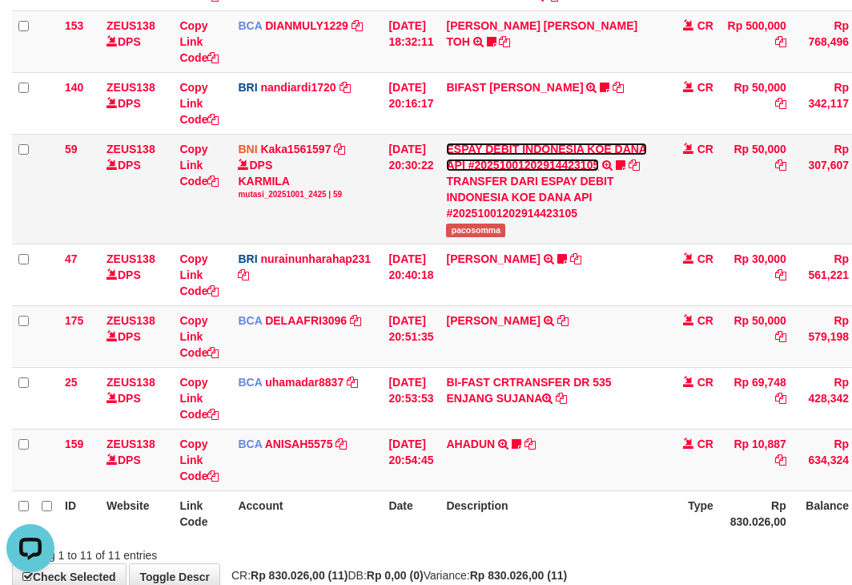
scroll to position [0, 0]
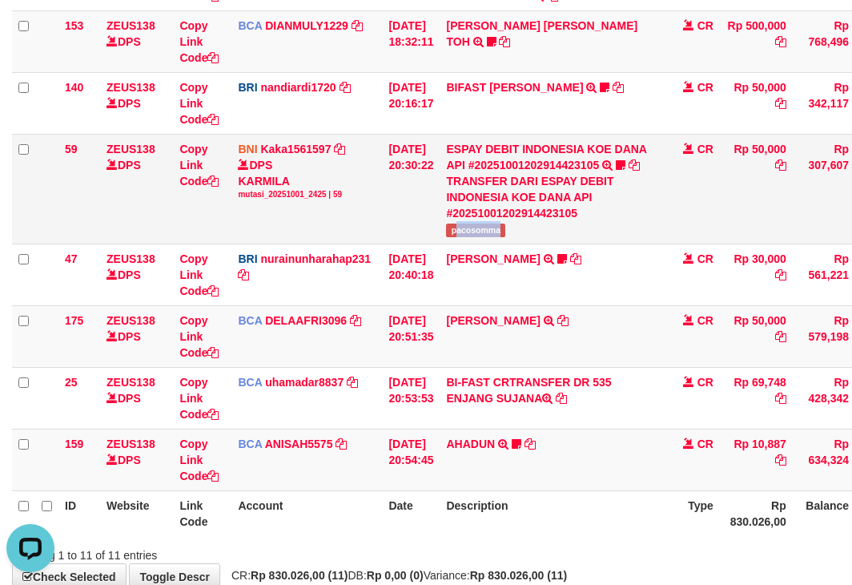
drag, startPoint x: 468, startPoint y: 228, endPoint x: 859, endPoint y: 195, distance: 392.3
click at [519, 236] on td "ESPAY DEBIT INDONESIA KOE DANA API #20251001202914423105 TRANSFER DARI ESPAY DE…" at bounding box center [552, 189] width 224 height 110
copy span "acosomma"
drag, startPoint x: 458, startPoint y: 225, endPoint x: 532, endPoint y: 231, distance: 73.9
click at [532, 231] on td "ESPAY DEBIT INDONESIA KOE DANA API #20251001202914423105 TRANSFER DARI ESPAY DE…" at bounding box center [552, 189] width 224 height 110
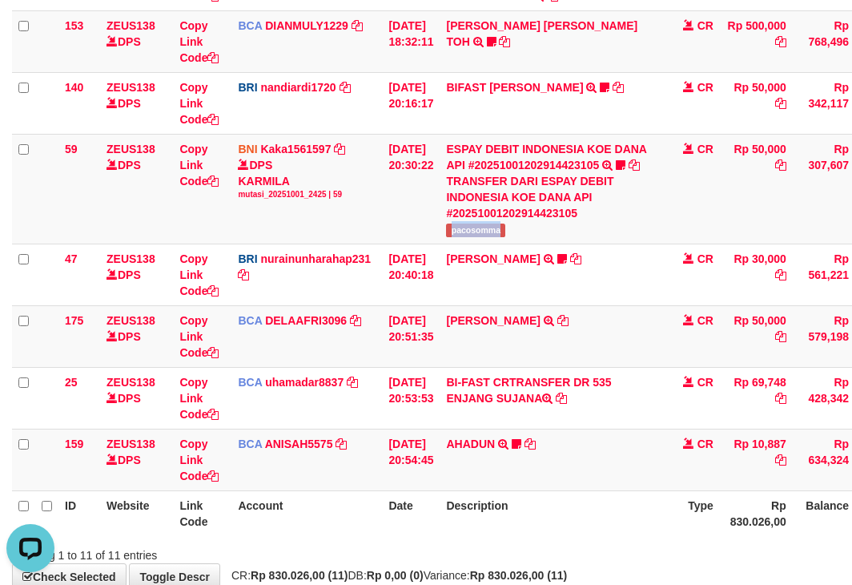
copy span "pacosomma"
click at [179, 437] on link "Copy Link Code" at bounding box center [198, 459] width 39 height 45
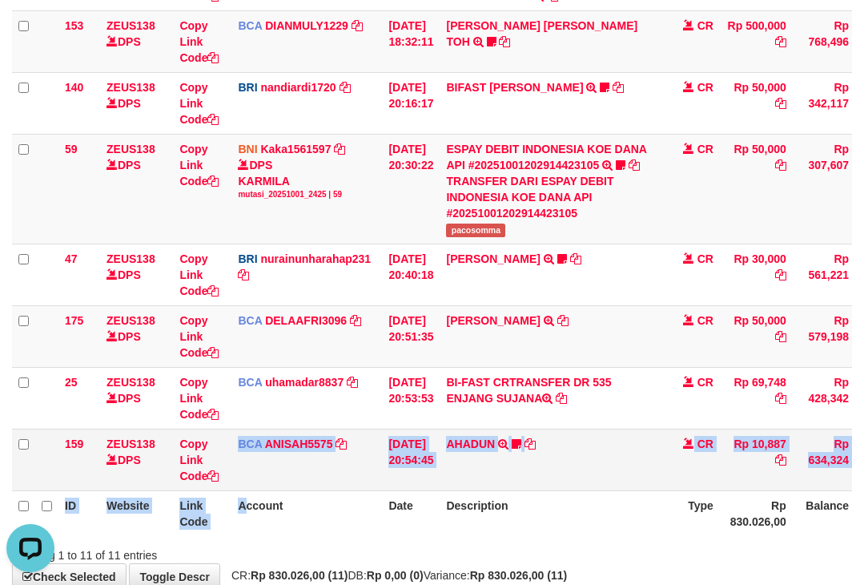
drag, startPoint x: 248, startPoint y: 492, endPoint x: 280, endPoint y: 477, distance: 35.5
click at [258, 493] on table "ID Website Link Code Account Date Description Type Amount Balance Status Action…" at bounding box center [490, 127] width 956 height 818
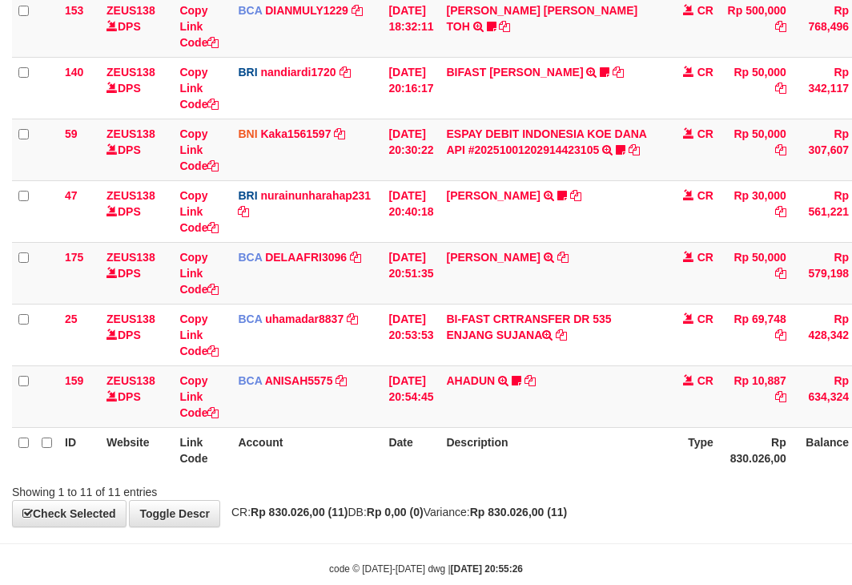
click at [287, 457] on th "Account" at bounding box center [306, 450] width 151 height 46
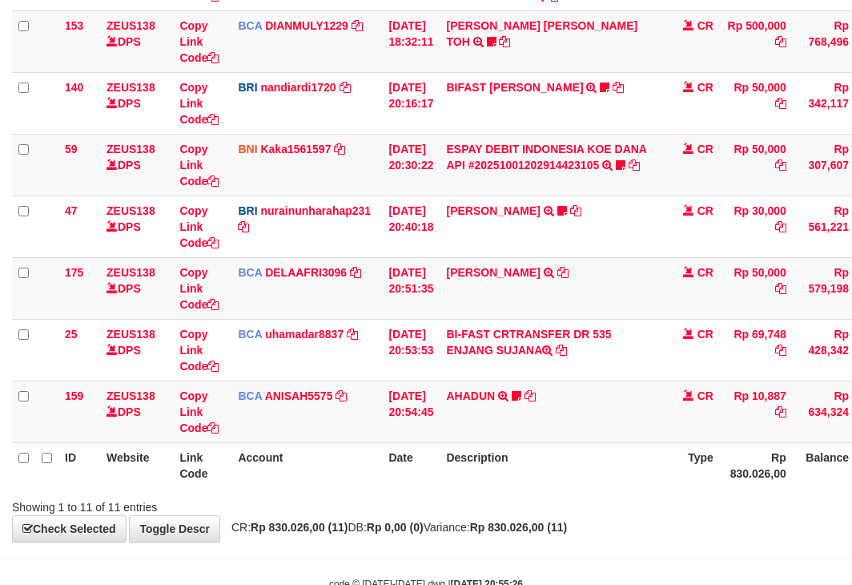
click at [289, 457] on th "Account" at bounding box center [306, 465] width 151 height 46
click at [301, 456] on th "Account" at bounding box center [306, 465] width 151 height 46
click at [306, 457] on th "Account" at bounding box center [306, 465] width 151 height 46
drag, startPoint x: 577, startPoint y: 439, endPoint x: 576, endPoint y: 452, distance: 12.9
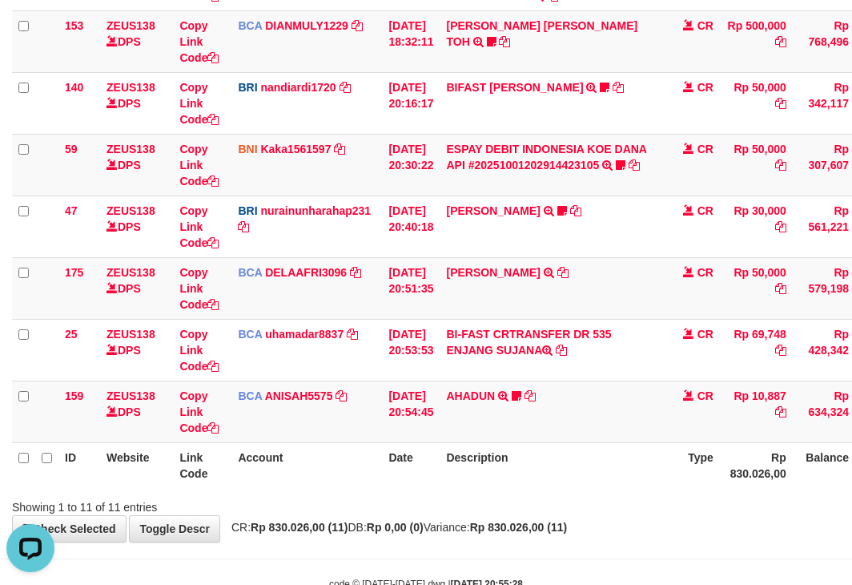
click at [576, 449] on table "ID Website Link Code Account Date Description Type Amount Balance Status Action…" at bounding box center [490, 103] width 956 height 770
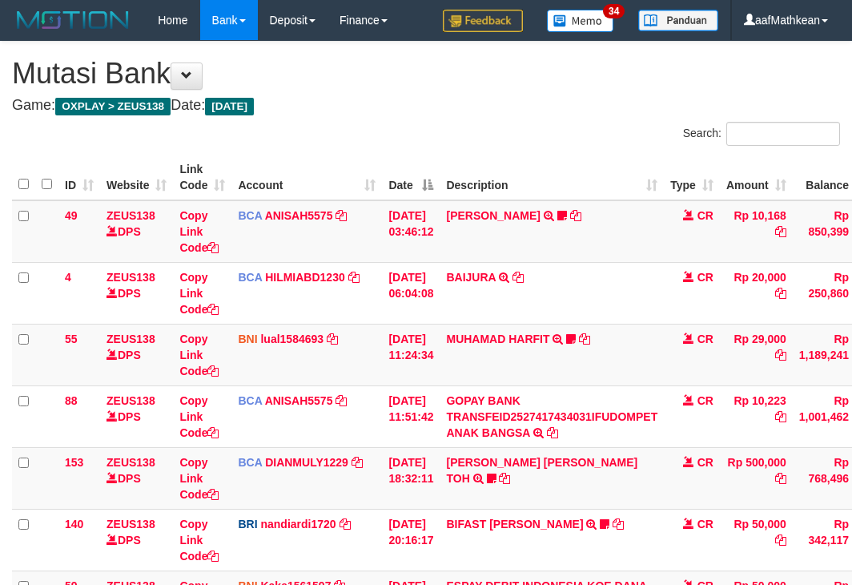
scroll to position [452, 0]
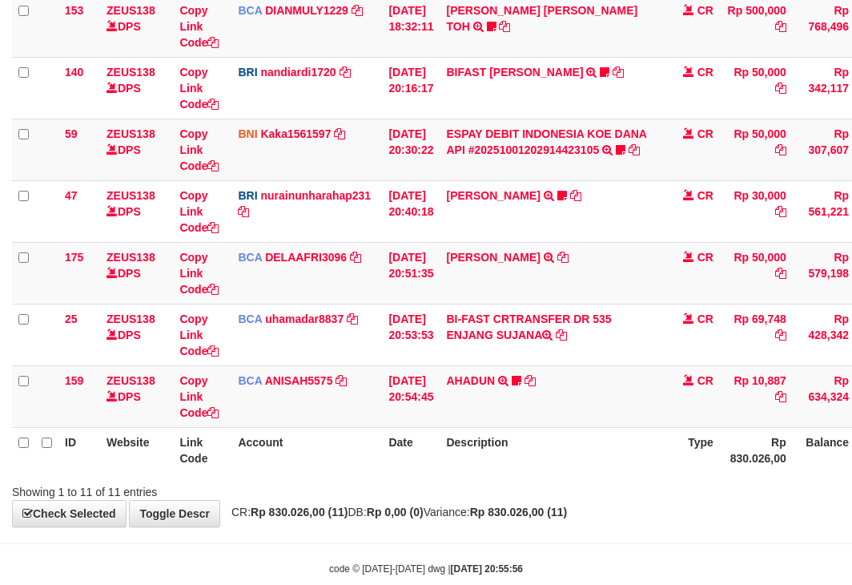
click at [519, 441] on th "Description" at bounding box center [552, 450] width 224 height 46
click at [519, 440] on th "Description" at bounding box center [552, 450] width 224 height 46
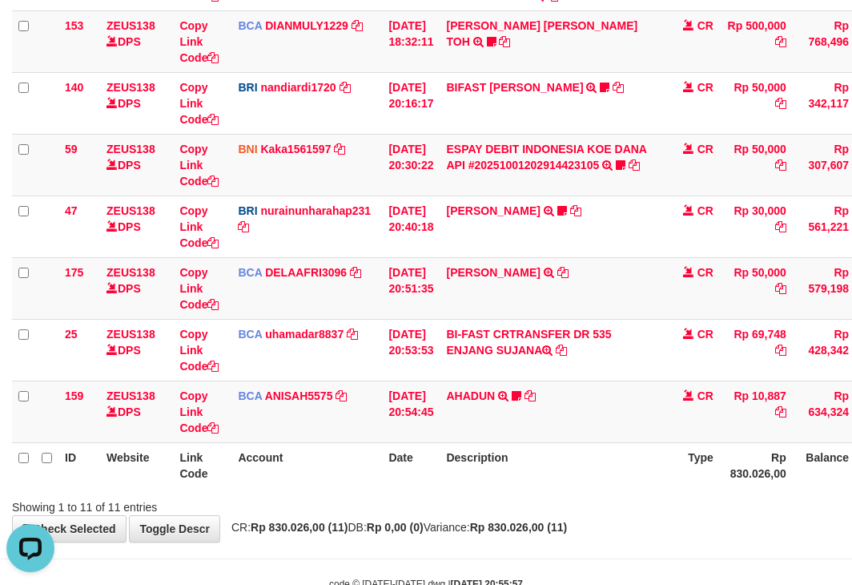
click at [538, 461] on th "Description" at bounding box center [552, 465] width 224 height 46
click at [535, 461] on th "Description" at bounding box center [552, 465] width 224 height 46
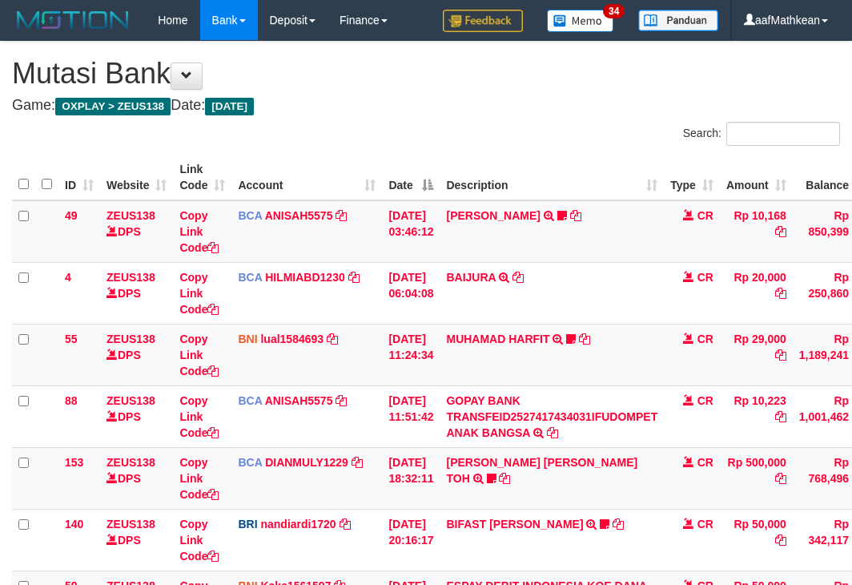
scroll to position [452, 0]
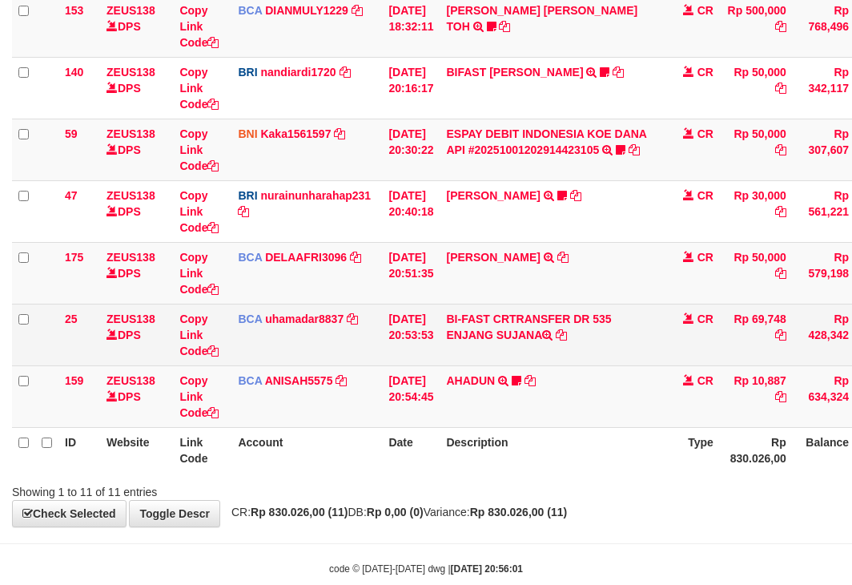
click at [540, 412] on table "ID Website Link Code Account Date Description Type Amount Balance Status Action…" at bounding box center [490, 88] width 956 height 770
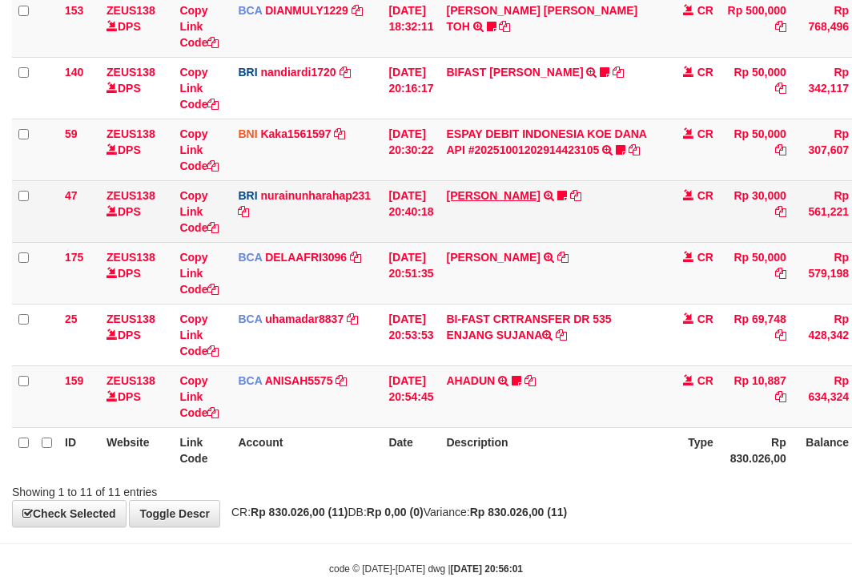
scroll to position [437, 0]
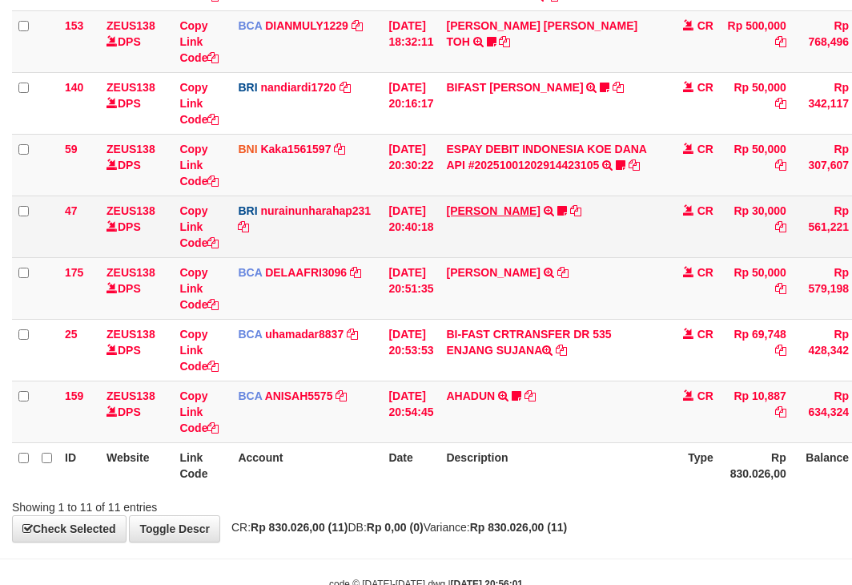
click at [506, 199] on td "[PERSON_NAME] TRANSFER NBMB [PERSON_NAME] TO NURAINUN HARAHAP KENNONG09" at bounding box center [552, 226] width 224 height 62
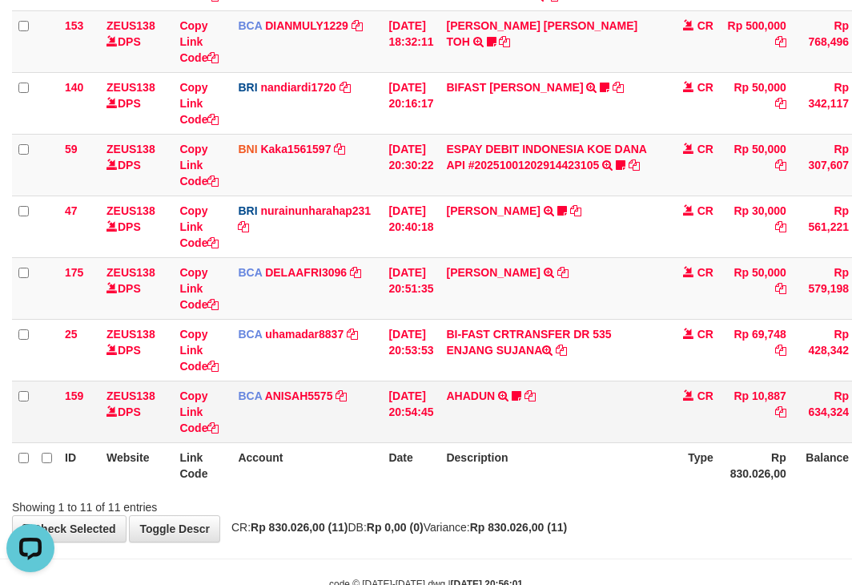
scroll to position [0, 0]
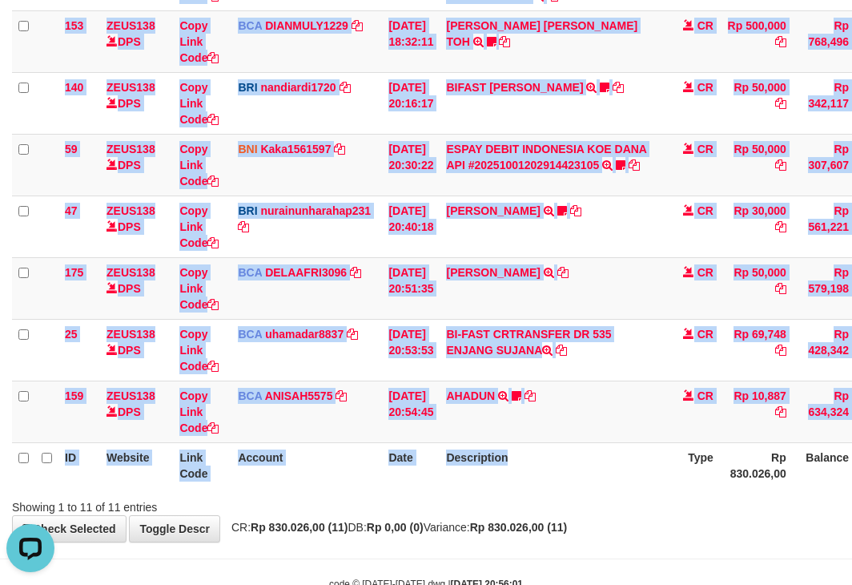
click at [627, 501] on div "Search: ID Website Link Code Account Date Description Type Amount Balance Statu…" at bounding box center [426, 100] width 828 height 830
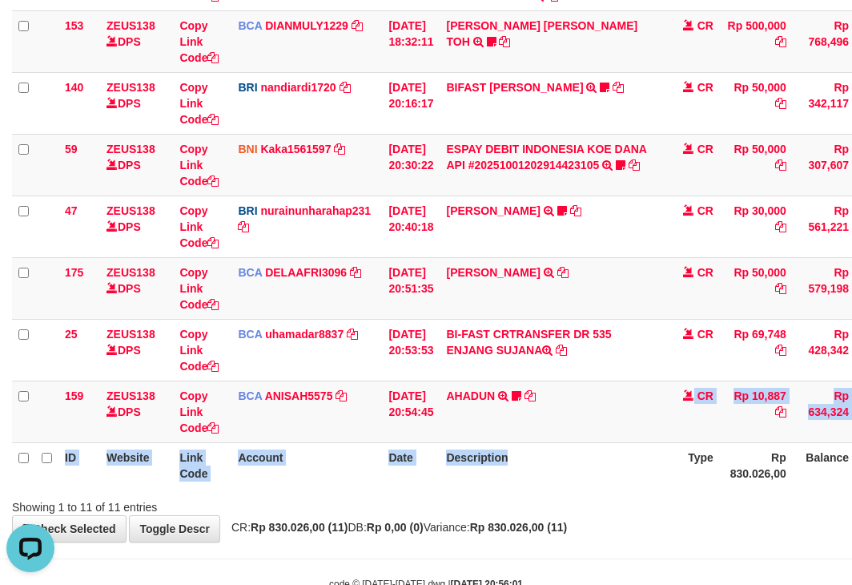
click at [603, 451] on table "ID Website Link Code Account Date Description Type Amount Balance Status Action…" at bounding box center [490, 103] width 956 height 770
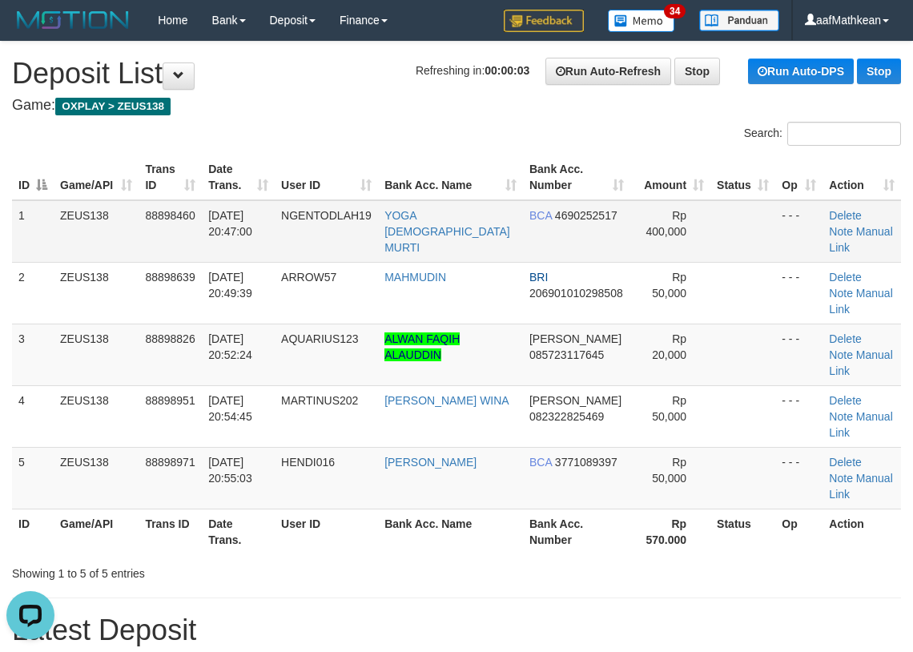
click at [344, 226] on tbody "1 ZEUS138 88898460 01/10/2025 20:47:00 NGENTODLAH19 YOGA WISNU MURTI BCA 469025…" at bounding box center [456, 354] width 889 height 309
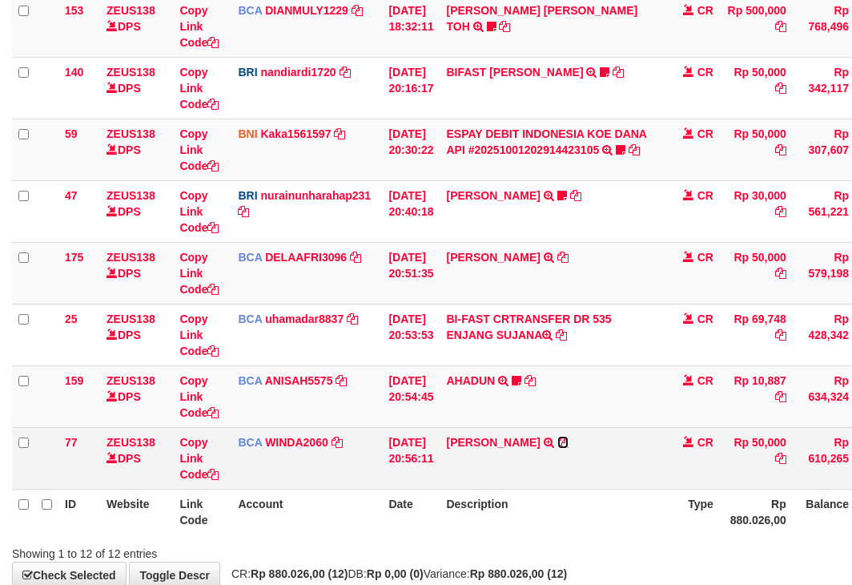
click at [566, 445] on td "HENDI HERYADI TRSF E-BANKING CR 0110/FTSCY/WS95031 50000.00HENDI HERYADI" at bounding box center [552, 458] width 224 height 62
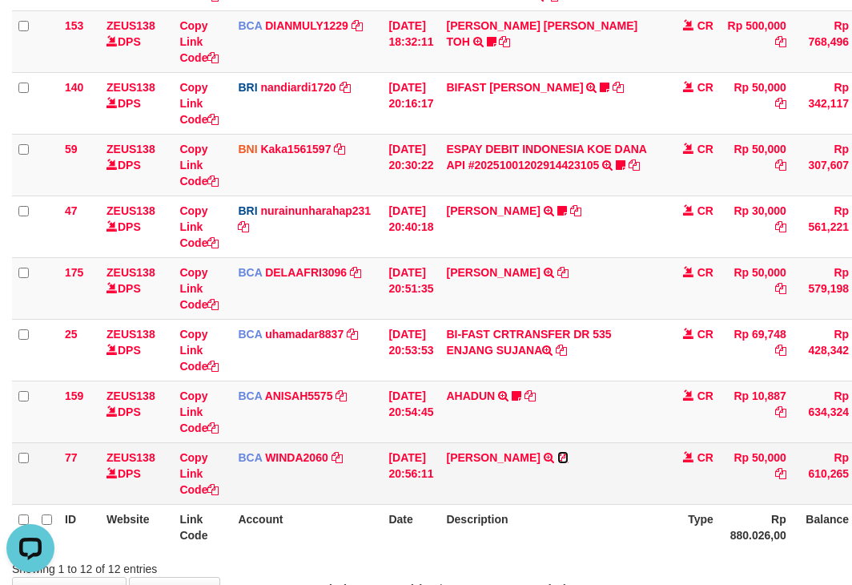
click at [566, 457] on icon at bounding box center [562, 457] width 11 height 11
drag, startPoint x: 484, startPoint y: 439, endPoint x: 505, endPoint y: 471, distance: 38.7
click at [478, 453] on tbody "49 ZEUS138 DPS Copy Link Code BCA ANISAH5575 DPS ANISAH mutasi_20251001_3827 | …" at bounding box center [490, 134] width 956 height 741
drag, startPoint x: 505, startPoint y: 471, endPoint x: 515, endPoint y: 465, distance: 11.1
click at [506, 472] on td "HENDI HERYADI TRSF E-BANKING CR 0110/FTSCY/WS95031 50000.00HENDI HERYADI" at bounding box center [552, 473] width 224 height 62
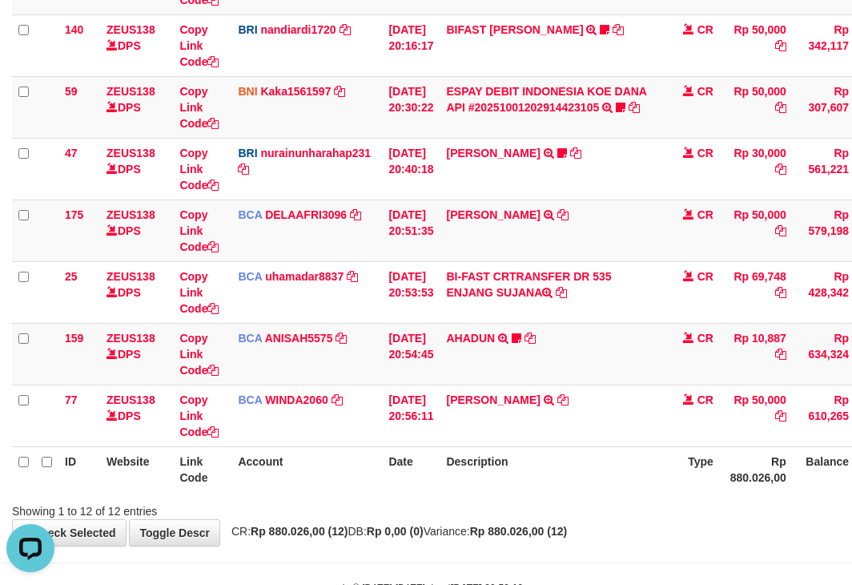
scroll to position [545, 0]
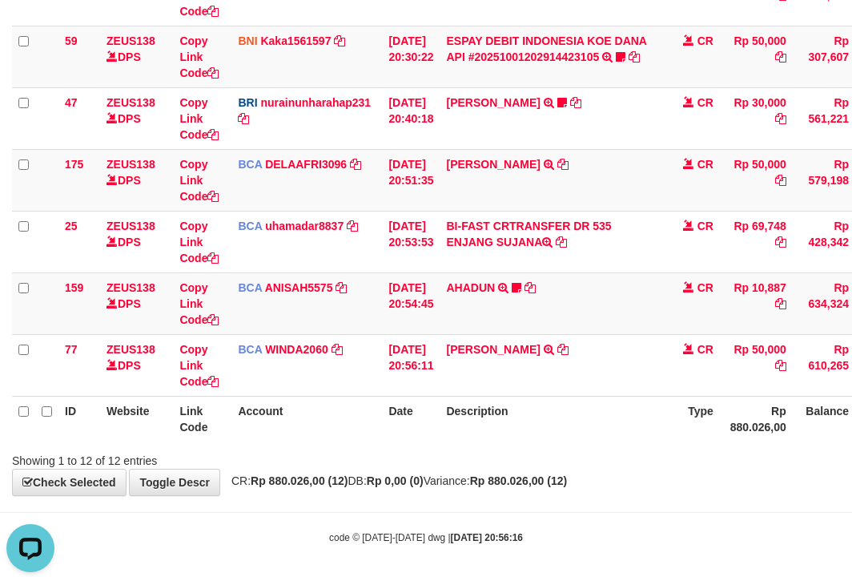
click at [587, 422] on th "Description" at bounding box center [552, 419] width 224 height 46
drag, startPoint x: 587, startPoint y: 410, endPoint x: 568, endPoint y: 400, distance: 21.9
click at [585, 409] on th "Description" at bounding box center [552, 419] width 224 height 46
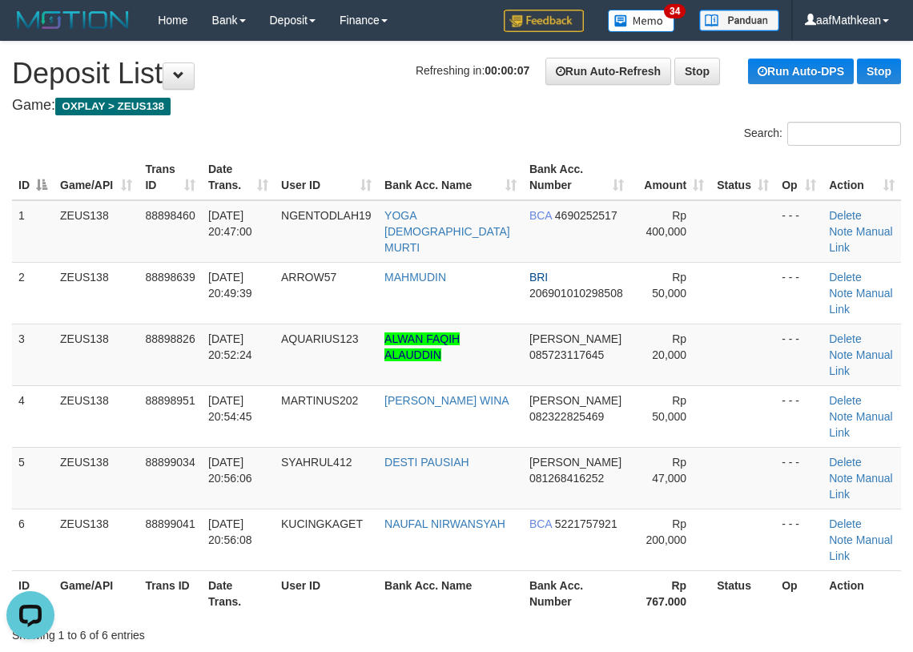
click at [396, 136] on div "Search:" at bounding box center [456, 136] width 913 height 28
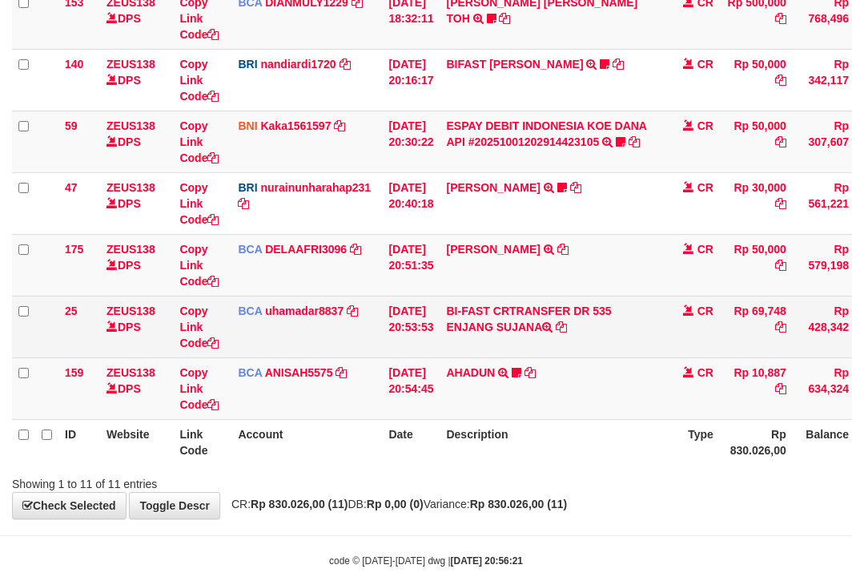
scroll to position [483, 0]
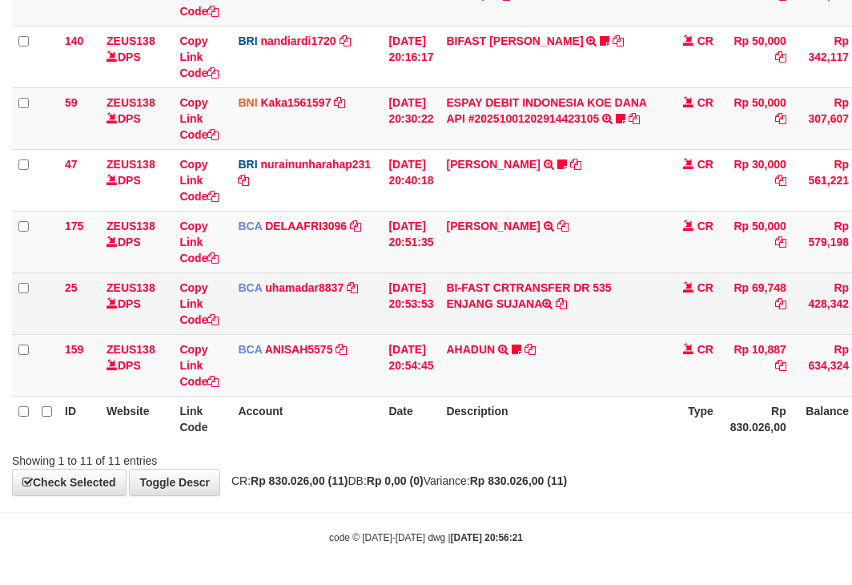
drag, startPoint x: 456, startPoint y: 308, endPoint x: 699, endPoint y: 278, distance: 245.4
click at [543, 319] on td "BI-FAST CRTRANSFER DR 535 ENJANG SUJANA" at bounding box center [552, 303] width 224 height 62
copy td "ENJANG SUJA"
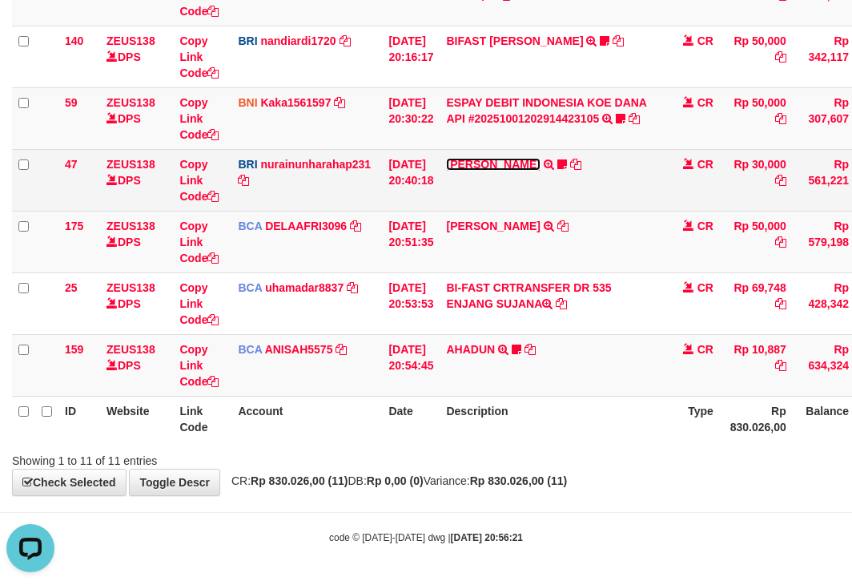
click at [525, 161] on link "[PERSON_NAME]" at bounding box center [493, 164] width 94 height 13
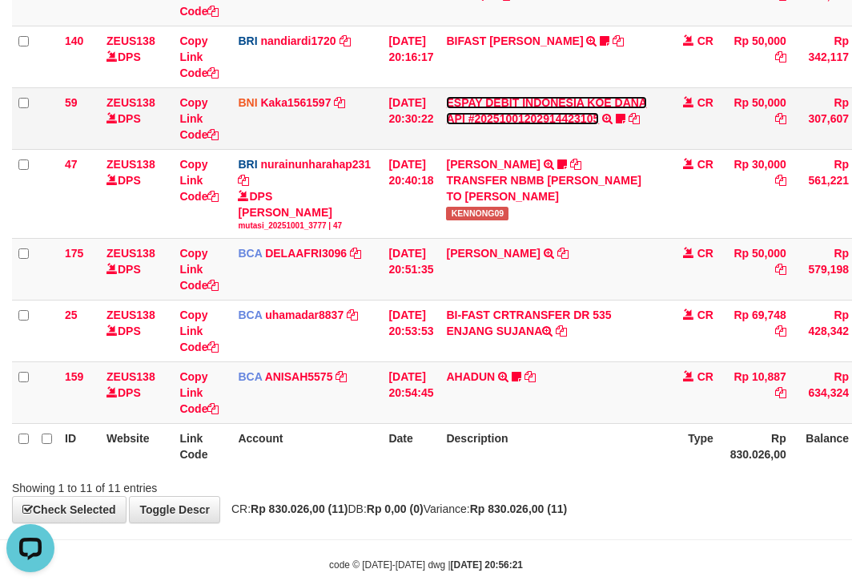
click at [527, 113] on link "ESPAY DEBIT INDONESIA KOE DANA API #20251001202914423105" at bounding box center [546, 110] width 201 height 29
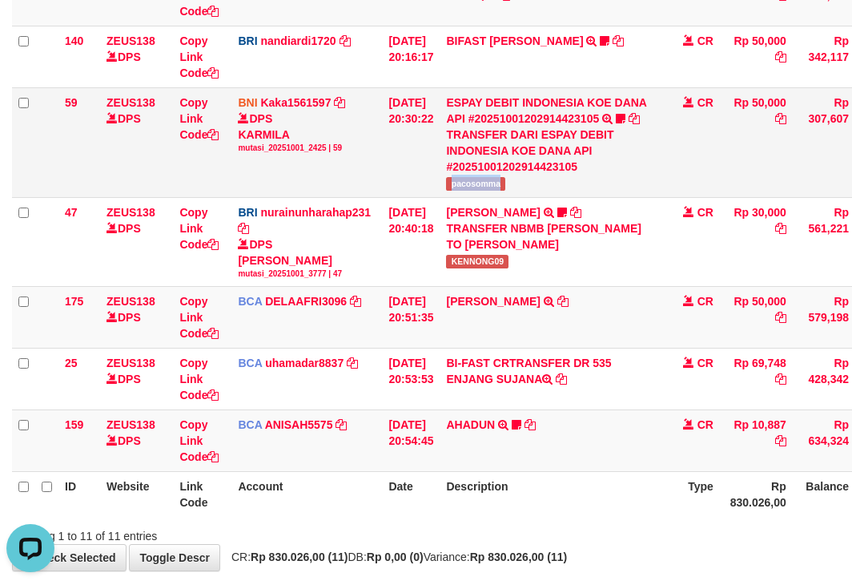
copy span "pacosomma"
drag, startPoint x: 456, startPoint y: 183, endPoint x: 827, endPoint y: 135, distance: 373.9
click at [531, 188] on td "ESPAY DEBIT INDONESIA KOE DANA API #20251001202914423105 TRANSFER DARI ESPAY DE…" at bounding box center [552, 142] width 224 height 110
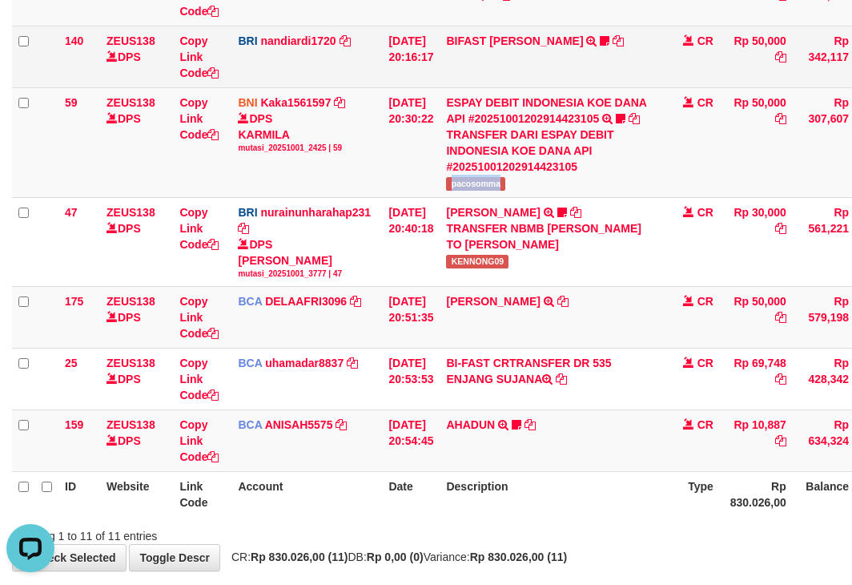
drag, startPoint x: 403, startPoint y: 270, endPoint x: 340, endPoint y: 66, distance: 213.8
click at [392, 258] on td "[DATE] 20:40:18" at bounding box center [411, 241] width 58 height 89
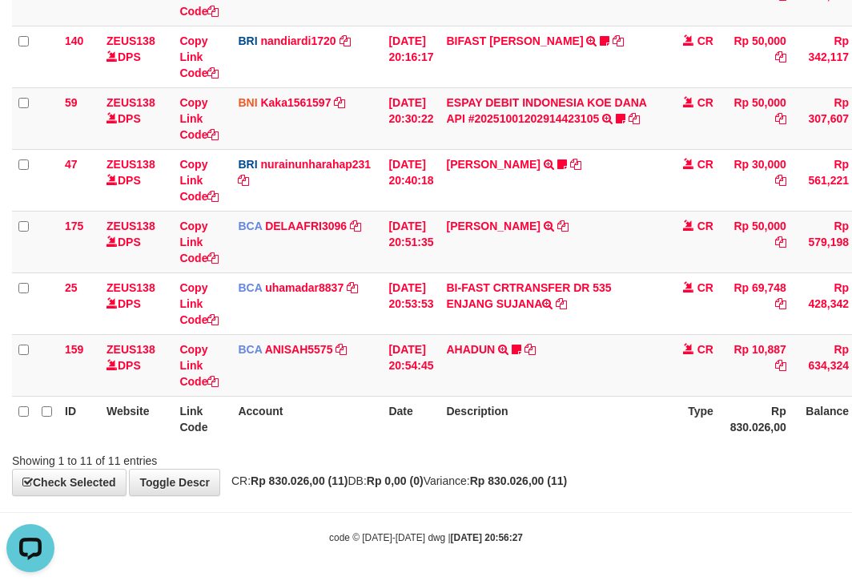
click at [307, 320] on tbody "49 ZEUS138 DPS Copy Link Code BCA ANISAH5575 DPS ANISAH mutasi_20251001_3827 | …" at bounding box center [490, 56] width 956 height 679
click at [320, 393] on td "BCA ANISAH5575 DPS ANISAH mutasi_20251001_3827 | 159 mutasi_20251001_3827 | 159" at bounding box center [306, 365] width 151 height 62
drag, startPoint x: 596, startPoint y: 448, endPoint x: 579, endPoint y: 453, distance: 17.7
click at [599, 466] on div "Search: ID Website Link Code Account Date Description Type Amount Balance Statu…" at bounding box center [426, 54] width 828 height 830
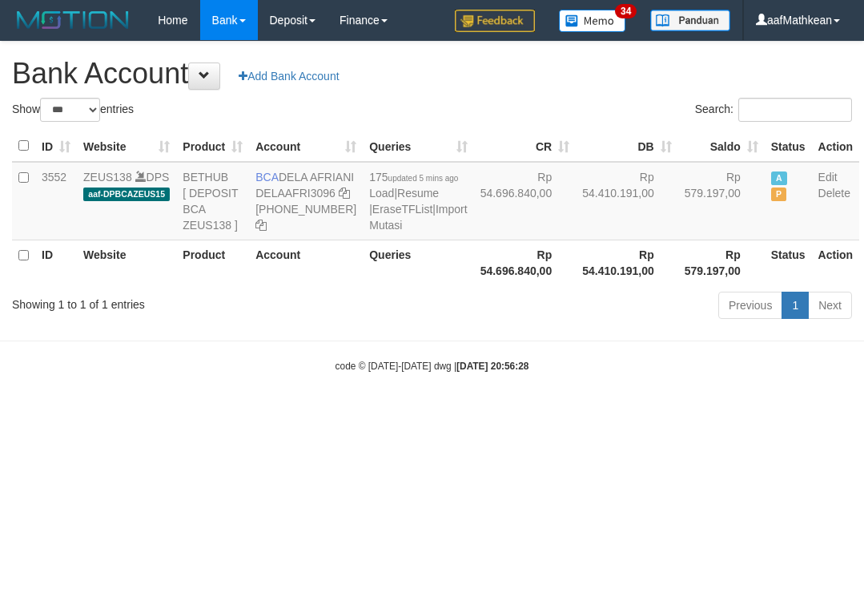
select select "***"
drag, startPoint x: 284, startPoint y: 178, endPoint x: 308, endPoint y: 191, distance: 26.9
click at [308, 191] on td "BCA DELA AFRIANI DELAAFRI3096 869-245-8639" at bounding box center [306, 201] width 114 height 78
copy td "DELA AFRIANI"
drag, startPoint x: 652, startPoint y: 445, endPoint x: 853, endPoint y: 470, distance: 202.7
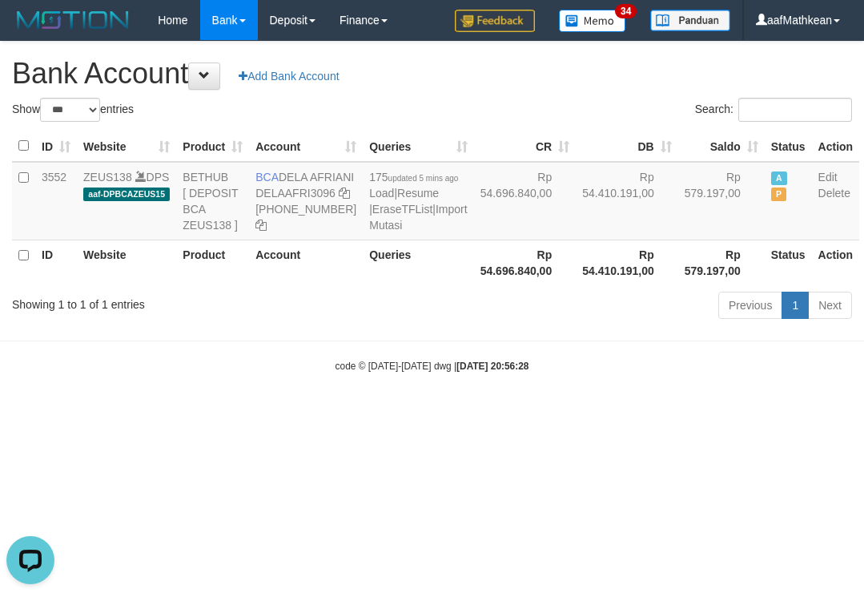
click at [744, 413] on html "Toggle navigation Home Bank Account List Load By Website Group [OXPLAY] ZEUS138…" at bounding box center [432, 206] width 864 height 413
click at [474, 240] on td "Rp 54.696.840,00" at bounding box center [525, 201] width 103 height 78
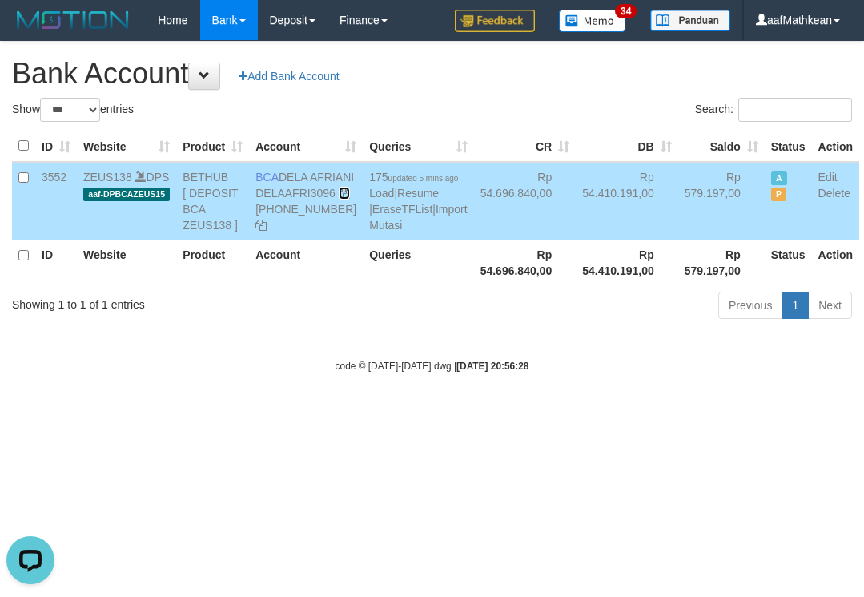
click at [339, 199] on icon at bounding box center [344, 192] width 11 height 11
drag, startPoint x: 258, startPoint y: 224, endPoint x: 855, endPoint y: 236, distance: 596.8
click at [339, 199] on icon at bounding box center [344, 192] width 11 height 11
drag, startPoint x: 474, startPoint y: 304, endPoint x: 471, endPoint y: 325, distance: 21.9
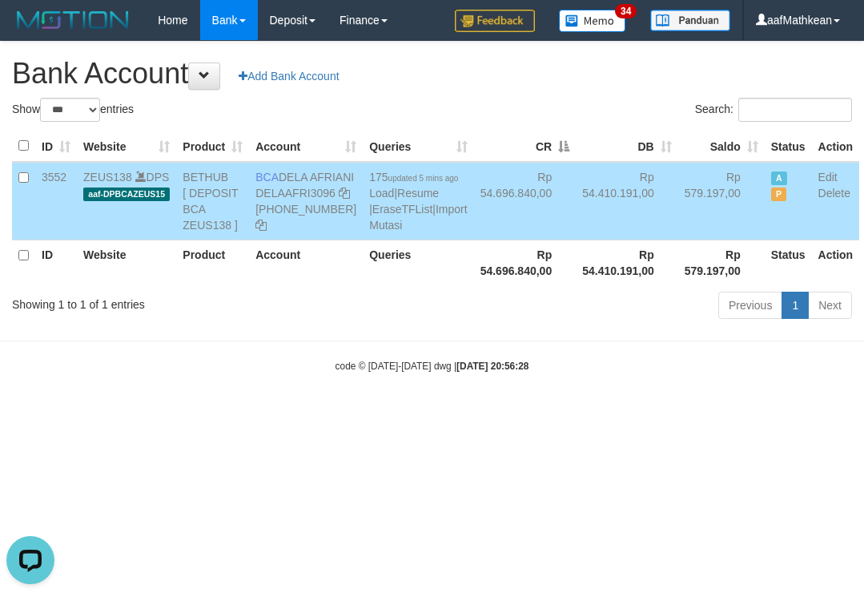
click at [480, 290] on div "ID Website Product Account Queries CR DB Saldo Status Action 3552 ZEUS138 DPS a…" at bounding box center [432, 208] width 864 height 164
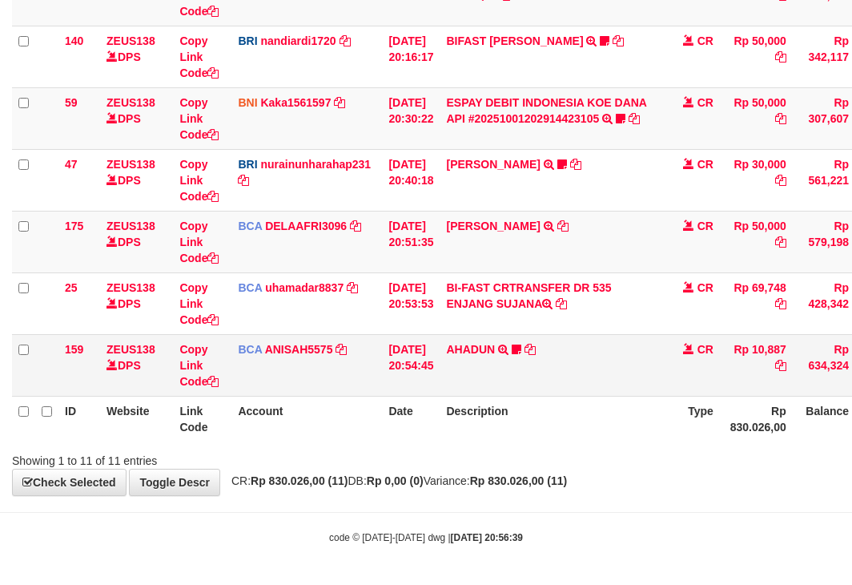
click at [578, 410] on th "Description" at bounding box center [552, 419] width 224 height 46
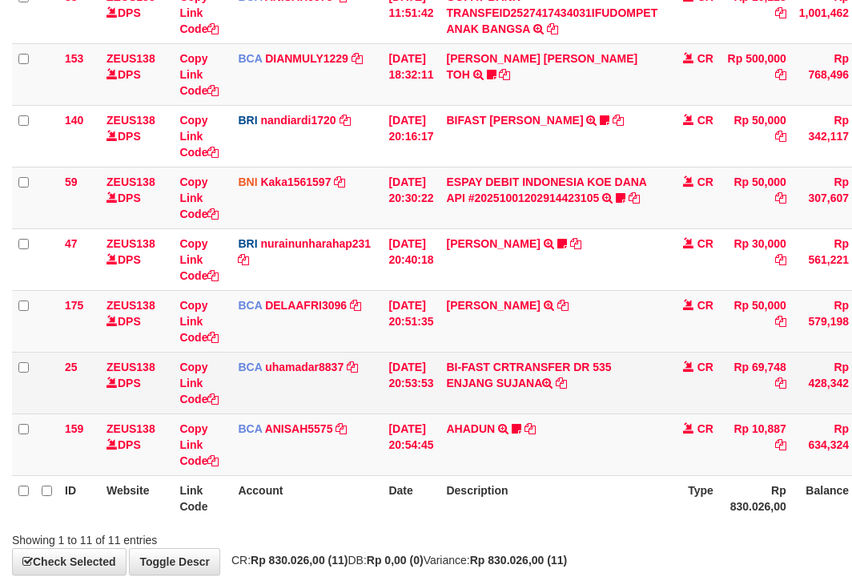
click at [626, 404] on tbody "49 ZEUS138 DPS Copy Link Code BCA ANISAH5575 DPS [PERSON_NAME] mutasi_20251001_…" at bounding box center [490, 136] width 956 height 679
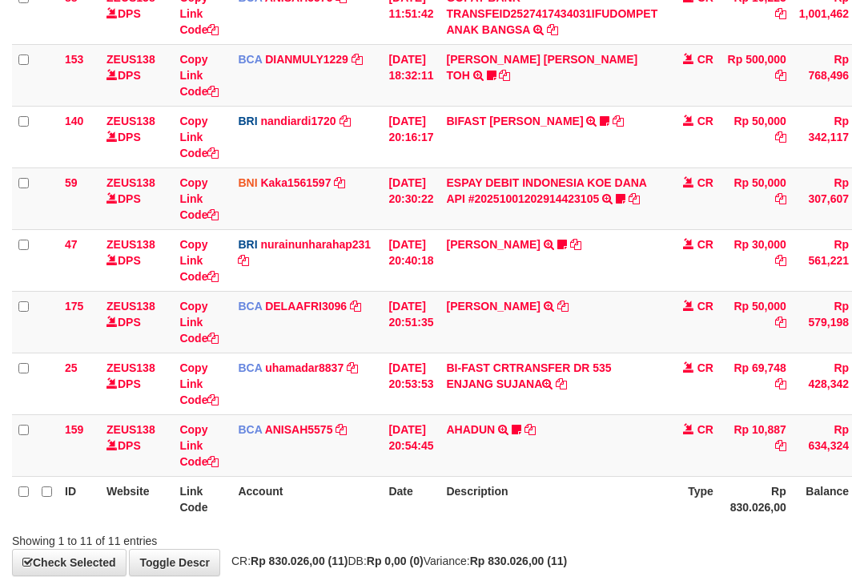
scroll to position [403, 103]
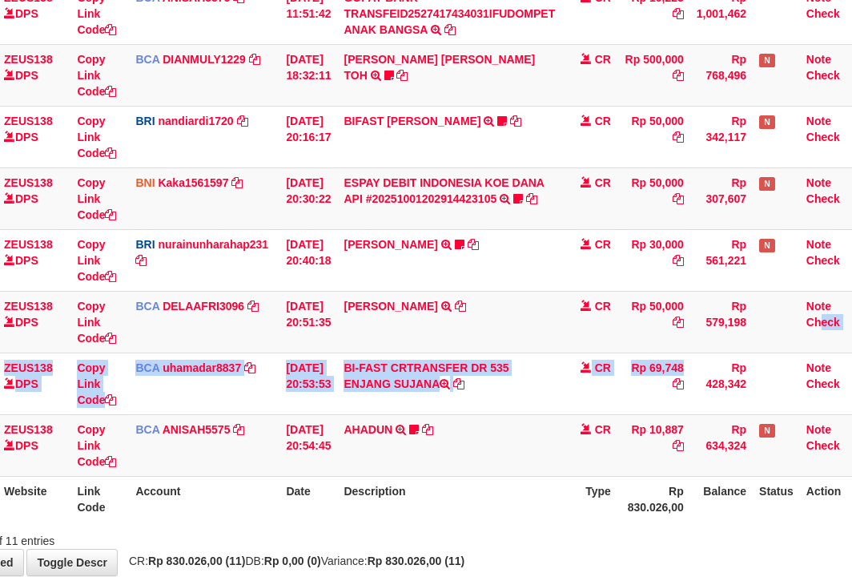
click at [750, 324] on html "Toggle navigation Home Bank Account List Load By Website Group [OXPLAY] ZEUS138…" at bounding box center [323, 131] width 852 height 1068
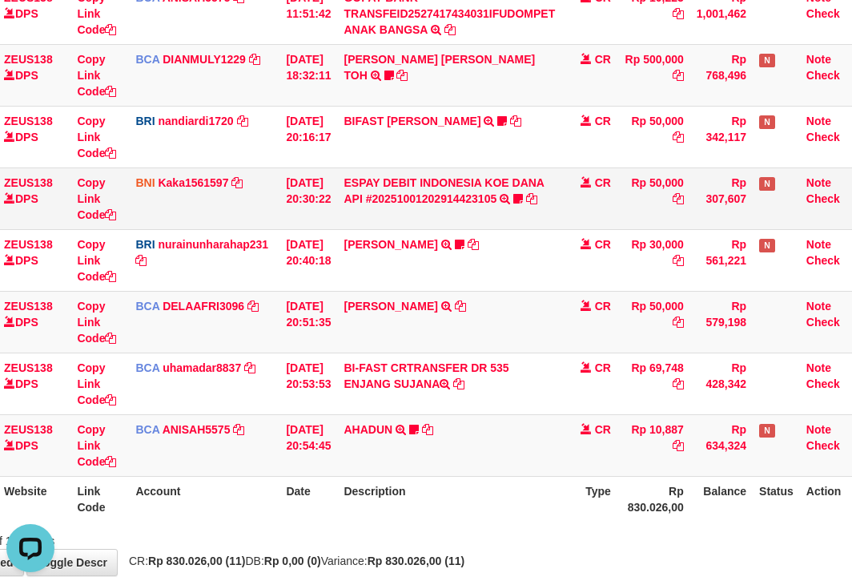
click at [521, 203] on td "ESPAY DEBIT INDONESIA KOE DANA API #20251001202914423105 TRANSFER DARI ESPAY DE…" at bounding box center [449, 198] width 224 height 62
click at [523, 200] on icon at bounding box center [518, 198] width 10 height 11
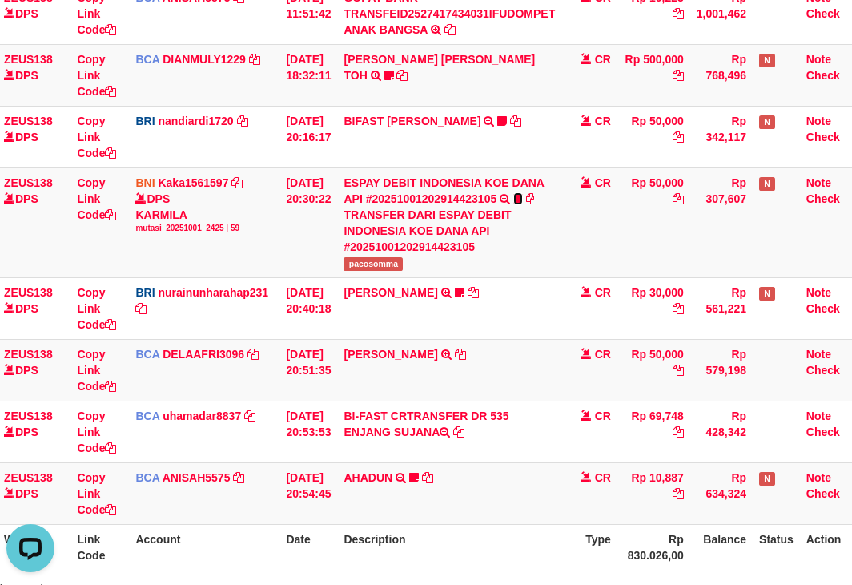
click at [513, 192] on link at bounding box center [518, 198] width 10 height 13
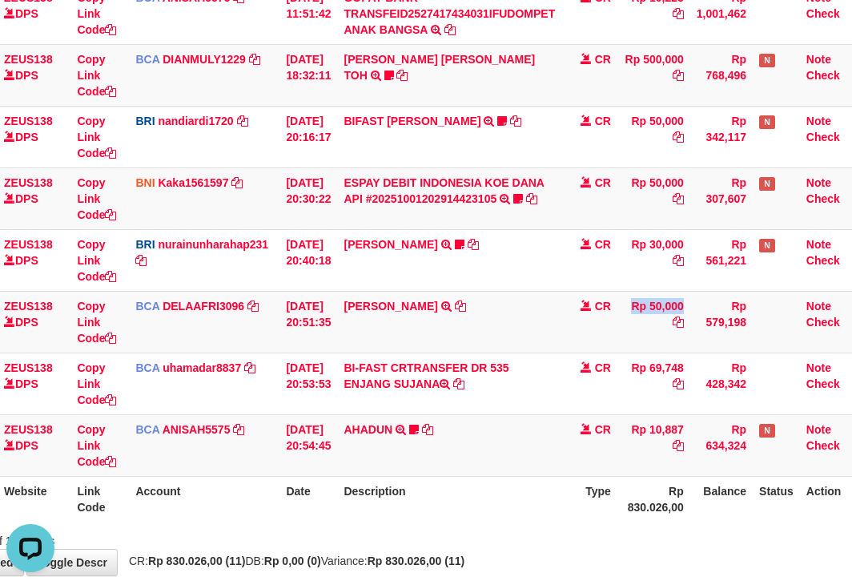
drag, startPoint x: 622, startPoint y: 348, endPoint x: 1008, endPoint y: 346, distance: 386.1
click at [750, 346] on html "Toggle navigation Home Bank Account List Load By Website Group [OXPLAY] ZEUS138…" at bounding box center [323, 131] width 852 height 1068
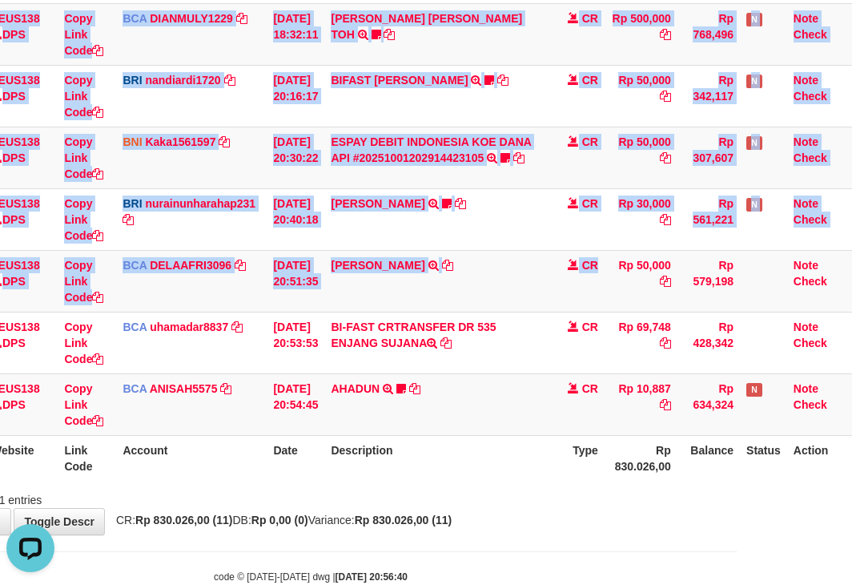
scroll to position [483, 127]
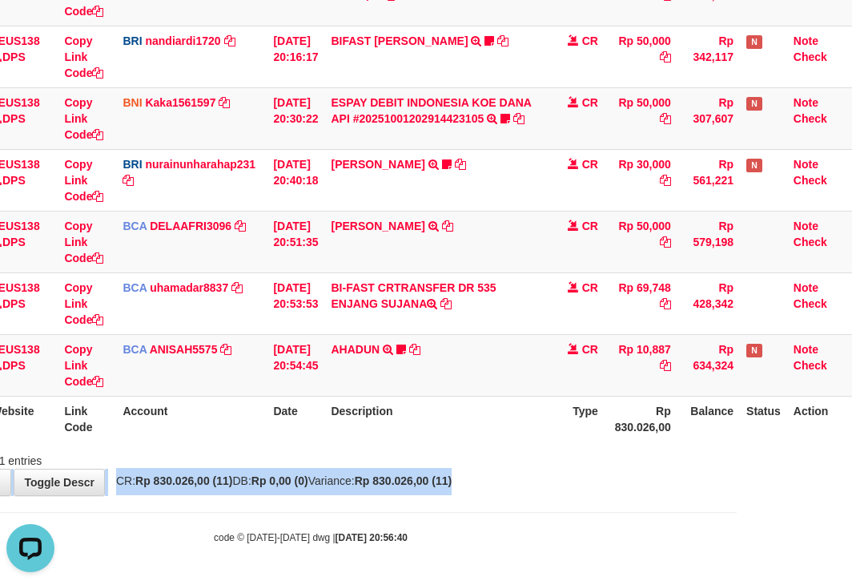
drag, startPoint x: 525, startPoint y: 477, endPoint x: 491, endPoint y: 419, distance: 67.9
click at [528, 453] on div "**********" at bounding box center [311, 27] width 852 height 936
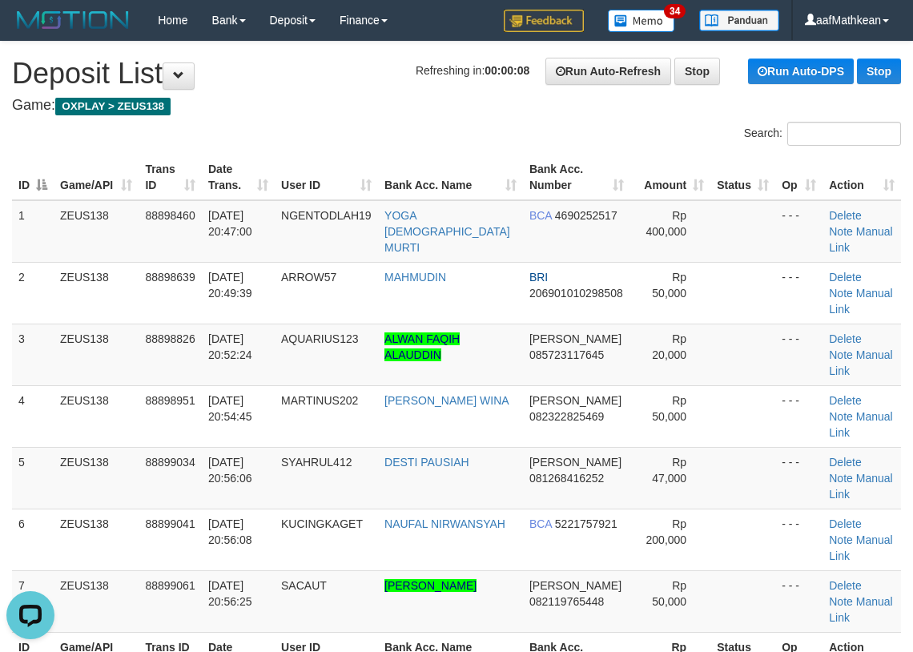
drag, startPoint x: 282, startPoint y: 76, endPoint x: 146, endPoint y: 151, distance: 155.6
click at [284, 79] on h1 "Refreshing in: 00:00:08 Run Auto-Refresh Stop Run Auto-DPS Stop Deposit List" at bounding box center [456, 74] width 889 height 32
drag, startPoint x: 203, startPoint y: 143, endPoint x: 17, endPoint y: 189, distance: 191.3
click at [203, 151] on div "Search: ID Game/API Trans ID Date Trans. User ID Bank Acc. Name Bank Acc. Numbe…" at bounding box center [456, 413] width 889 height 583
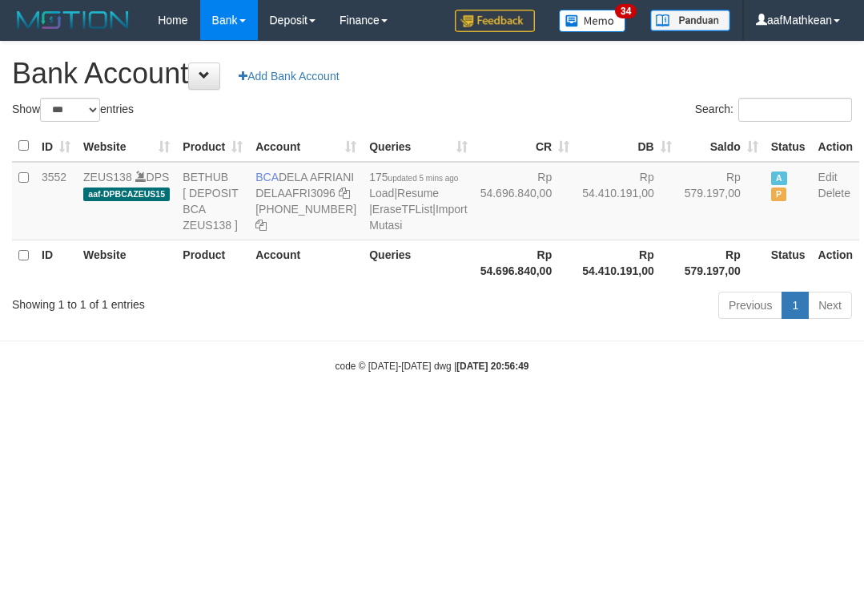
select select "***"
click at [369, 231] on link "Import Mutasi" at bounding box center [418, 217] width 98 height 29
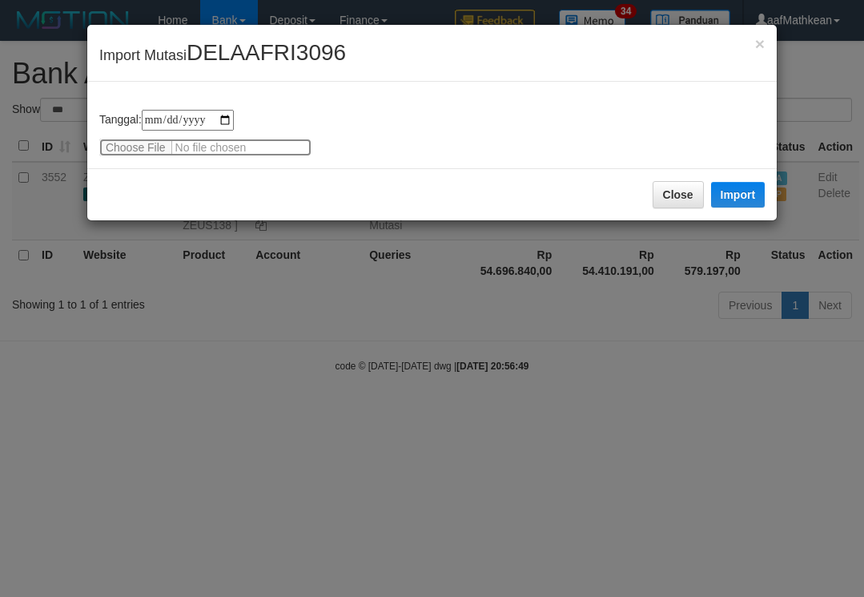
click at [141, 148] on input "file" at bounding box center [205, 148] width 212 height 18
type input "**********"
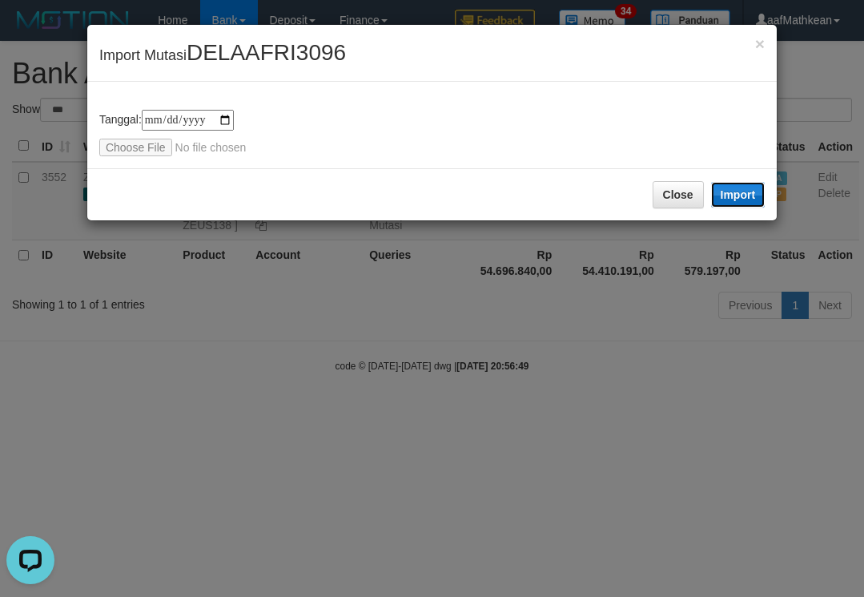
click at [732, 203] on button "Import" at bounding box center [738, 195] width 54 height 26
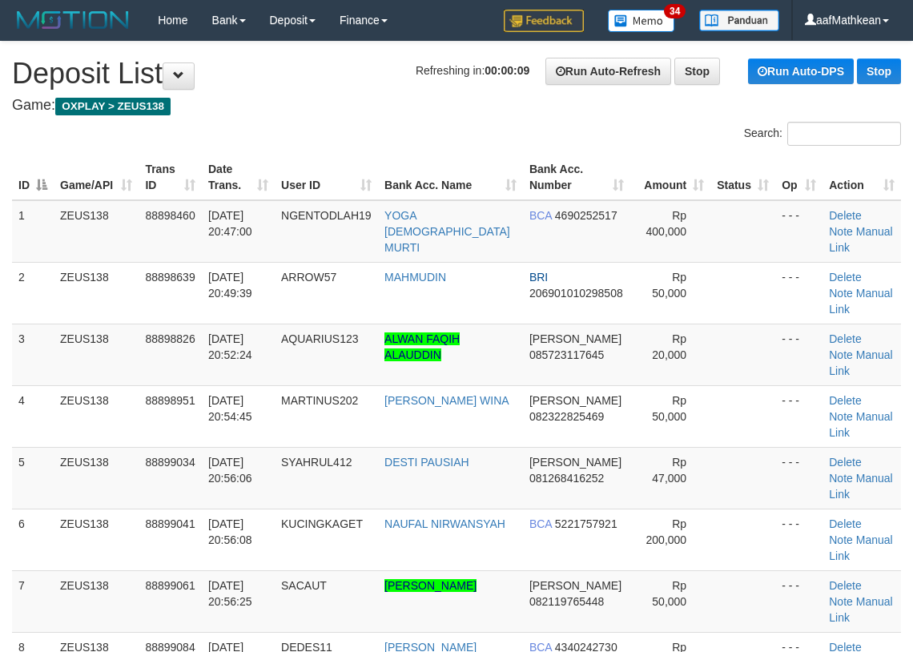
click at [394, 127] on div "Search:" at bounding box center [456, 136] width 913 height 28
click at [829, 348] on link "Manual Link" at bounding box center [860, 362] width 63 height 29
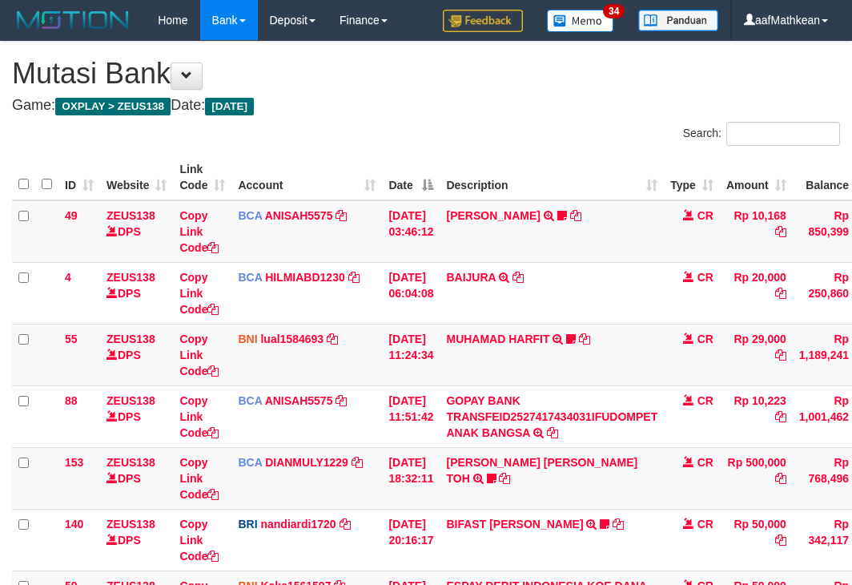
scroll to position [545, 109]
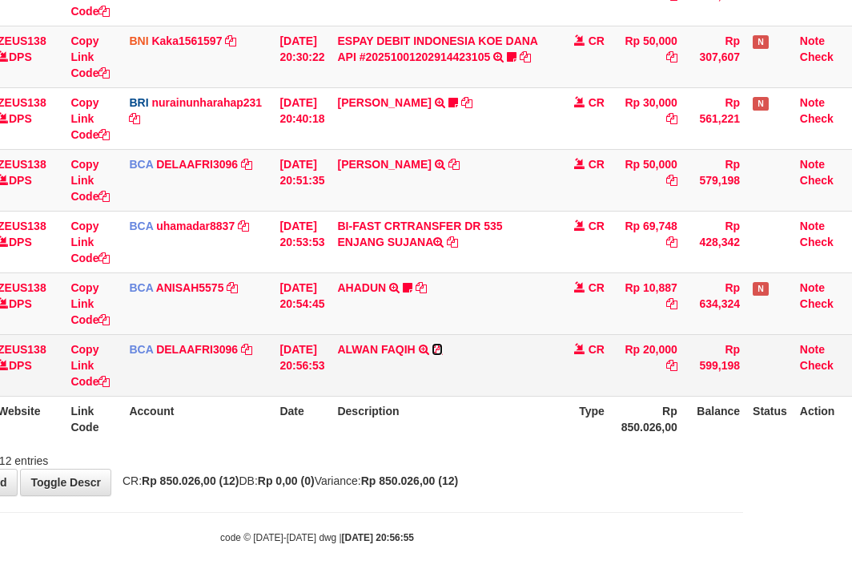
click at [443, 354] on icon at bounding box center [437, 349] width 11 height 11
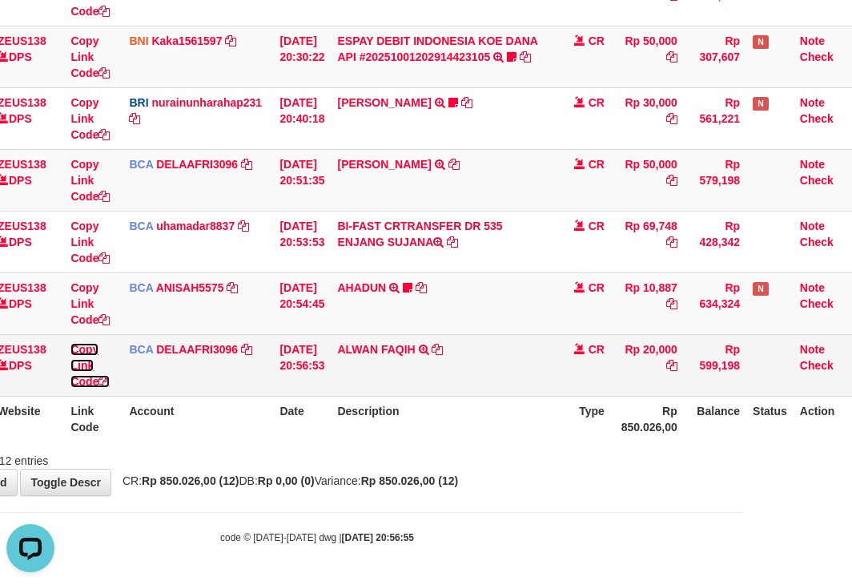
click at [102, 377] on icon at bounding box center [104, 381] width 11 height 11
drag, startPoint x: 109, startPoint y: 377, endPoint x: 167, endPoint y: 377, distance: 58.5
click at [148, 377] on tr "176 ZEUS138 DPS Copy Link Code BCA DELAAFRI3096 DPS DELA AFRIANI mutasi_2025100…" at bounding box center [381, 365] width 956 height 62
click at [707, 362] on tr "176 ZEUS138 DPS Copy Link Code BCA DELAAFRI3096 DPS DELA AFRIANI mutasi_2025100…" at bounding box center [381, 365] width 956 height 62
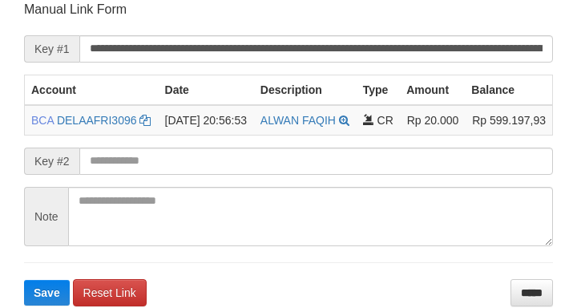
click at [334, 103] on th "Description" at bounding box center [305, 89] width 103 height 30
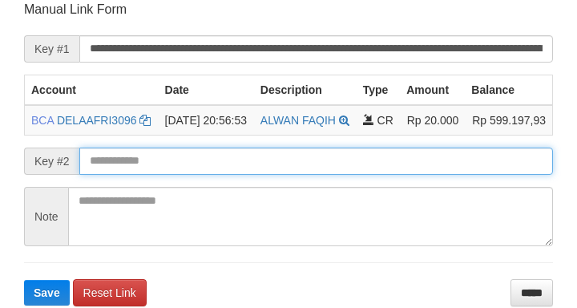
drag, startPoint x: 126, startPoint y: 166, endPoint x: 106, endPoint y: 176, distance: 22.6
click at [123, 173] on form "**********" at bounding box center [288, 153] width 529 height 304
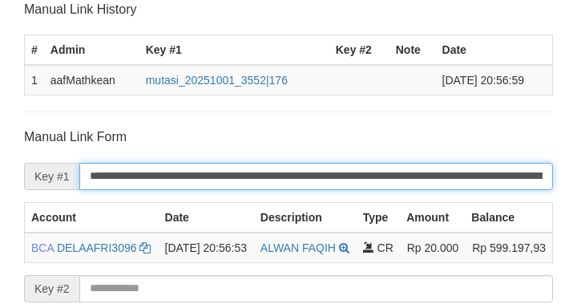
click at [107, 178] on input "**********" at bounding box center [315, 176] width 473 height 27
click at [108, 178] on input "**********" at bounding box center [315, 176] width 473 height 27
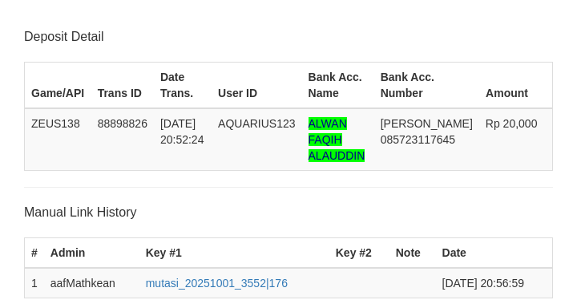
scroll to position [433, 0]
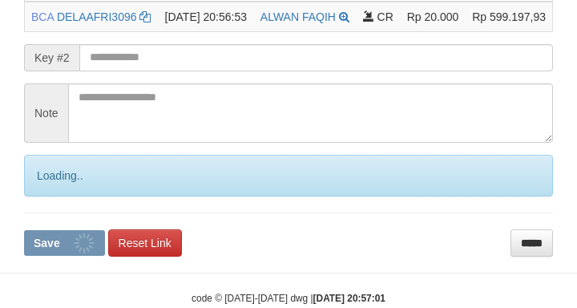
click at [132, 80] on form "**********" at bounding box center [288, 76] width 529 height 358
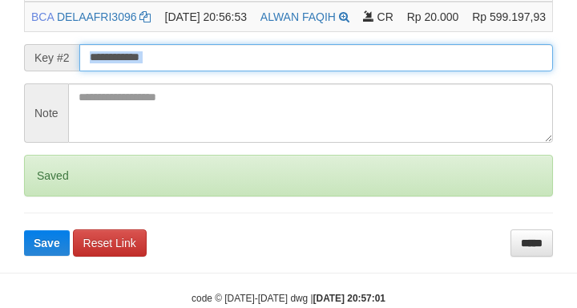
click at [123, 71] on input "text" at bounding box center [315, 57] width 473 height 27
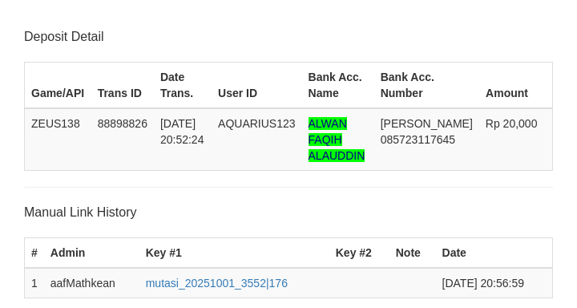
scroll to position [433, 0]
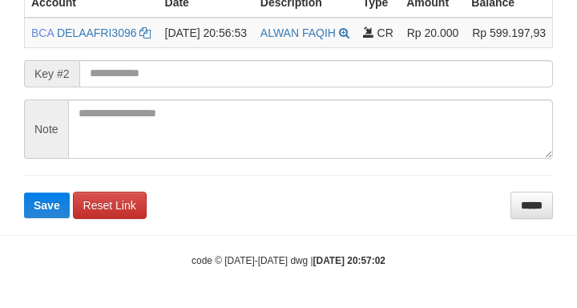
click at [82, 70] on div "Key #2" at bounding box center [288, 73] width 529 height 27
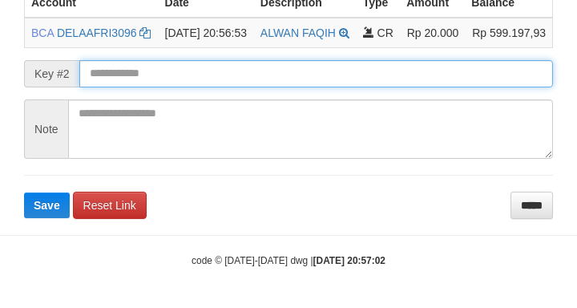
click at [24, 192] on button "Save" at bounding box center [47, 205] width 46 height 26
drag, startPoint x: 125, startPoint y: 66, endPoint x: 126, endPoint y: 74, distance: 8.8
click at [127, 68] on input "text" at bounding box center [315, 73] width 473 height 27
click at [125, 75] on input "text" at bounding box center [315, 73] width 473 height 27
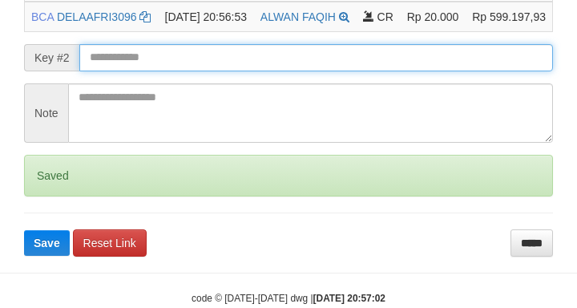
click at [24, 230] on button "Save" at bounding box center [47, 243] width 46 height 26
click at [129, 71] on input "text" at bounding box center [315, 57] width 473 height 27
click at [24, 230] on button "Save" at bounding box center [47, 243] width 46 height 26
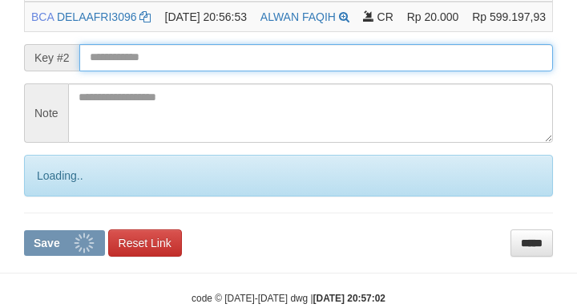
click at [139, 71] on input "text" at bounding box center [315, 57] width 473 height 27
click at [24, 230] on button "Save" at bounding box center [64, 243] width 81 height 26
click at [144, 71] on input "text" at bounding box center [315, 57] width 473 height 27
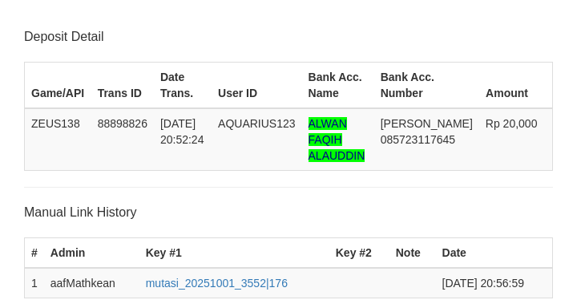
scroll to position [433, 0]
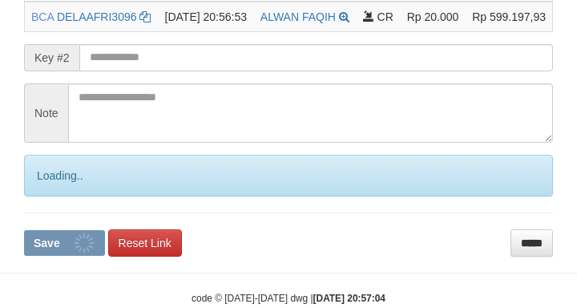
click at [134, 71] on input "text" at bounding box center [315, 57] width 473 height 27
click at [24, 230] on button "Save" at bounding box center [64, 243] width 81 height 26
click at [127, 71] on input "text" at bounding box center [315, 57] width 473 height 27
click at [24, 230] on button "Save" at bounding box center [64, 243] width 81 height 26
drag, startPoint x: 127, startPoint y: 78, endPoint x: 114, endPoint y: 76, distance: 12.9
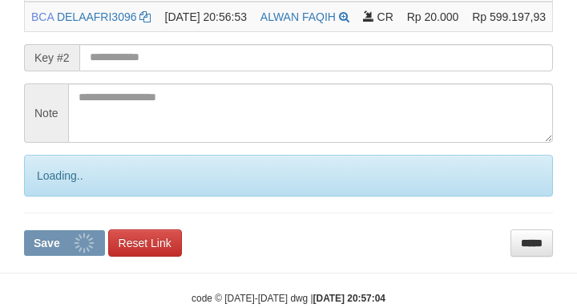
click at [128, 71] on input "text" at bounding box center [315, 57] width 473 height 27
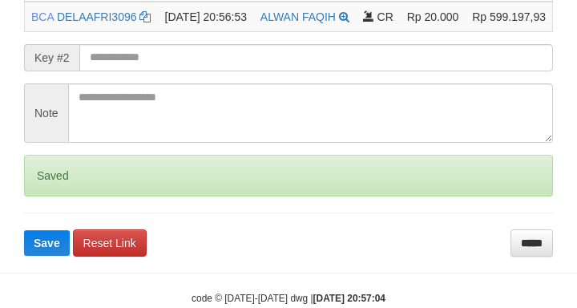
click at [24, 230] on button "Save" at bounding box center [47, 243] width 46 height 26
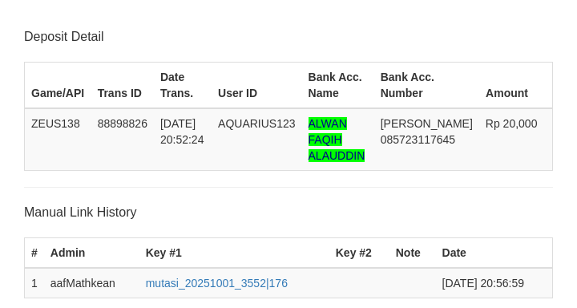
scroll to position [433, 0]
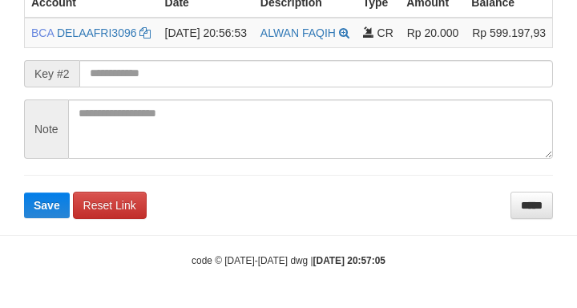
click at [134, 81] on input "text" at bounding box center [315, 73] width 473 height 27
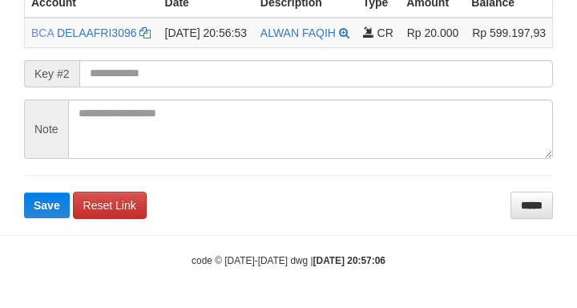
click at [102, 70] on input "text" at bounding box center [315, 73] width 473 height 27
click at [24, 192] on button "Save" at bounding box center [47, 205] width 46 height 26
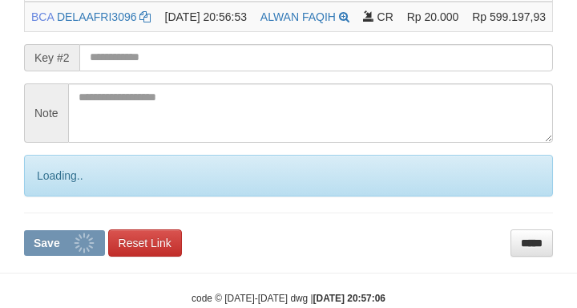
click at [107, 71] on input "text" at bounding box center [315, 57] width 473 height 27
click at [24, 230] on button "Save" at bounding box center [64, 243] width 81 height 26
click at [107, 71] on input "text" at bounding box center [315, 57] width 473 height 27
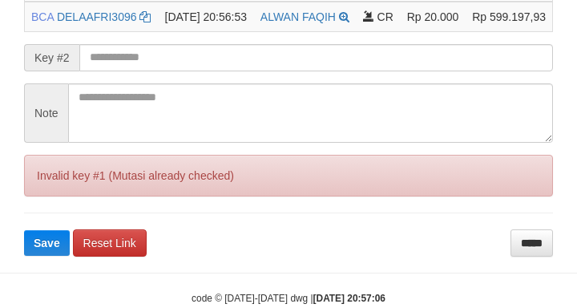
click at [24, 230] on button "Save" at bounding box center [47, 243] width 46 height 26
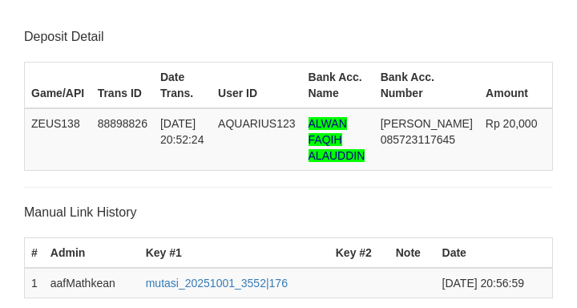
scroll to position [433, 0]
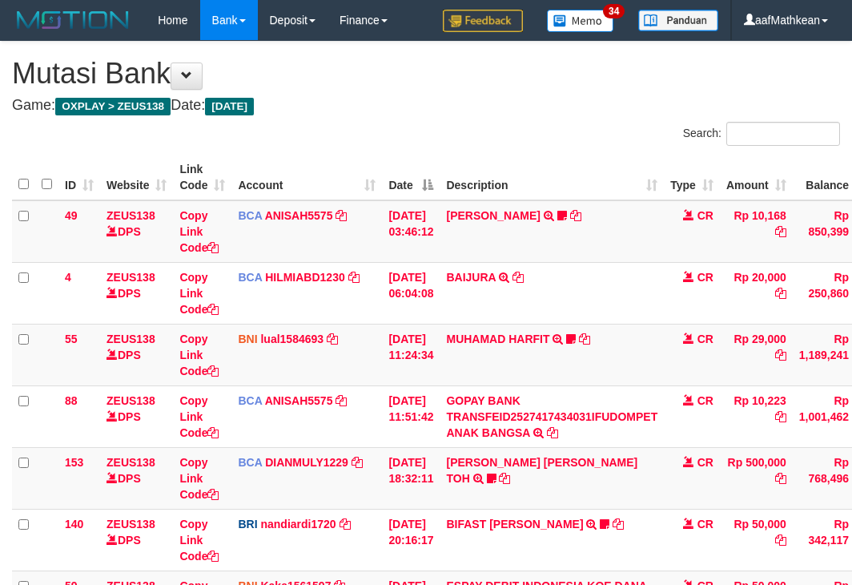
scroll to position [483, 109]
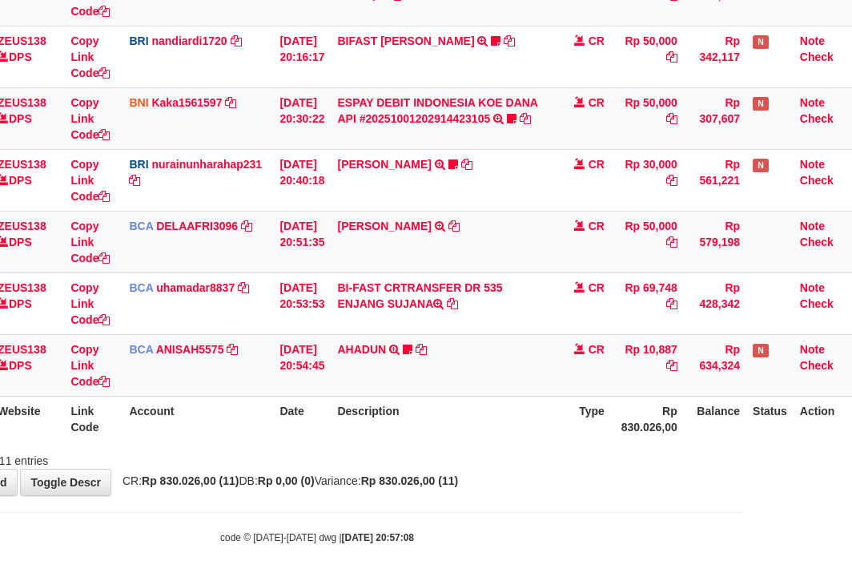
drag, startPoint x: 611, startPoint y: 404, endPoint x: 586, endPoint y: 460, distance: 61.3
click at [605, 423] on th "Type" at bounding box center [583, 419] width 56 height 46
drag, startPoint x: 586, startPoint y: 460, endPoint x: 433, endPoint y: 377, distance: 174.5
click at [574, 449] on div "Showing 1 to 11 of 11 entries" at bounding box center [317, 457] width 852 height 22
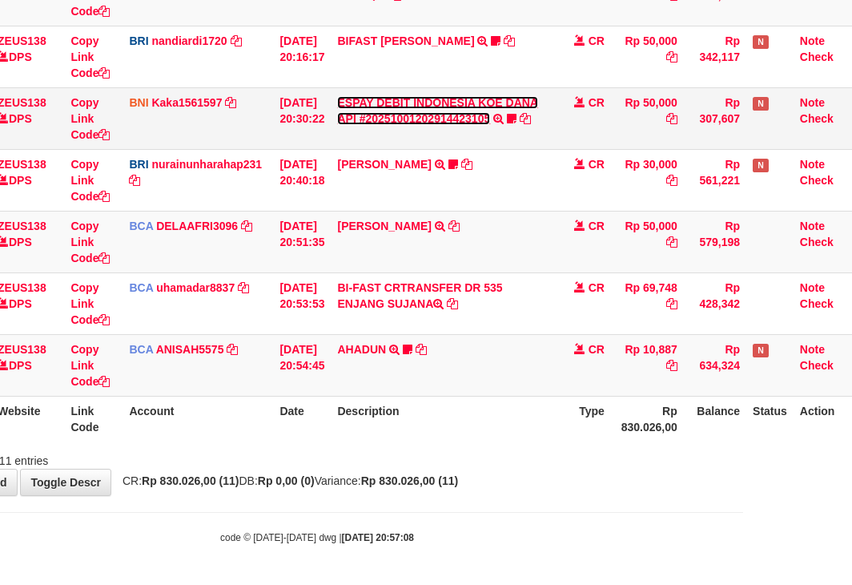
click at [437, 115] on link "ESPAY DEBIT INDONESIA KOE DANA API #20251001202914423105" at bounding box center [437, 110] width 201 height 29
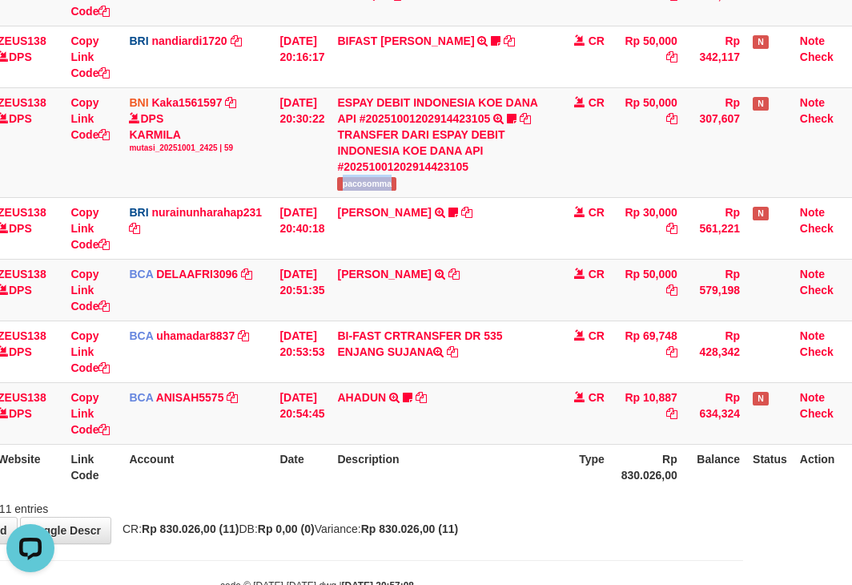
drag, startPoint x: 350, startPoint y: 179, endPoint x: 862, endPoint y: 63, distance: 524.8
click at [416, 188] on td "ESPAY DEBIT INDONESIA KOE DANA API #20251001202914423105 TRANSFER DARI ESPAY DE…" at bounding box center [443, 142] width 224 height 110
copy span "pacosomma"
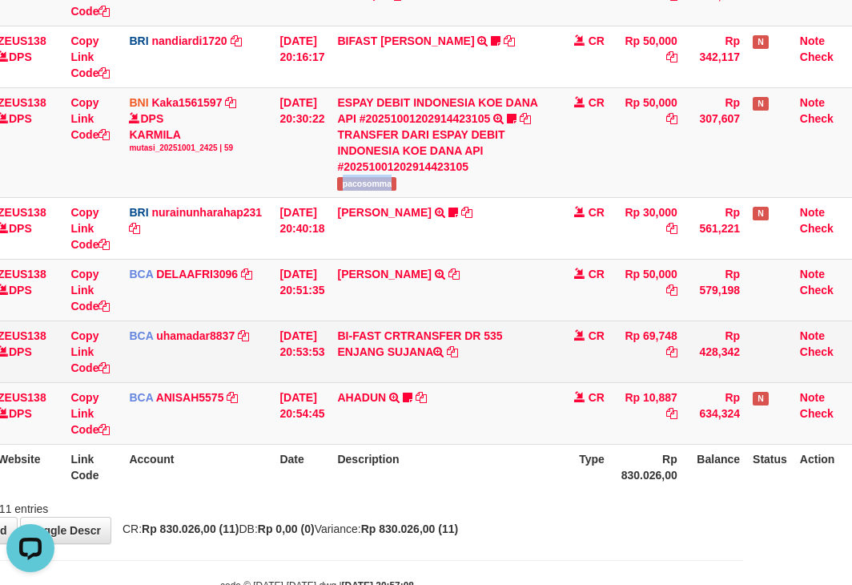
click at [371, 368] on td "BI-FAST CRTRANSFER DR 535 ENJANG SUJANA" at bounding box center [443, 351] width 224 height 62
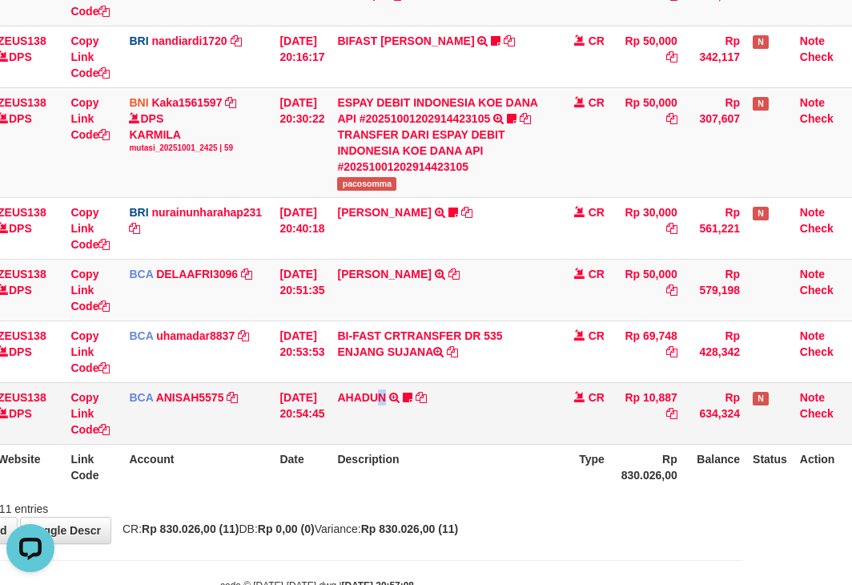
drag, startPoint x: 390, startPoint y: 385, endPoint x: 436, endPoint y: 392, distance: 46.1
click at [417, 395] on td "AHADUN TRSF E-BANKING CR 0110/FTSCY/WS95051 10887.002025100187042126 TRFDN-AHAD…" at bounding box center [443, 413] width 224 height 62
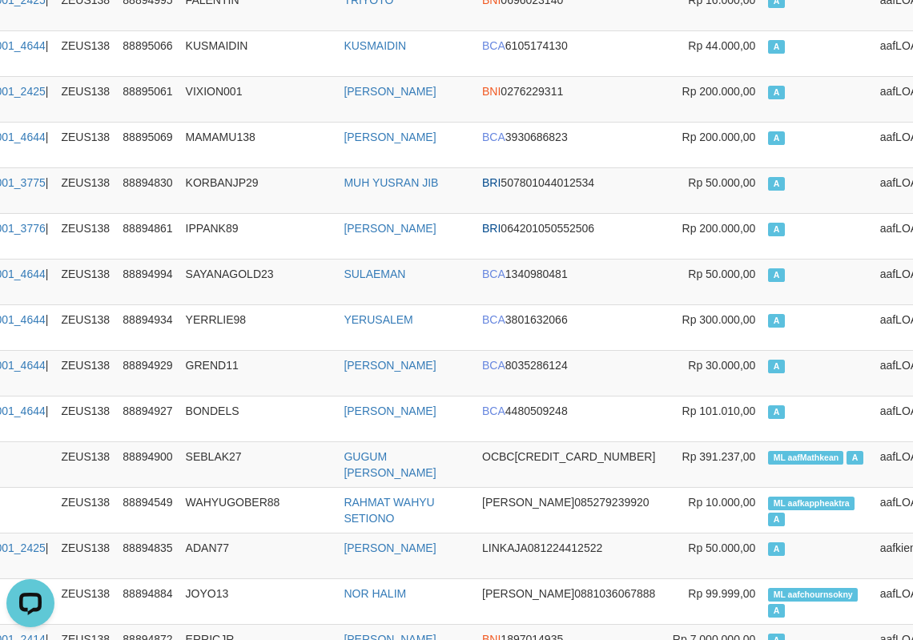
scroll to position [0, 191]
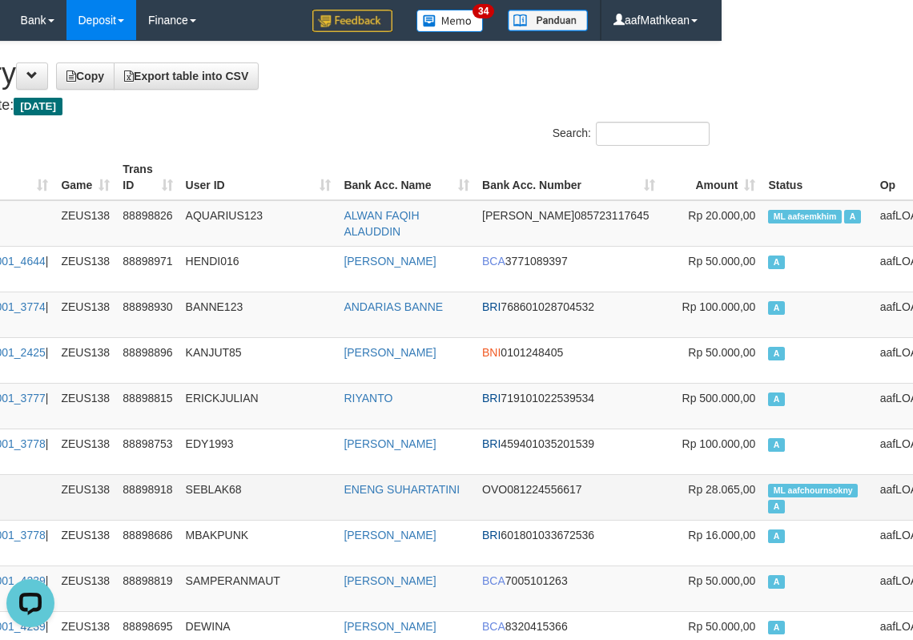
click at [768, 489] on span "ML aafchournsokny" at bounding box center [813, 491] width 90 height 14
copy td "aafchournsokny"
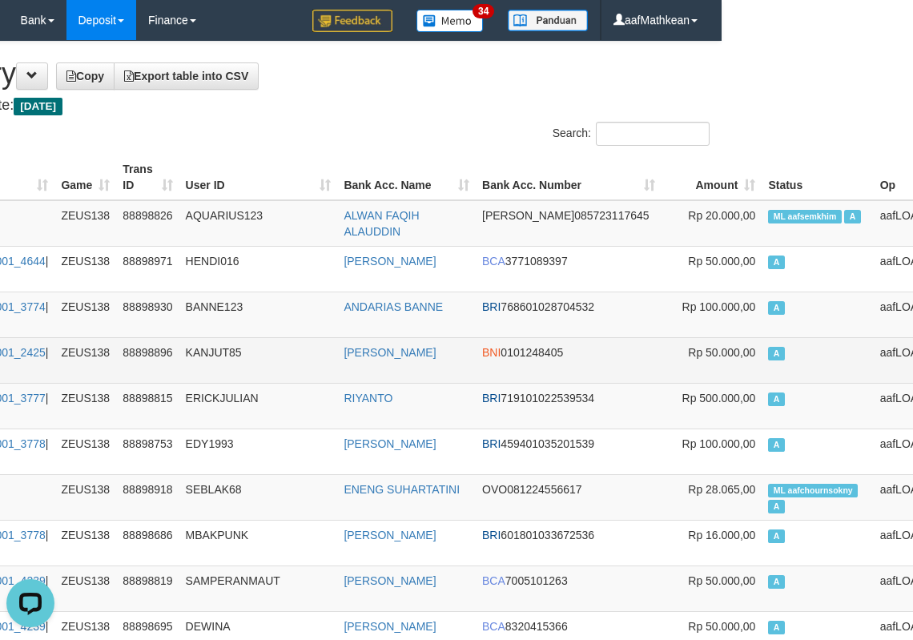
scroll to position [8906, 191]
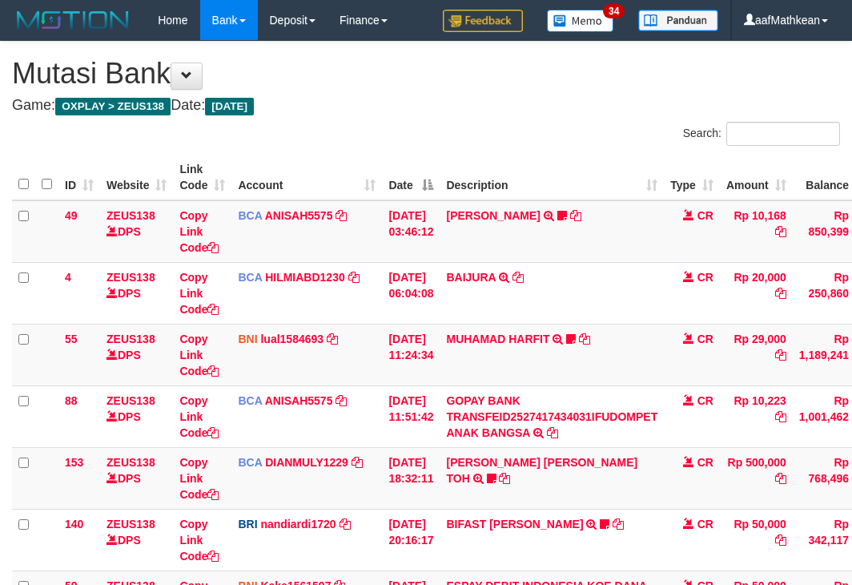
scroll to position [483, 109]
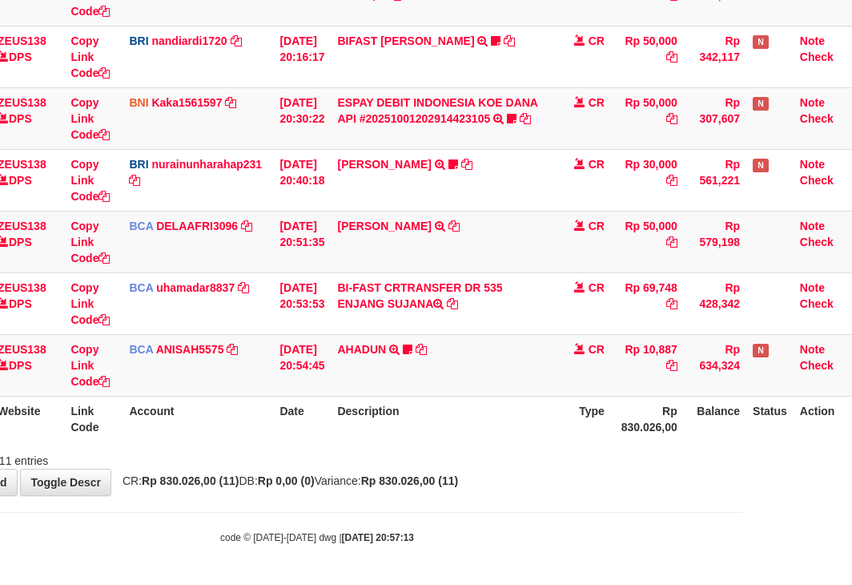
click at [288, 441] on div "ID Website Link Code Account Date Description Type Amount Balance Status Action…" at bounding box center [317, 56] width 852 height 779
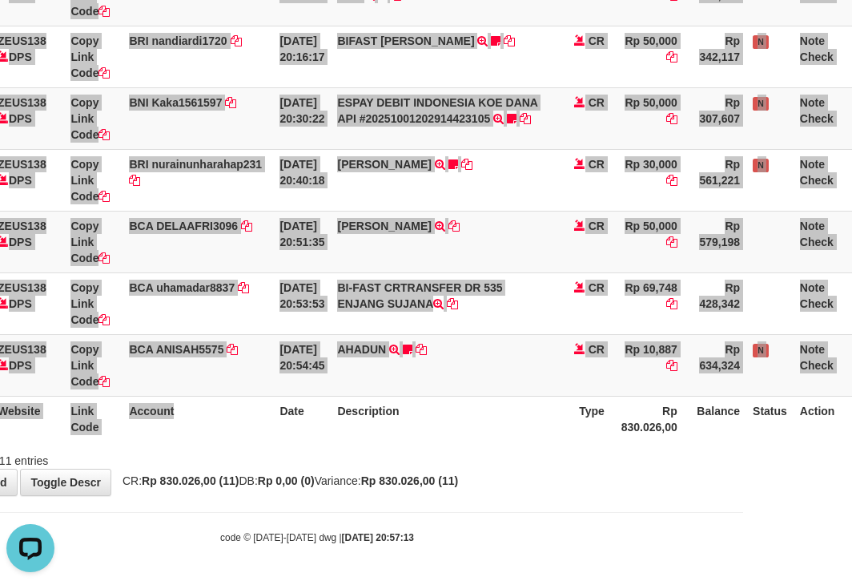
scroll to position [0, 0]
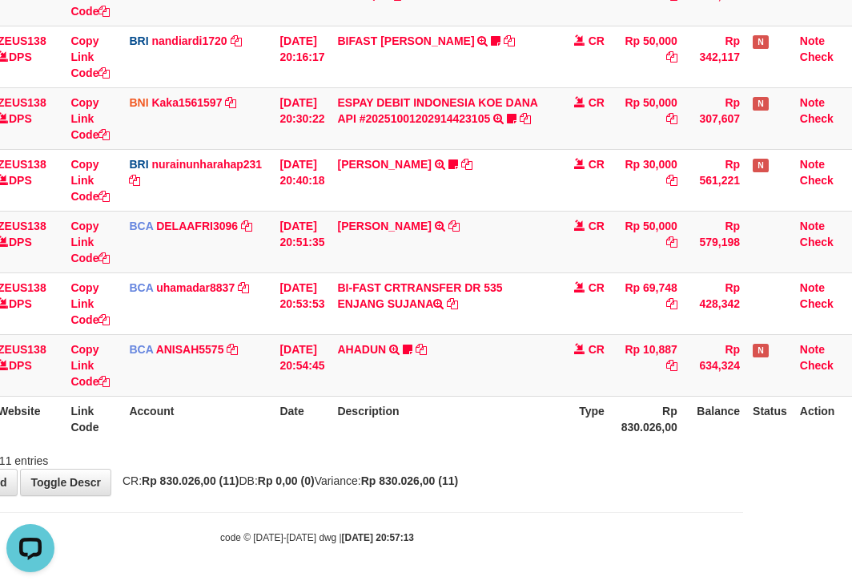
drag, startPoint x: 403, startPoint y: 400, endPoint x: 415, endPoint y: 394, distance: 13.6
click at [403, 401] on th "Description" at bounding box center [443, 419] width 224 height 46
drag, startPoint x: 445, startPoint y: 383, endPoint x: 465, endPoint y: 379, distance: 20.4
click at [444, 385] on td "AHADUN TRSF E-BANKING CR 0110/FTSCY/WS95051 10887.002025100187042126 TRFDN-AHAD…" at bounding box center [443, 365] width 224 height 62
click at [528, 366] on td "AHADUN TRSF E-BANKING CR 0110/FTSCY/WS95051 10887.002025100187042126 TRFDN-AHAD…" at bounding box center [443, 365] width 224 height 62
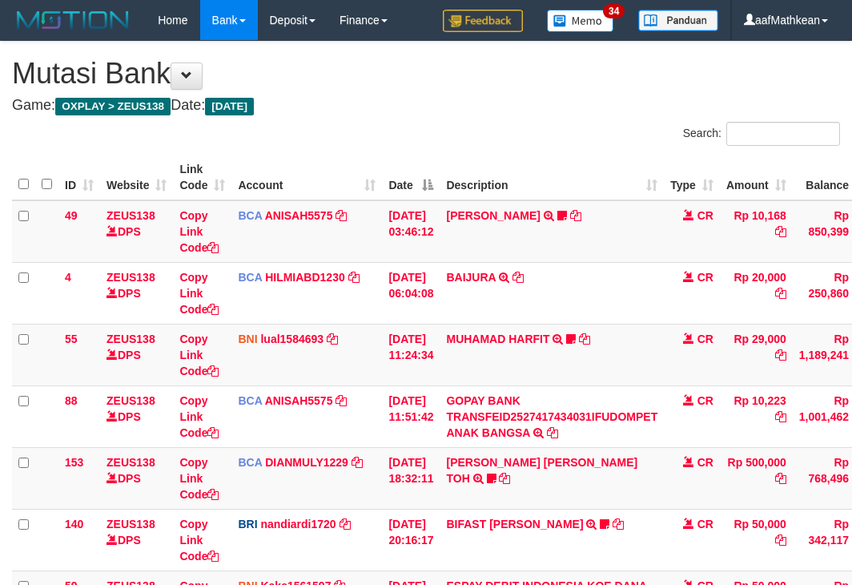
scroll to position [483, 109]
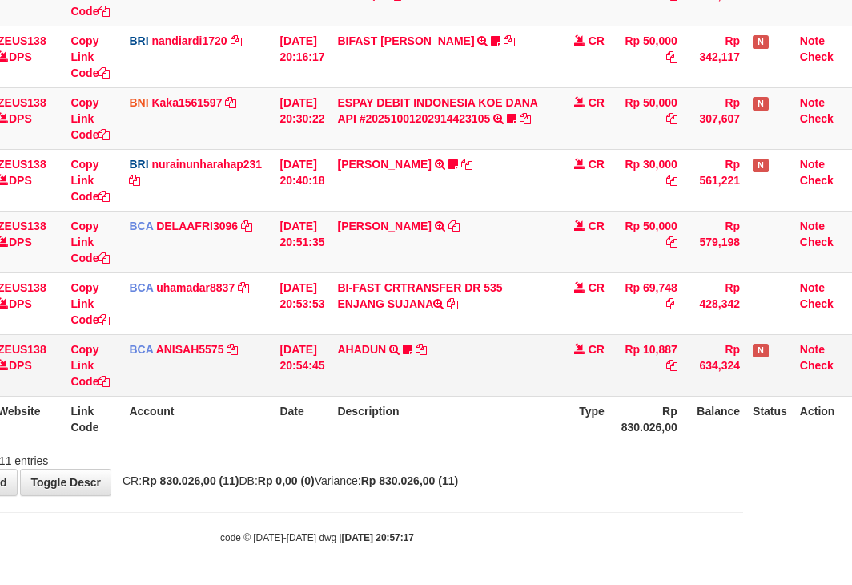
click at [482, 368] on td "AHADUN TRSF E-BANKING CR 0110/FTSCY/WS95051 10887.002025100187042126 TRFDN-AHAD…" at bounding box center [443, 365] width 224 height 62
click at [472, 366] on td "AHADUN TRSF E-BANKING CR 0110/FTSCY/WS95051 10887.002025100187042126 TRFDN-AHAD…" at bounding box center [443, 365] width 224 height 62
drag, startPoint x: 536, startPoint y: 370, endPoint x: 544, endPoint y: 372, distance: 8.4
click at [537, 372] on td "AHADUN TRSF E-BANKING CR 0110/FTSCY/WS95051 10887.002025100187042126 TRFDN-AHAD…" at bounding box center [443, 365] width 224 height 62
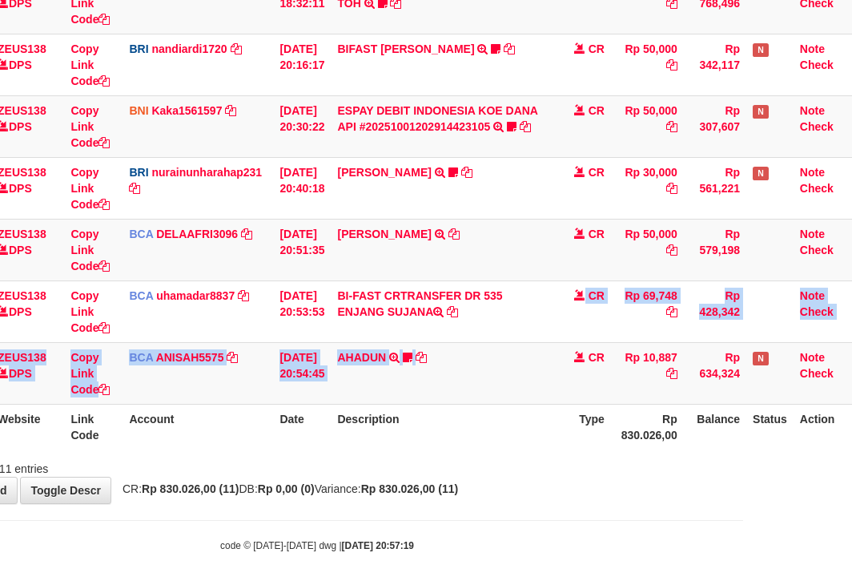
scroll to position [483, 109]
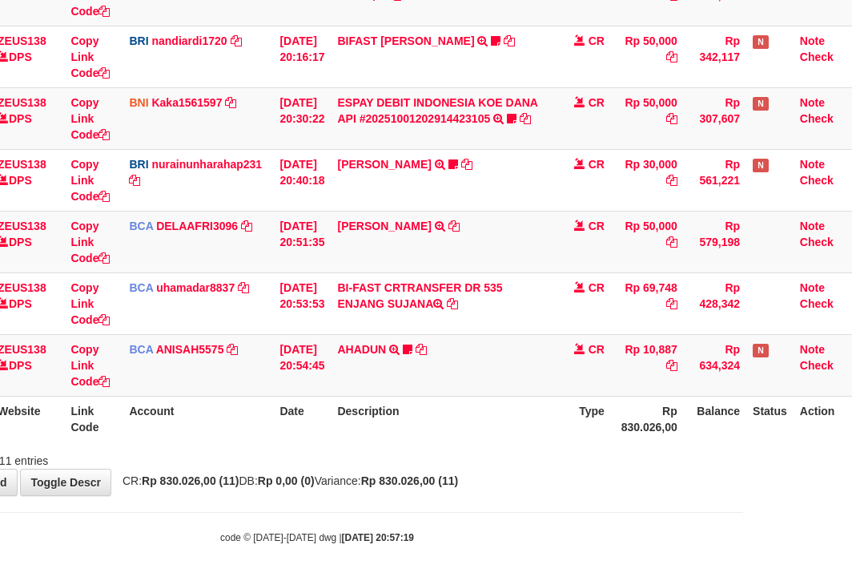
click at [433, 412] on th "Description" at bounding box center [443, 419] width 224 height 46
drag, startPoint x: 439, startPoint y: 417, endPoint x: 852, endPoint y: 472, distance: 416.9
click at [602, 457] on div "Search: ID Website Link Code Account Date Description Type Amount Balance Statu…" at bounding box center [317, 54] width 828 height 830
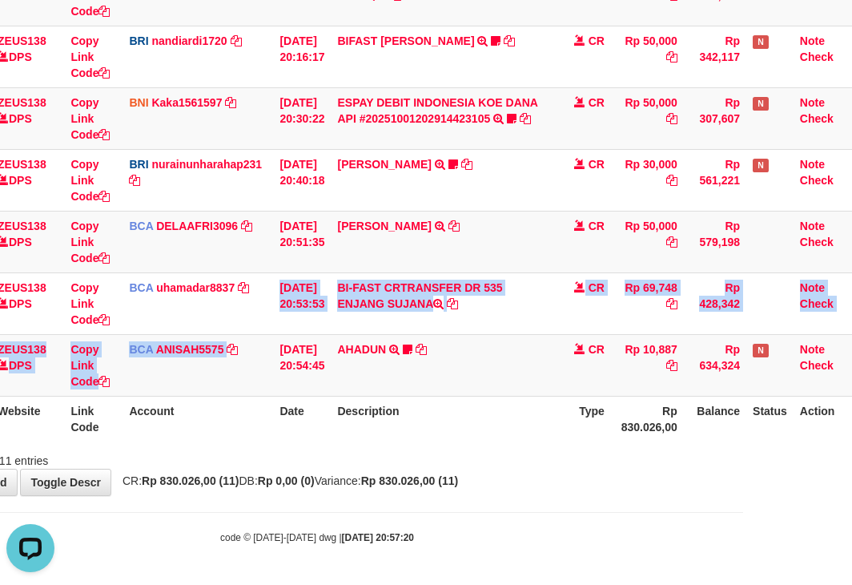
click at [272, 408] on table "ID Website Link Code Account Date Description Type Amount Balance Status Action…" at bounding box center [381, 57] width 956 height 770
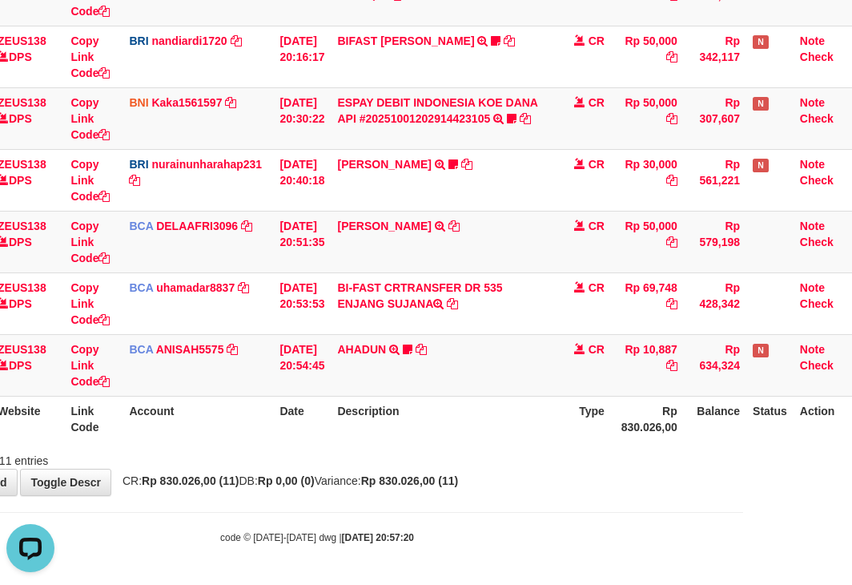
click at [420, 418] on th "Description" at bounding box center [443, 419] width 224 height 46
click at [468, 426] on th "Description" at bounding box center [443, 419] width 224 height 46
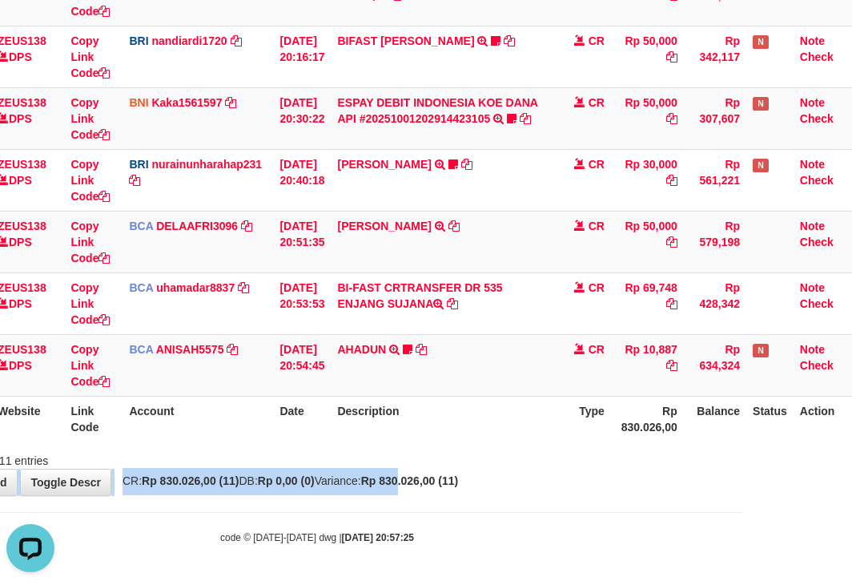
click at [448, 471] on div "**********" at bounding box center [317, 27] width 852 height 936
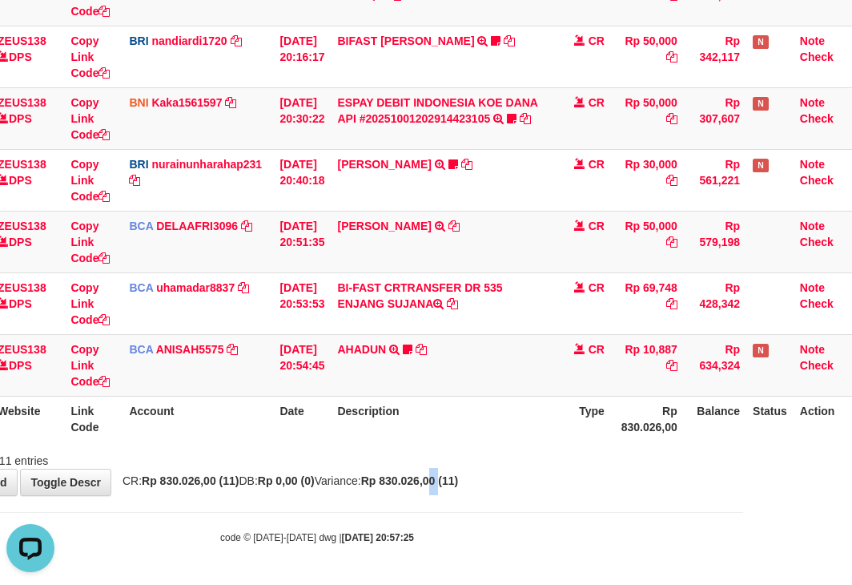
click at [478, 493] on div "**********" at bounding box center [317, 27] width 852 height 936
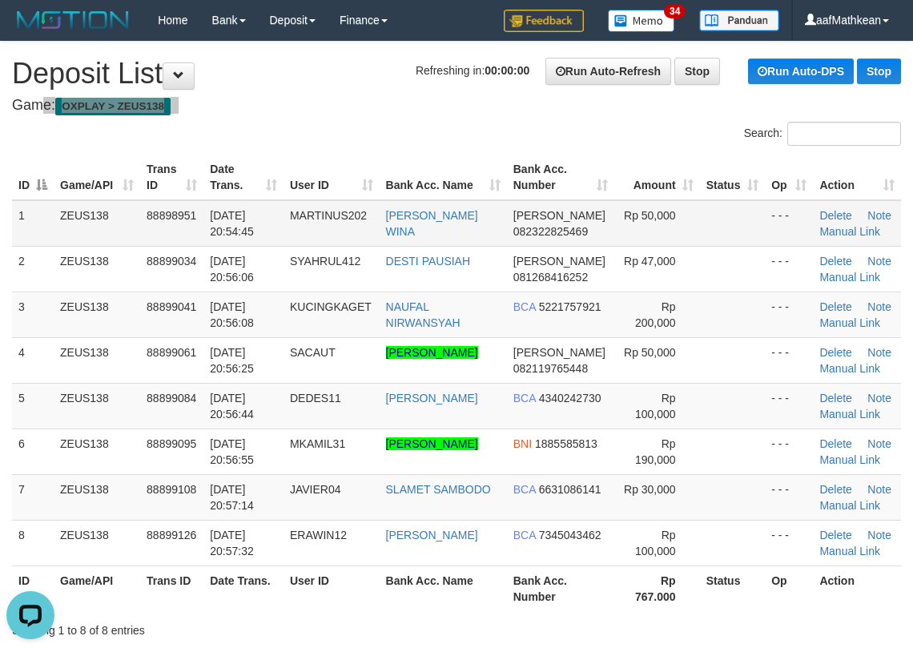
drag, startPoint x: 352, startPoint y: 70, endPoint x: 88, endPoint y: 232, distance: 309.6
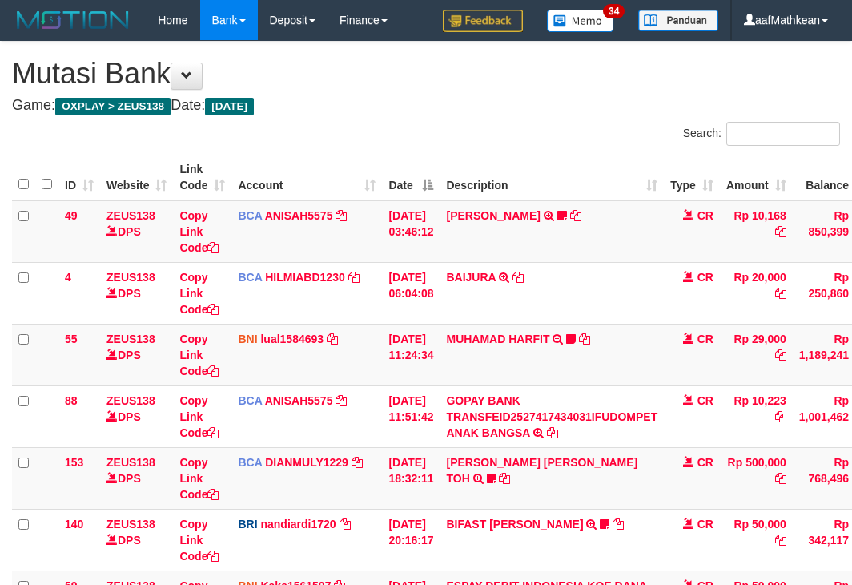
scroll to position [483, 109]
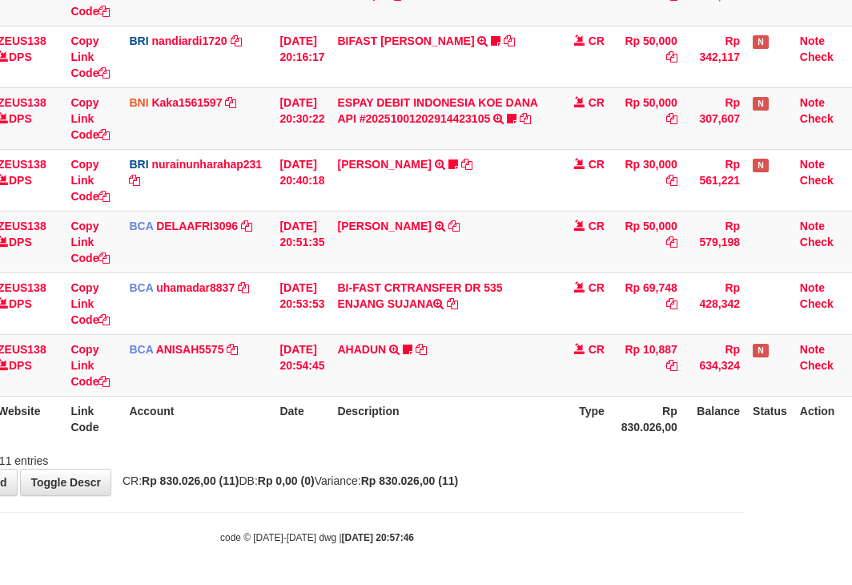
click at [577, 463] on div "**********" at bounding box center [317, 27] width 852 height 936
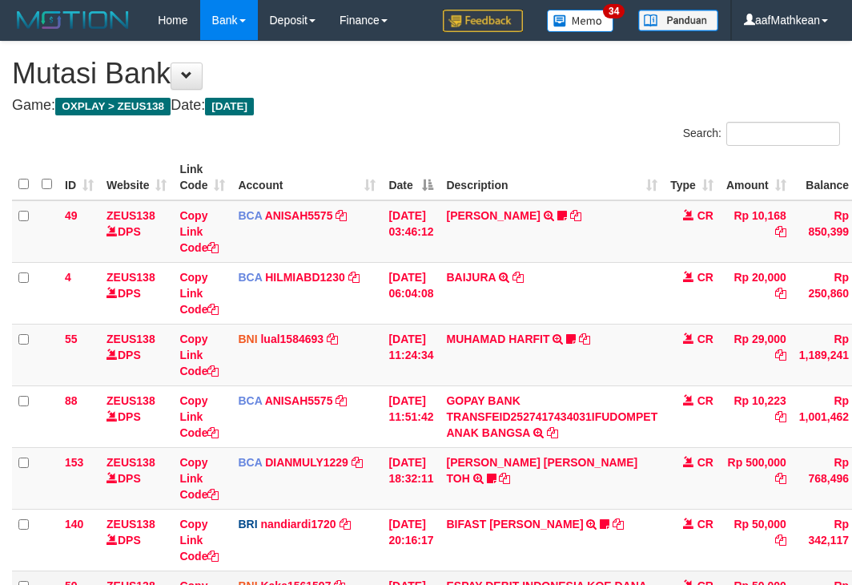
scroll to position [483, 109]
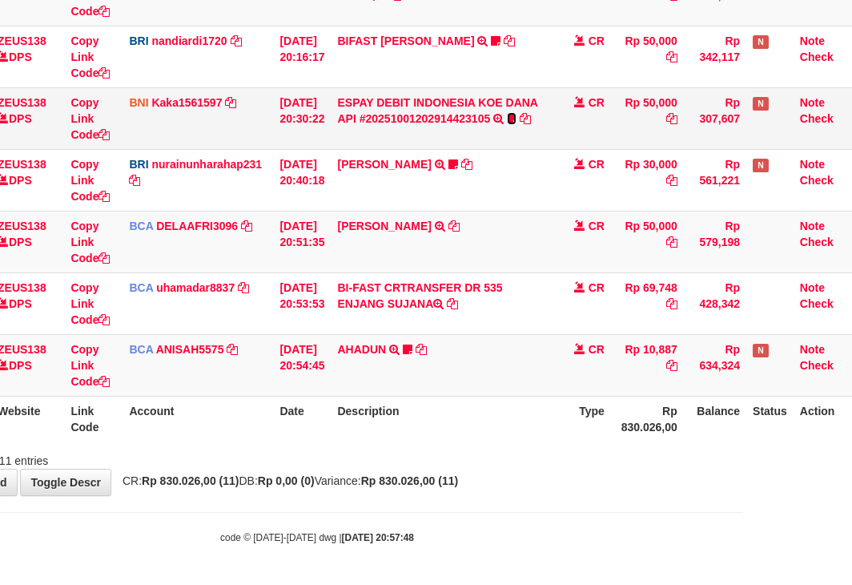
click at [517, 121] on icon at bounding box center [512, 118] width 10 height 11
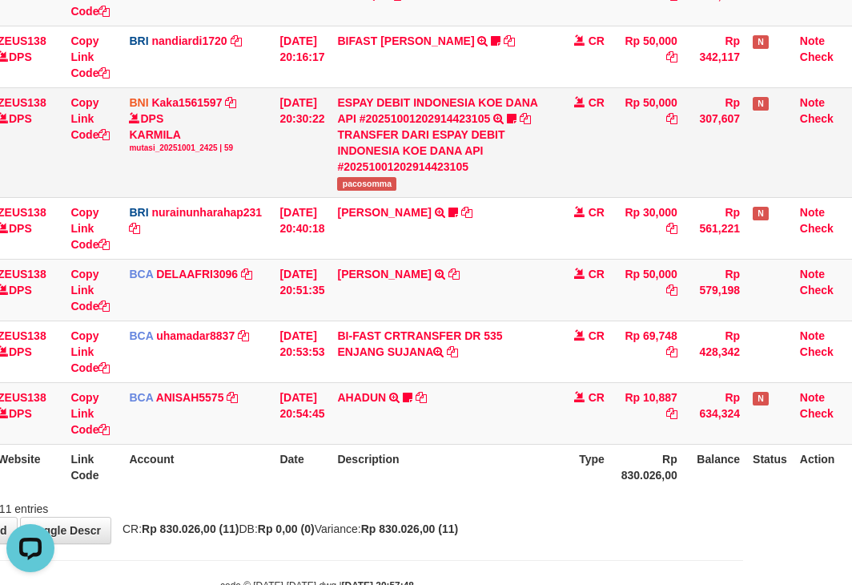
scroll to position [0, 0]
drag, startPoint x: 351, startPoint y: 179, endPoint x: 478, endPoint y: 190, distance: 127.8
click at [425, 191] on td "ESPAY DEBIT INDONESIA KOE DANA API #20251001202914423105 TRANSFER DARI ESPAY DE…" at bounding box center [443, 142] width 224 height 110
copy span "pacosomma"
drag, startPoint x: 658, startPoint y: 473, endPoint x: 626, endPoint y: 487, distance: 35.1
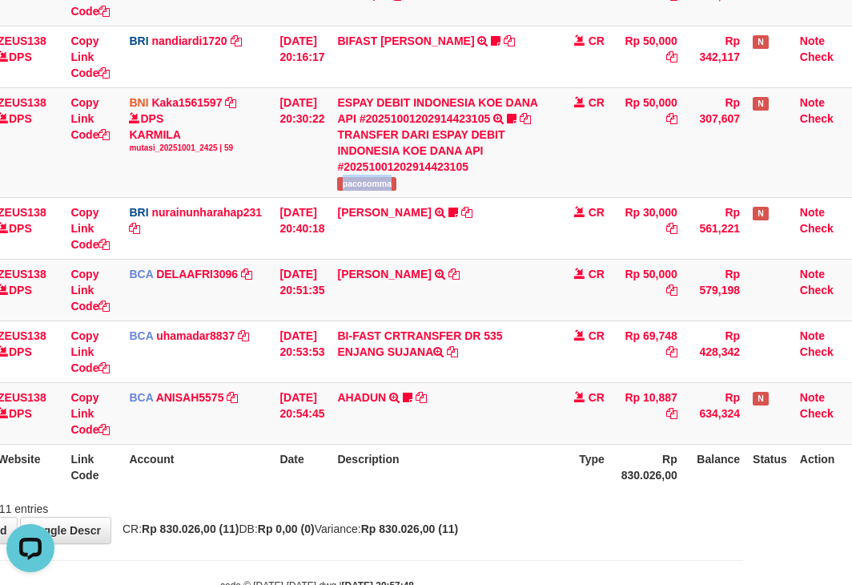
click at [652, 477] on th "Rp 830.026,00" at bounding box center [647, 467] width 73 height 46
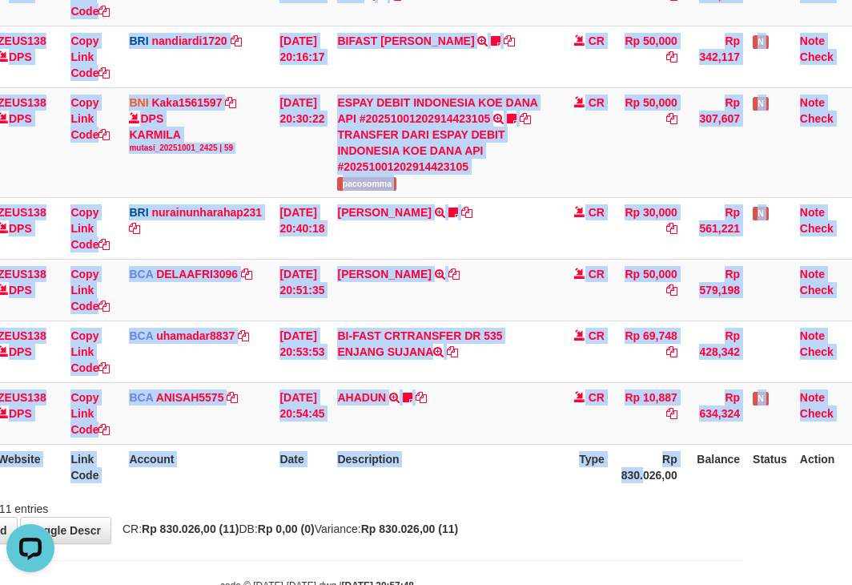
drag, startPoint x: 596, startPoint y: 492, endPoint x: 877, endPoint y: 540, distance: 285.2
click at [743, 540] on html "Toggle navigation Home Bank Account List Load By Website Group [OXPLAY] ZEUS138…" at bounding box center [317, 75] width 852 height 1116
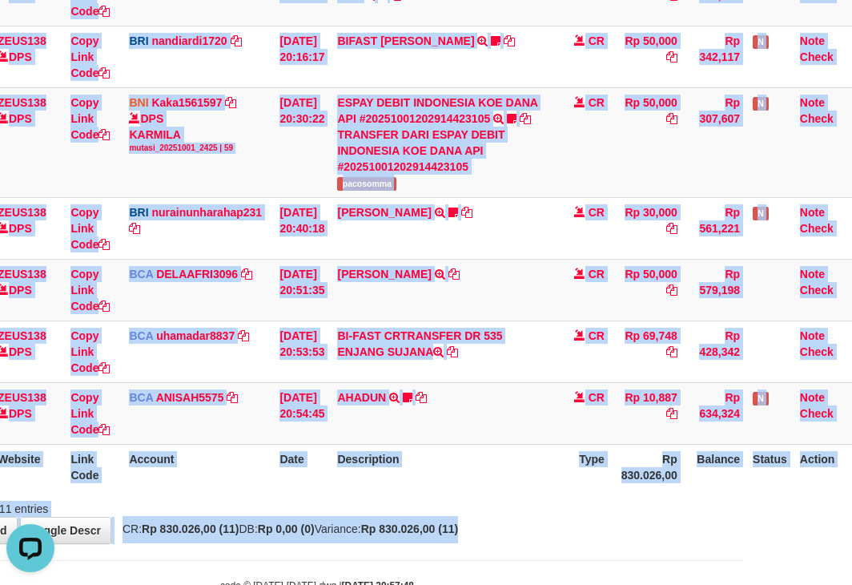
scroll to position [483, 127]
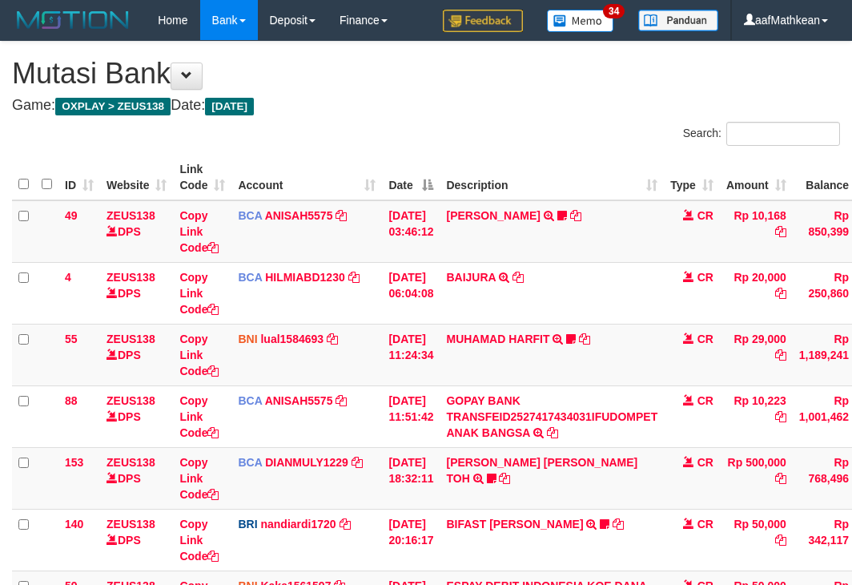
scroll to position [458, 109]
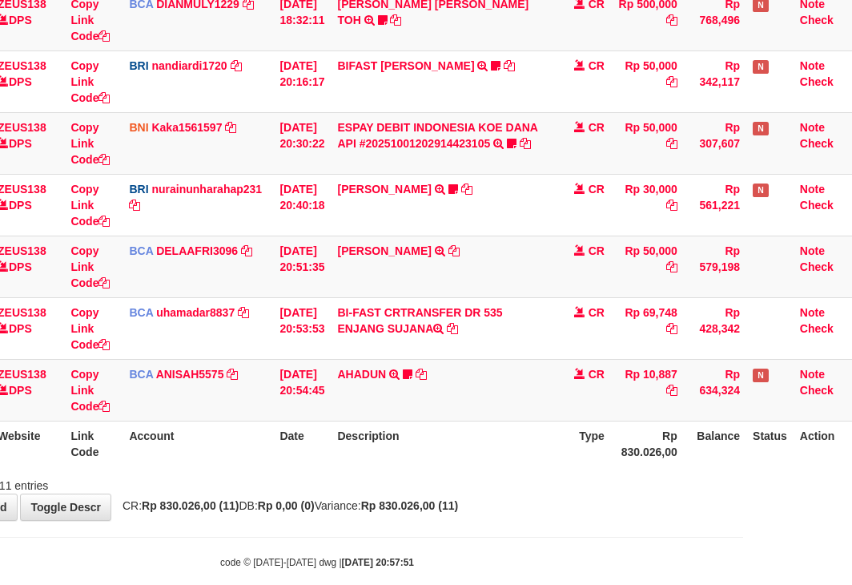
click at [291, 413] on td "[DATE] 20:54:45" at bounding box center [302, 390] width 58 height 62
drag, startPoint x: 316, startPoint y: 434, endPoint x: 859, endPoint y: 437, distance: 542.3
click at [400, 441] on tr "ID Website Link Code Account Date Description Type Rp 830.026,00 Balance Status…" at bounding box center [381, 444] width 956 height 46
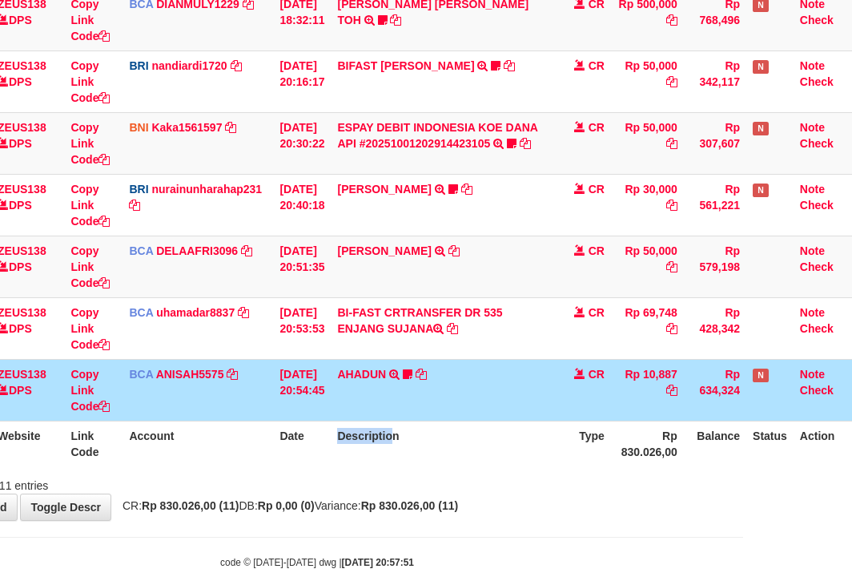
drag, startPoint x: 356, startPoint y: 473, endPoint x: 857, endPoint y: 480, distance: 500.6
click at [410, 477] on div "Showing 1 to 11 of 11 entries" at bounding box center [317, 482] width 852 height 22
click at [283, 473] on div "Search: ID Website Link Code Account Date Description Type Amount Balance Statu…" at bounding box center [317, 79] width 828 height 830
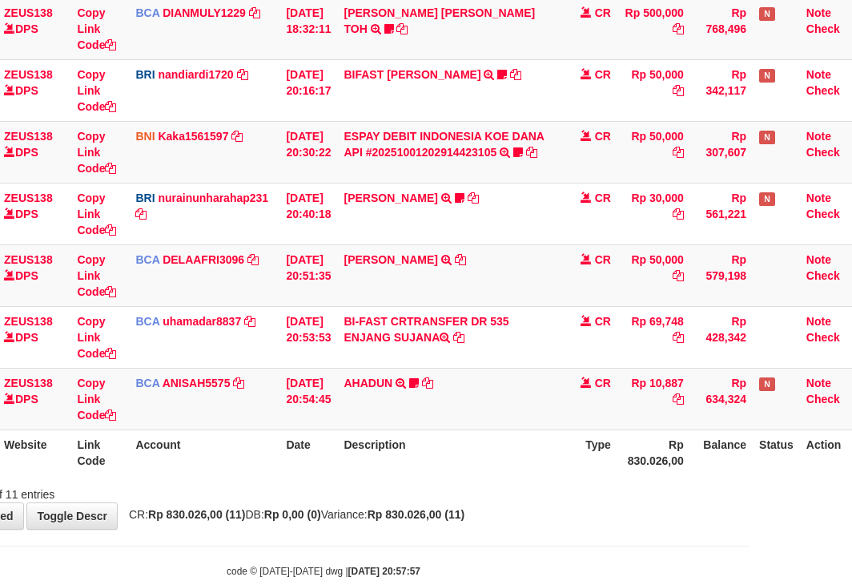
click at [462, 464] on th "Description" at bounding box center [449, 452] width 224 height 46
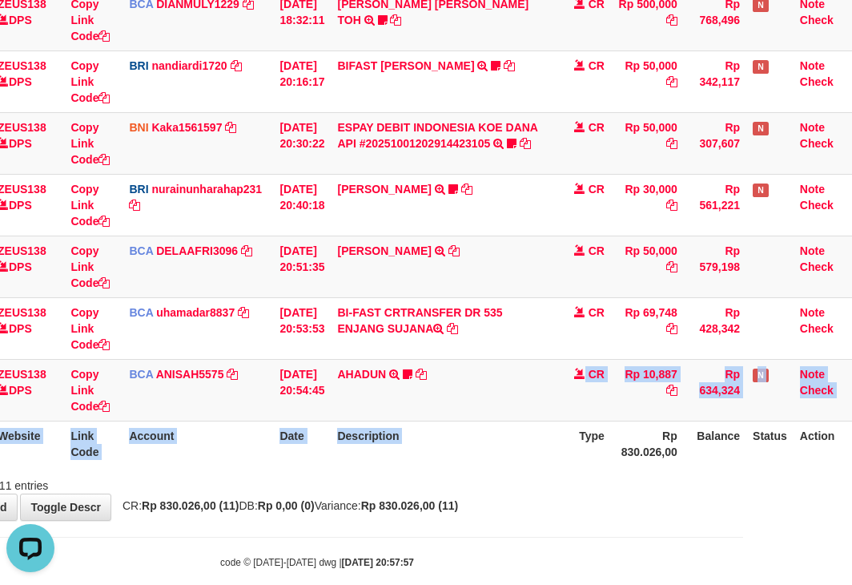
click at [566, 445] on table "ID Website Link Code Account Date Description Type Amount Balance Status Action…" at bounding box center [381, 81] width 956 height 770
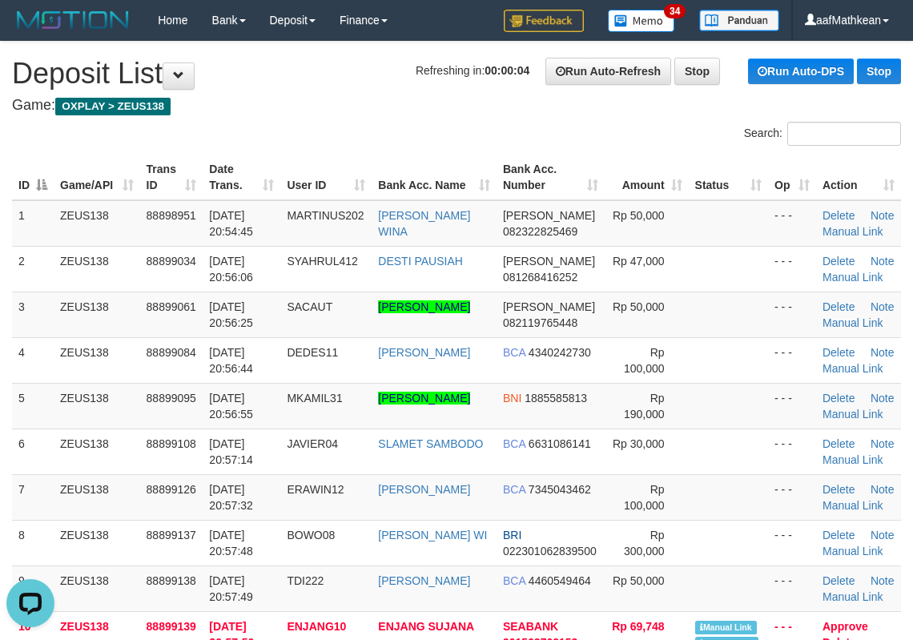
drag, startPoint x: 279, startPoint y: 183, endPoint x: 271, endPoint y: 201, distance: 20.1
click at [279, 183] on tr "ID Game/API Trans ID Date Trans. User ID Bank Acc. Name Bank Acc. Number Amount…" at bounding box center [456, 178] width 889 height 46
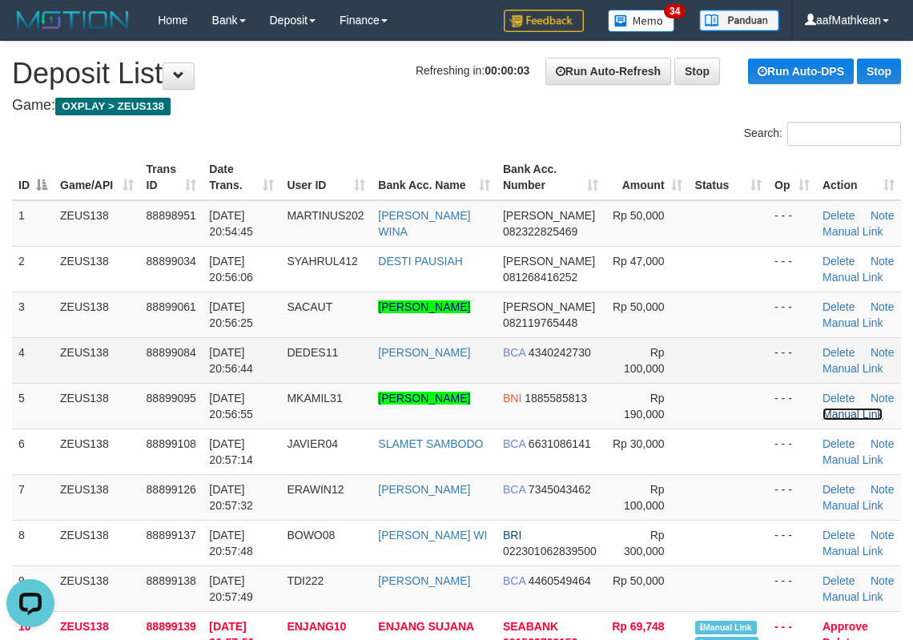
click at [844, 421] on link "Manual Link" at bounding box center [853, 414] width 61 height 13
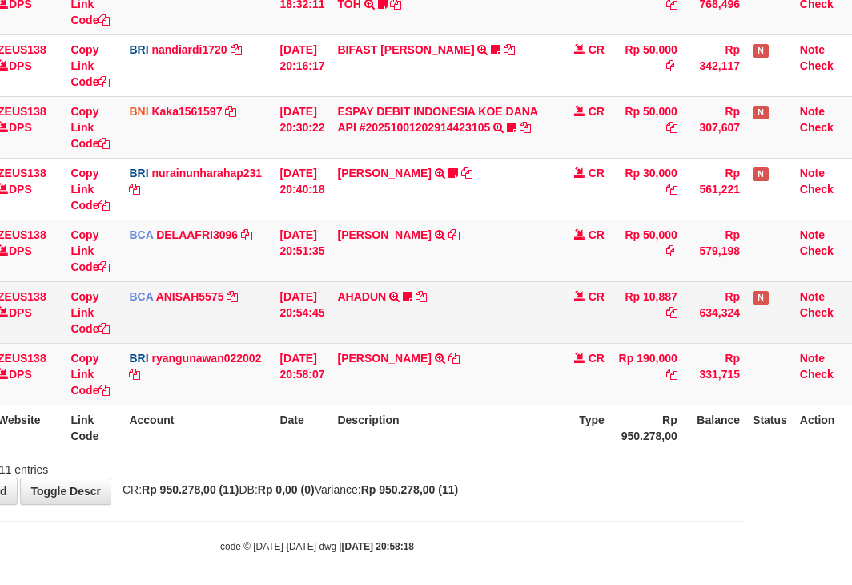
scroll to position [483, 109]
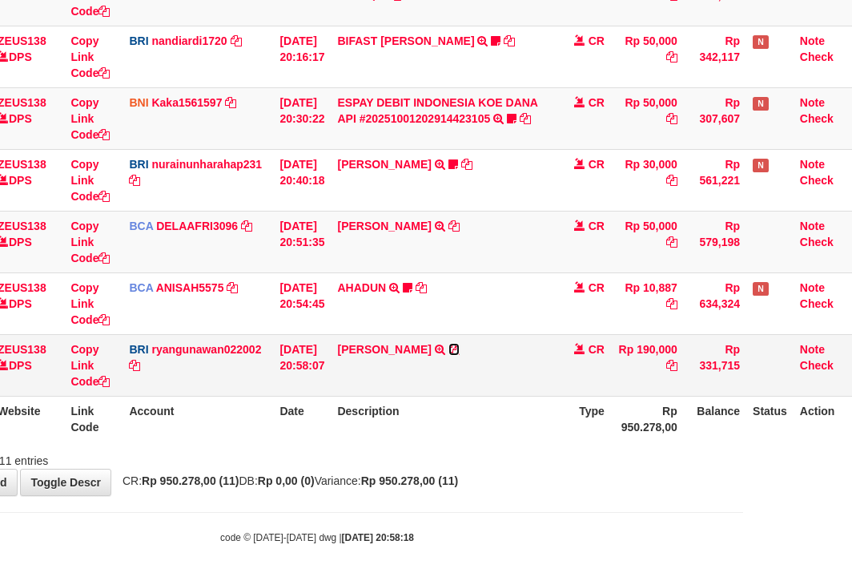
click at [460, 349] on icon at bounding box center [454, 349] width 11 height 11
click at [244, 403] on table "ID Website Link Code Account Date Description Type Amount Balance Status Action…" at bounding box center [381, 57] width 956 height 770
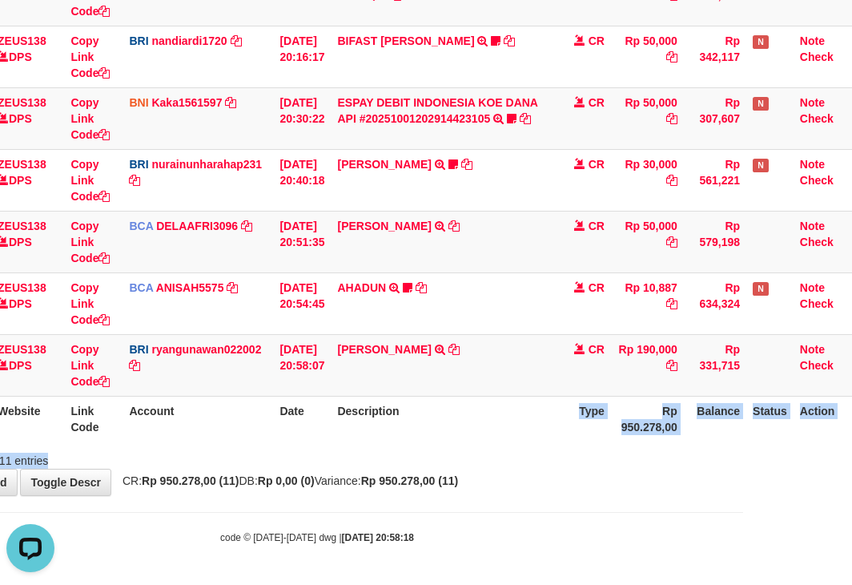
click at [688, 459] on div "Search: ID Website Link Code Account Date Description Type Amount Balance Statu…" at bounding box center [317, 54] width 828 height 830
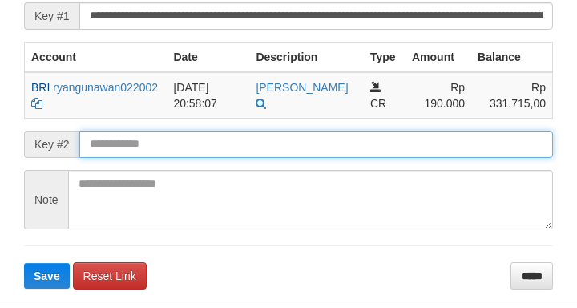
click at [24, 263] on button "Save" at bounding box center [47, 276] width 46 height 26
drag, startPoint x: 151, startPoint y: 185, endPoint x: 138, endPoint y: 181, distance: 13.4
click at [150, 158] on input "text" at bounding box center [315, 144] width 473 height 27
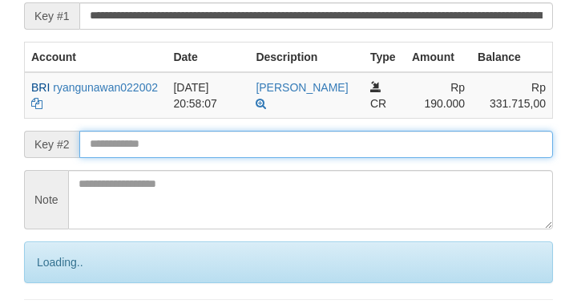
click at [145, 158] on input "text" at bounding box center [315, 144] width 473 height 27
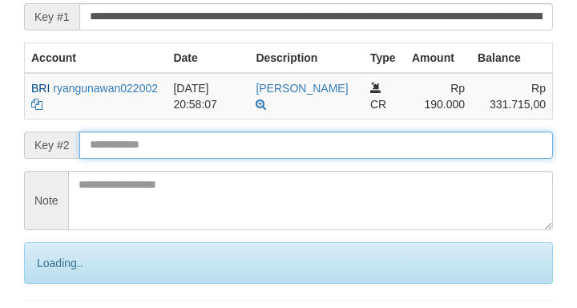
click at [148, 159] on input "text" at bounding box center [315, 144] width 473 height 27
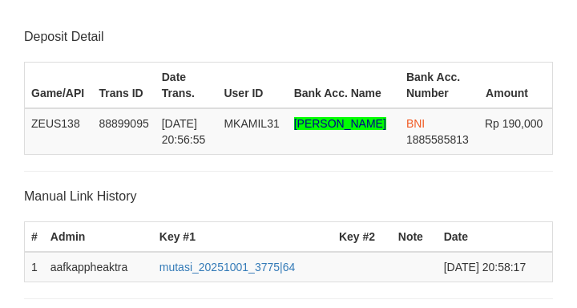
scroll to position [346, 0]
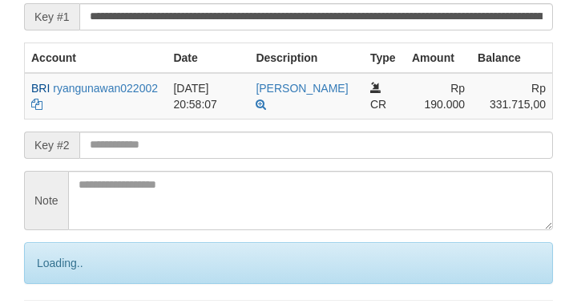
click at [163, 159] on input "text" at bounding box center [315, 144] width 473 height 27
drag, startPoint x: 168, startPoint y: 188, endPoint x: 159, endPoint y: 187, distance: 9.7
click at [167, 159] on input "text" at bounding box center [315, 144] width 473 height 27
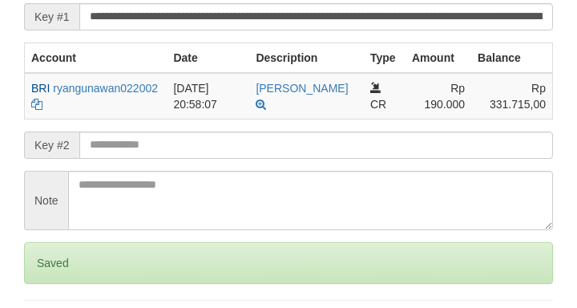
drag, startPoint x: 164, startPoint y: 187, endPoint x: 155, endPoint y: 183, distance: 10.4
click at [163, 159] on input "text" at bounding box center [315, 144] width 473 height 27
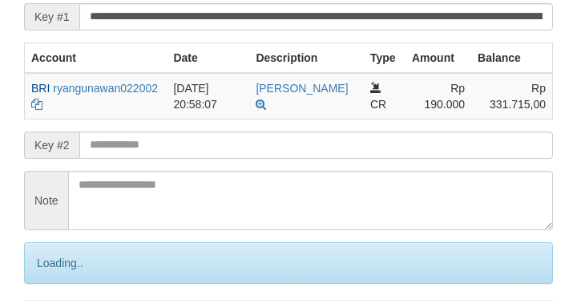
drag, startPoint x: 152, startPoint y: 183, endPoint x: 144, endPoint y: 175, distance: 11.3
click at [151, 159] on input "text" at bounding box center [315, 144] width 473 height 27
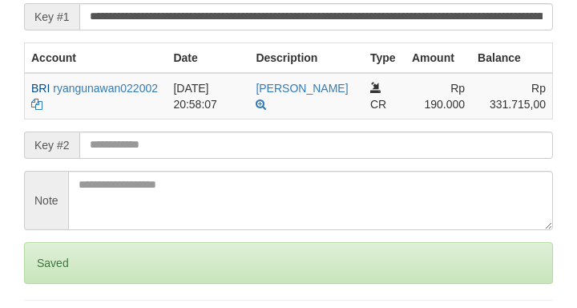
drag, startPoint x: 168, startPoint y: 183, endPoint x: 133, endPoint y: 180, distance: 35.4
click at [166, 159] on input "text" at bounding box center [315, 144] width 473 height 27
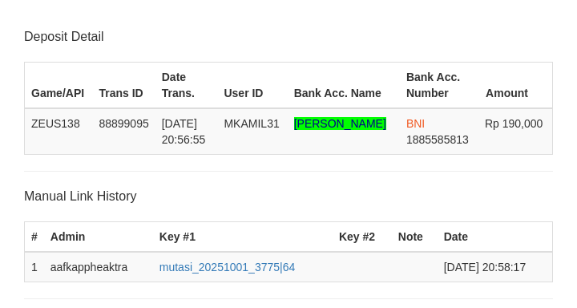
scroll to position [346, 0]
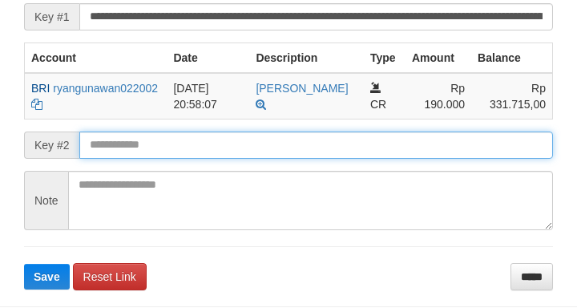
click at [24, 264] on button "Save" at bounding box center [47, 277] width 46 height 26
click at [111, 159] on input "text" at bounding box center [315, 144] width 473 height 27
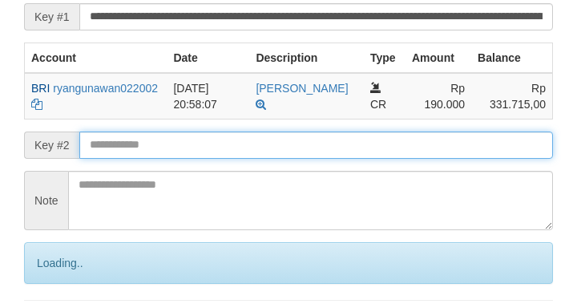
click at [123, 159] on input "text" at bounding box center [315, 144] width 473 height 27
click at [131, 159] on input "text" at bounding box center [315, 144] width 473 height 27
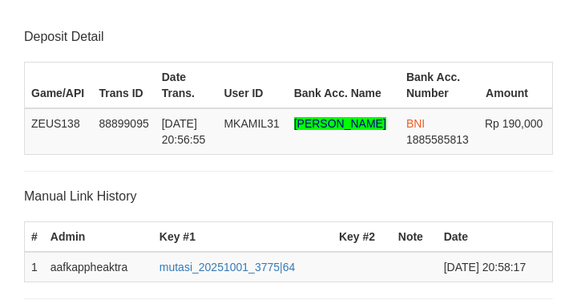
scroll to position [346, 0]
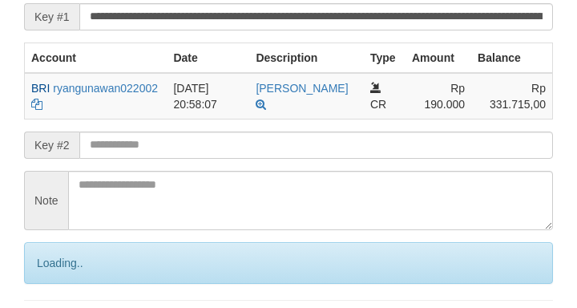
drag, startPoint x: 0, startPoint y: 0, endPoint x: 131, endPoint y: 176, distance: 219.3
click at [131, 159] on input "text" at bounding box center [315, 144] width 473 height 27
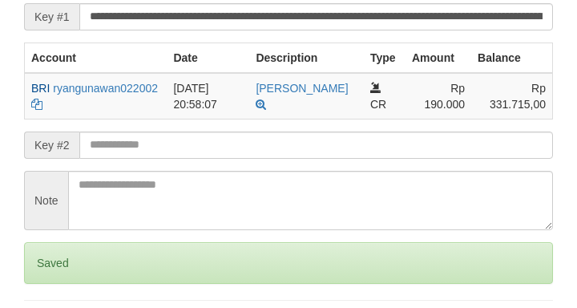
click at [135, 159] on input "text" at bounding box center [315, 144] width 473 height 27
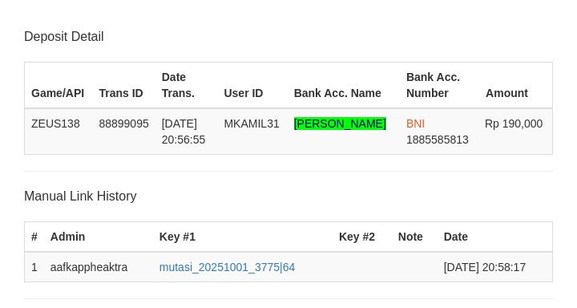
scroll to position [346, 0]
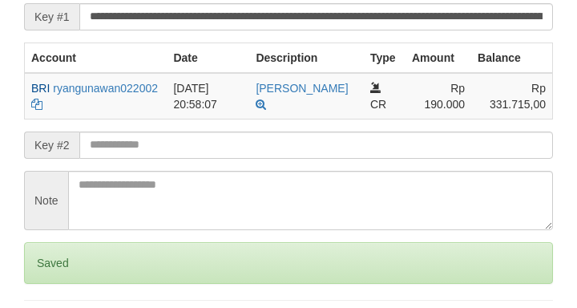
drag, startPoint x: 122, startPoint y: 184, endPoint x: 140, endPoint y: 175, distance: 20.8
click at [127, 159] on input "text" at bounding box center [315, 144] width 473 height 27
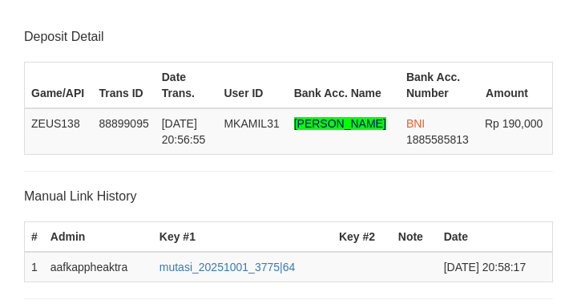
scroll to position [346, 0]
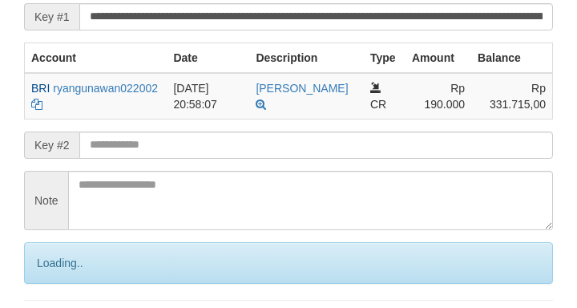
click at [149, 159] on input "text" at bounding box center [315, 144] width 473 height 27
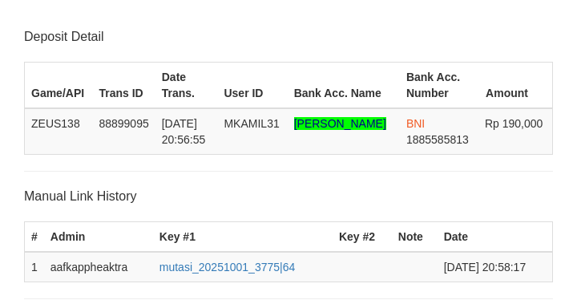
scroll to position [346, 0]
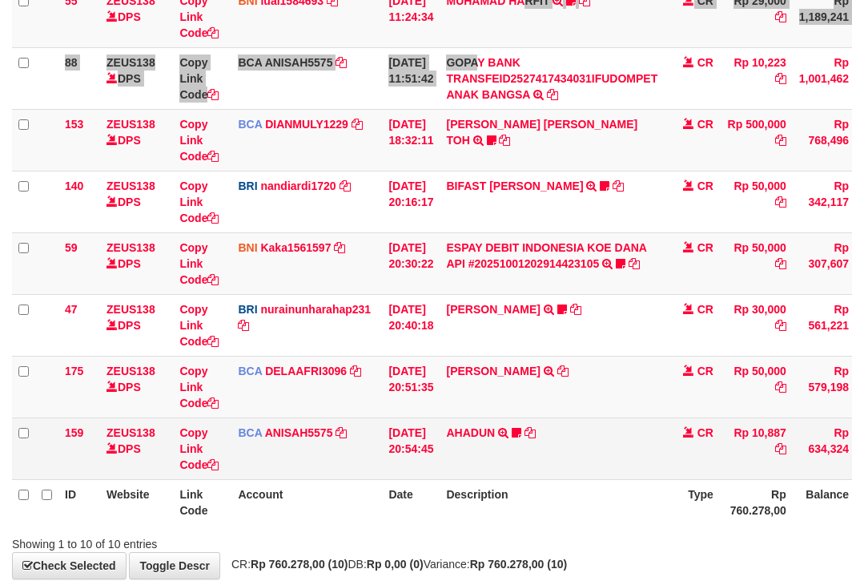
scroll to position [421, 0]
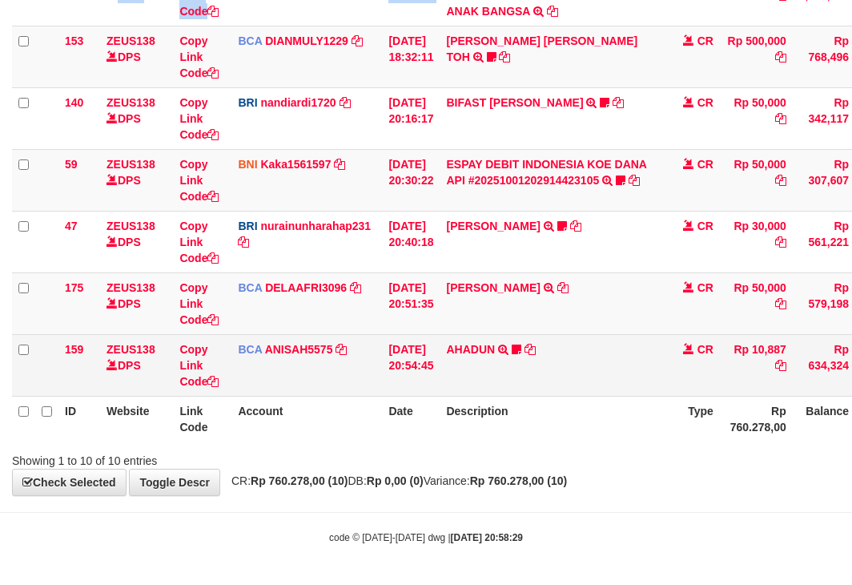
click at [664, 343] on td "AHADUN TRSF E-BANKING CR 0110/FTSCY/WS95051 10887.002025100187042126 TRFDN-AHAD…" at bounding box center [552, 365] width 224 height 62
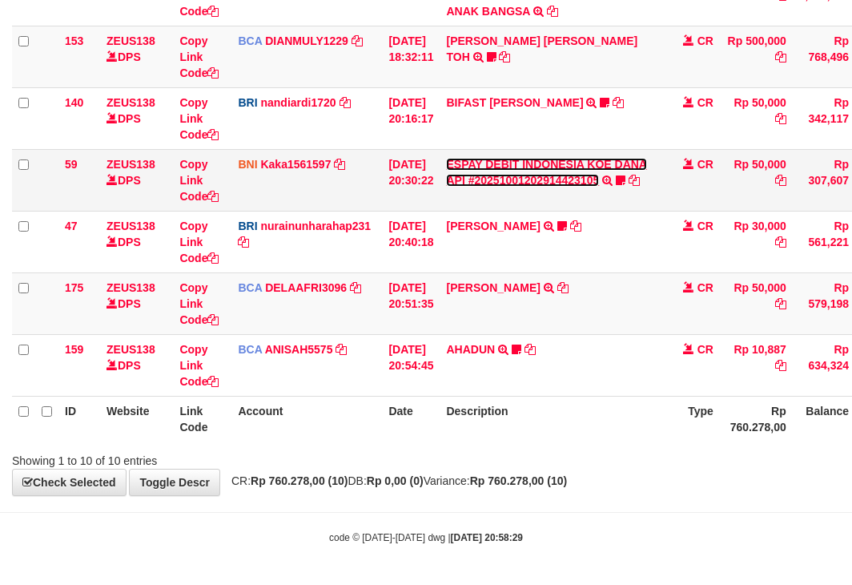
click at [518, 180] on link "ESPAY DEBIT INDONESIA KOE DANA API #20251001202914423105" at bounding box center [546, 172] width 201 height 29
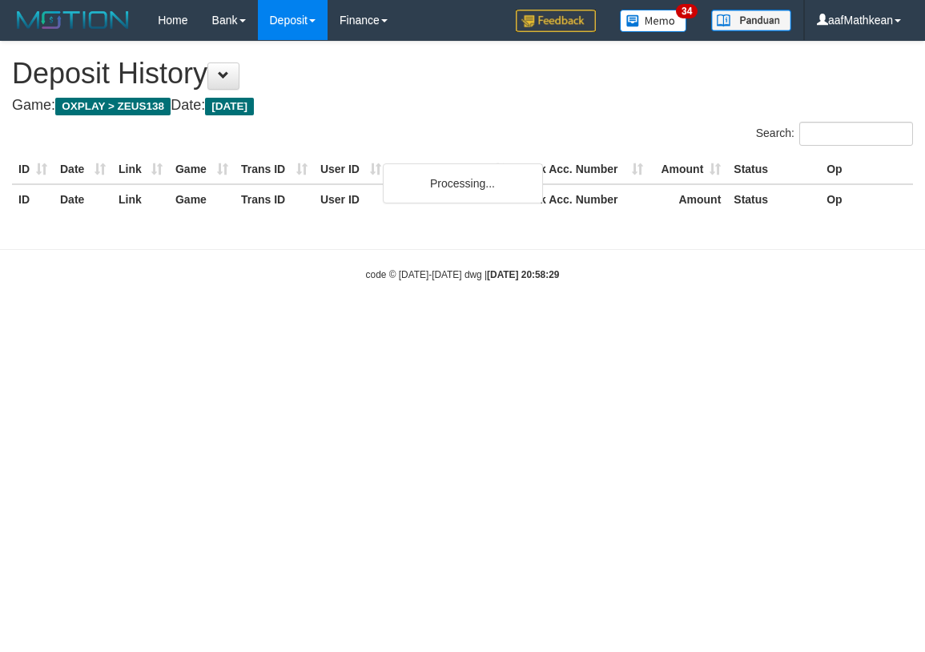
click at [280, 241] on body "Toggle navigation Home Bank Account List Load By Website Group [OXPLAY] ZEUS138…" at bounding box center [462, 161] width 925 height 322
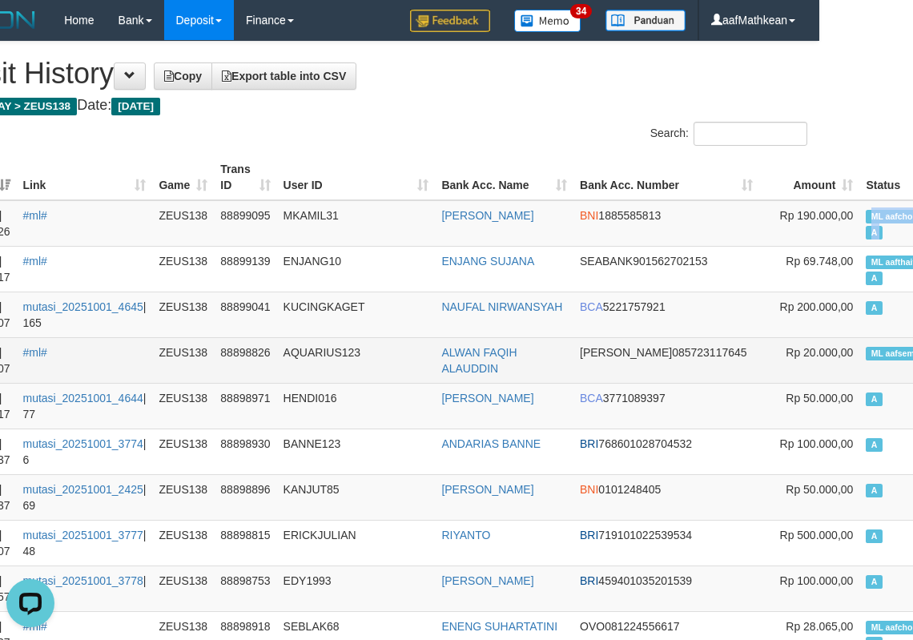
drag, startPoint x: 910, startPoint y: 217, endPoint x: 13, endPoint y: 361, distance: 908.6
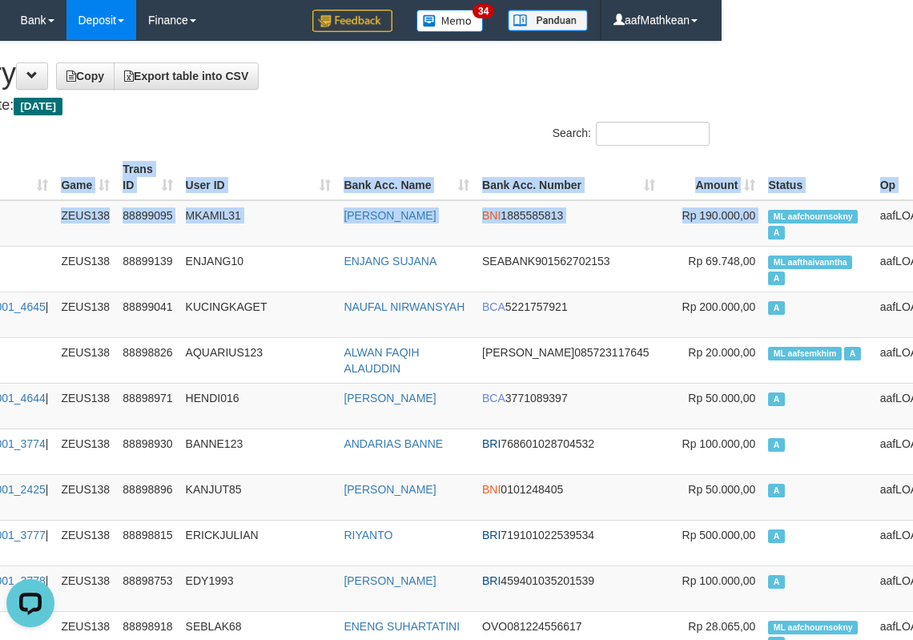
click at [762, 163] on th "Status" at bounding box center [817, 178] width 111 height 46
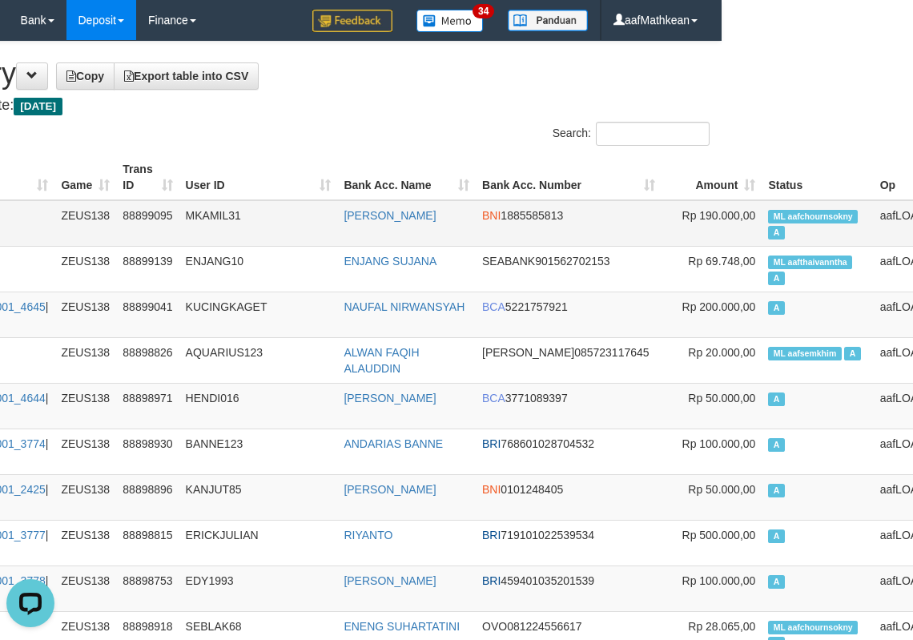
click at [762, 208] on td "ML aafchournsokny A" at bounding box center [817, 223] width 111 height 46
click at [762, 207] on td "ML aafchournsokny A" at bounding box center [817, 223] width 111 height 46
copy td "aafchournsokny"
click at [362, 82] on h1 "Deposit History Copy Export table into CSV" at bounding box center [265, 74] width 889 height 32
drag, startPoint x: 495, startPoint y: 151, endPoint x: 478, endPoint y: 97, distance: 56.2
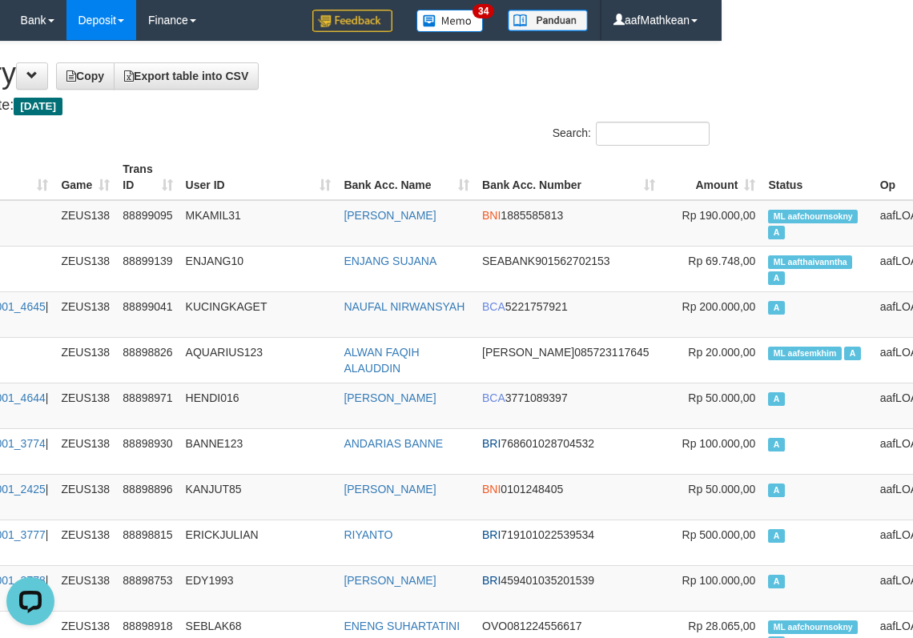
drag, startPoint x: 478, startPoint y: 97, endPoint x: 392, endPoint y: 0, distance: 129.9
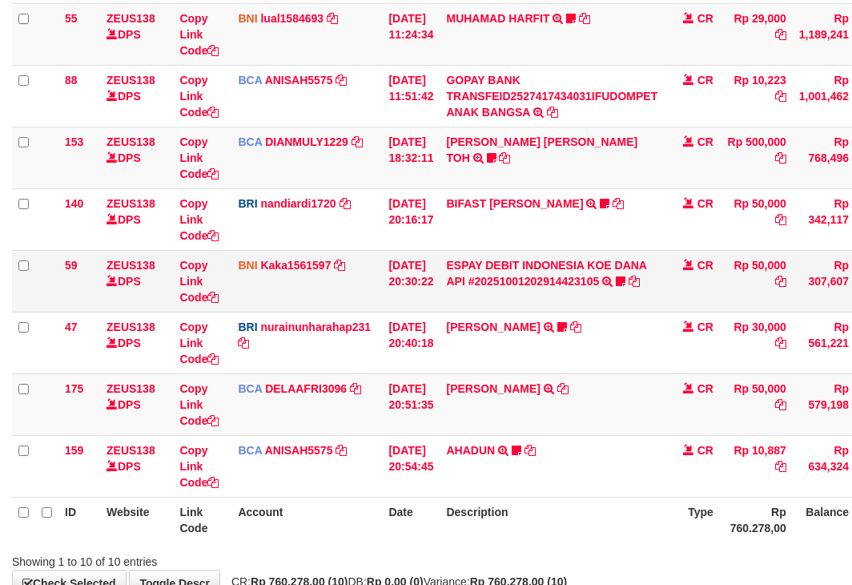
scroll to position [421, 0]
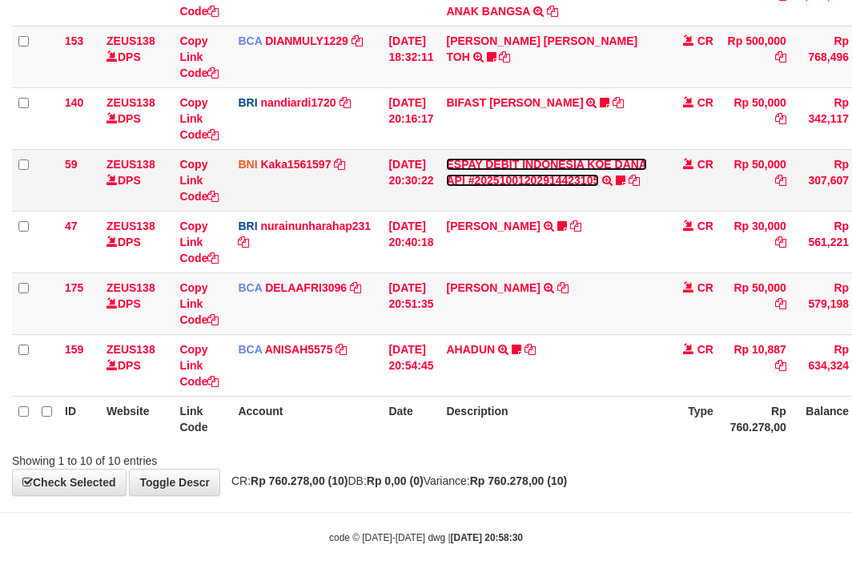
click at [489, 184] on link "ESPAY DEBIT INDONESIA KOE DANA API #20251001202914423105" at bounding box center [546, 172] width 201 height 29
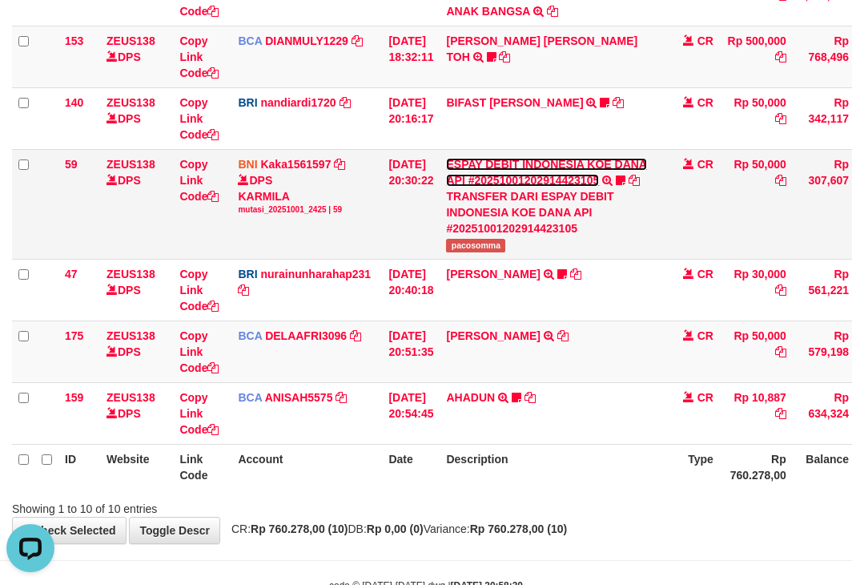
scroll to position [0, 0]
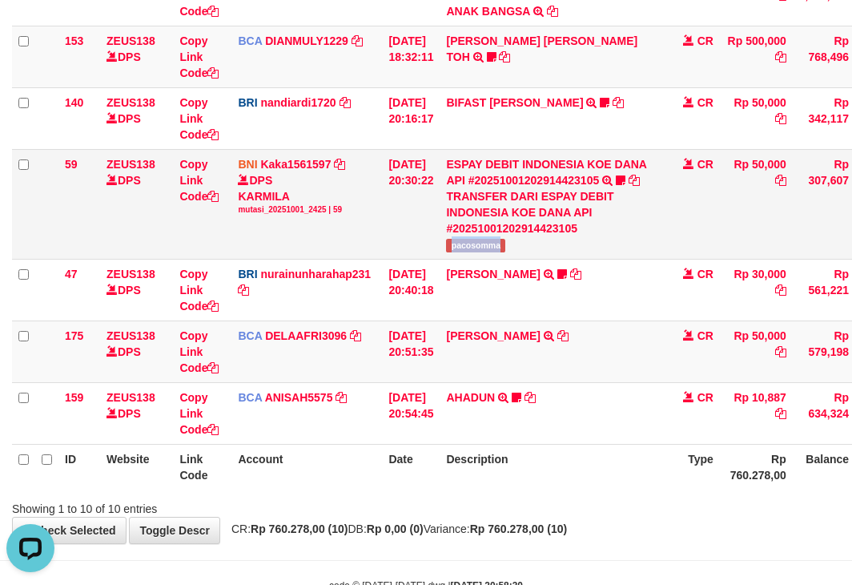
drag, startPoint x: 459, startPoint y: 243, endPoint x: 598, endPoint y: 251, distance: 139.6
click at [598, 251] on td "ESPAY DEBIT INDONESIA KOE DANA API #20251001202914423105 TRANSFER DARI ESPAY DE…" at bounding box center [552, 204] width 224 height 110
drag, startPoint x: 389, startPoint y: 352, endPoint x: 455, endPoint y: 366, distance: 67.1
click at [440, 381] on td "01/10/2025 20:51:35" at bounding box center [411, 351] width 58 height 62
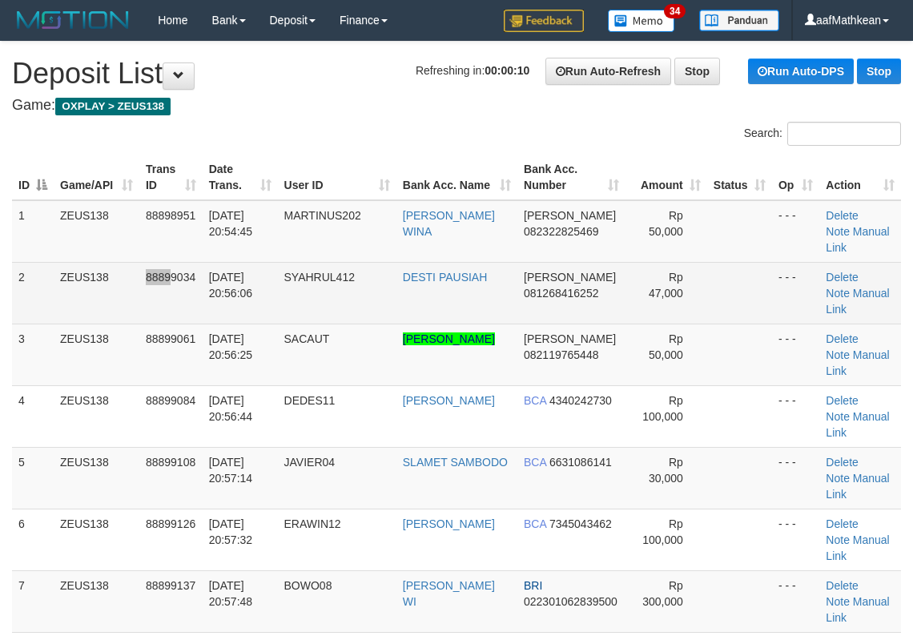
click at [169, 270] on tr "2 ZEUS138 88899034 [DATE] 20:56:06 SYAHRUL412 DESTI PAUSIAH [PERSON_NAME] 08126…" at bounding box center [456, 293] width 889 height 62
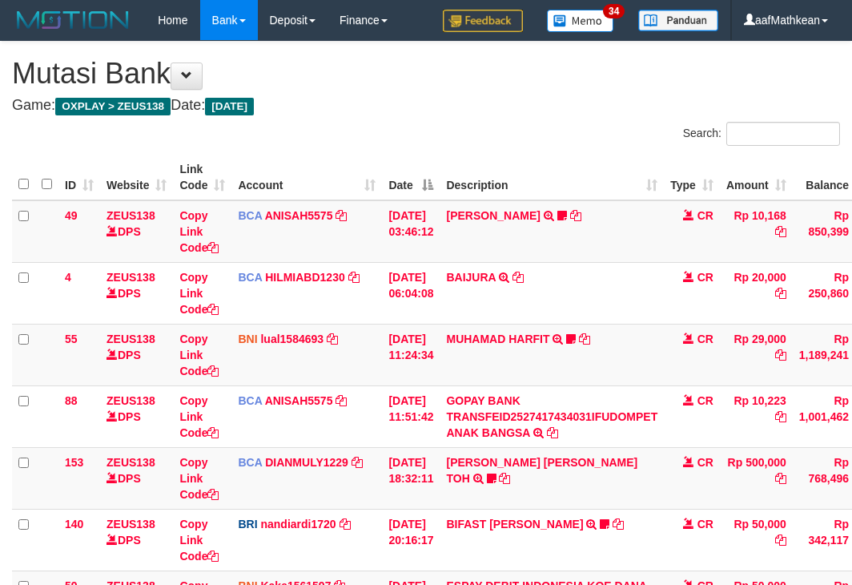
scroll to position [320, 0]
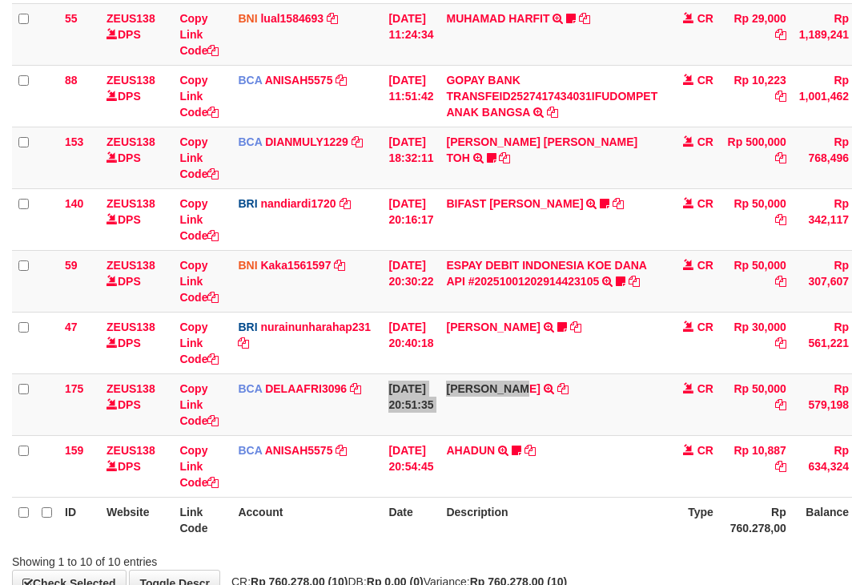
scroll to position [421, 0]
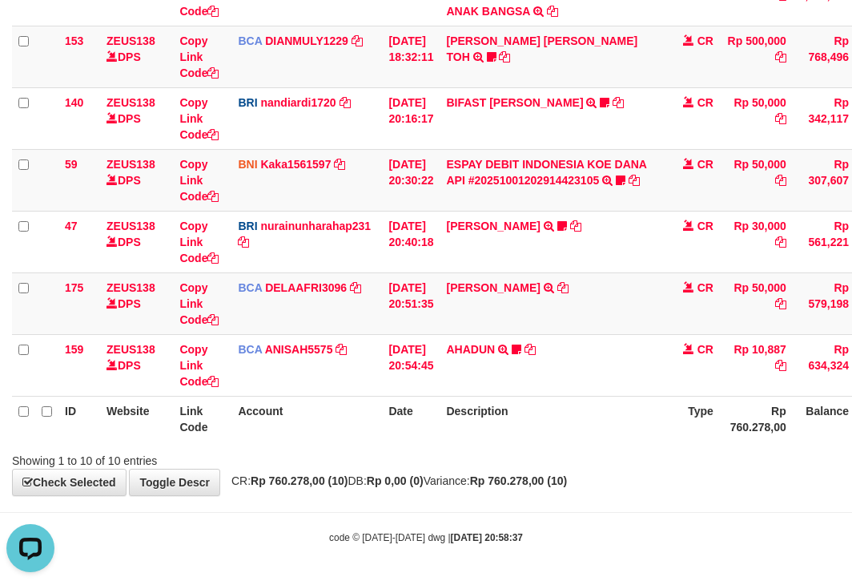
click at [353, 449] on div "Showing 1 to 10 of 10 entries" at bounding box center [177, 457] width 355 height 22
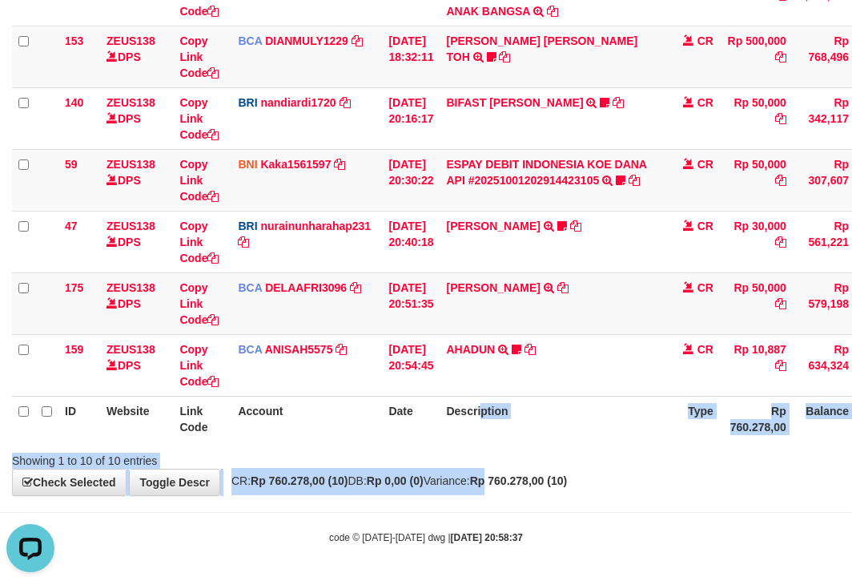
click at [537, 480] on div "**********" at bounding box center [426, 57] width 852 height 875
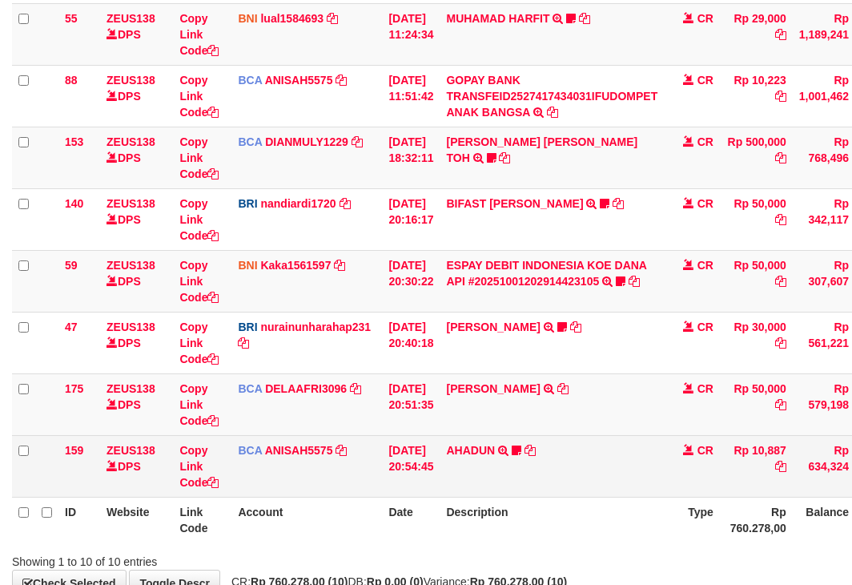
click at [573, 448] on td "AHADUN TRSF E-BANKING CR 0110/FTSCY/WS95051 10887.002025100187042126 TRFDN-AHAD…" at bounding box center [552, 466] width 224 height 62
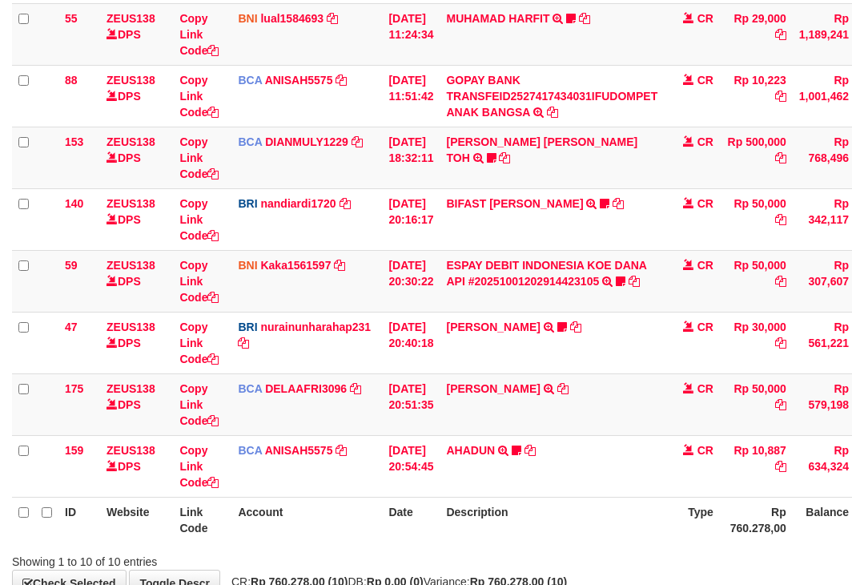
scroll to position [421, 0]
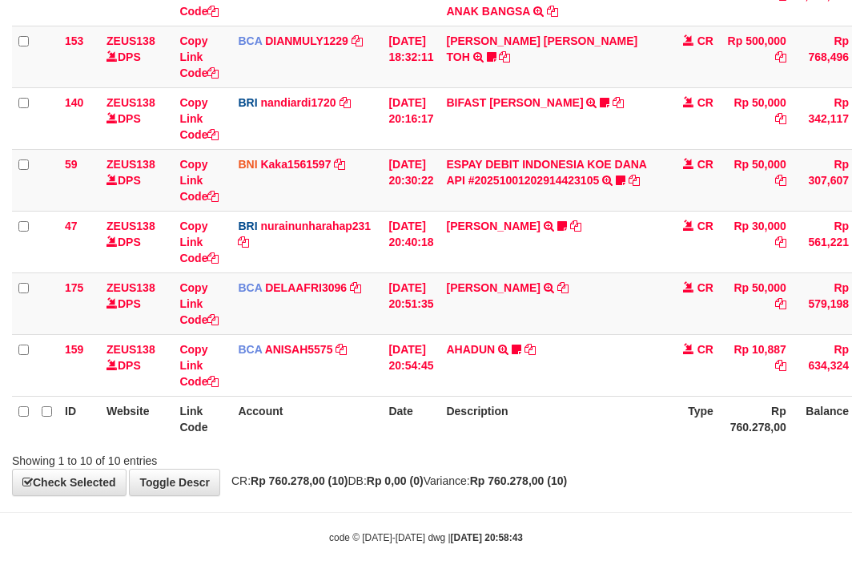
click at [575, 413] on th "Description" at bounding box center [552, 419] width 224 height 46
click at [587, 411] on th "Description" at bounding box center [552, 419] width 224 height 46
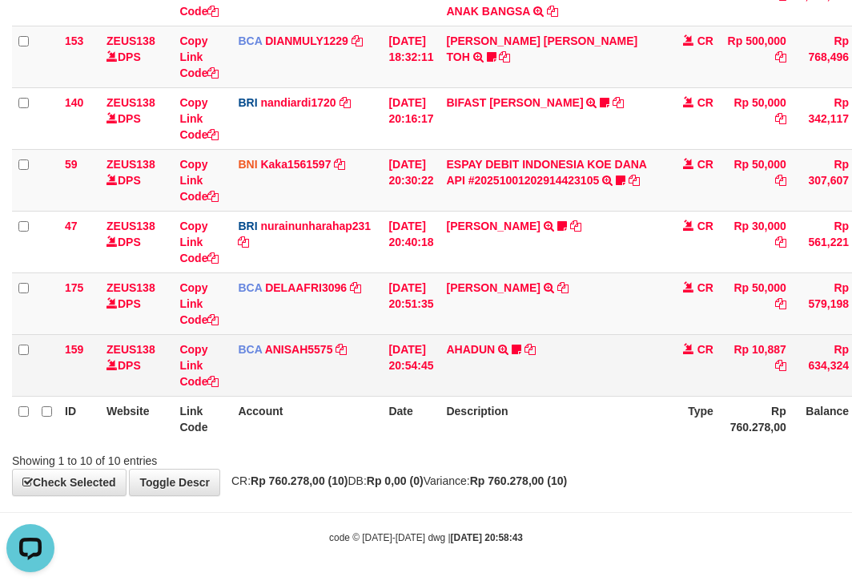
scroll to position [0, 0]
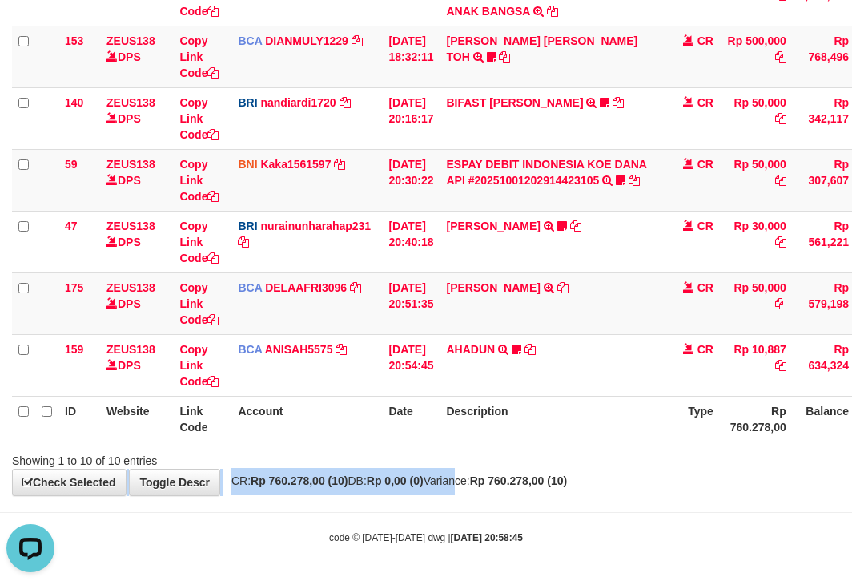
drag, startPoint x: 471, startPoint y: 480, endPoint x: 493, endPoint y: 454, distance: 34.1
click at [477, 481] on div "**********" at bounding box center [426, 57] width 852 height 875
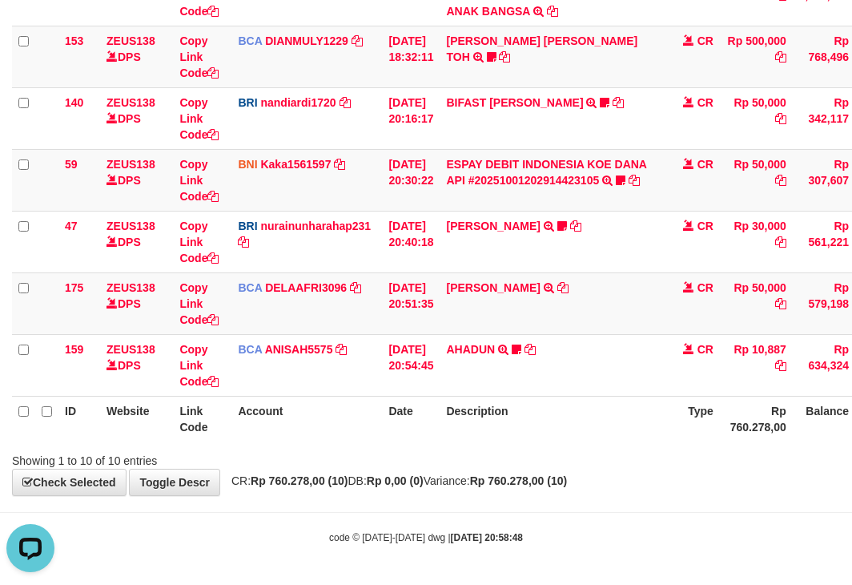
click at [272, 429] on th "Account" at bounding box center [306, 419] width 151 height 46
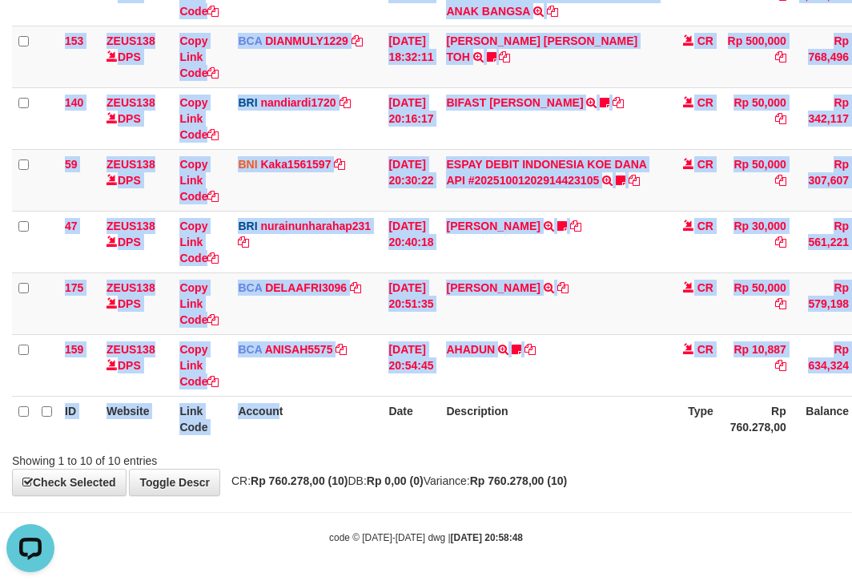
click at [283, 444] on div "ID Website Link Code Account Date Description Type Amount Balance Status Action…" at bounding box center [426, 87] width 852 height 718
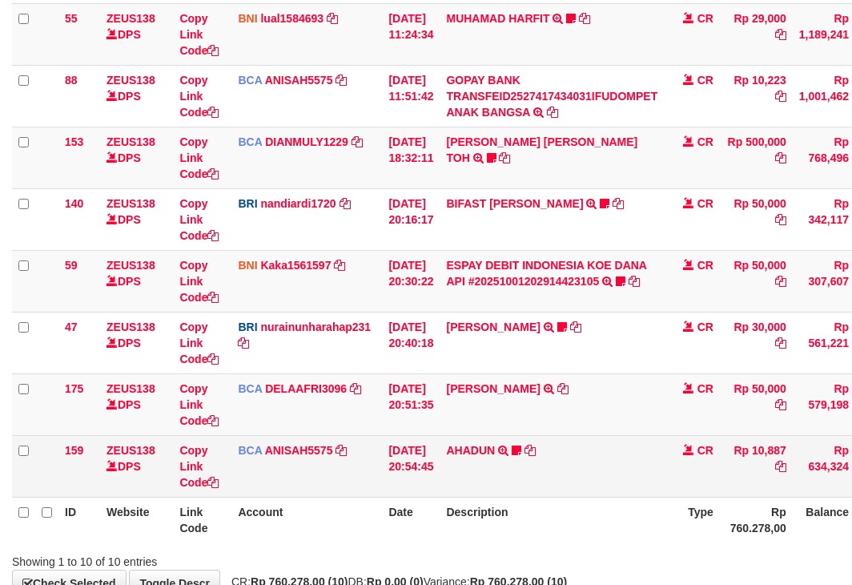
scroll to position [421, 0]
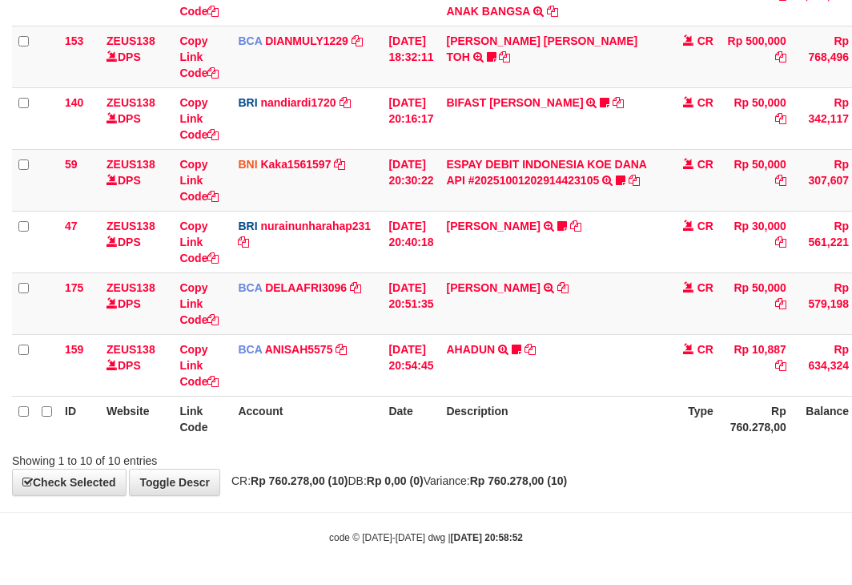
click at [567, 487] on strong "Rp 760.278,00 (10)" at bounding box center [518, 480] width 97 height 13
click at [580, 400] on th "Description" at bounding box center [552, 419] width 224 height 46
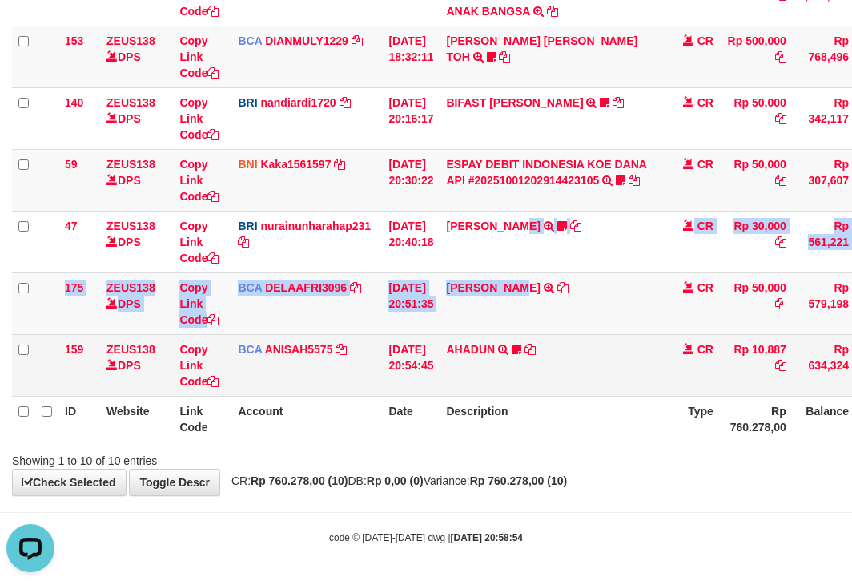
click at [531, 365] on td "AHADUN TRSF E-BANKING CR 0110/FTSCY/WS95051 10887.002025100187042126 TRFDN-AHAD…" at bounding box center [552, 365] width 224 height 62
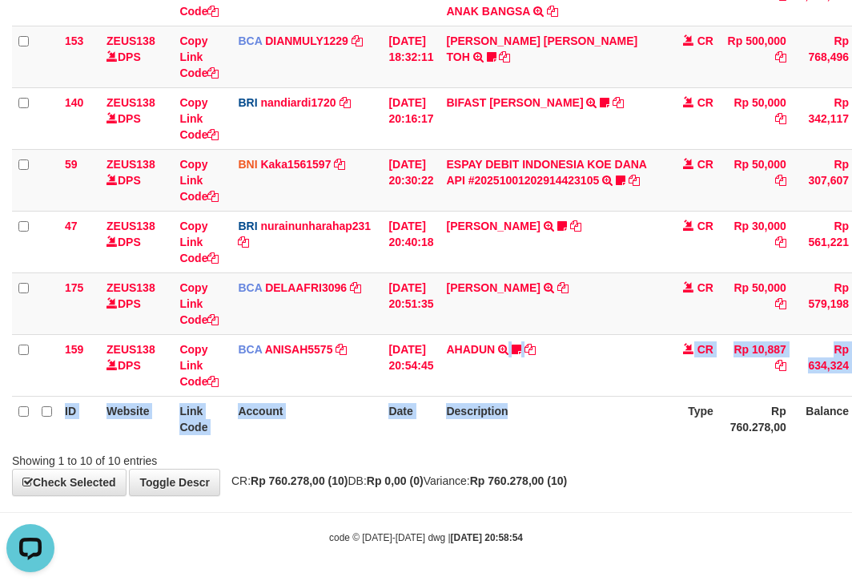
drag, startPoint x: 529, startPoint y: 392, endPoint x: 568, endPoint y: 396, distance: 39.5
click at [545, 418] on table "ID Website Link Code Account Date Description Type Amount Balance Status Action…" at bounding box center [490, 87] width 956 height 708
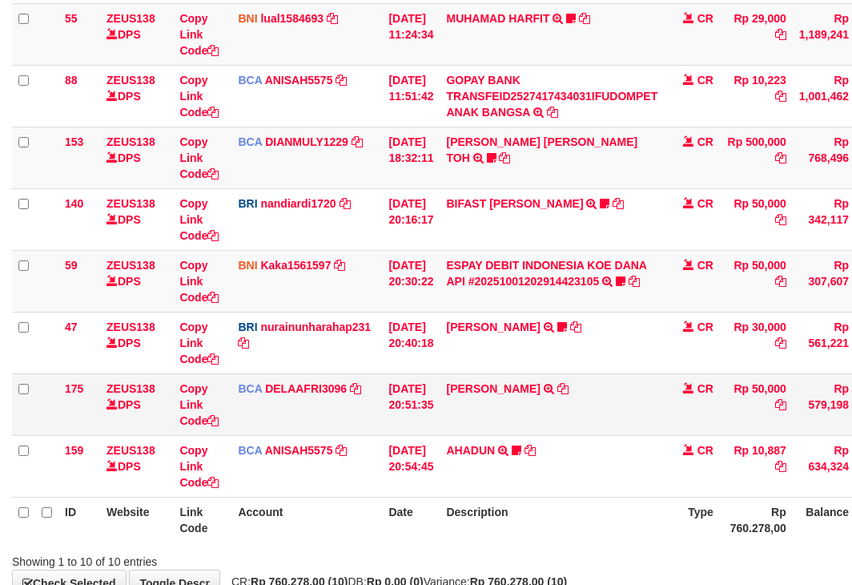
drag, startPoint x: 606, startPoint y: 404, endPoint x: 575, endPoint y: 388, distance: 34.4
click at [603, 400] on td "RIDWAN SAPUT TRSF E-BANKING CR 0110/FTSCY/WS95051 50000.002025100144828472 TRFD…" at bounding box center [552, 404] width 224 height 62
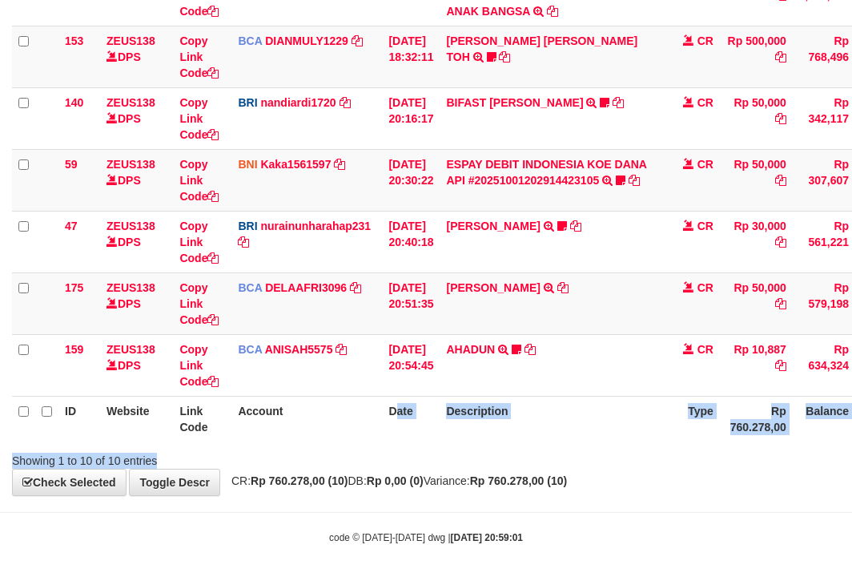
click at [440, 455] on div "Search: ID Website Link Code Account Date Description Type Amount Balance Statu…" at bounding box center [426, 84] width 828 height 768
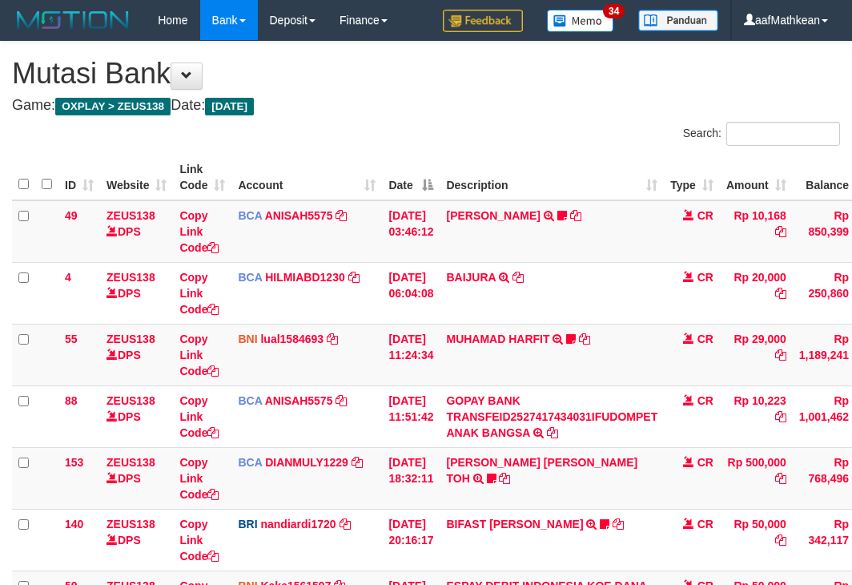
scroll to position [320, 0]
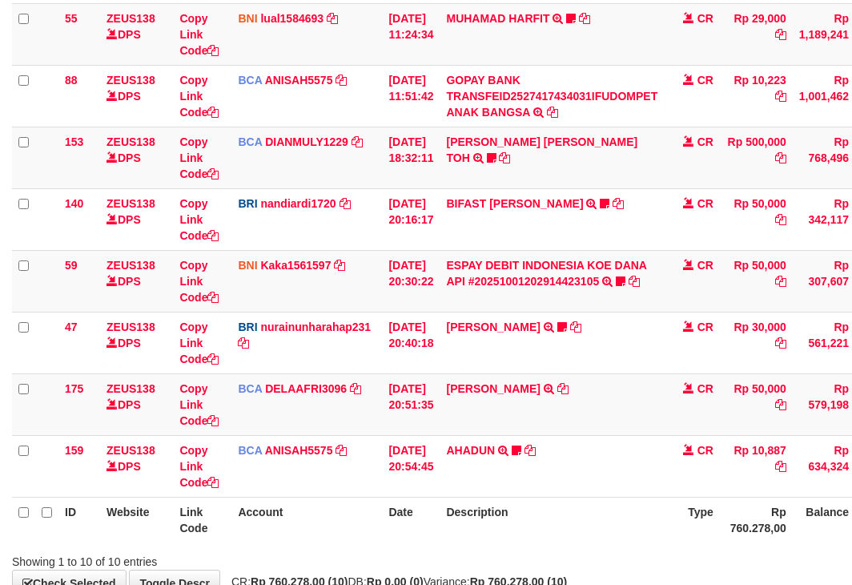
click at [49, 497] on table "ID Website Link Code Account Date Description Type Amount Balance Status Action…" at bounding box center [490, 188] width 956 height 708
drag, startPoint x: 82, startPoint y: 513, endPoint x: 173, endPoint y: 500, distance: 92.2
click at [133, 512] on tr "ID Website Link Code Account Date Description Type Rp 760.278,00 Balance Status…" at bounding box center [490, 520] width 956 height 46
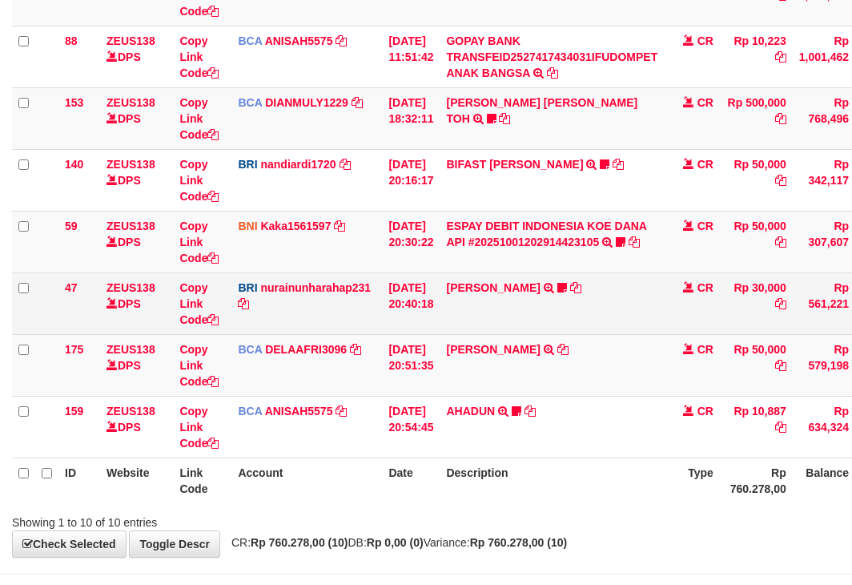
scroll to position [421, 0]
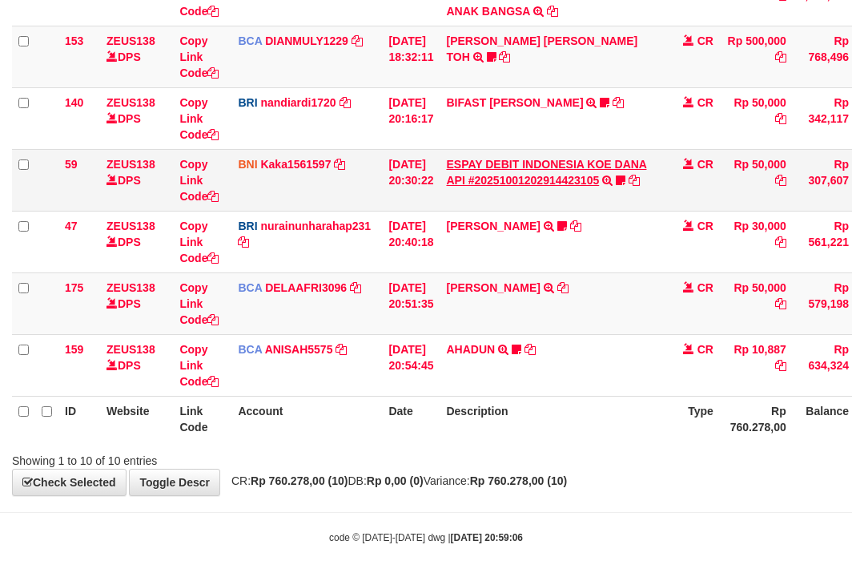
click at [519, 187] on td "ESPAY DEBIT INDONESIA KOE DANA API #20251001202914423105 TRANSFER DARI ESPAY DE…" at bounding box center [552, 180] width 224 height 62
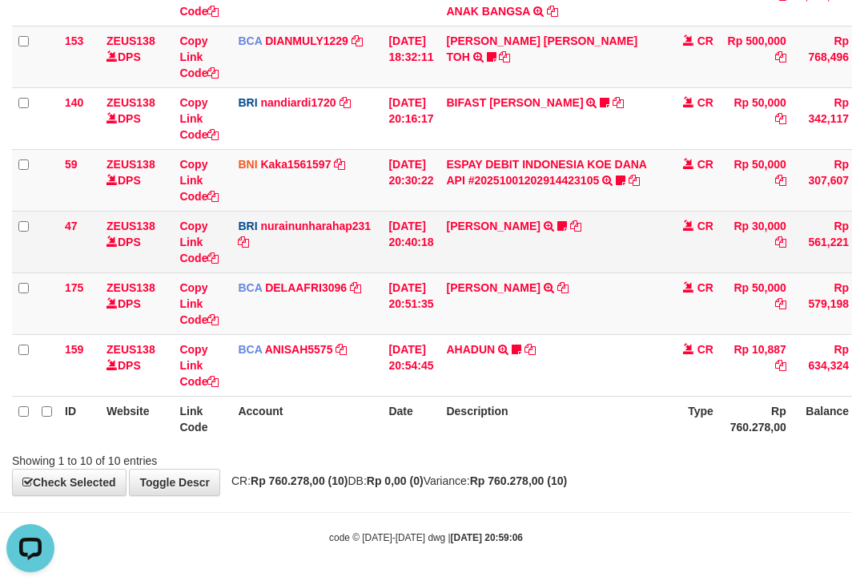
scroll to position [0, 0]
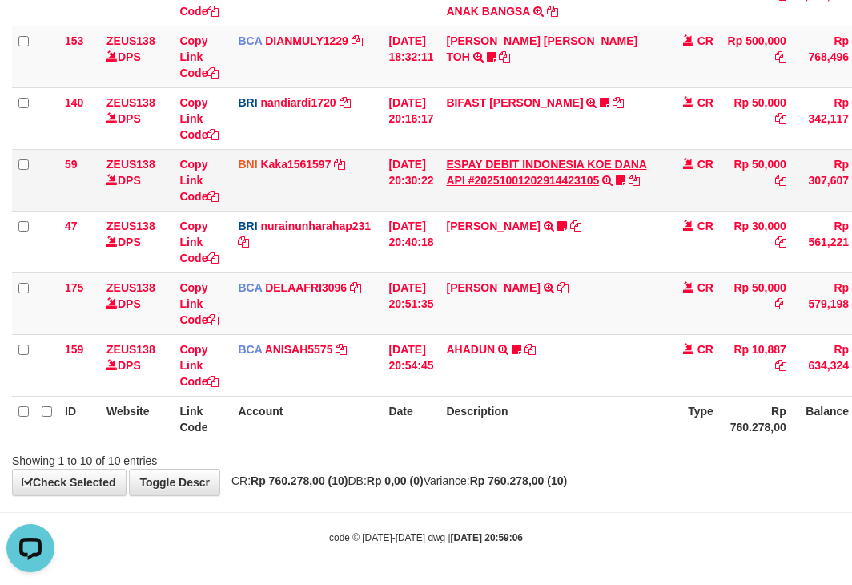
click at [472, 188] on td "ESPAY DEBIT INDONESIA KOE DANA API #20251001202914423105 TRANSFER DARI ESPAY DE…" at bounding box center [552, 180] width 224 height 62
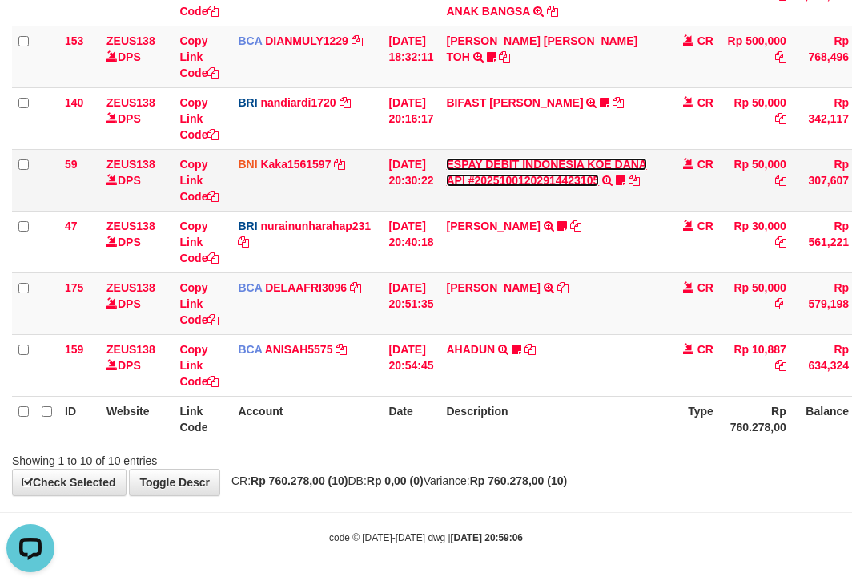
click at [470, 183] on link "ESPAY DEBIT INDONESIA KOE DANA API #20251001202914423105" at bounding box center [546, 172] width 201 height 29
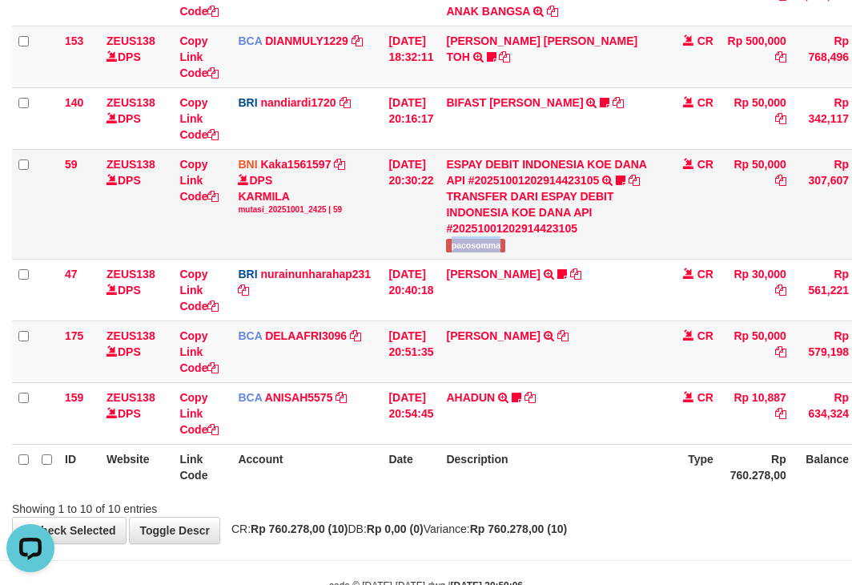
drag, startPoint x: 464, startPoint y: 251, endPoint x: 826, endPoint y: 118, distance: 386.0
click at [536, 256] on td "ESPAY DEBIT INDONESIA KOE DANA API #20251001202914423105 TRANSFER DARI ESPAY DE…" at bounding box center [552, 204] width 224 height 110
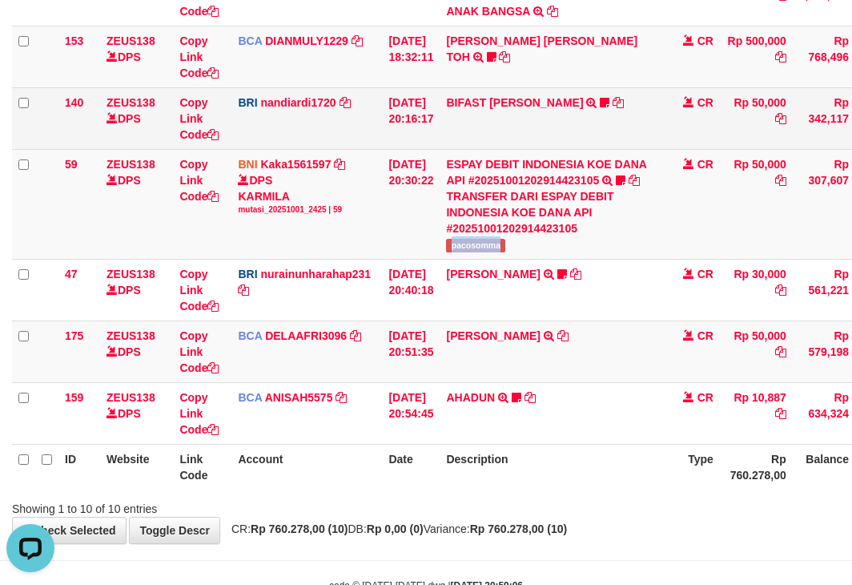
copy span "pacosomma"
click at [490, 101] on link "BIFAST [PERSON_NAME]" at bounding box center [514, 102] width 137 height 13
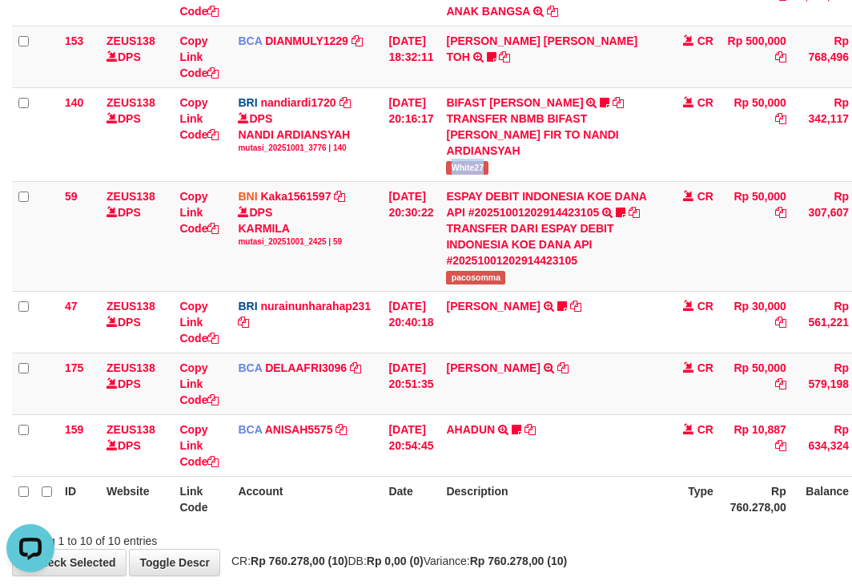
drag, startPoint x: 488, startPoint y: 171, endPoint x: 855, endPoint y: 116, distance: 370.9
click at [516, 171] on td "BIFAST MUHAMMAD FIR TRANSFER NBMB BIFAST MUHAMMAD FIR TO NANDI ARDIANSYAH White…" at bounding box center [552, 134] width 224 height 94
copy span "White27"
click at [678, 496] on tr "ID Website Link Code Account Date Description Type Rp 760.278,00 Balance Status…" at bounding box center [490, 499] width 956 height 46
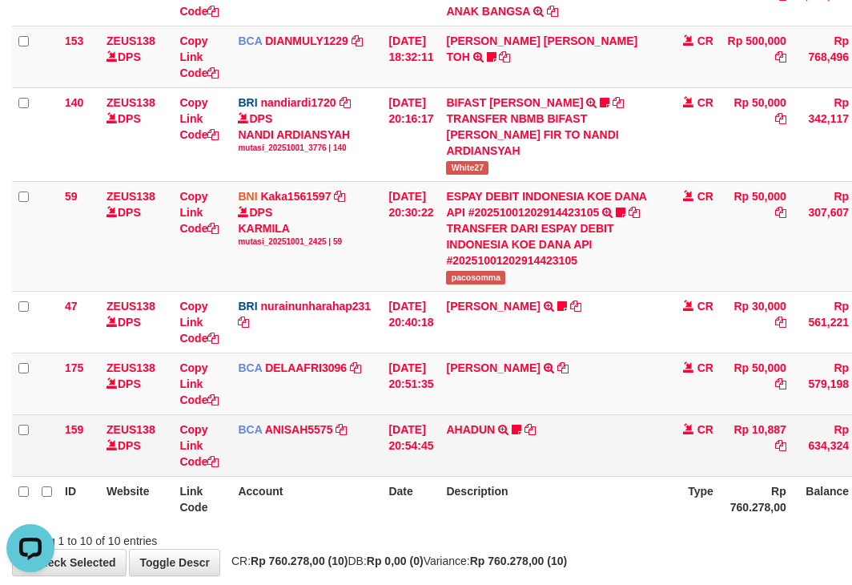
drag, startPoint x: 667, startPoint y: 445, endPoint x: 648, endPoint y: 446, distance: 19.2
click at [650, 446] on td "AHADUN TRSF E-BANKING CR 0110/FTSCY/WS95051 10887.002025100187042126 TRFDN-AHAD…" at bounding box center [552, 445] width 224 height 62
drag, startPoint x: 636, startPoint y: 457, endPoint x: 610, endPoint y: 462, distance: 26.9
click at [634, 459] on td "AHADUN TRSF E-BANKING CR 0110/FTSCY/WS95051 10887.002025100187042126 TRFDN-AHAD…" at bounding box center [552, 445] width 224 height 62
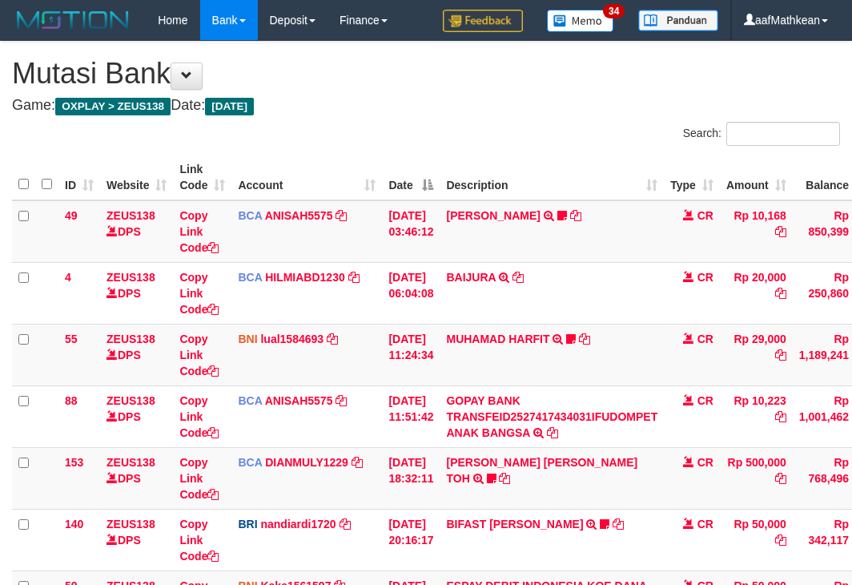
scroll to position [320, 0]
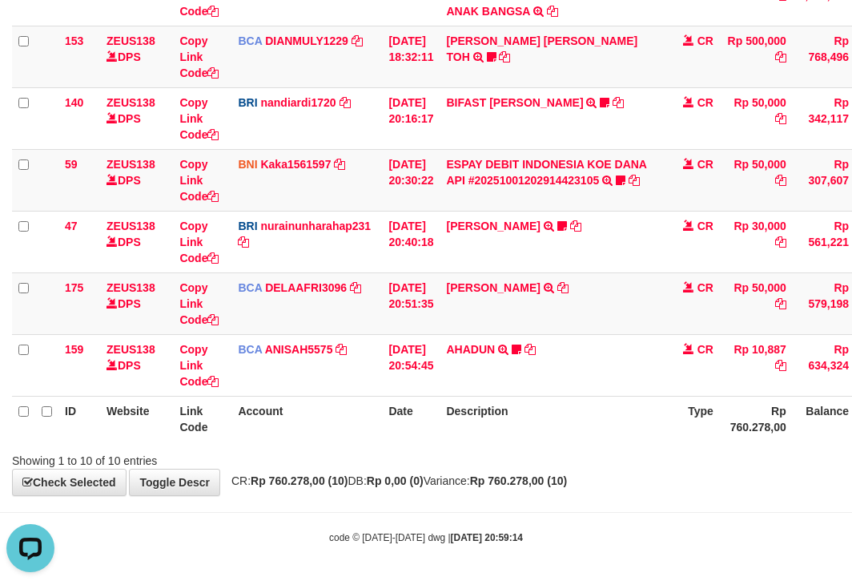
click at [543, 458] on div "Showing 1 to 10 of 10 entries" at bounding box center [426, 457] width 852 height 22
drag, startPoint x: 548, startPoint y: 454, endPoint x: 584, endPoint y: 459, distance: 36.4
click at [559, 461] on div "Showing 1 to 10 of 10 entries" at bounding box center [426, 457] width 852 height 22
click at [571, 447] on div "Showing 1 to 10 of 10 entries" at bounding box center [426, 457] width 852 height 22
click at [575, 435] on th "Description" at bounding box center [552, 419] width 224 height 46
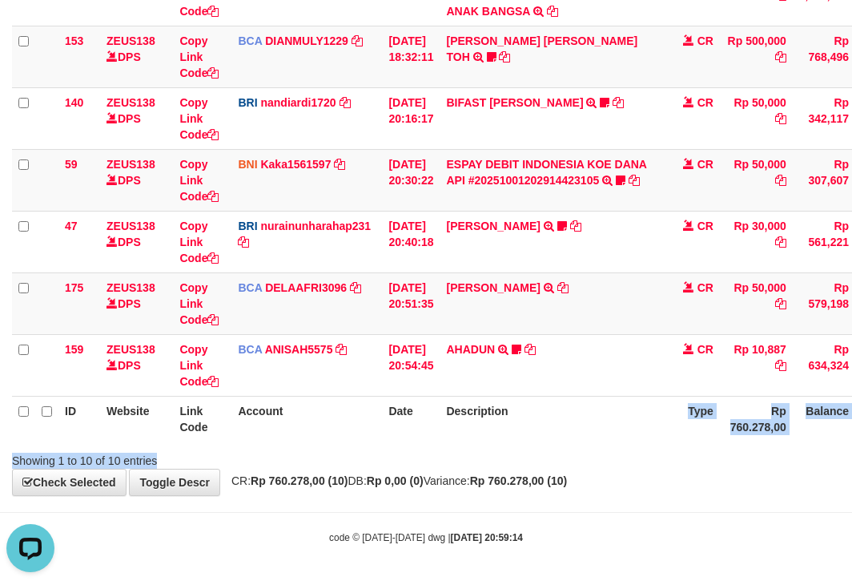
click at [626, 479] on div "**********" at bounding box center [426, 57] width 852 height 875
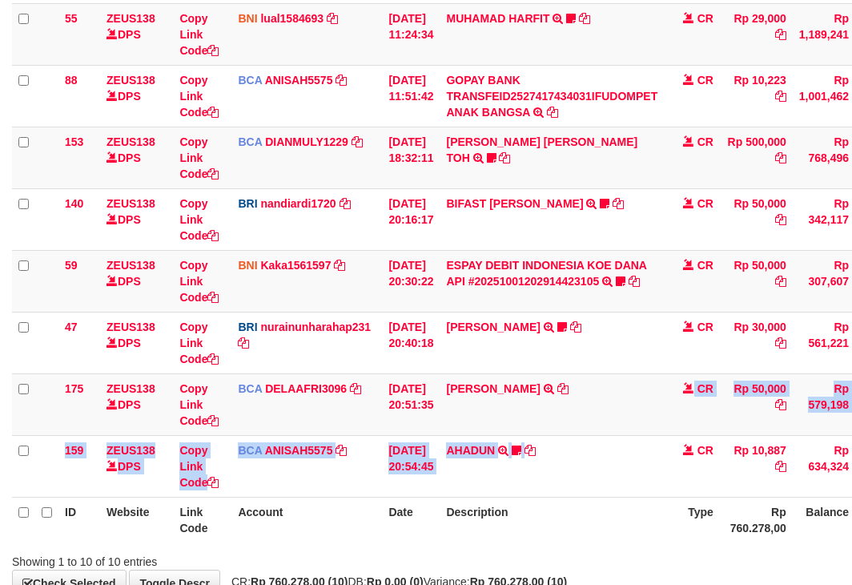
click at [616, 458] on tbody "49 ZEUS138 DPS Copy Link Code BCA ANISAH5575 DPS ANISAH mutasi_20251001_3827 | …" at bounding box center [490, 189] width 956 height 618
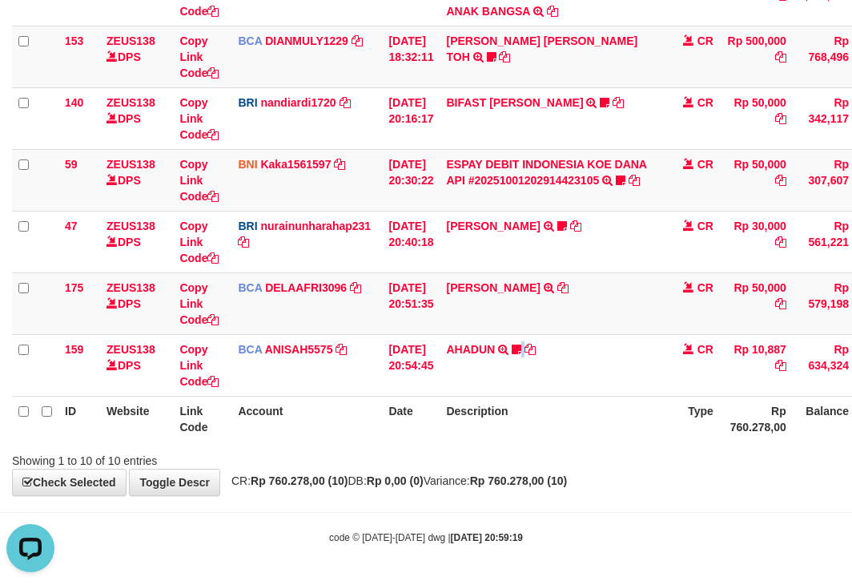
drag, startPoint x: 595, startPoint y: 447, endPoint x: 541, endPoint y: 448, distance: 54.5
click at [569, 450] on div "Showing 1 to 10 of 10 entries" at bounding box center [426, 457] width 852 height 22
drag, startPoint x: 541, startPoint y: 448, endPoint x: 537, endPoint y: 414, distance: 33.8
click at [541, 439] on div "Search: ID Website Link Code Account Date Description Type Amount Balance Statu…" at bounding box center [426, 84] width 828 height 768
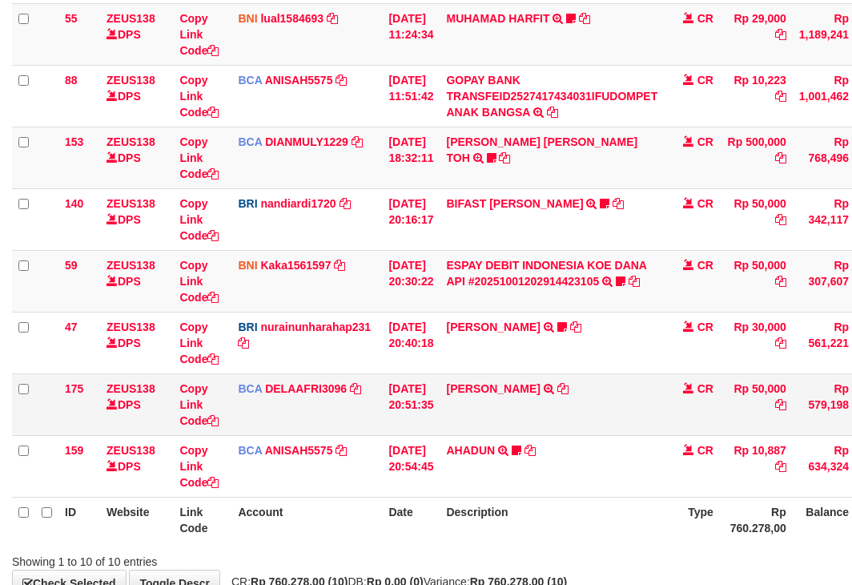
scroll to position [348, 0]
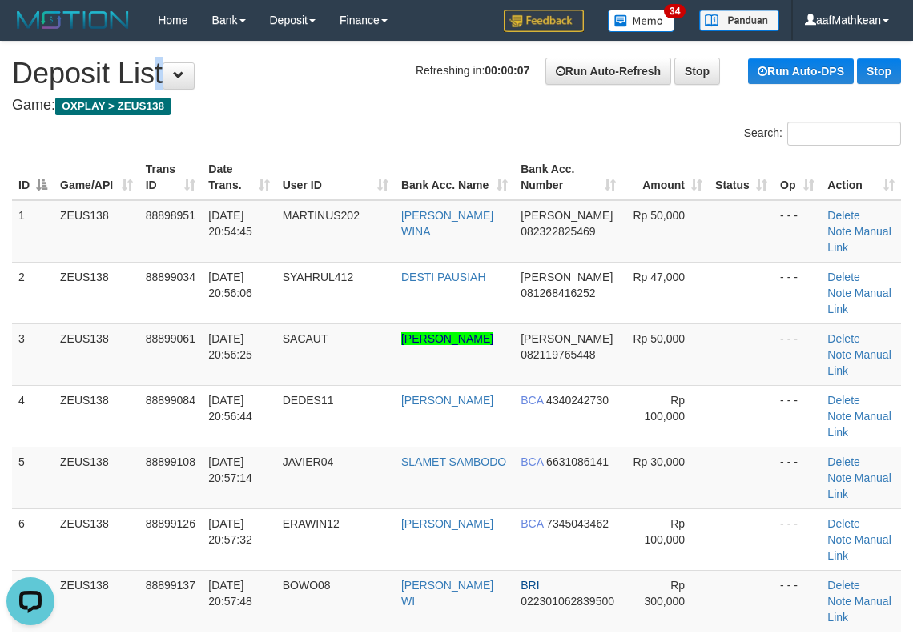
click at [197, 188] on th "Trans ID" at bounding box center [170, 178] width 63 height 46
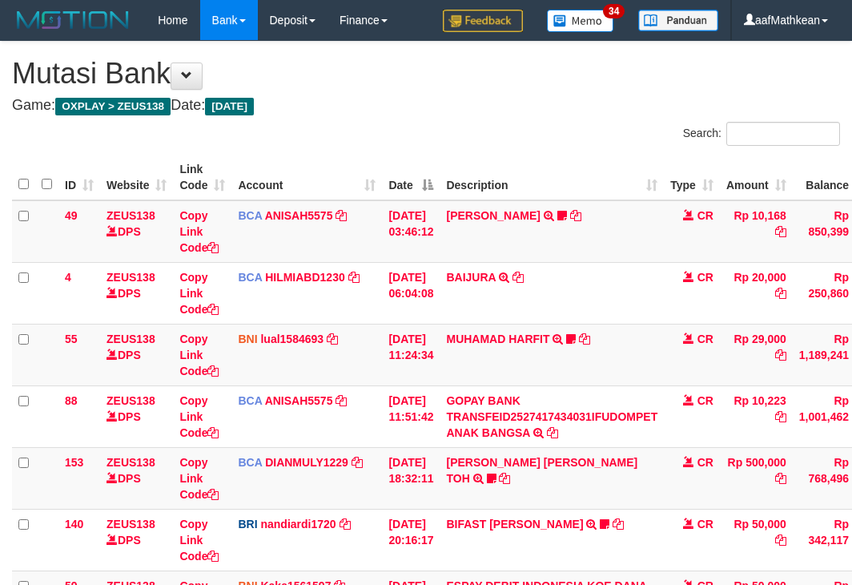
scroll to position [347, 0]
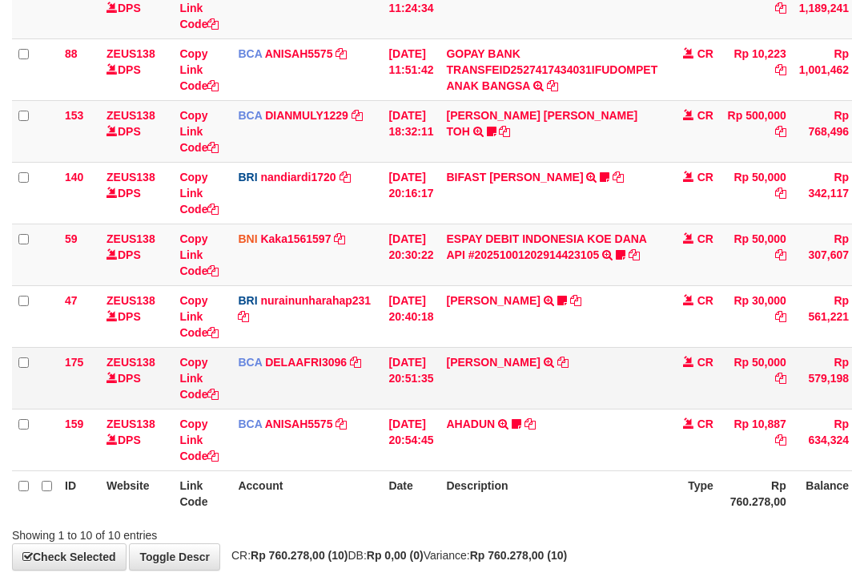
click at [622, 414] on td "AHADUN TRSF E-BANKING CR 0110/FTSCY/WS95051 10887.002025100187042126 TRFDN-AHAD…" at bounding box center [552, 439] width 224 height 62
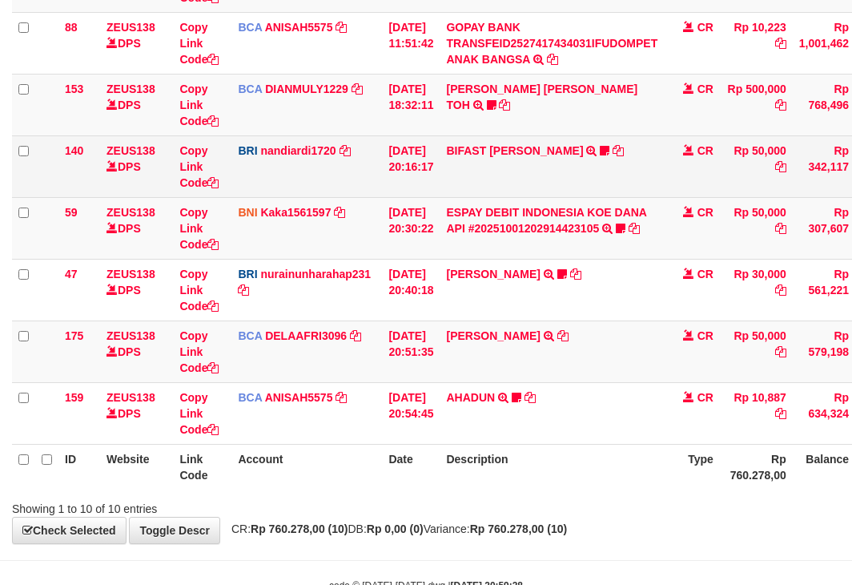
scroll to position [421, 0]
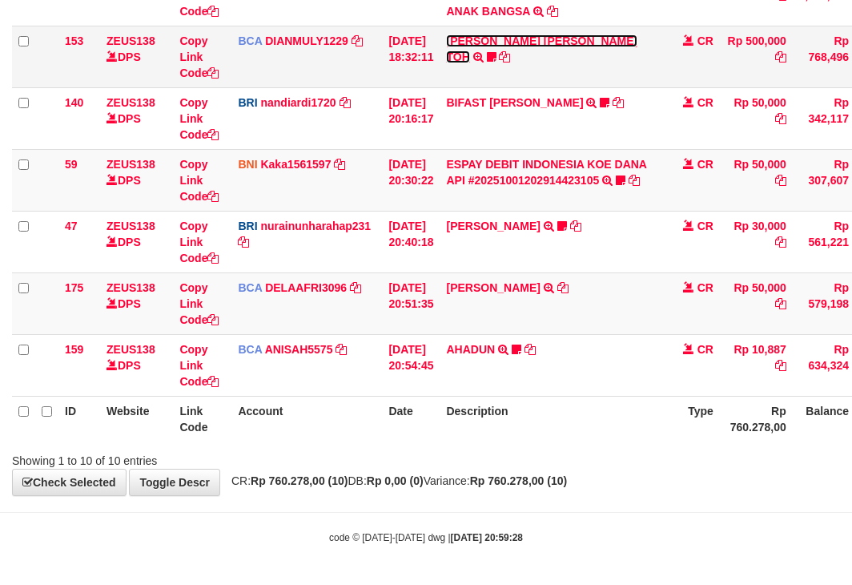
click at [529, 41] on link "[PERSON_NAME] [PERSON_NAME] TOH" at bounding box center [541, 48] width 191 height 29
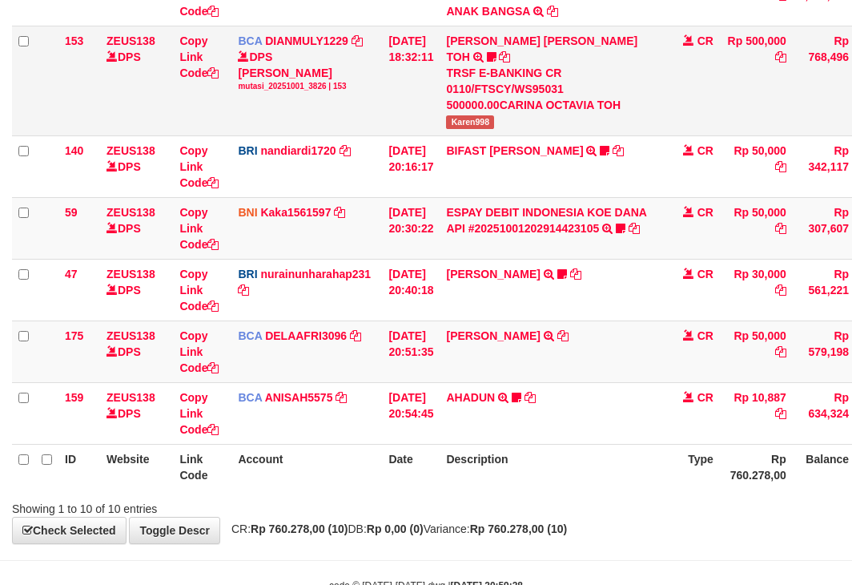
click at [478, 115] on span "Karen998" at bounding box center [470, 122] width 48 height 14
copy span "Karen998"
click at [367, 433] on table "ID Website Link Code Account Date Description Type Amount Balance Status Action…" at bounding box center [490, 111] width 956 height 756
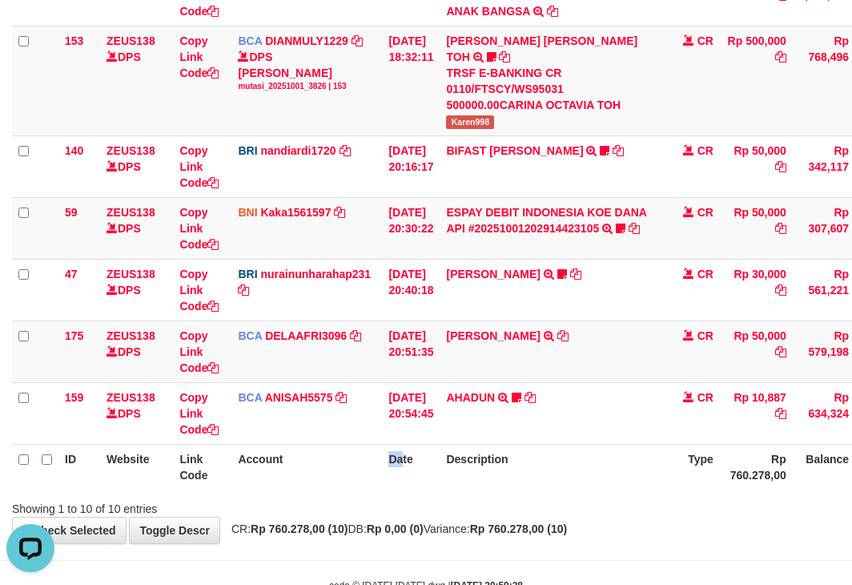
click at [400, 457] on th "Date" at bounding box center [411, 467] width 58 height 46
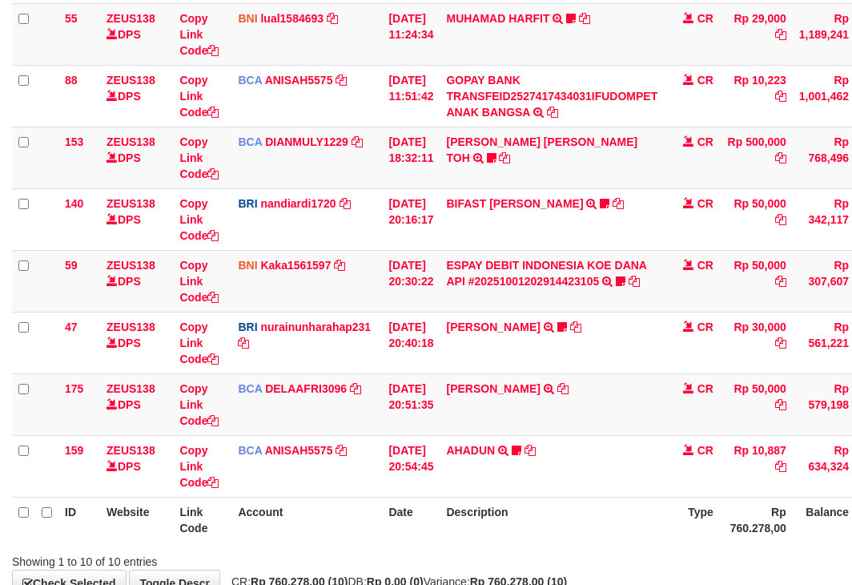
scroll to position [421, 0]
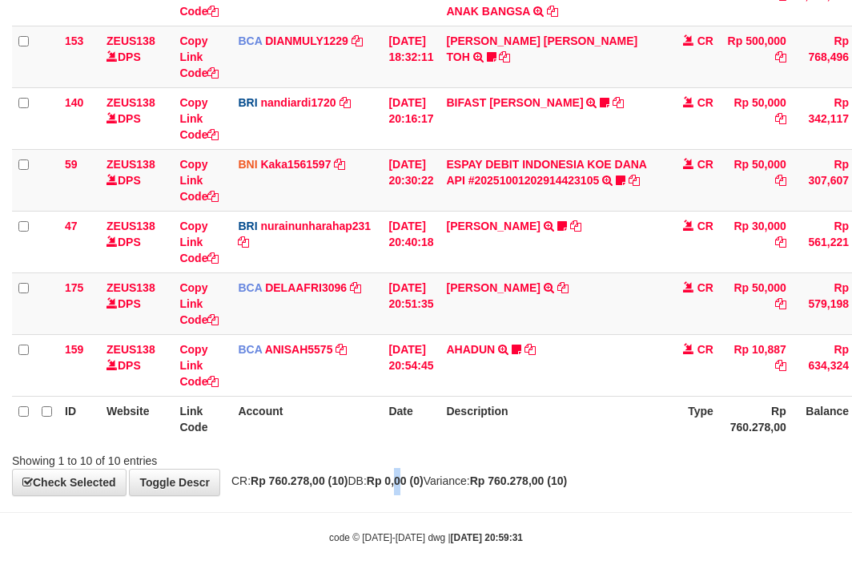
click at [440, 519] on body "Toggle navigation Home Bank Account List Load By Website Group [OXPLAY] ZEUS138…" at bounding box center [426, 82] width 852 height 1006
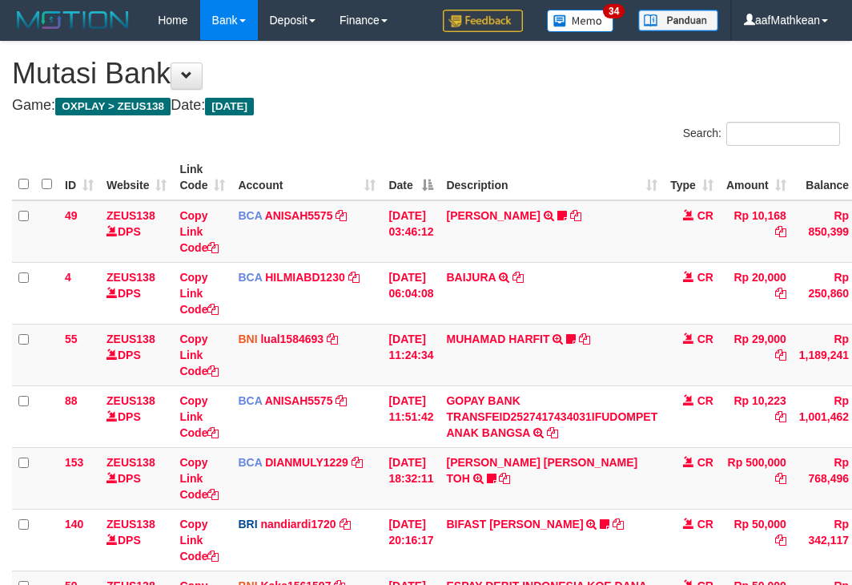
scroll to position [320, 0]
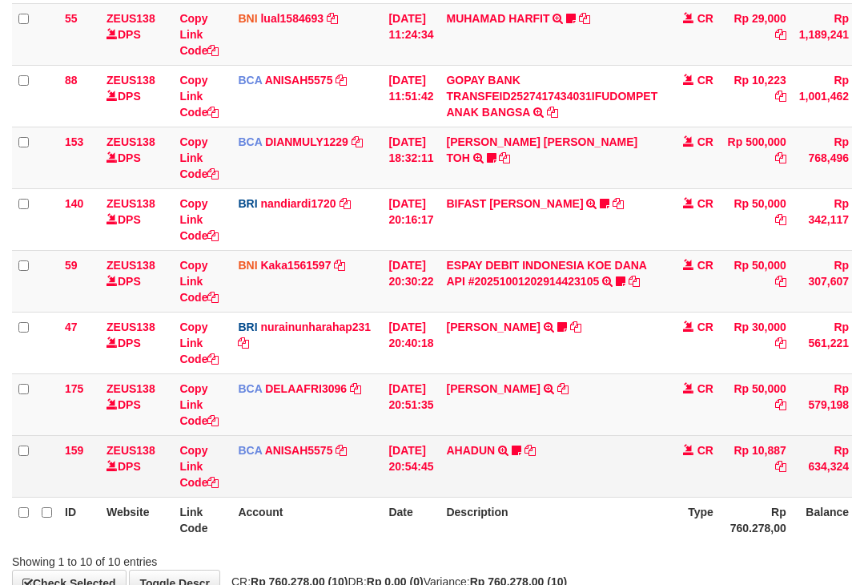
click at [554, 440] on td "AHADUN TRSF E-BANKING CR 0110/FTSCY/WS95051 10887.002025100187042126 TRFDN-AHAD…" at bounding box center [552, 466] width 224 height 62
drag, startPoint x: 531, startPoint y: 457, endPoint x: 516, endPoint y: 450, distance: 16.8
click at [529, 457] on td "AHADUN TRSF E-BANKING CR 0110/FTSCY/WS95051 10887.002025100187042126 TRFDN-AHAD…" at bounding box center [552, 466] width 224 height 62
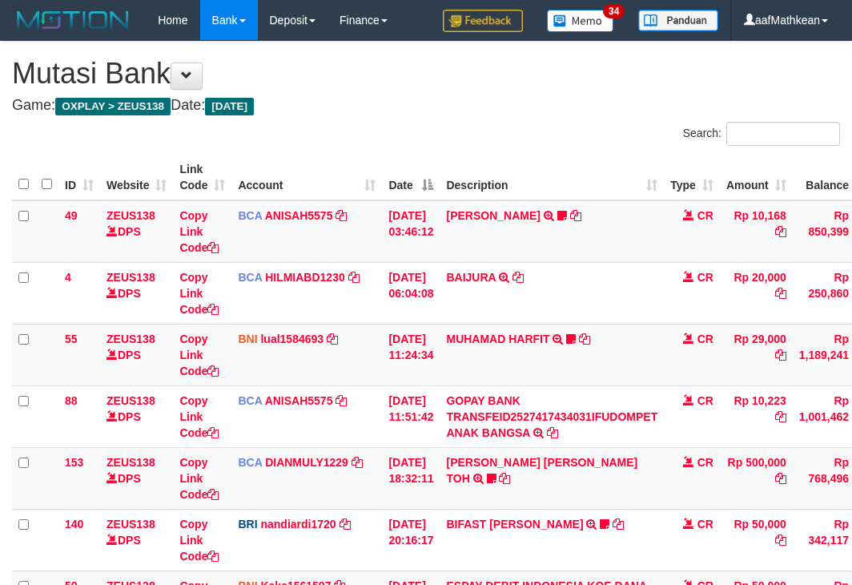
scroll to position [421, 0]
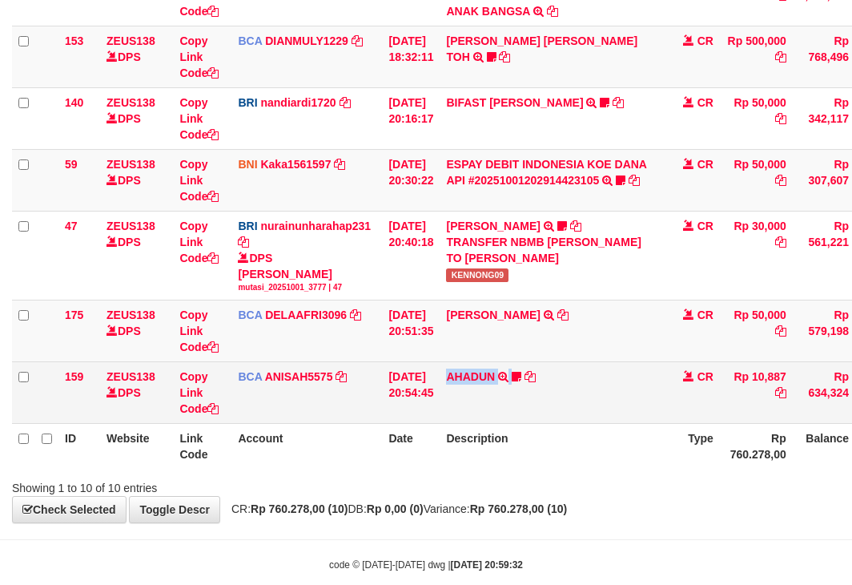
drag, startPoint x: 0, startPoint y: 0, endPoint x: 525, endPoint y: 376, distance: 646.4
click at [523, 380] on td "AHADUN TRSF E-BANKING CR 0110/FTSCY/WS95051 10887.002025100187042126 TRFDN-AHAD…" at bounding box center [552, 393] width 224 height 62
copy td "AHADUN"
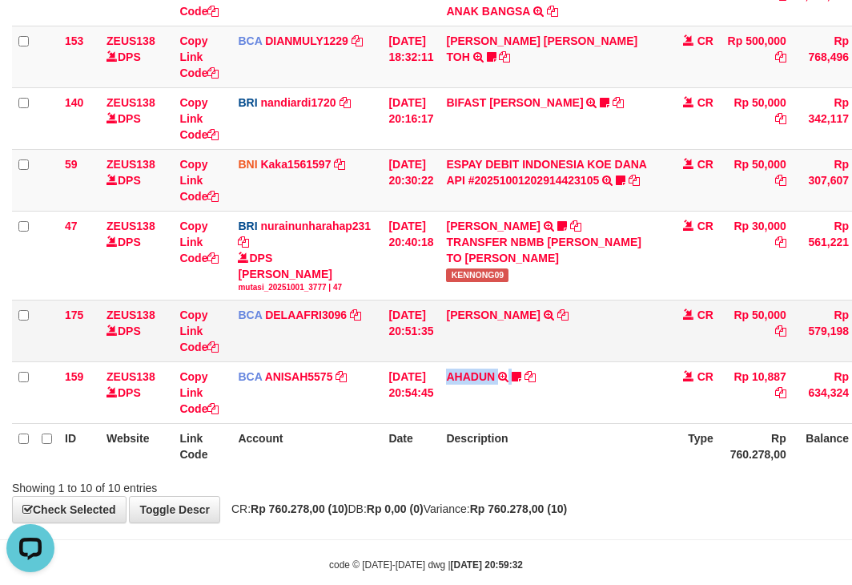
scroll to position [0, 0]
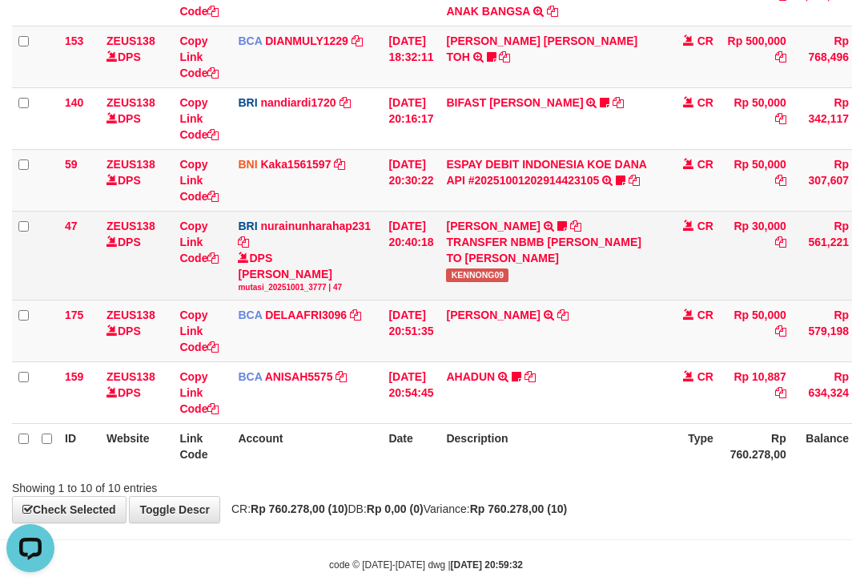
click at [491, 269] on span "KENNONG09" at bounding box center [477, 275] width 62 height 14
click at [491, 270] on span "KENNONG09" at bounding box center [477, 275] width 62 height 14
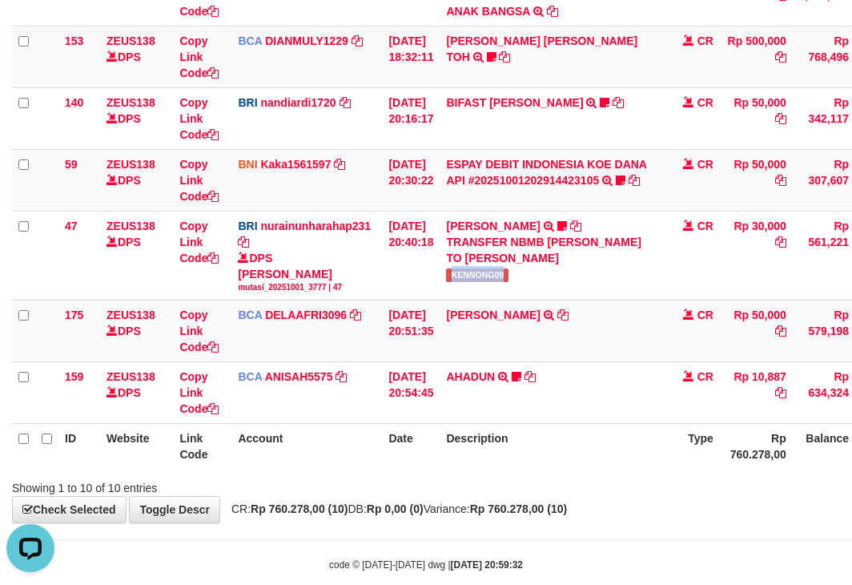
copy span "KENNONG09"
click at [483, 429] on table "ID Website Link Code Account Date Description Type Amount Balance Status Action…" at bounding box center [490, 100] width 956 height 735
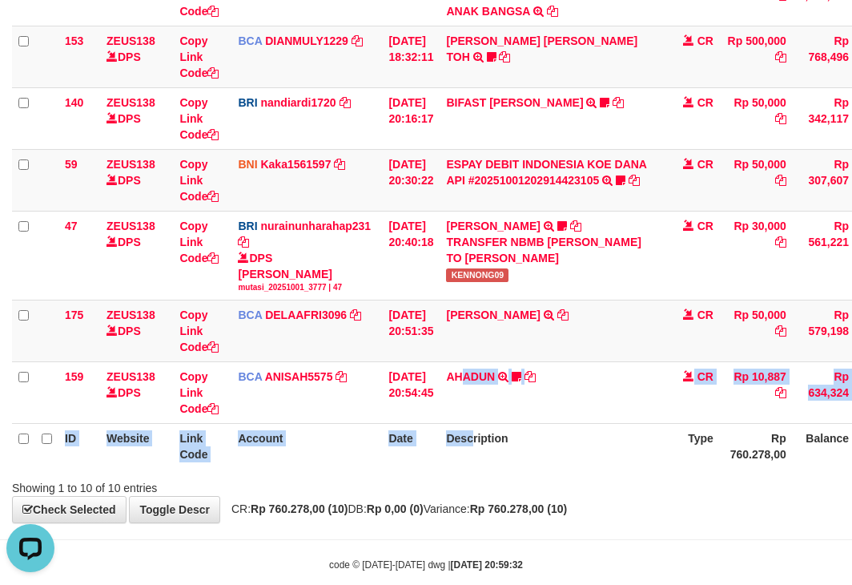
click at [502, 436] on th "Description" at bounding box center [552, 447] width 224 height 46
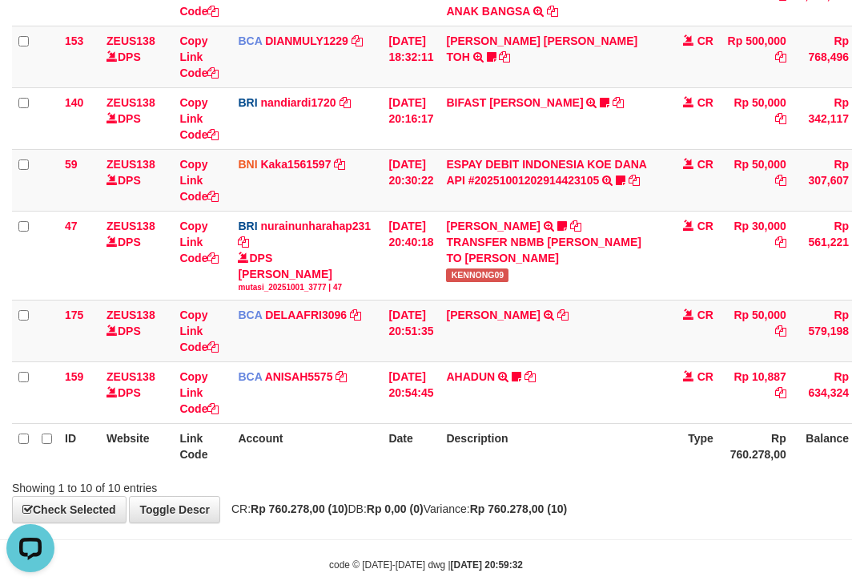
click at [529, 429] on th "Description" at bounding box center [552, 447] width 224 height 46
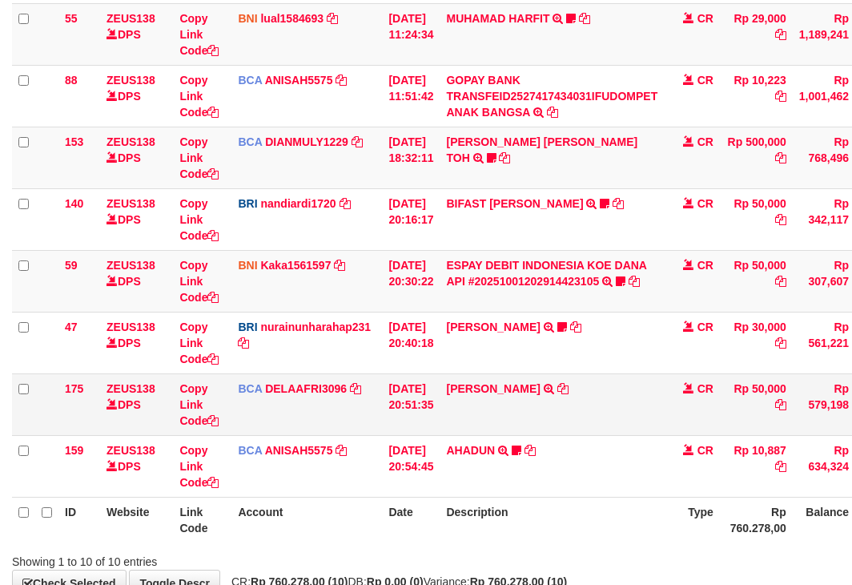
click at [623, 429] on td "[PERSON_NAME] TRSF E-BANKING CR 0110/FTSCY/WS95051 50000.002025100144828472 TRF…" at bounding box center [552, 404] width 224 height 62
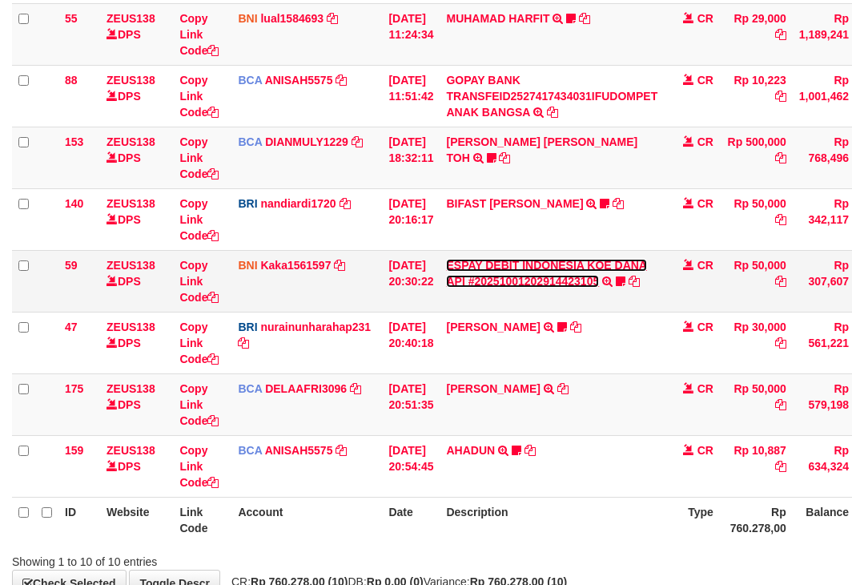
click at [557, 276] on link "ESPAY DEBIT INDONESIA KOE DANA API #20251001202914423105" at bounding box center [546, 273] width 201 height 29
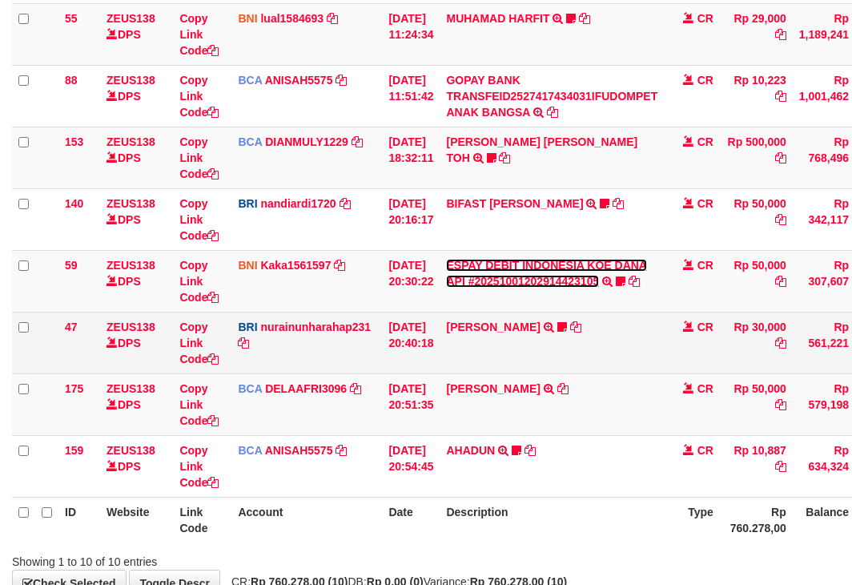
scroll to position [421, 0]
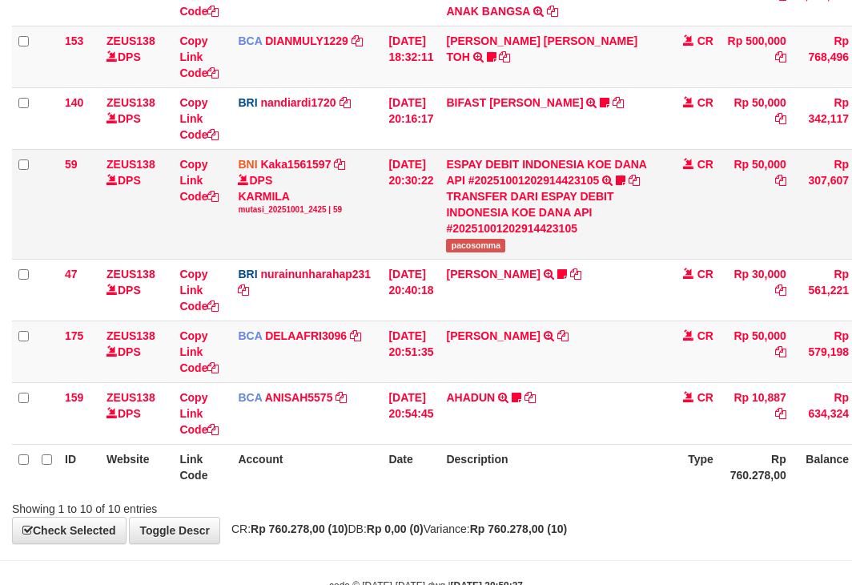
click at [477, 256] on td "ESPAY DEBIT INDONESIA KOE DANA API #20251001202914423105 TRANSFER DARI ESPAY DE…" at bounding box center [552, 204] width 224 height 110
click at [477, 249] on span "pacosomma" at bounding box center [475, 246] width 59 height 14
copy span "pacosomma"
drag, startPoint x: 521, startPoint y: 447, endPoint x: 551, endPoint y: 451, distance: 30.7
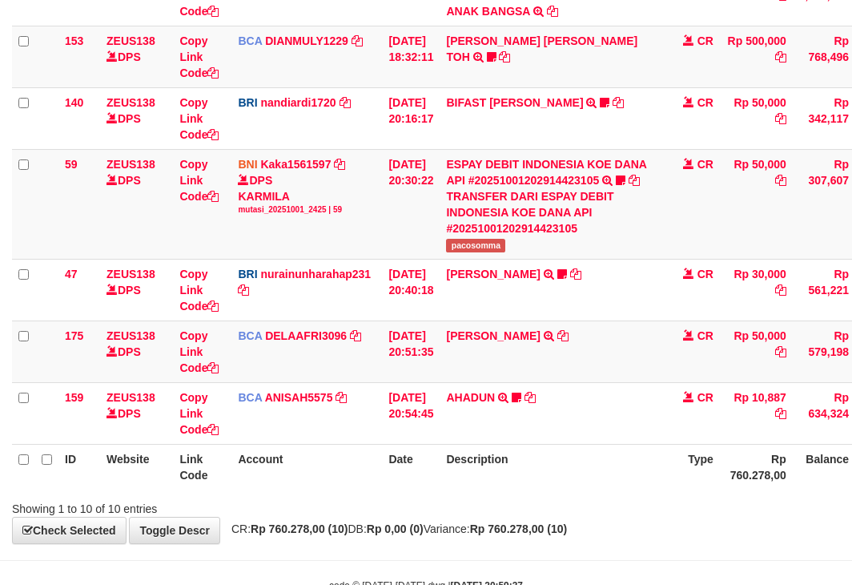
click at [525, 447] on th "Description" at bounding box center [552, 467] width 224 height 46
click at [547, 451] on th "Description" at bounding box center [552, 467] width 224 height 46
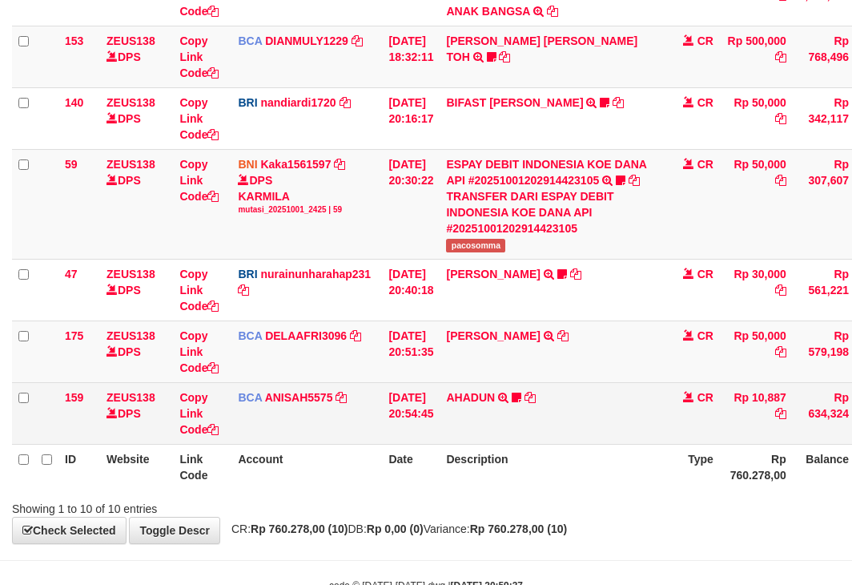
click at [550, 446] on th "Description" at bounding box center [552, 467] width 224 height 46
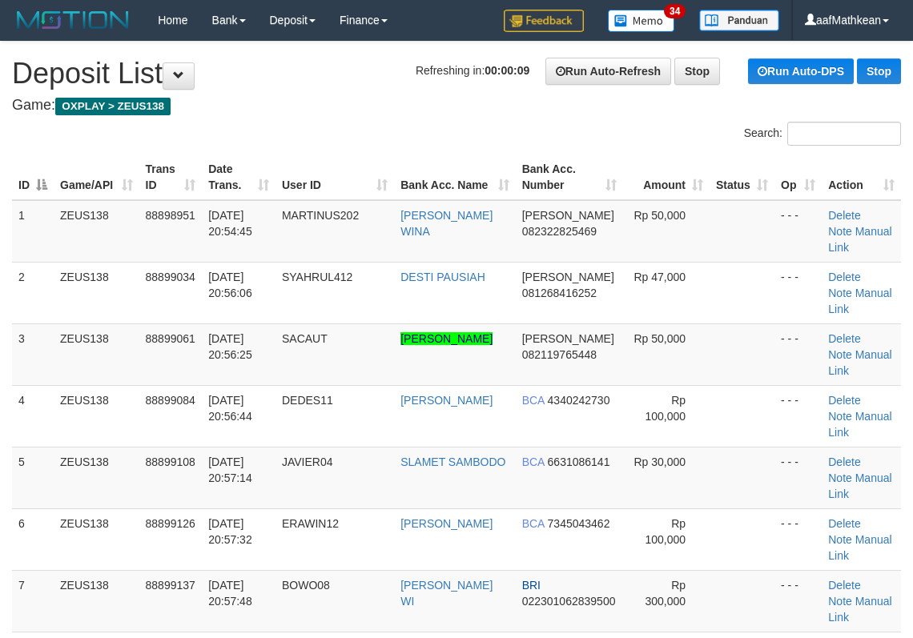
click at [305, 195] on tr "ID Game/API Trans ID Date Trans. User ID Bank Acc. Name Bank Acc. Number Amount…" at bounding box center [456, 178] width 889 height 46
click at [861, 356] on link "Manual Link" at bounding box center [859, 362] width 63 height 29
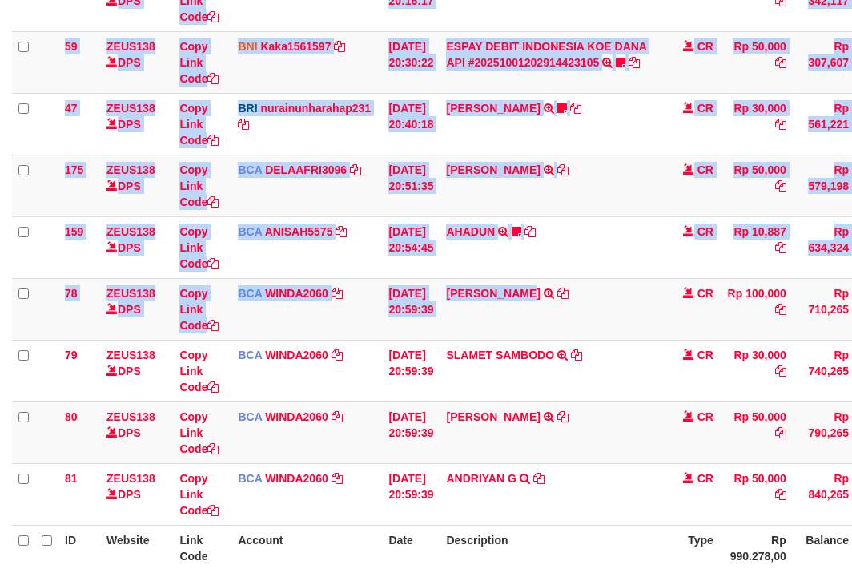
scroll to position [668, 0]
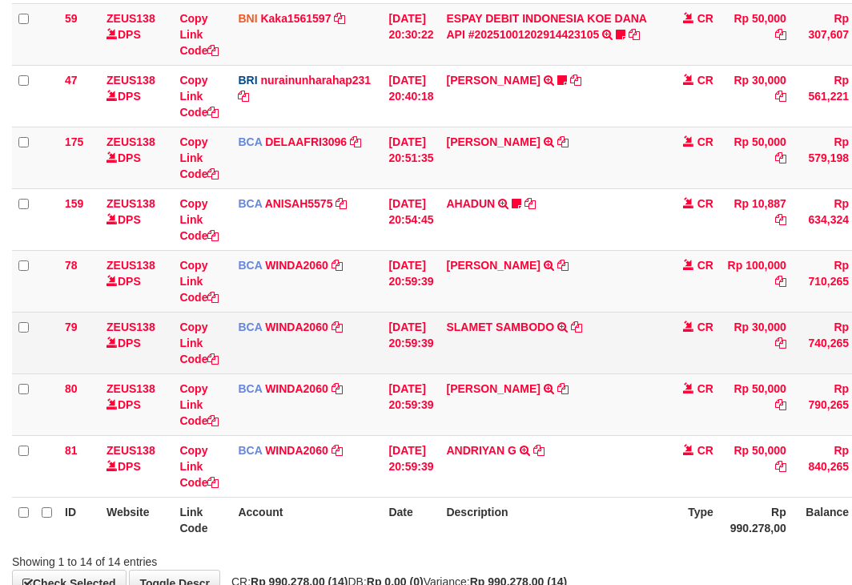
scroll to position [668, 0]
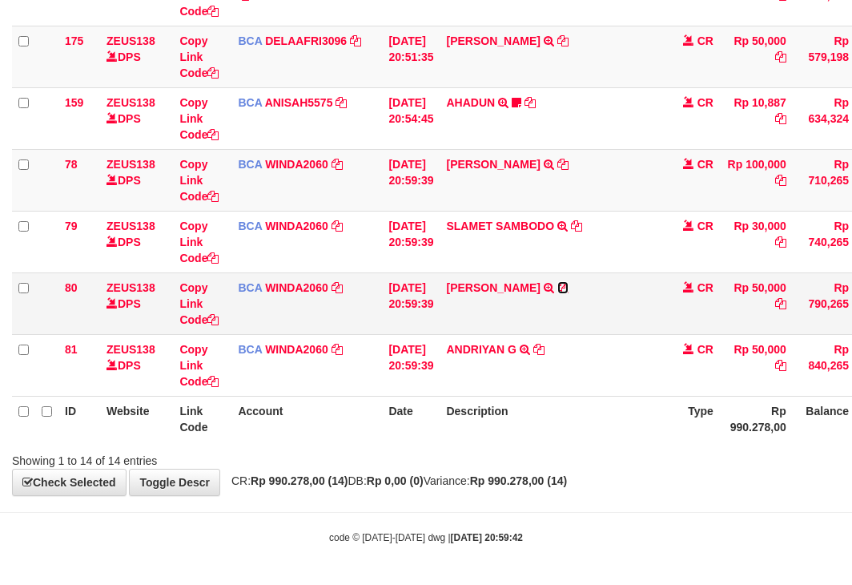
click at [565, 288] on icon at bounding box center [562, 287] width 11 height 11
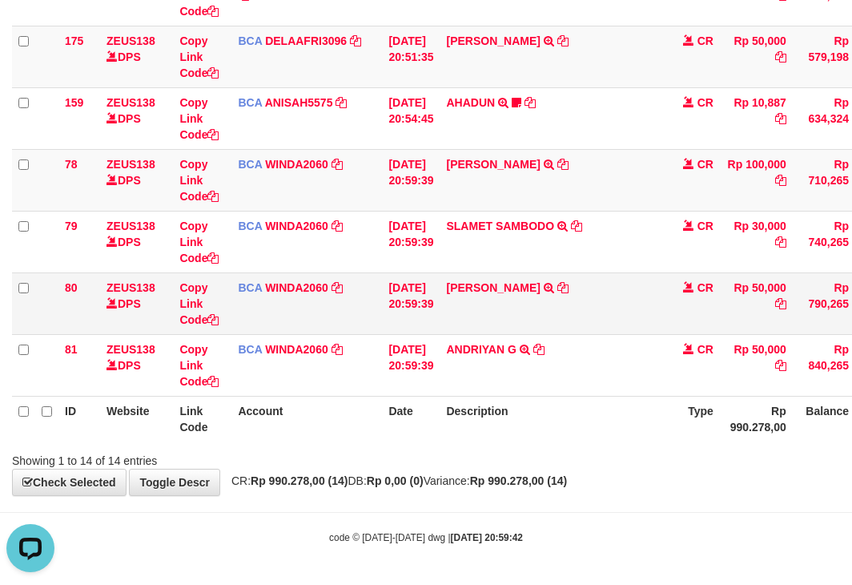
click at [199, 327] on td "Copy Link Code" at bounding box center [202, 303] width 58 height 62
click at [200, 324] on link "Copy Link Code" at bounding box center [198, 303] width 39 height 45
click at [199, 324] on link "Copy Link Code" at bounding box center [198, 303] width 39 height 45
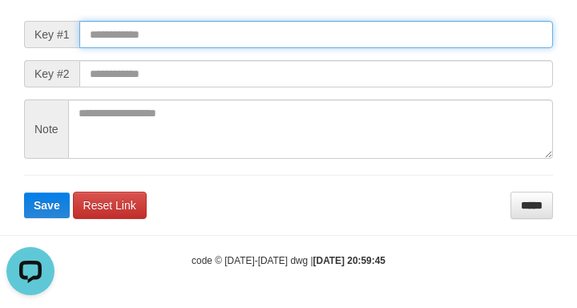
click at [227, 47] on input "text" at bounding box center [315, 34] width 473 height 27
paste input "**********"
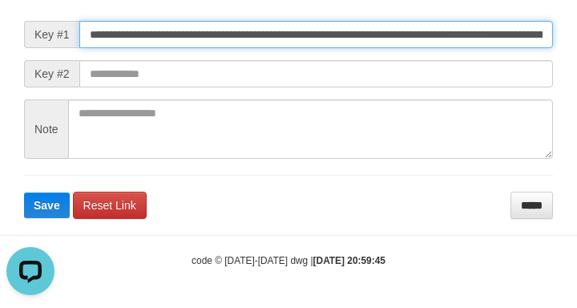
scroll to position [0, 996]
type input "**********"
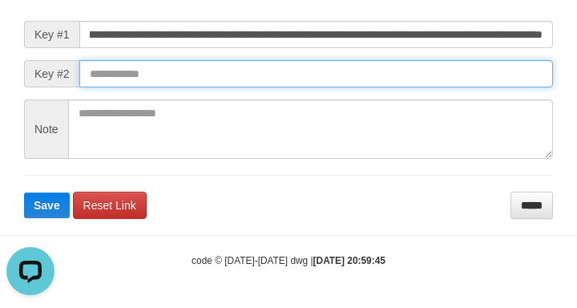
click at [24, 192] on button "Save" at bounding box center [47, 205] width 46 height 26
click at [433, 87] on input "text" at bounding box center [315, 73] width 473 height 27
click at [434, 83] on input "text" at bounding box center [315, 73] width 473 height 27
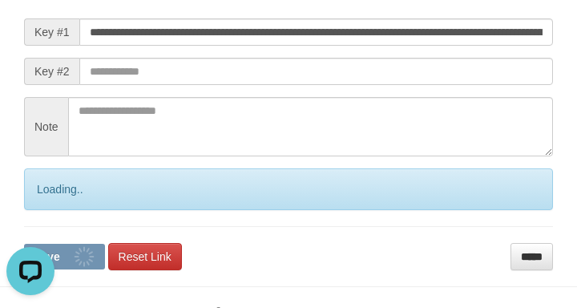
click at [452, 78] on form "**********" at bounding box center [288, 127] width 529 height 285
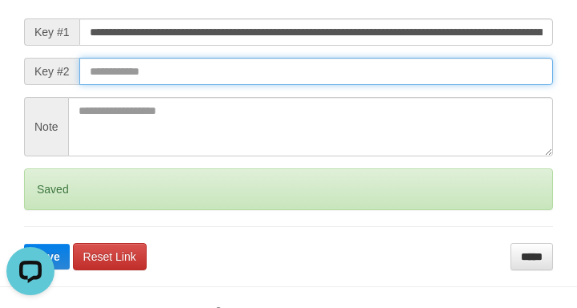
click at [24, 243] on button "Save" at bounding box center [47, 256] width 46 height 26
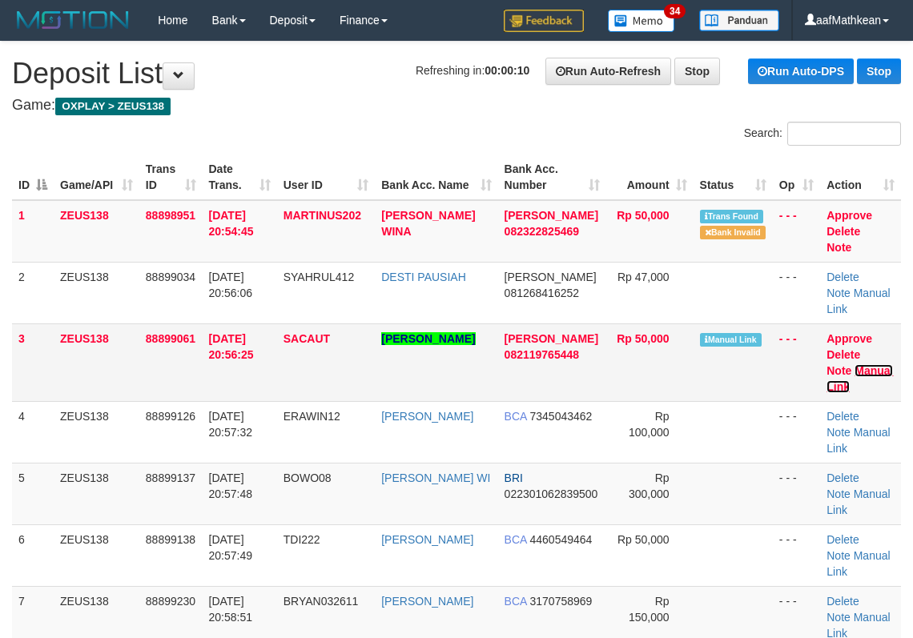
click at [872, 370] on link "Manual Link" at bounding box center [860, 378] width 66 height 29
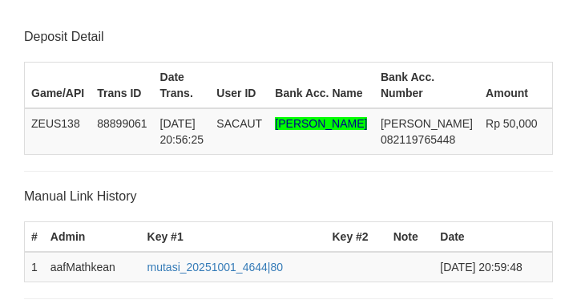
scroll to position [330, 0]
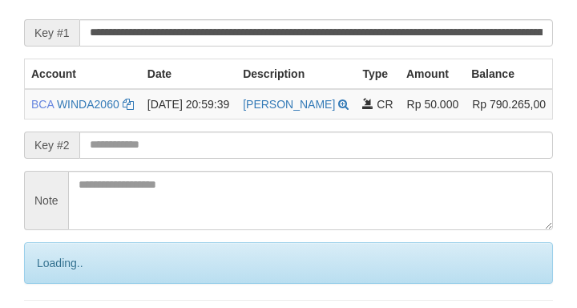
click at [199, 159] on input "text" at bounding box center [315, 144] width 473 height 27
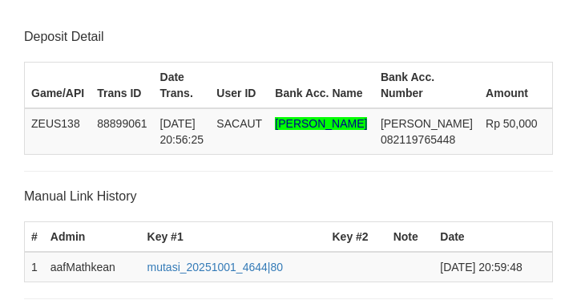
scroll to position [330, 0]
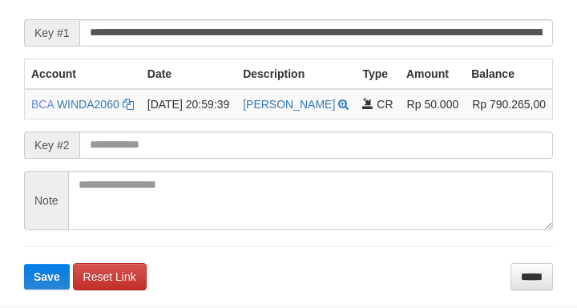
click at [199, 159] on input "text" at bounding box center [315, 144] width 473 height 27
click at [24, 264] on button "Save" at bounding box center [47, 277] width 46 height 26
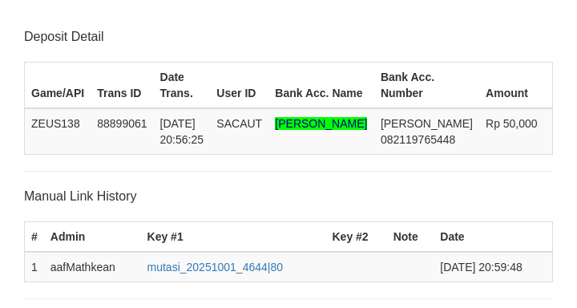
scroll to position [330, 0]
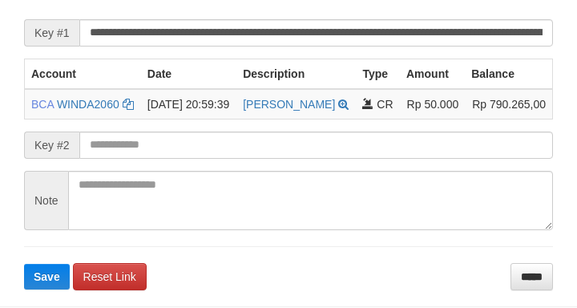
click at [24, 264] on button "Save" at bounding box center [47, 277] width 46 height 26
click at [194, 159] on input "text" at bounding box center [315, 144] width 473 height 27
click at [24, 264] on button "Save" at bounding box center [47, 277] width 46 height 26
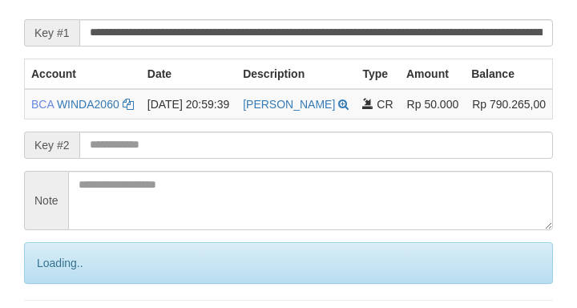
click at [191, 159] on input "text" at bounding box center [315, 144] width 473 height 27
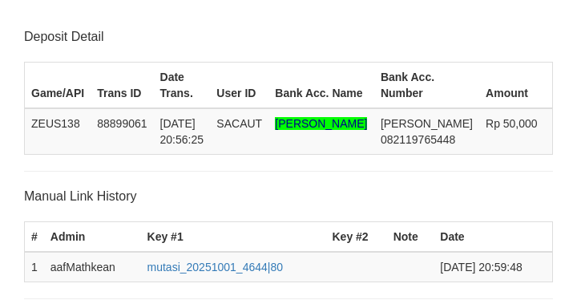
scroll to position [330, 0]
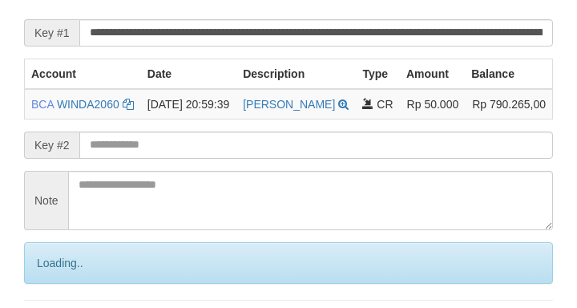
drag, startPoint x: 0, startPoint y: 0, endPoint x: 187, endPoint y: 182, distance: 260.5
click at [190, 159] on input "text" at bounding box center [315, 144] width 473 height 27
click at [187, 159] on input "text" at bounding box center [315, 144] width 473 height 27
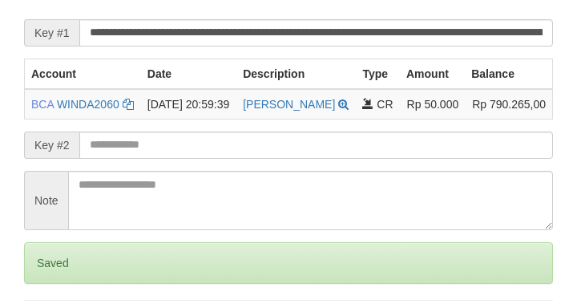
click at [183, 159] on input "text" at bounding box center [315, 144] width 473 height 27
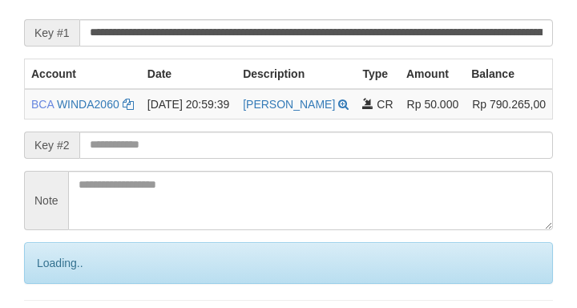
click at [183, 159] on input "text" at bounding box center [315, 144] width 473 height 27
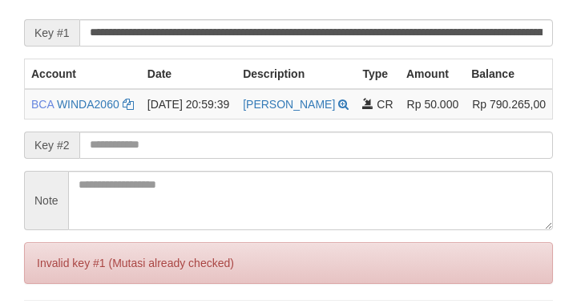
click at [190, 159] on input "text" at bounding box center [315, 144] width 473 height 27
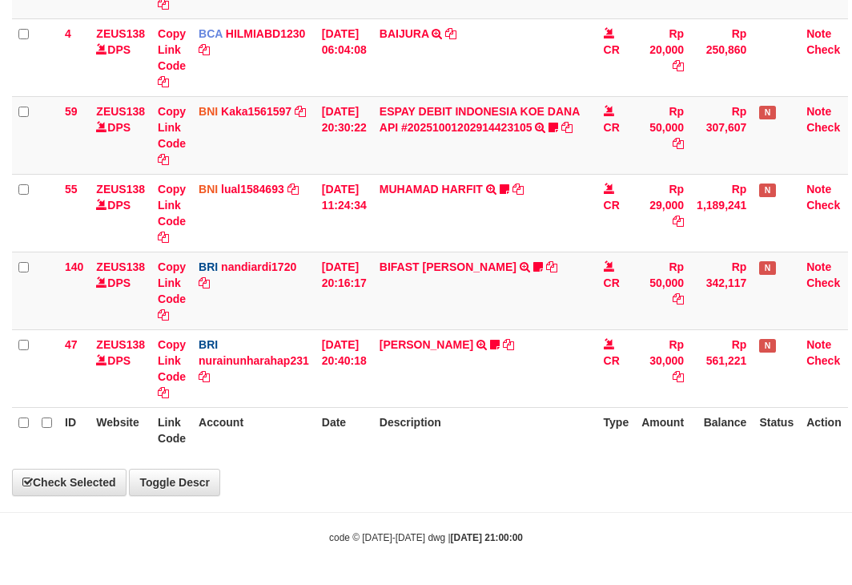
scroll to position [421, 0]
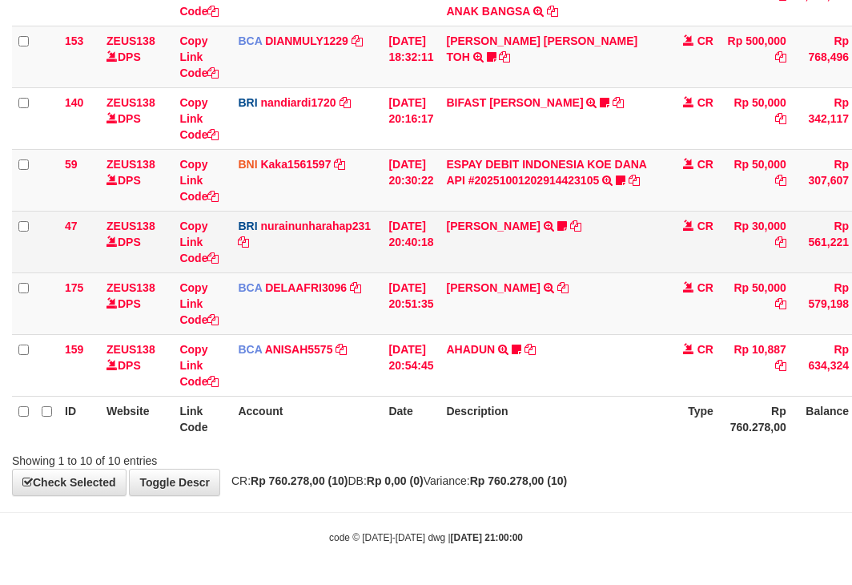
click at [464, 216] on td "[PERSON_NAME] TRANSFER NBMB [PERSON_NAME] TO NURAINUN HARAHAP KENNONG09" at bounding box center [552, 242] width 224 height 62
click at [492, 225] on link "[PERSON_NAME]" at bounding box center [493, 225] width 94 height 13
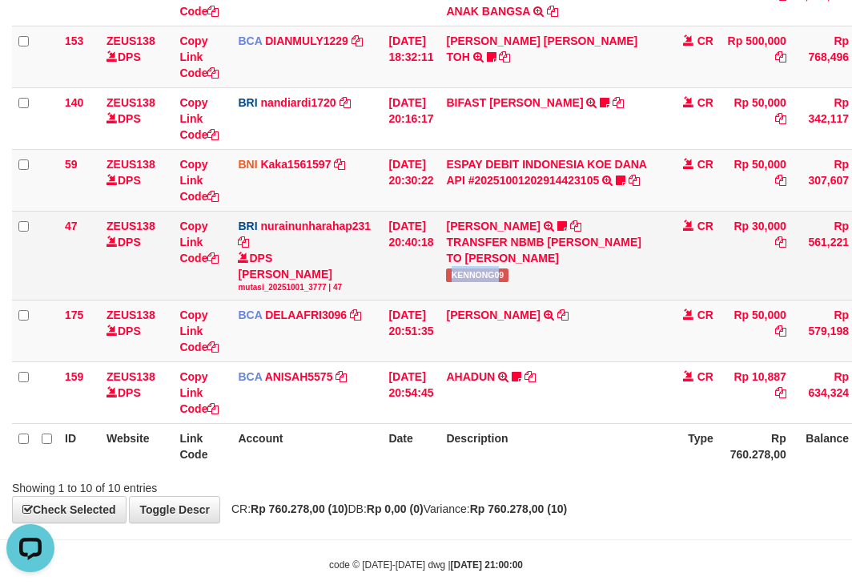
scroll to position [0, 0]
drag, startPoint x: 459, startPoint y: 275, endPoint x: 513, endPoint y: 280, distance: 54.0
click at [509, 280] on span "KENNONG09" at bounding box center [477, 275] width 62 height 14
copy span "KENNONG0"
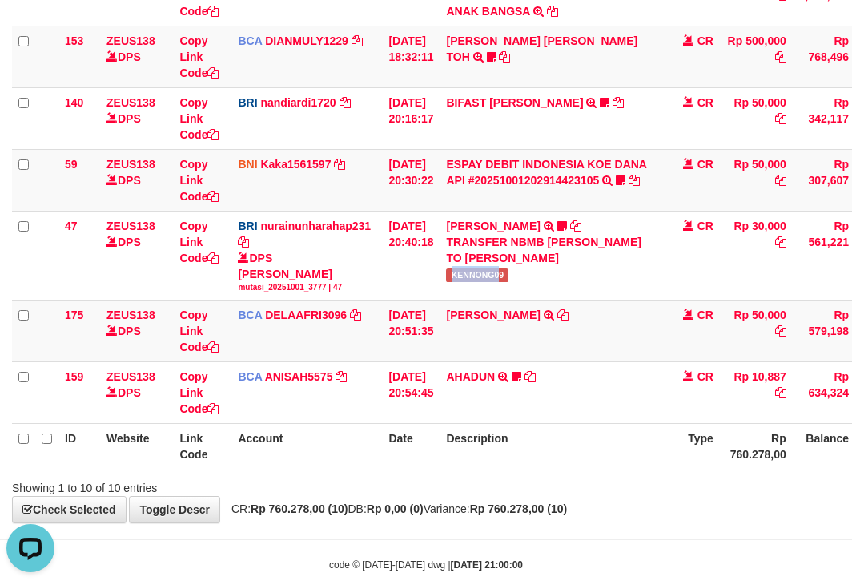
drag, startPoint x: 379, startPoint y: 359, endPoint x: 437, endPoint y: 432, distance: 92.9
click at [382, 376] on tbody "49 ZEUS138 DPS Copy Link Code BCA ANISAH5575 DPS [PERSON_NAME] mutasi_20251001_…" at bounding box center [490, 101] width 956 height 645
drag, startPoint x: 437, startPoint y: 432, endPoint x: 457, endPoint y: 431, distance: 20.8
click at [440, 437] on table "ID Website Link Code Account Date Description Type Amount Balance Status Action…" at bounding box center [490, 100] width 956 height 735
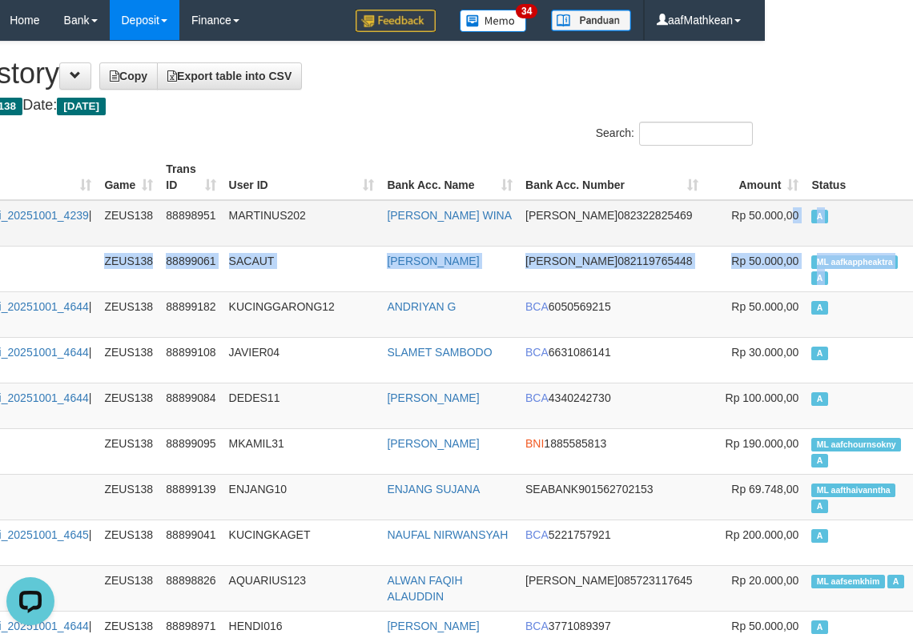
drag, startPoint x: 915, startPoint y: 247, endPoint x: 640, endPoint y: 243, distance: 274.8
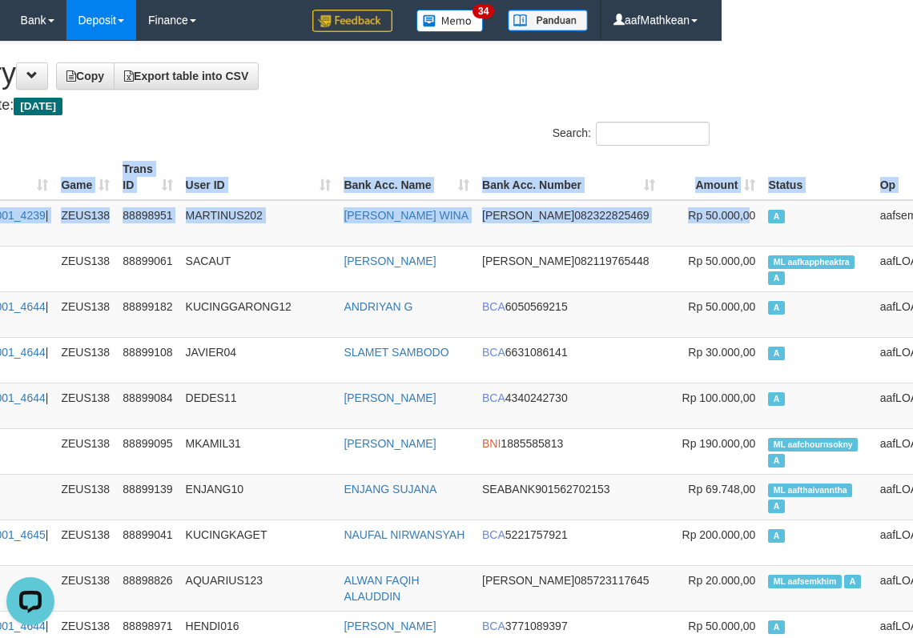
click at [372, 140] on div "Search:" at bounding box center [493, 136] width 433 height 28
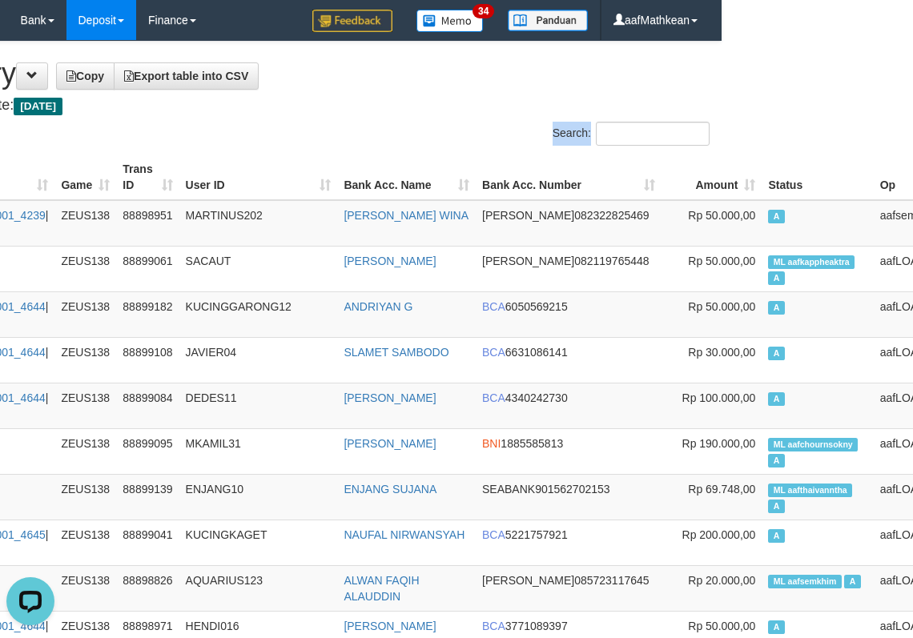
drag, startPoint x: 316, startPoint y: 123, endPoint x: 227, endPoint y: 2, distance: 150.3
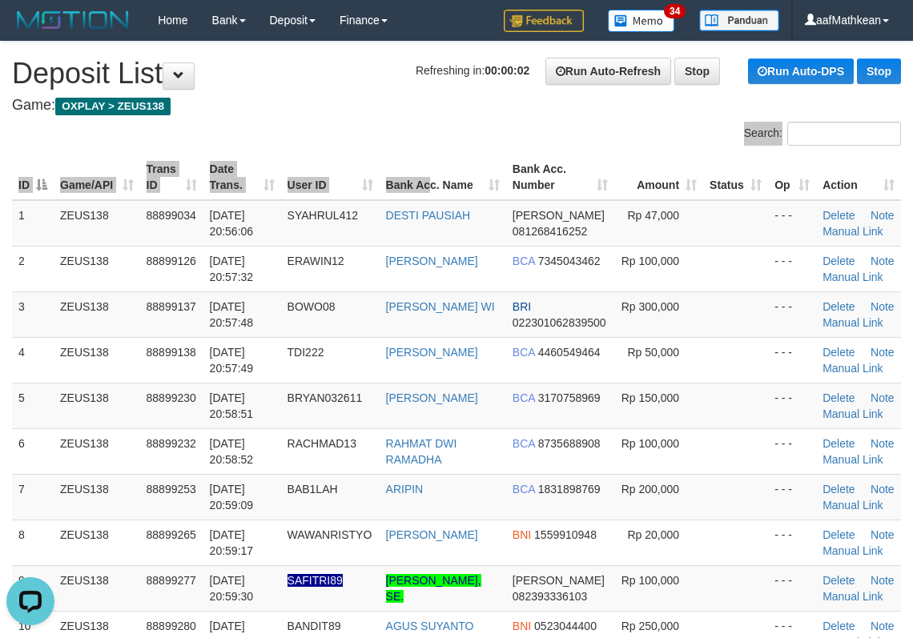
drag, startPoint x: 525, startPoint y: 111, endPoint x: 328, endPoint y: 180, distance: 209.7
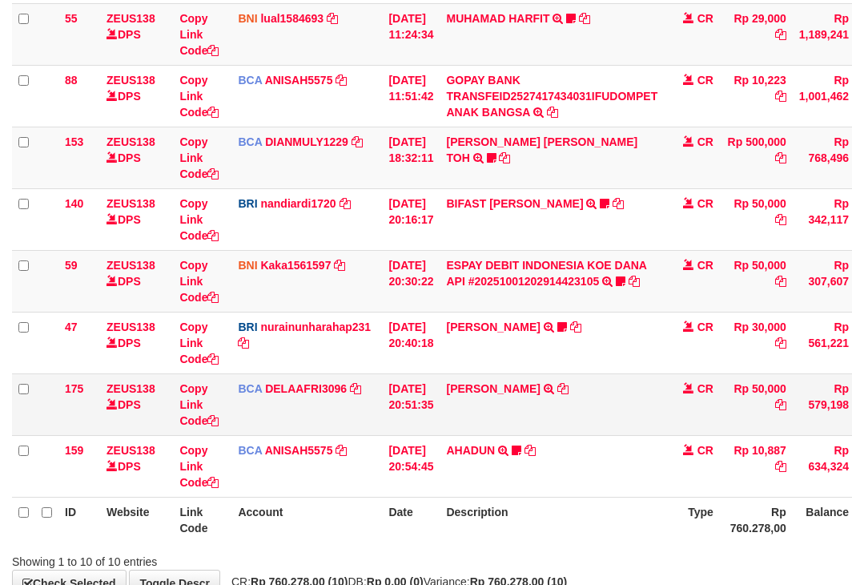
click at [547, 408] on td "RIDWAN SAPUT TRSF E-BANKING CR 0110/FTSCY/WS95051 50000.002025100144828472 TRFD…" at bounding box center [552, 404] width 224 height 62
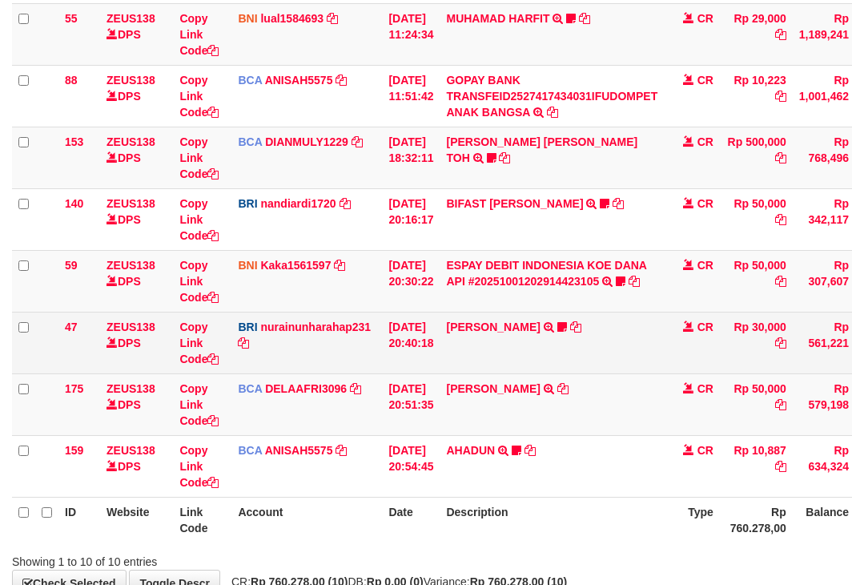
scroll to position [421, 0]
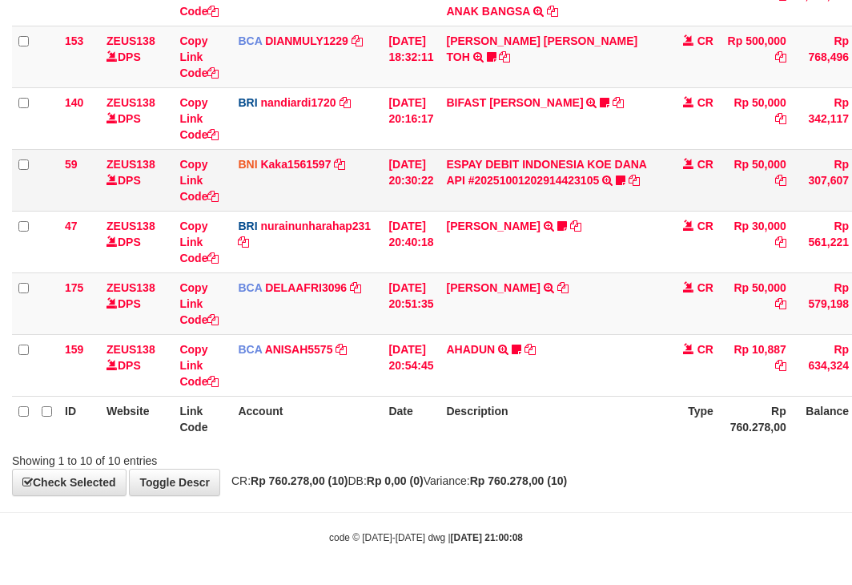
click at [493, 171] on td "ESPAY DEBIT INDONESIA KOE DANA API #20251001202914423105 TRANSFER DARI ESPAY DE…" at bounding box center [552, 180] width 224 height 62
click at [495, 172] on td "ESPAY DEBIT INDONESIA KOE DANA API #20251001202914423105 TRANSFER DARI ESPAY DE…" at bounding box center [552, 180] width 224 height 62
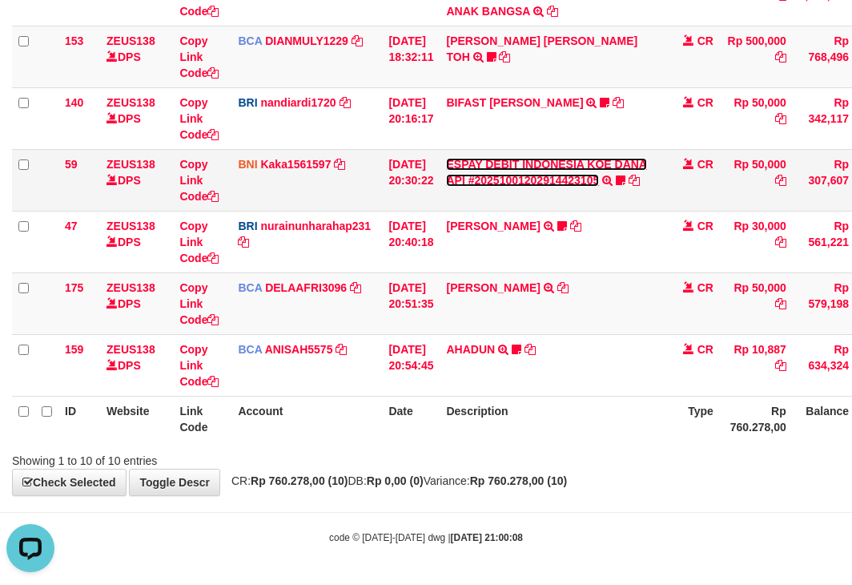
click at [494, 176] on link "ESPAY DEBIT INDONESIA KOE DANA API #20251001202914423105" at bounding box center [546, 172] width 201 height 29
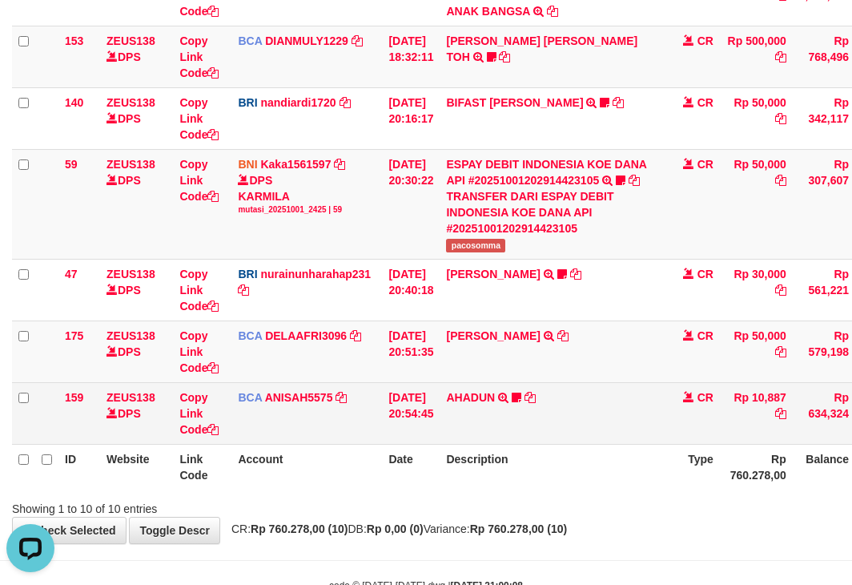
click at [561, 424] on td "AHADUN TRSF E-BANKING CR 0110/FTSCY/WS95051 10887.002025100187042126 TRFDN-AHAD…" at bounding box center [552, 413] width 224 height 62
drag, startPoint x: 559, startPoint y: 431, endPoint x: 681, endPoint y: 415, distance: 122.8
click at [569, 439] on td "AHADUN TRSF E-BANKING CR 0110/FTSCY/WS95051 10887.002025100187042126 TRFDN-AHAD…" at bounding box center [552, 413] width 224 height 62
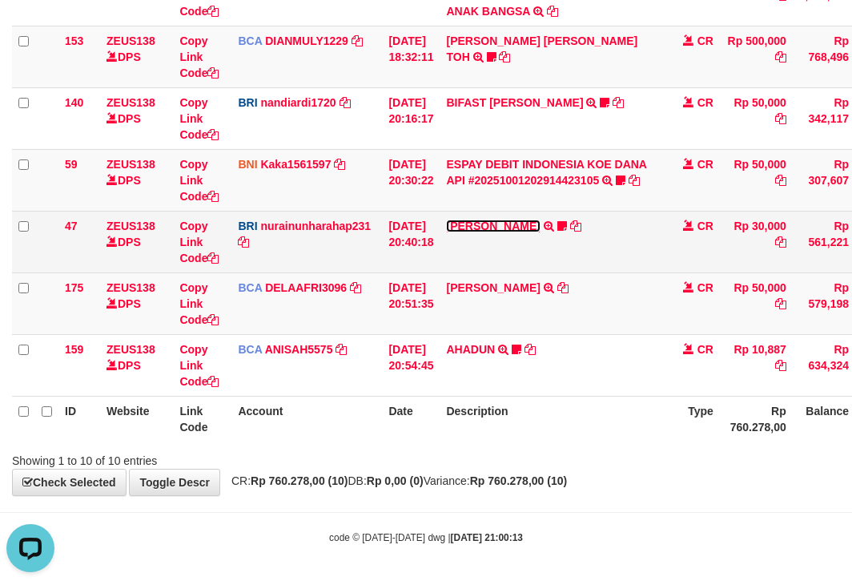
click at [508, 230] on link "[PERSON_NAME]" at bounding box center [493, 225] width 94 height 13
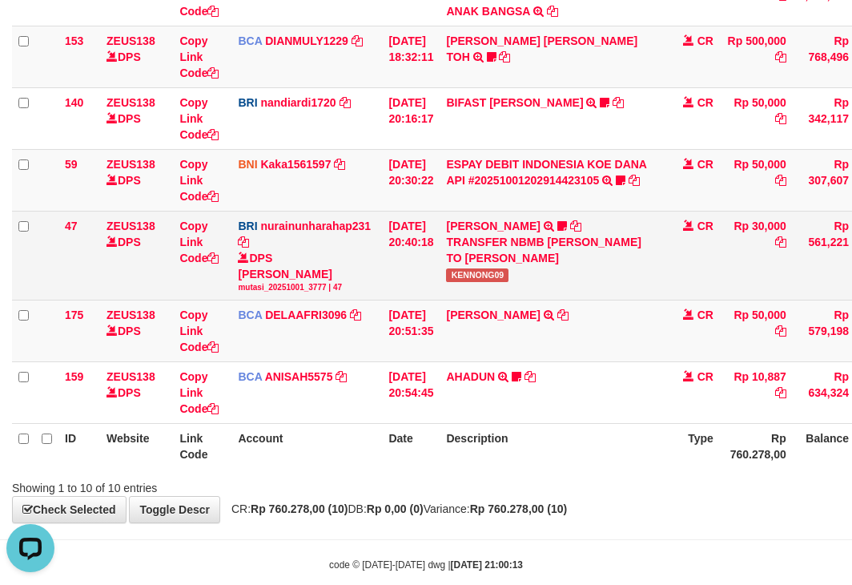
click at [481, 277] on span "KENNONG09" at bounding box center [477, 275] width 62 height 14
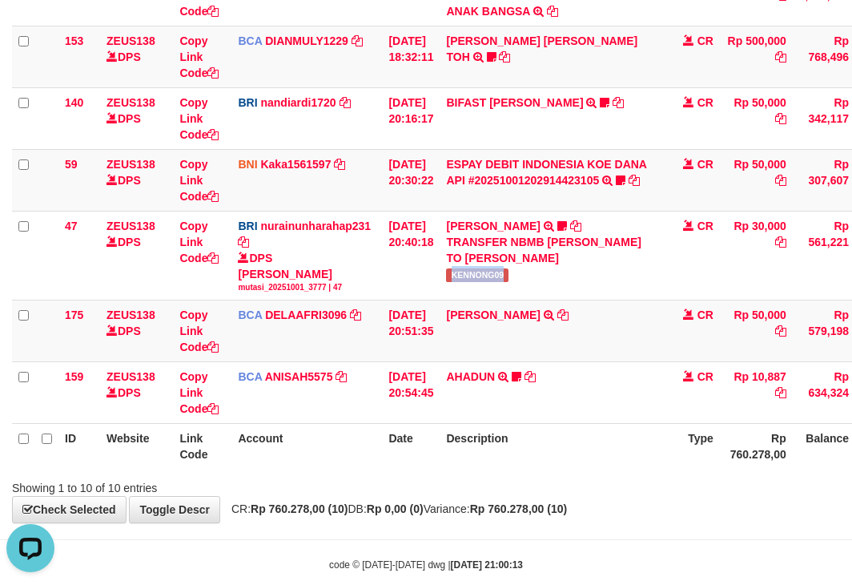
copy span "KENNONG09"
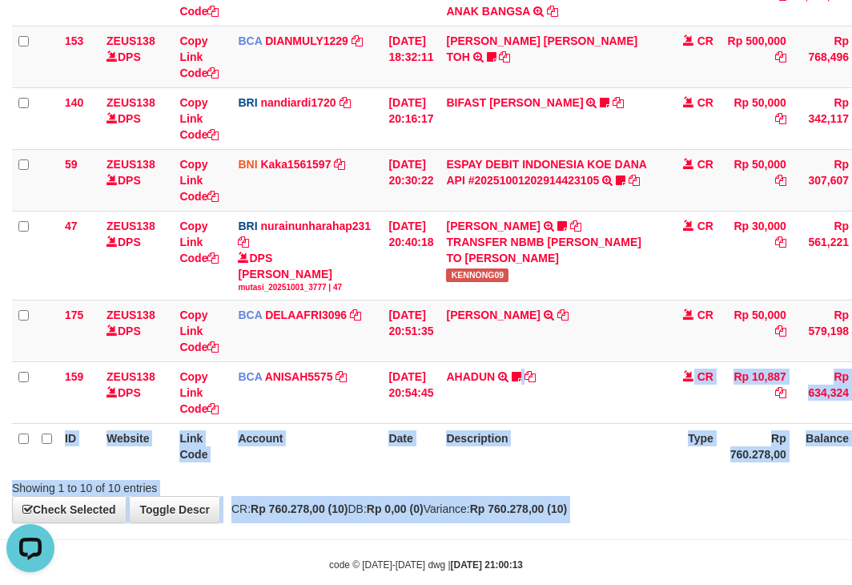
drag, startPoint x: 674, startPoint y: 475, endPoint x: 1109, endPoint y: 548, distance: 441.8
click at [851, 548] on html "Toggle navigation Home Bank Account List Load By Website Group [OXPLAY] ZEUS138…" at bounding box center [426, 95] width 852 height 1033
